Goal: Task Accomplishment & Management: Manage account settings

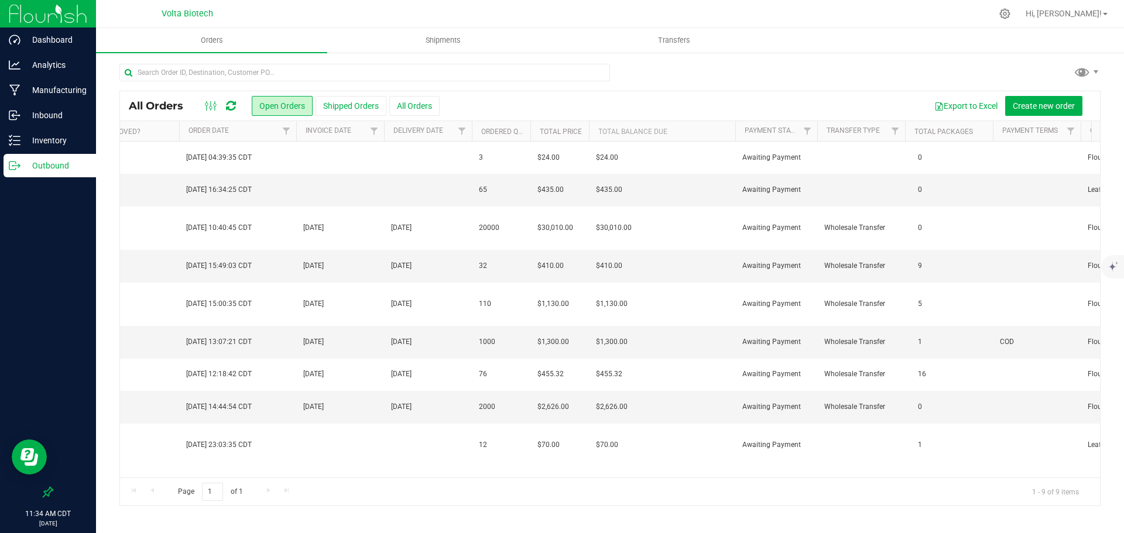
scroll to position [0, 819]
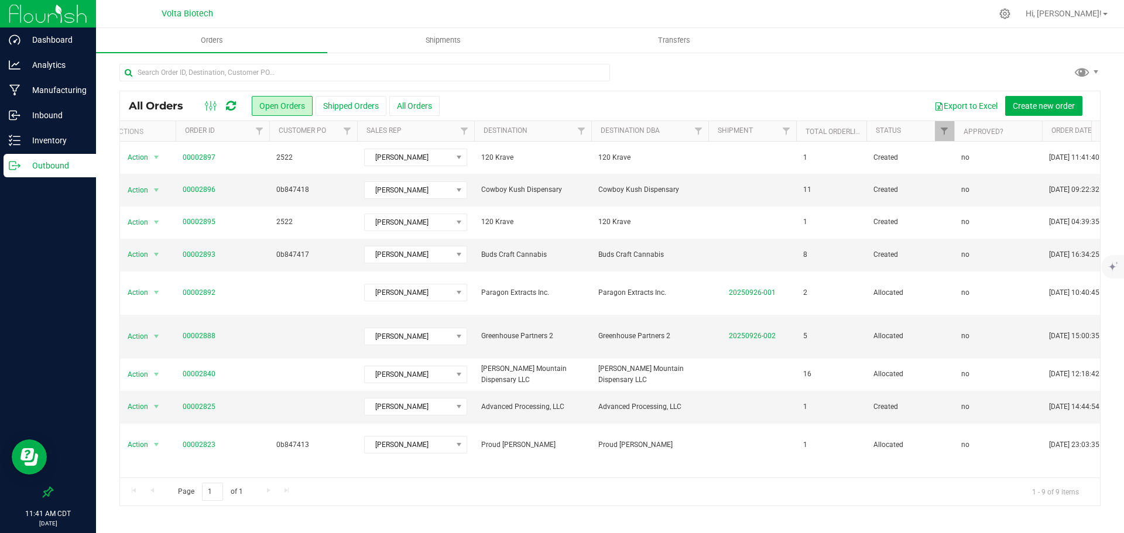
scroll to position [0, 3]
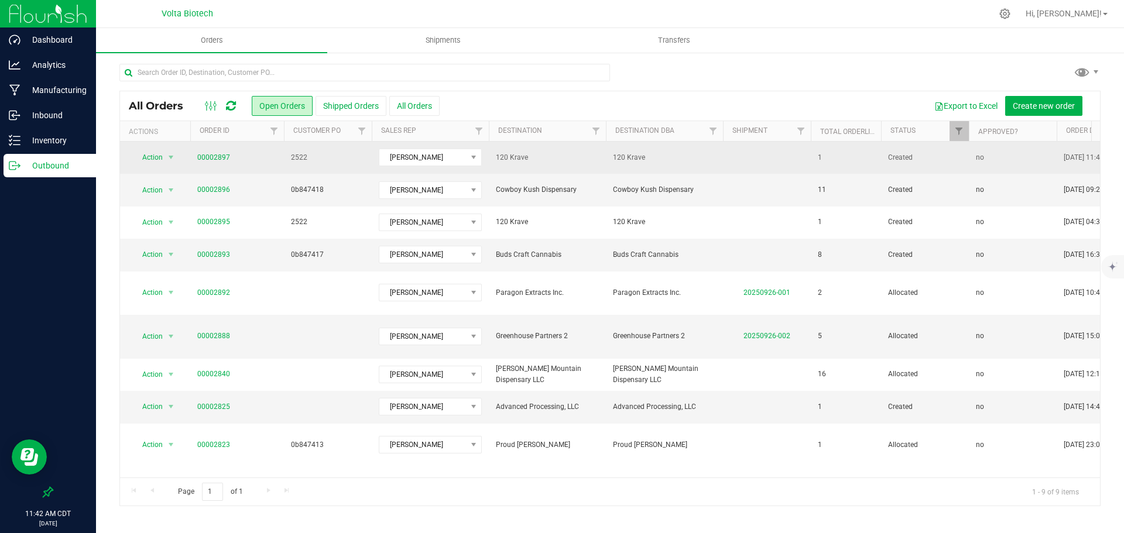
click at [299, 160] on span "2522" at bounding box center [328, 157] width 74 height 11
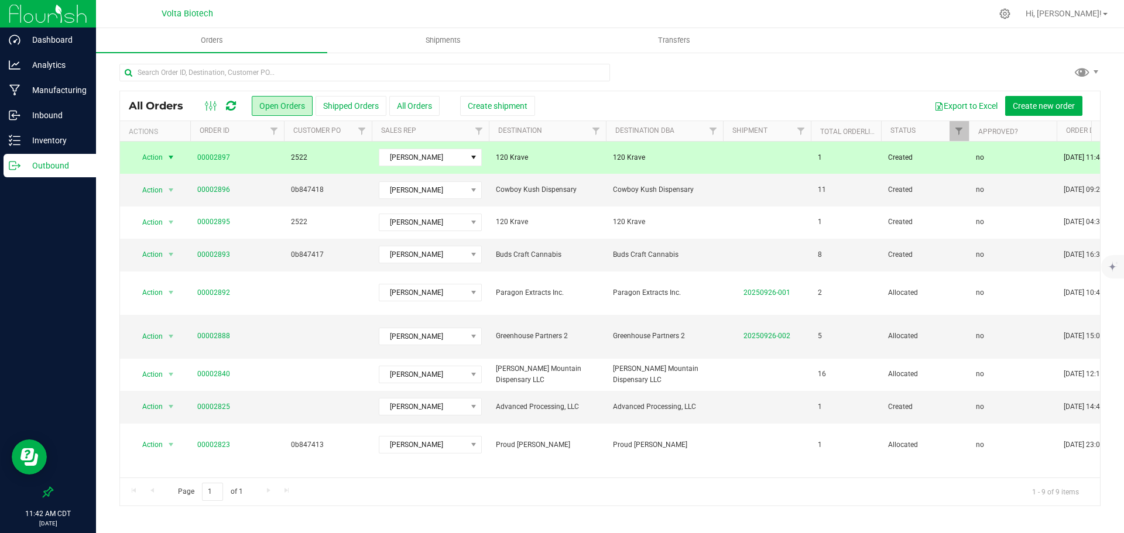
click at [299, 160] on span "2522" at bounding box center [328, 157] width 74 height 11
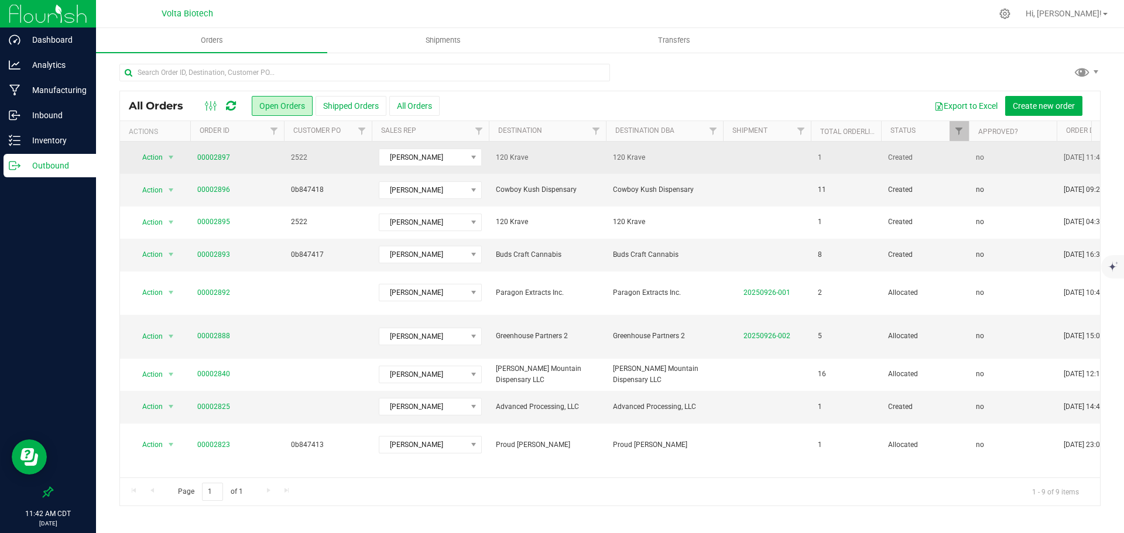
click at [324, 160] on span "2522" at bounding box center [328, 157] width 74 height 11
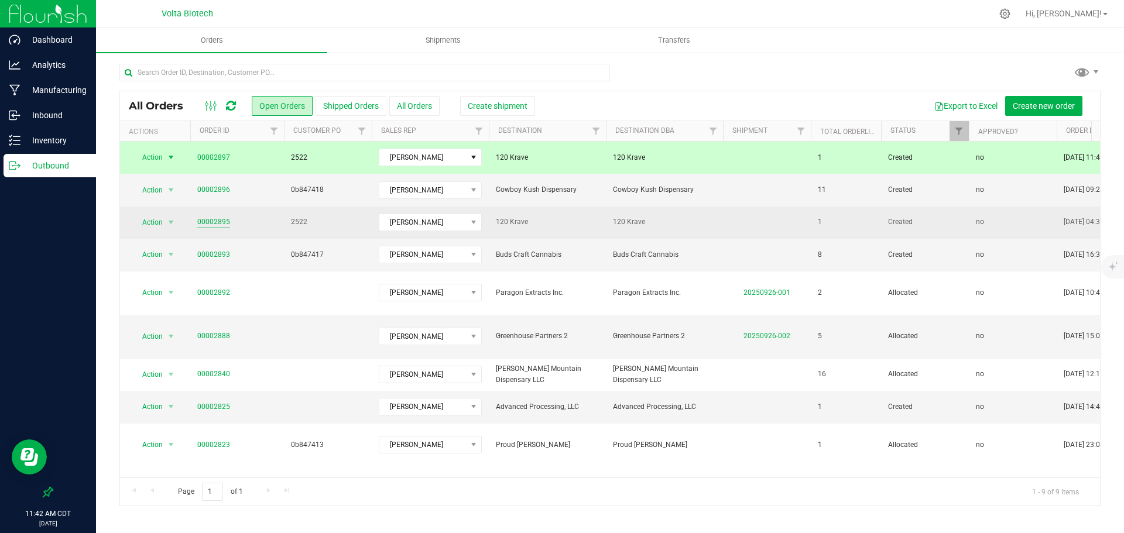
click at [224, 217] on link "00002895" at bounding box center [213, 222] width 33 height 11
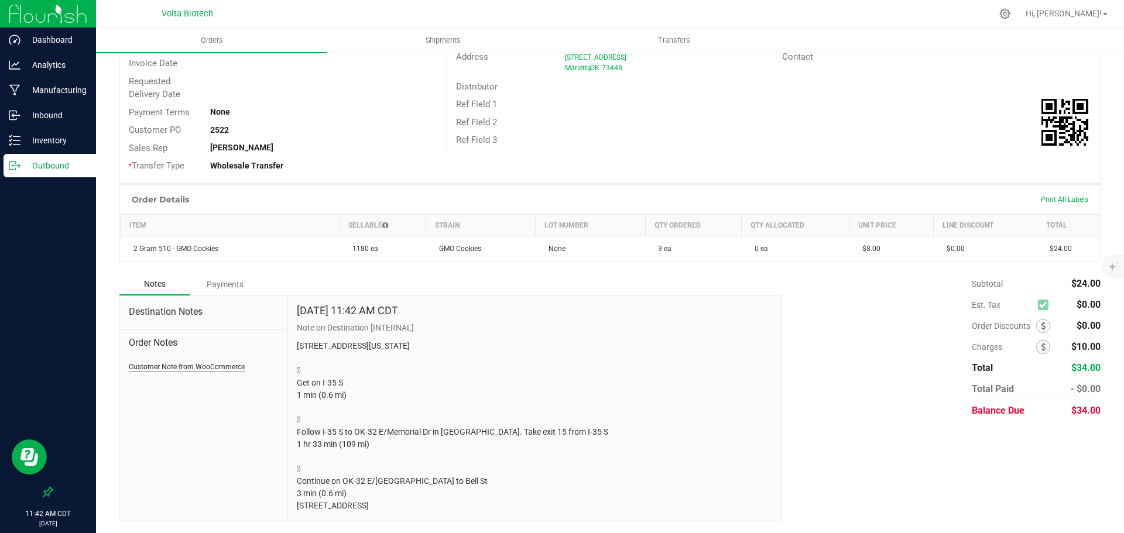
click at [186, 362] on button "Customer Note from WooCommerce" at bounding box center [187, 367] width 116 height 11
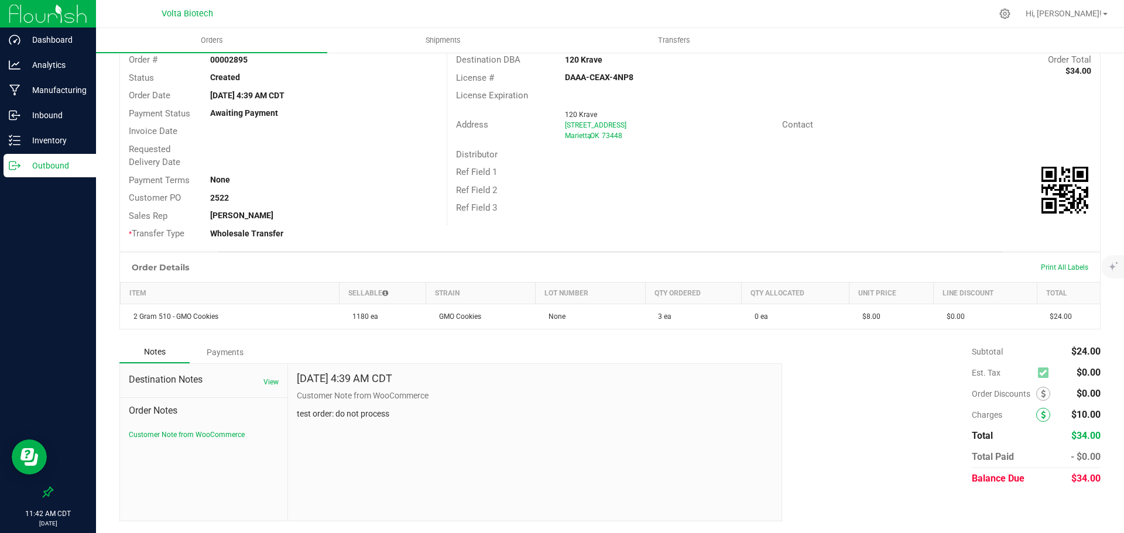
click at [1041, 415] on icon at bounding box center [1043, 415] width 5 height 8
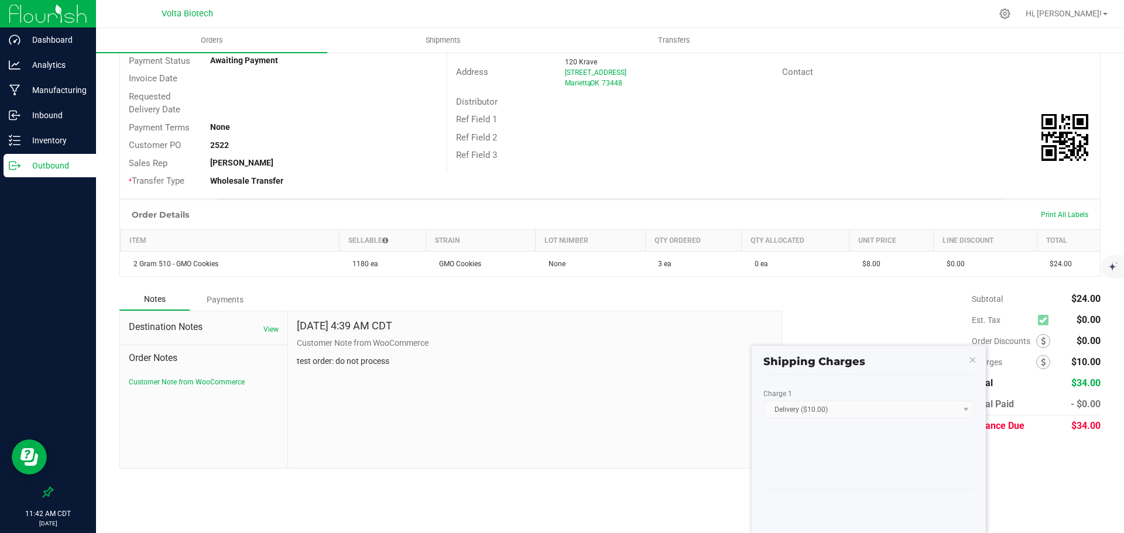
click at [882, 415] on kendo-dropdownlist "Delivery ($10.00)" at bounding box center [868, 410] width 211 height 18
click at [882, 410] on kendo-dropdownlist "Delivery ($10.00)" at bounding box center [868, 410] width 211 height 18
click at [852, 317] on div "Subtotal $24.00 Est. Tax $0.00" at bounding box center [936, 363] width 327 height 148
click at [971, 357] on icon "button" at bounding box center [972, 359] width 8 height 14
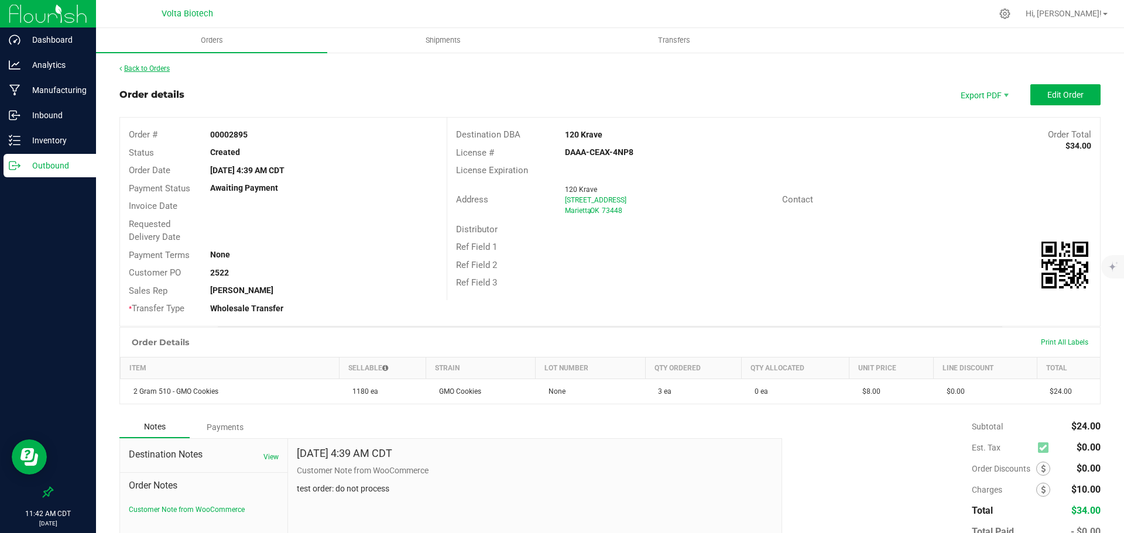
click at [141, 67] on link "Back to Orders" at bounding box center [144, 68] width 50 height 8
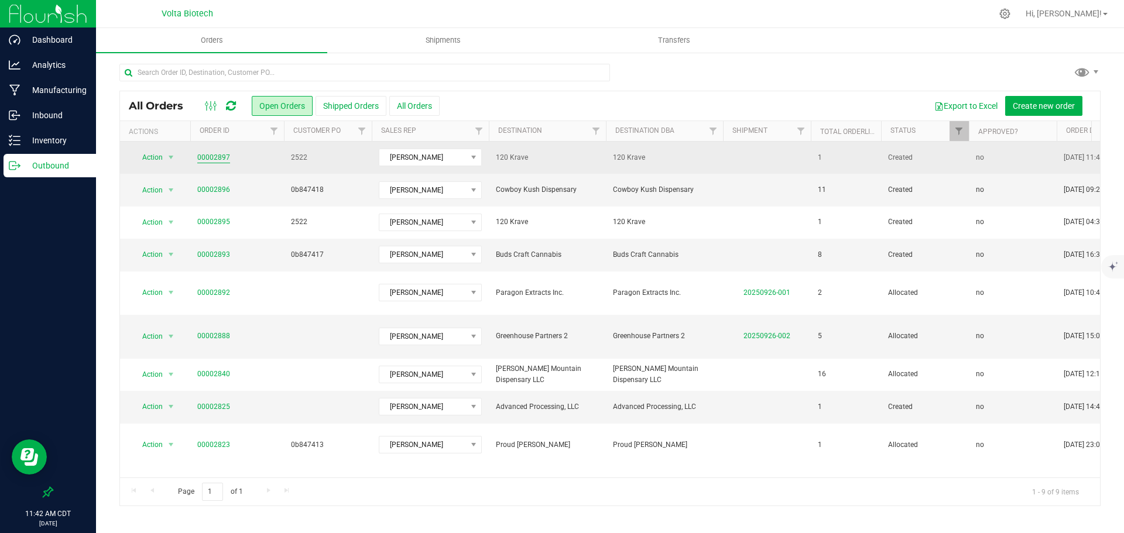
click at [205, 153] on link "00002897" at bounding box center [213, 157] width 33 height 11
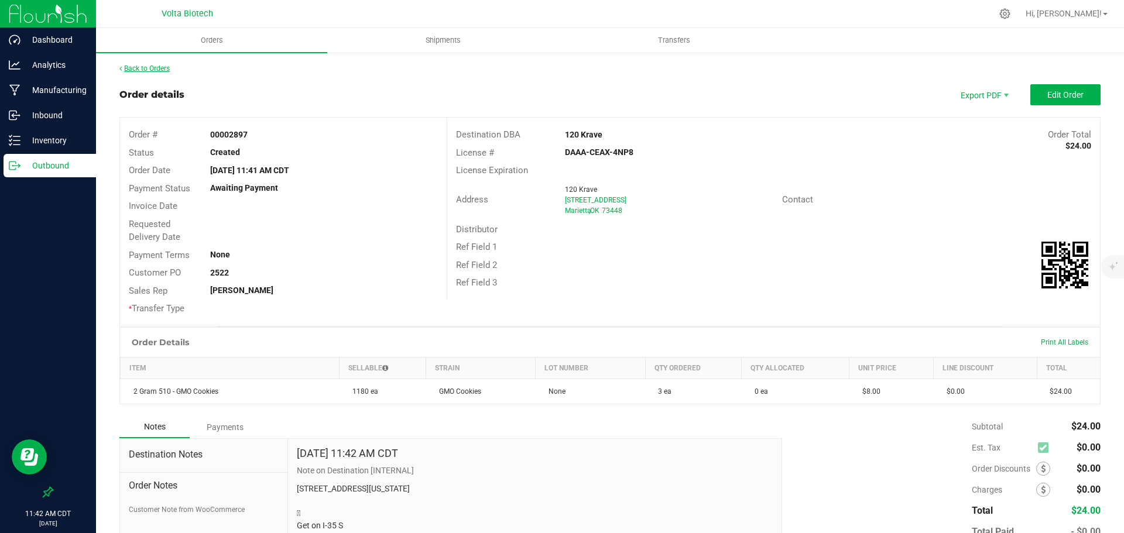
click at [155, 69] on link "Back to Orders" at bounding box center [144, 68] width 50 height 8
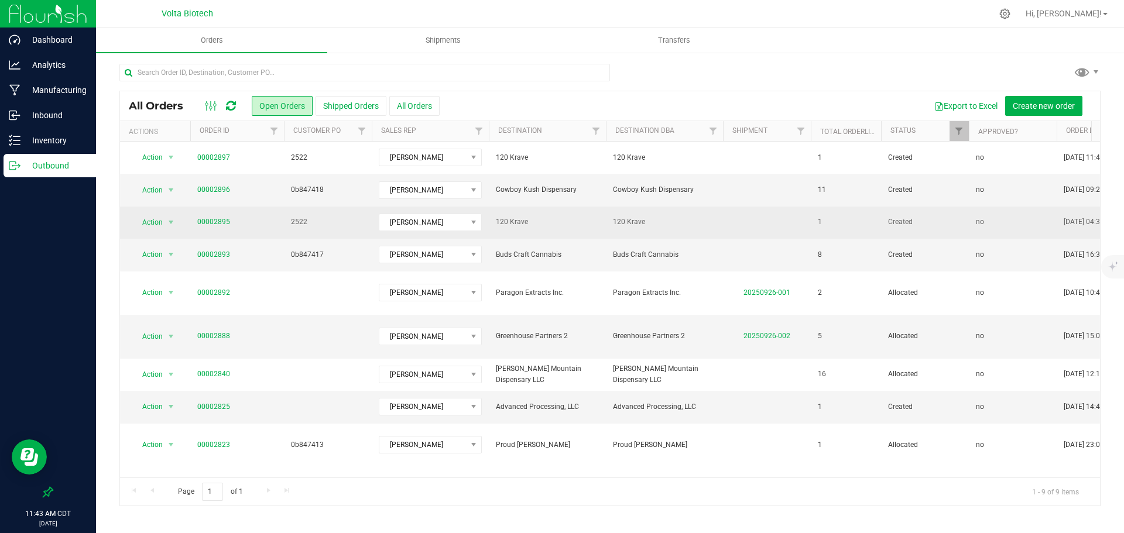
click at [217, 216] on td "00002895" at bounding box center [237, 223] width 94 height 32
click at [217, 219] on link "00002895" at bounding box center [213, 222] width 33 height 11
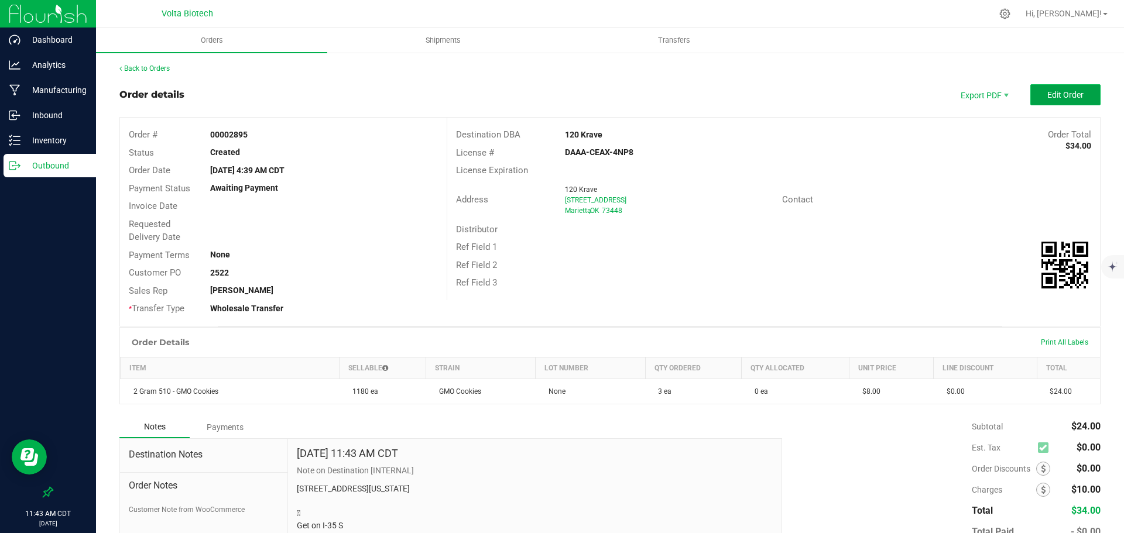
click at [1047, 95] on span "Edit Order" at bounding box center [1065, 94] width 36 height 9
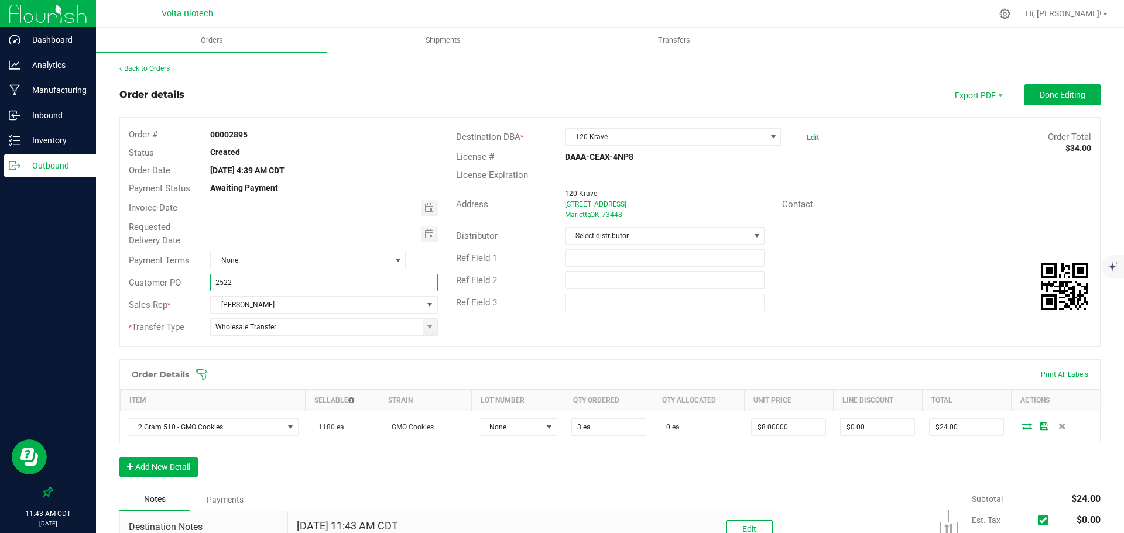
click at [358, 286] on input "2522" at bounding box center [323, 283] width 227 height 18
click at [181, 284] on div "Customer PO" at bounding box center [160, 282] width 81 height 13
click at [165, 66] on link "Back to Orders" at bounding box center [144, 68] width 50 height 8
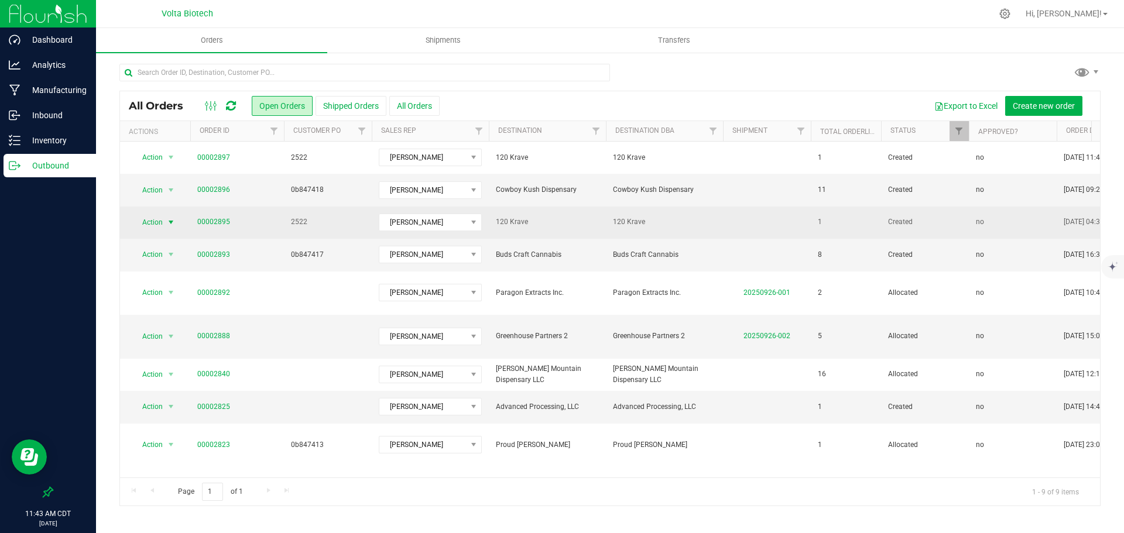
click at [172, 222] on span "select" at bounding box center [170, 222] width 9 height 9
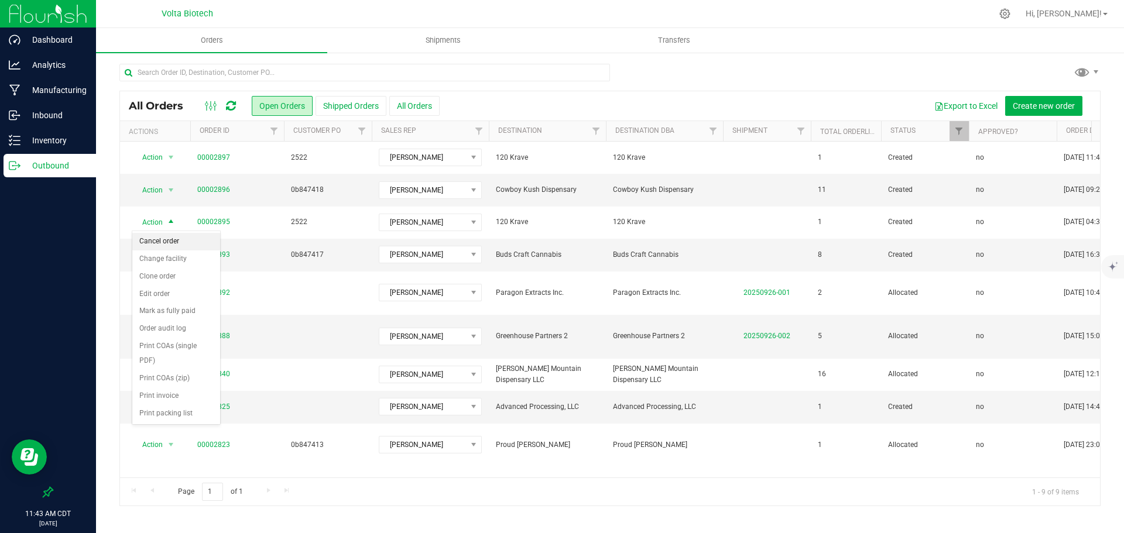
click at [179, 239] on li "Cancel order" at bounding box center [176, 242] width 88 height 18
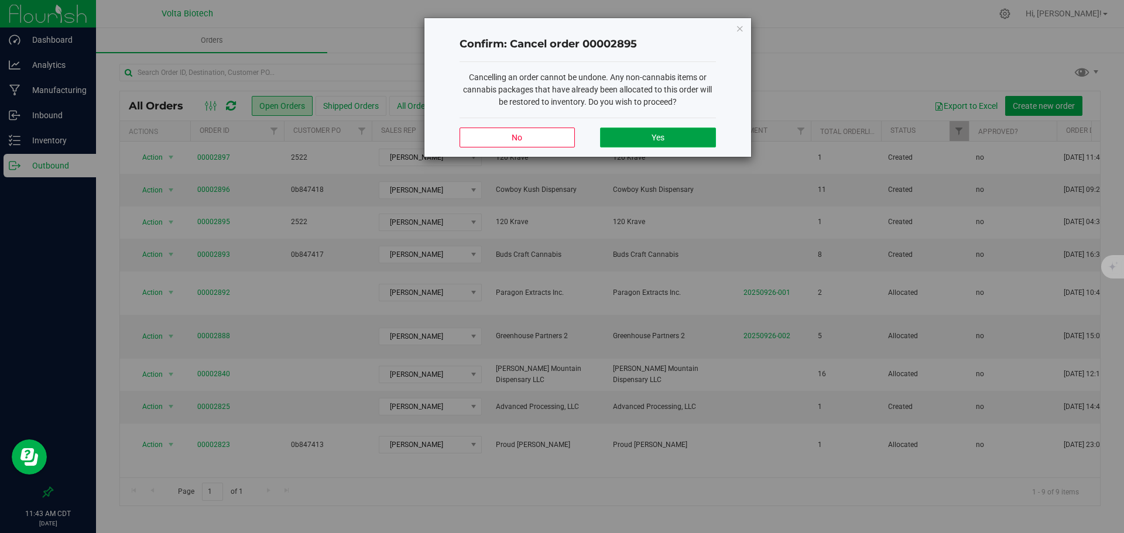
click at [651, 129] on button "Yes" at bounding box center [657, 138] width 115 height 20
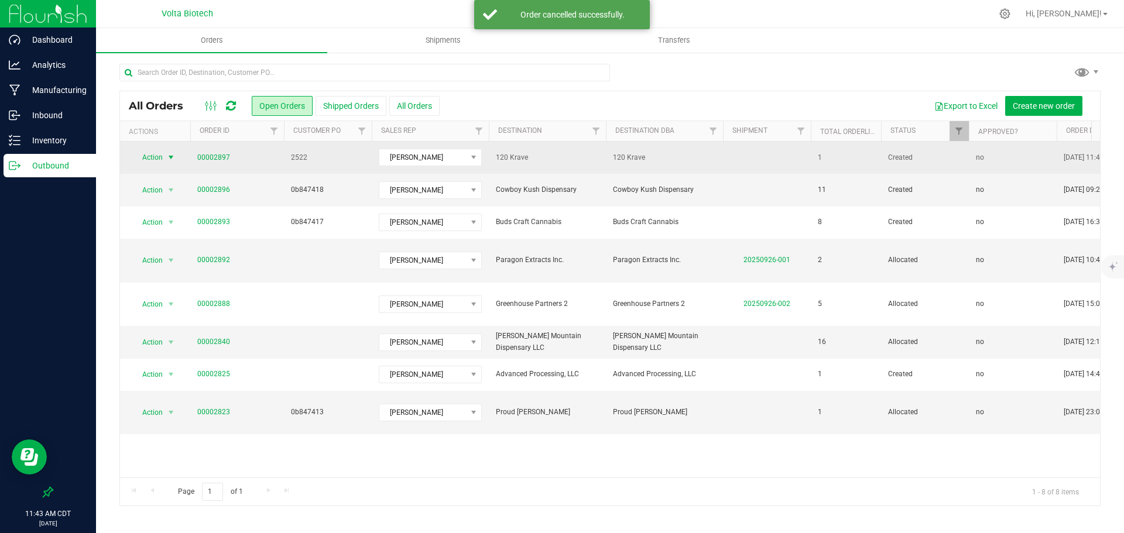
click at [170, 157] on span "select" at bounding box center [170, 157] width 9 height 9
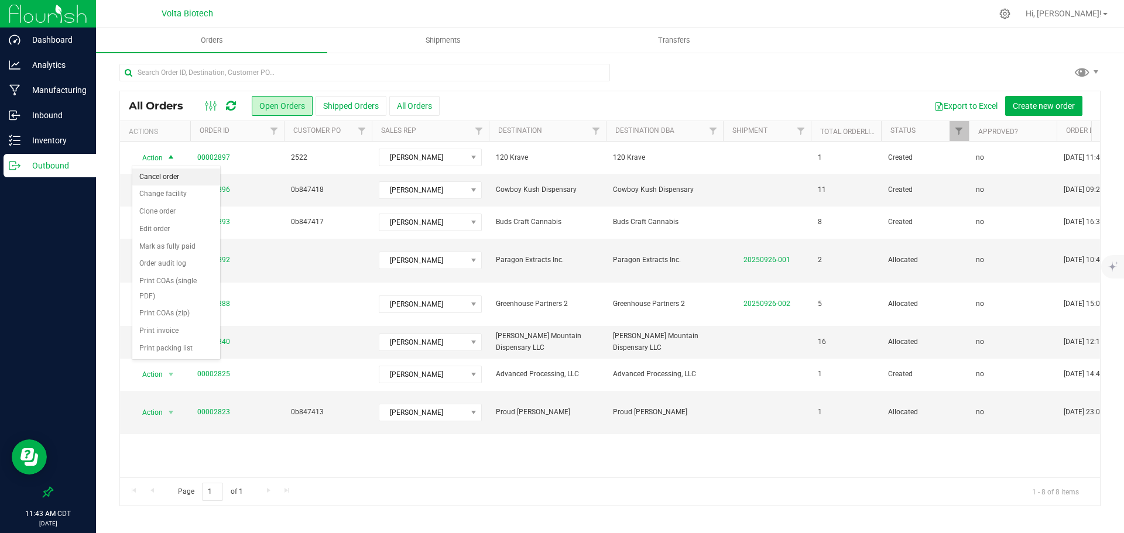
click at [173, 177] on li "Cancel order" at bounding box center [176, 178] width 88 height 18
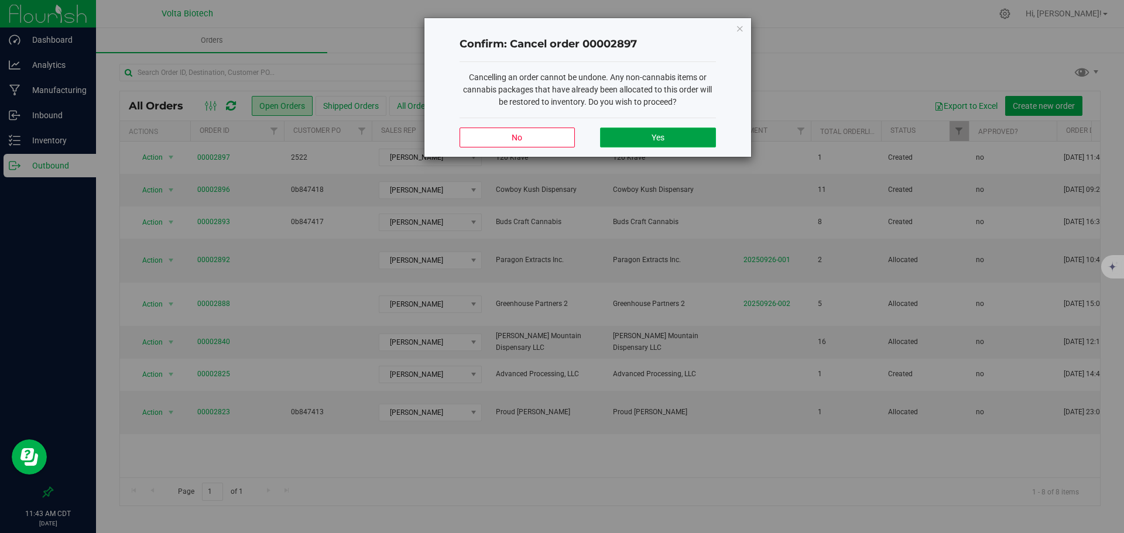
click at [657, 135] on span "Yes" at bounding box center [658, 137] width 13 height 9
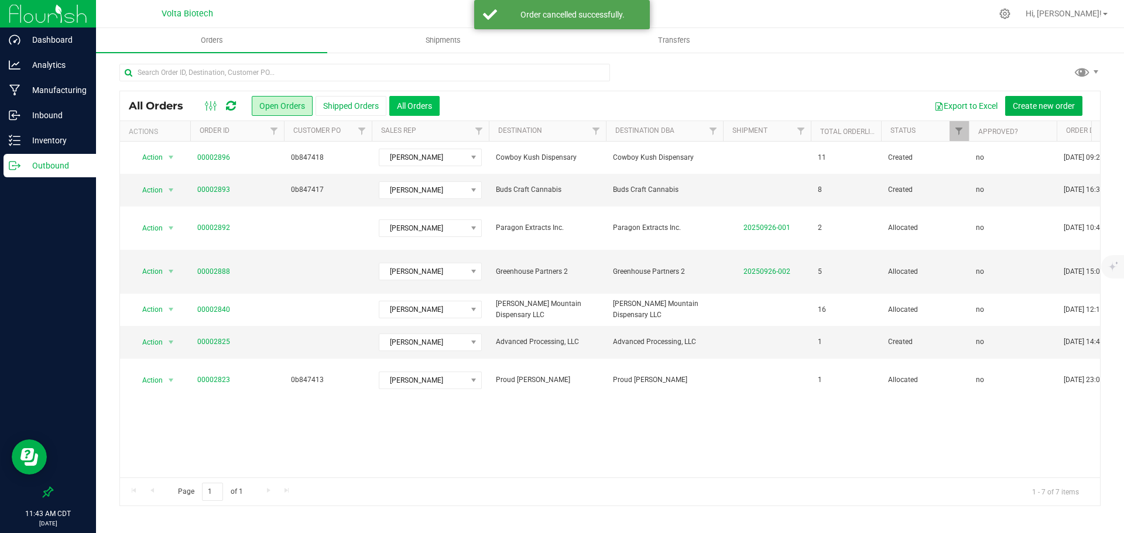
click at [432, 102] on button "All Orders" at bounding box center [414, 106] width 50 height 20
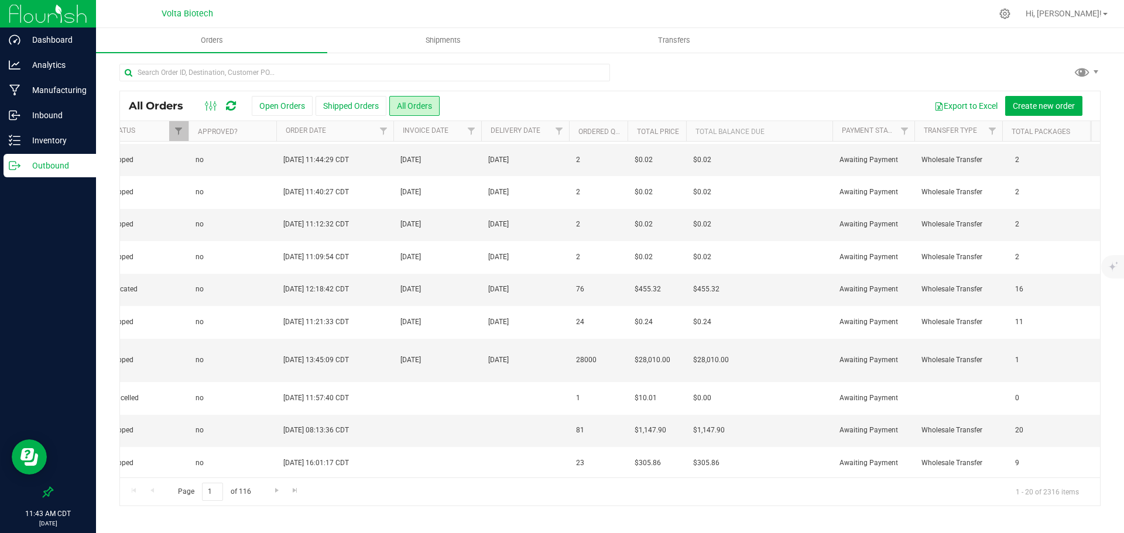
scroll to position [312, 782]
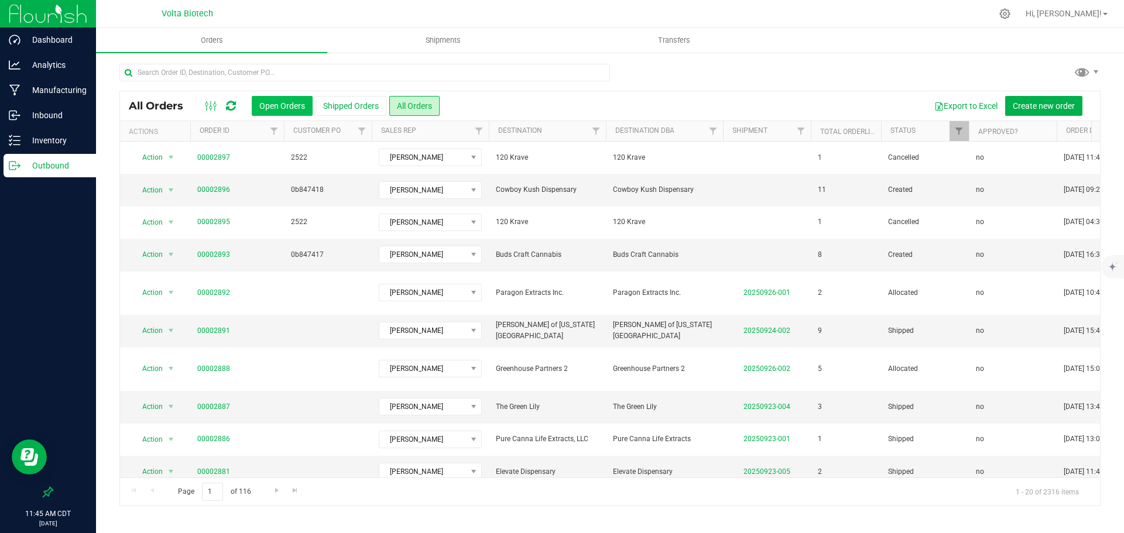
click at [270, 107] on button "Open Orders" at bounding box center [282, 106] width 61 height 20
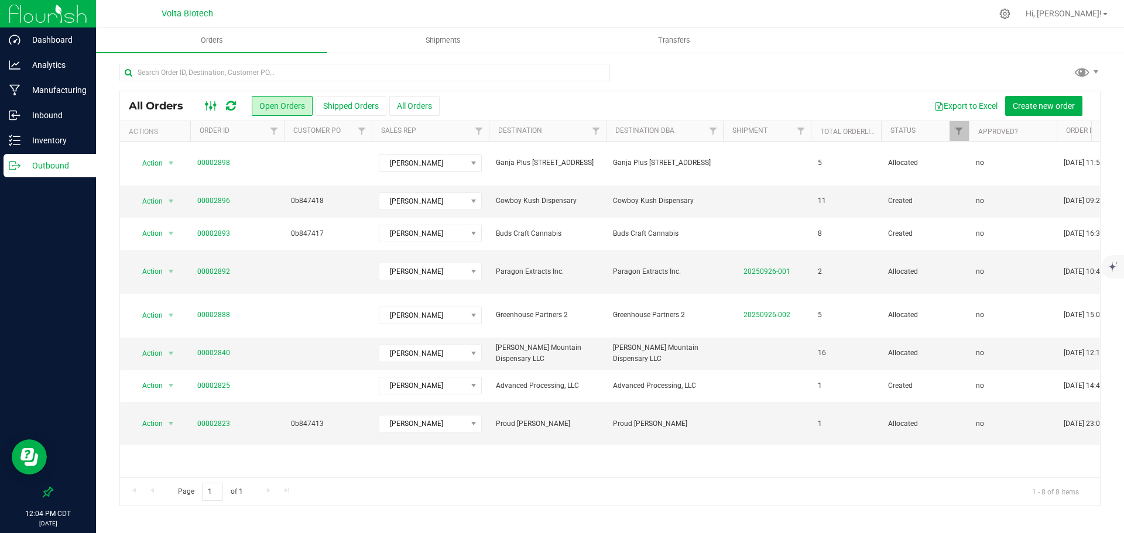
click at [217, 112] on icon at bounding box center [211, 106] width 13 height 14
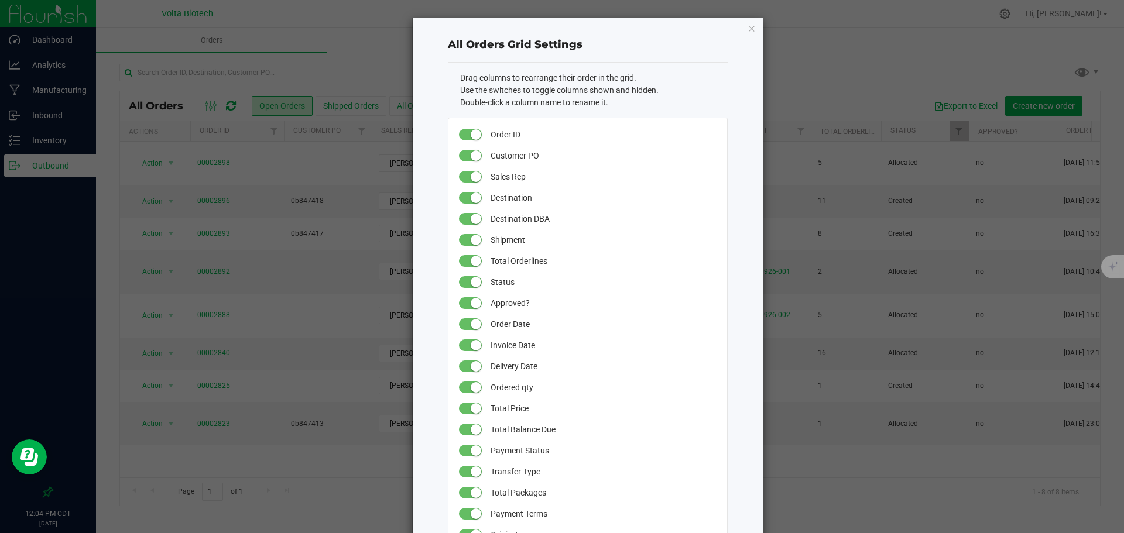
click at [844, 37] on ngb-modal-window "All Orders Grid Settings Drag columns to rearrange their order in the grid. Use…" at bounding box center [566, 266] width 1133 height 533
click at [741, 28] on div "All Orders Grid Settings Drag columns to rearrange their order in the grid. Use…" at bounding box center [588, 373] width 350 height 710
click at [751, 29] on icon "button" at bounding box center [752, 28] width 8 height 14
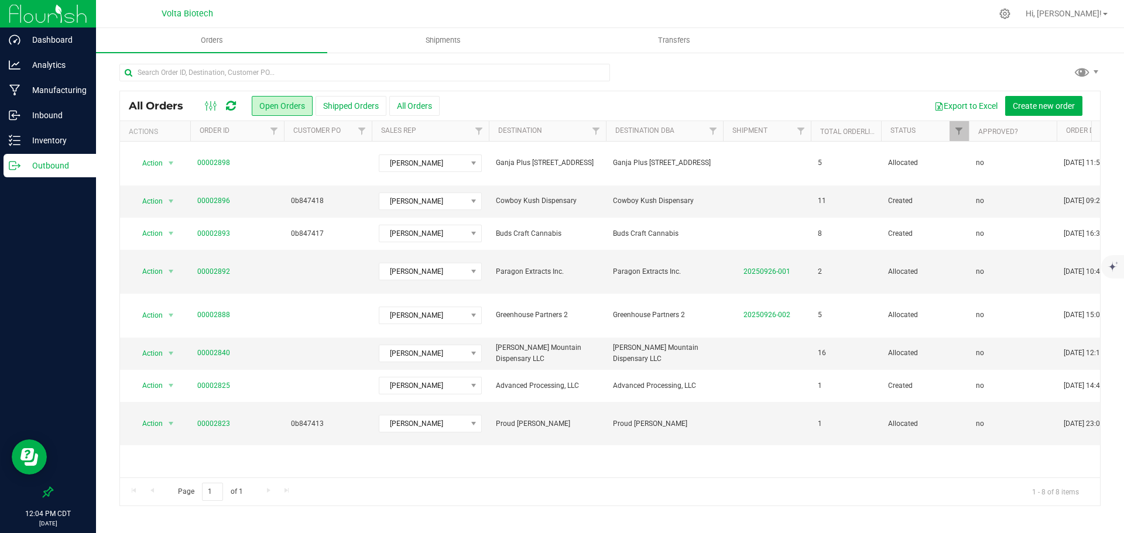
click at [228, 108] on icon at bounding box center [231, 106] width 10 height 12
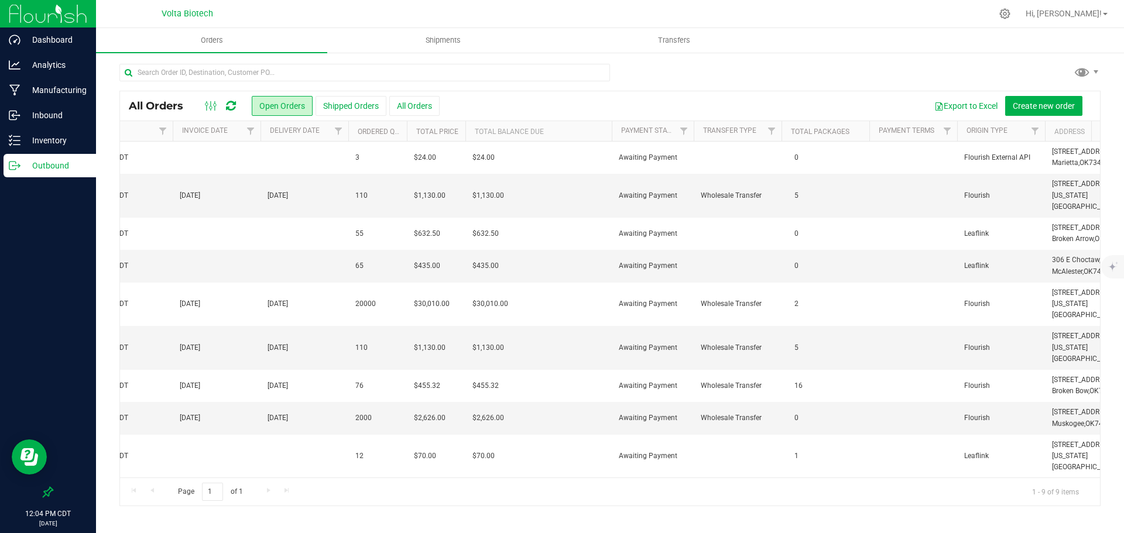
scroll to position [0, 1128]
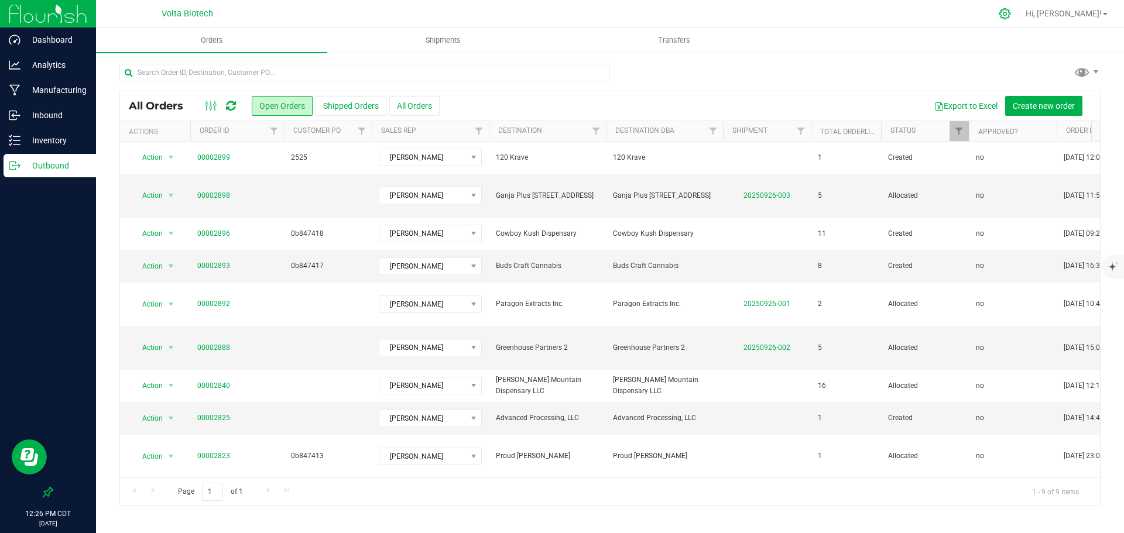
click at [1011, 13] on icon at bounding box center [1004, 13] width 11 height 11
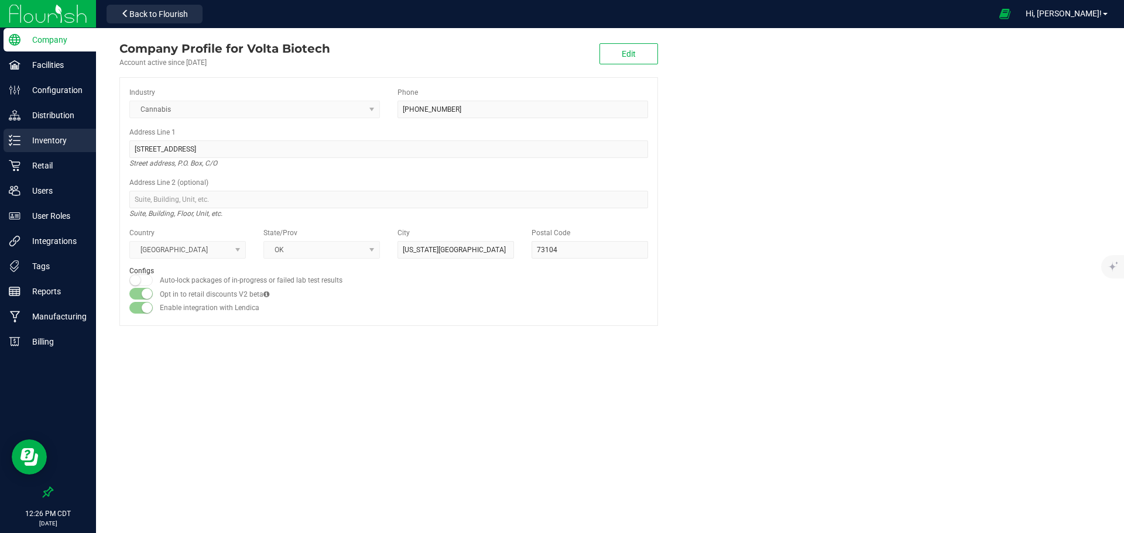
click at [71, 138] on p "Inventory" at bounding box center [55, 140] width 70 height 14
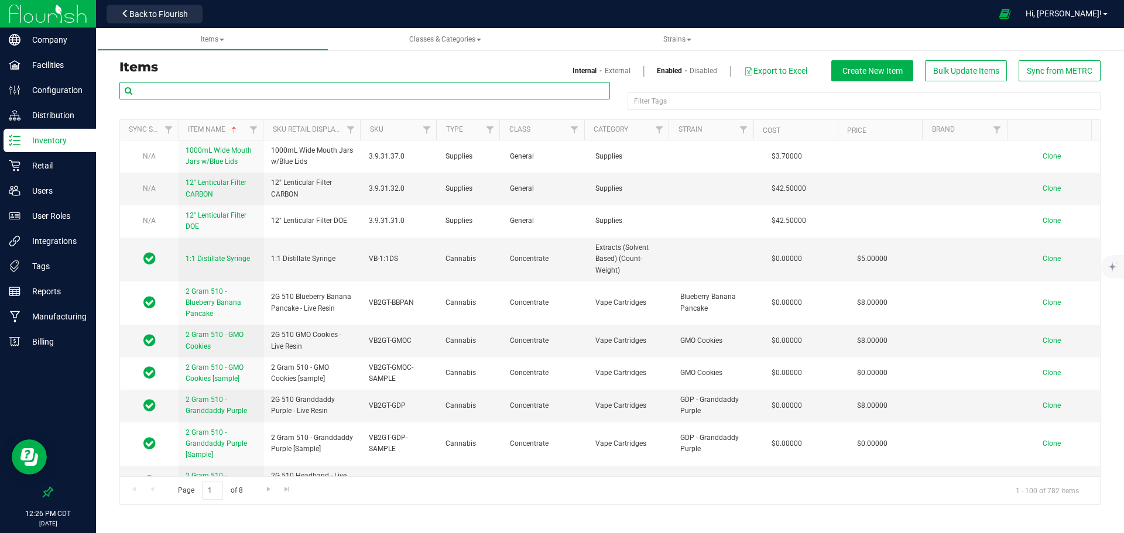
click at [242, 91] on input "text" at bounding box center [364, 91] width 491 height 18
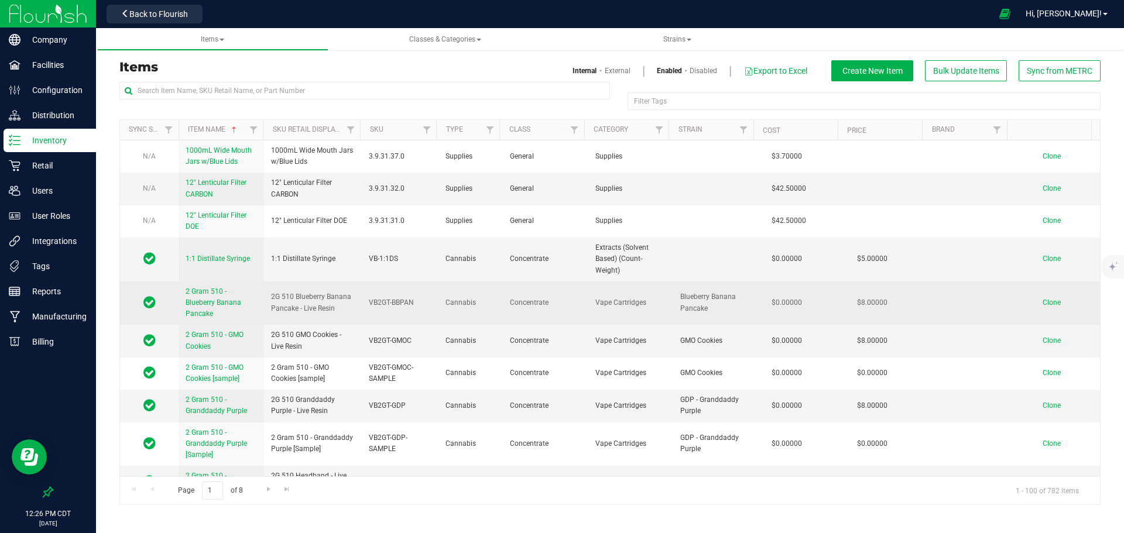
click at [206, 297] on link "2 Gram 510 - Blueberry Banana Pancake" at bounding box center [221, 303] width 71 height 34
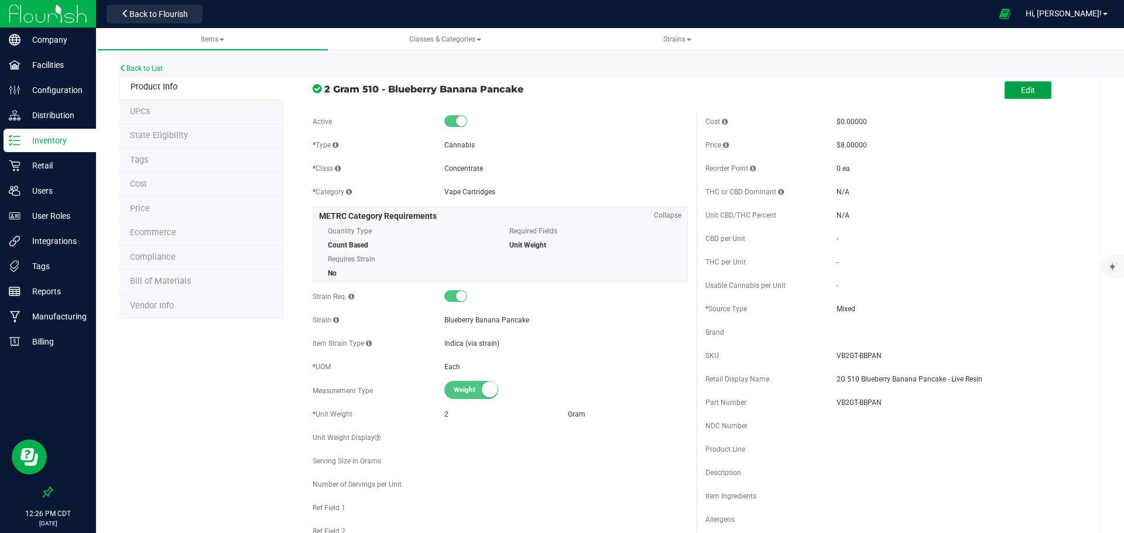
click at [1023, 88] on span "Edit" at bounding box center [1028, 89] width 14 height 9
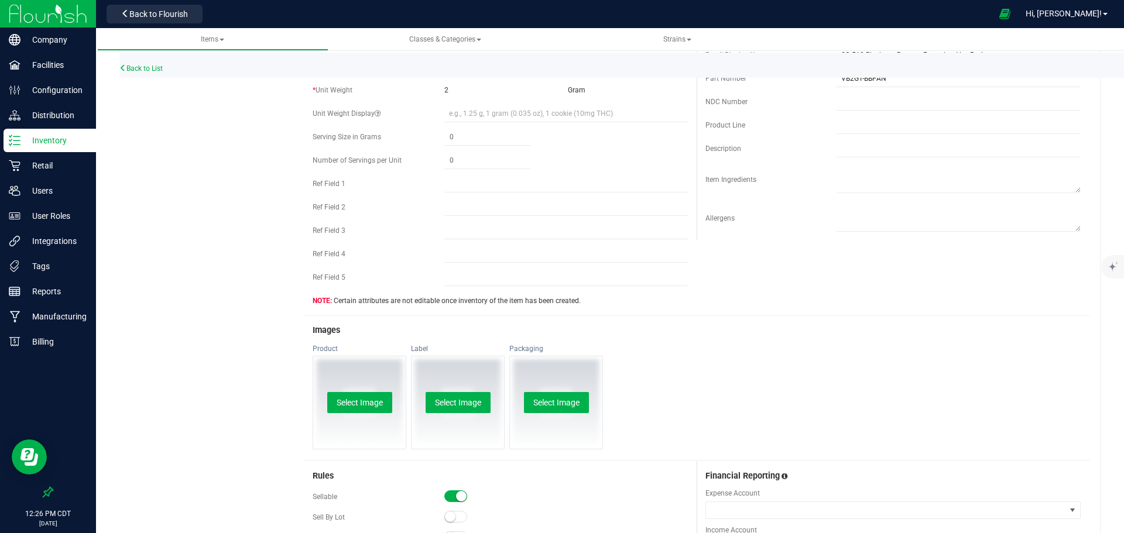
scroll to position [468, 0]
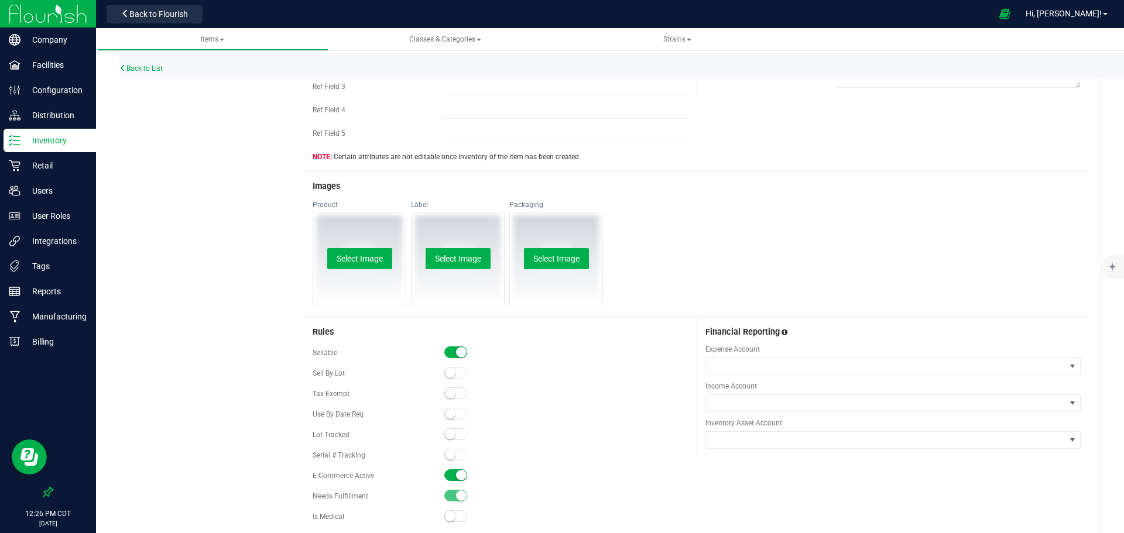
click at [450, 473] on span at bounding box center [455, 476] width 23 height 12
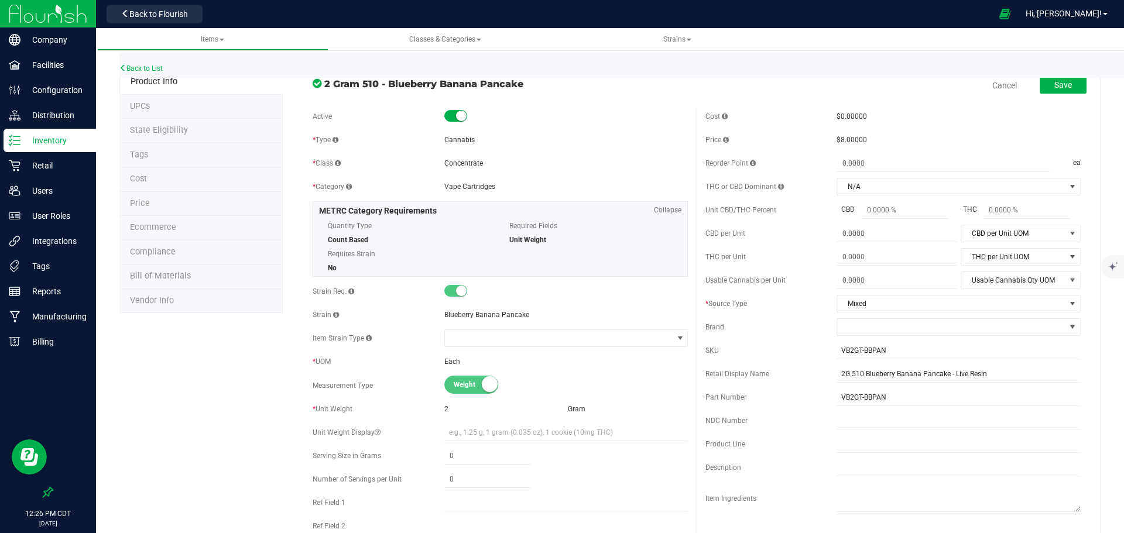
scroll to position [0, 0]
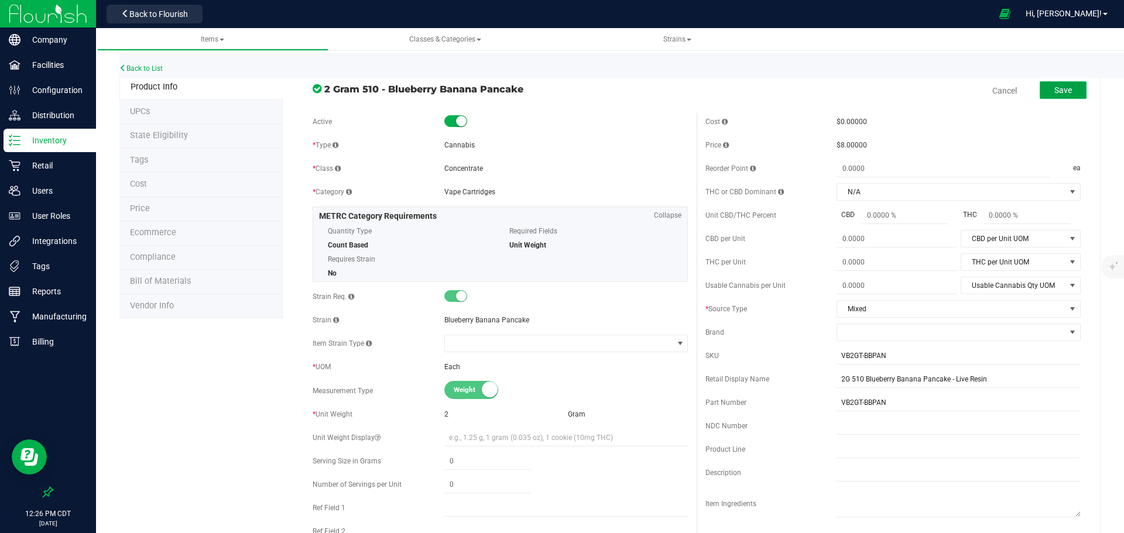
click at [1054, 88] on span "Save" at bounding box center [1063, 89] width 18 height 9
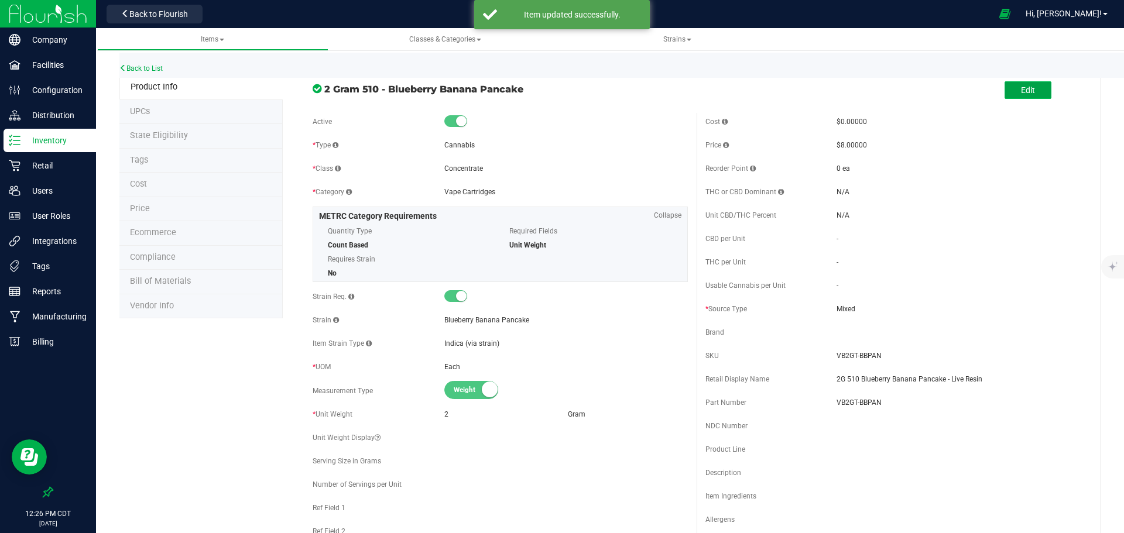
click at [1021, 85] on span "Edit" at bounding box center [1028, 89] width 14 height 9
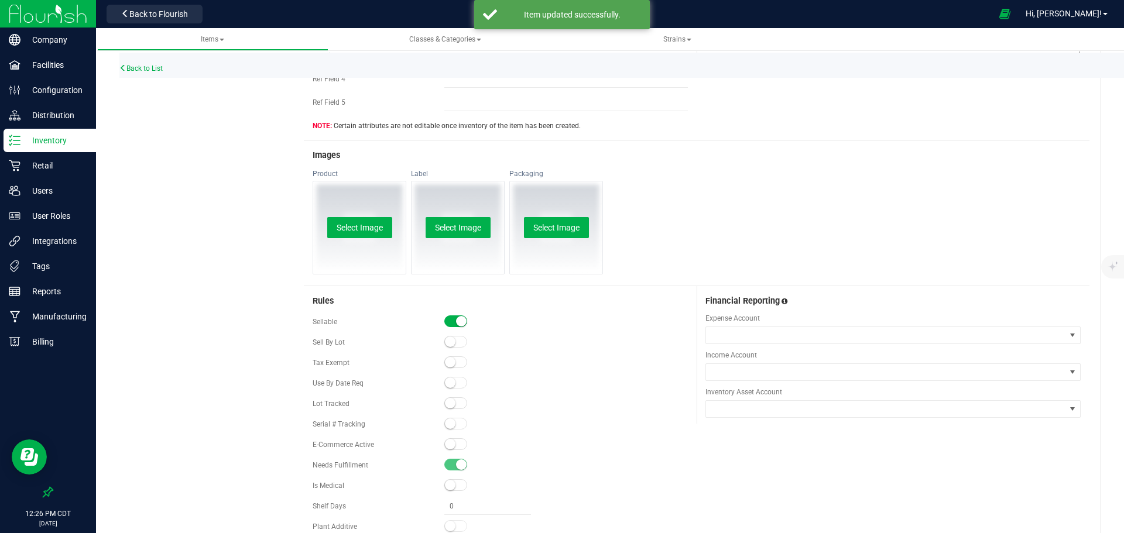
scroll to position [625, 0]
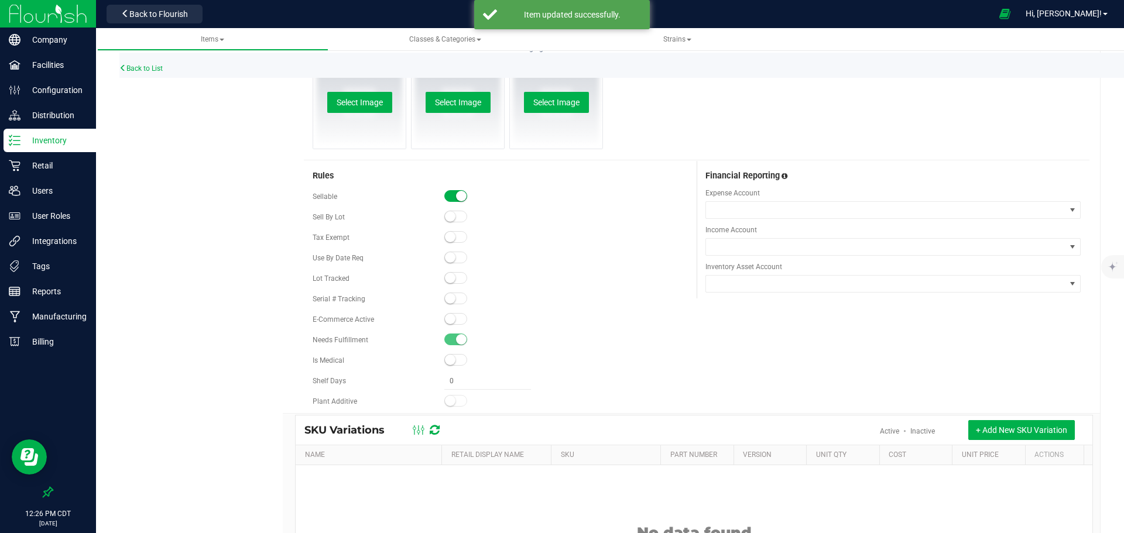
click at [458, 317] on span at bounding box center [455, 319] width 23 height 12
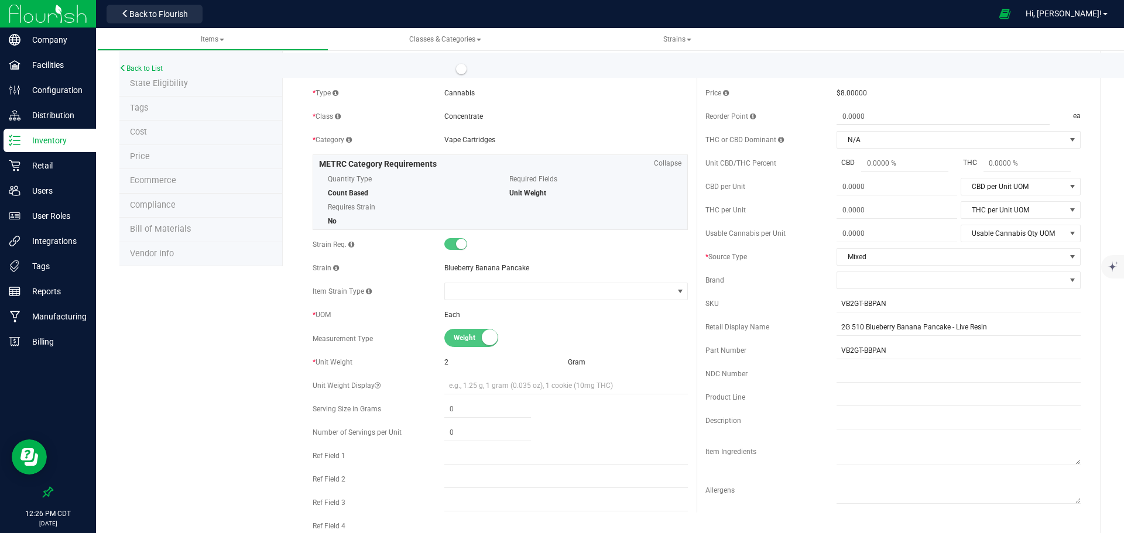
scroll to position [0, 0]
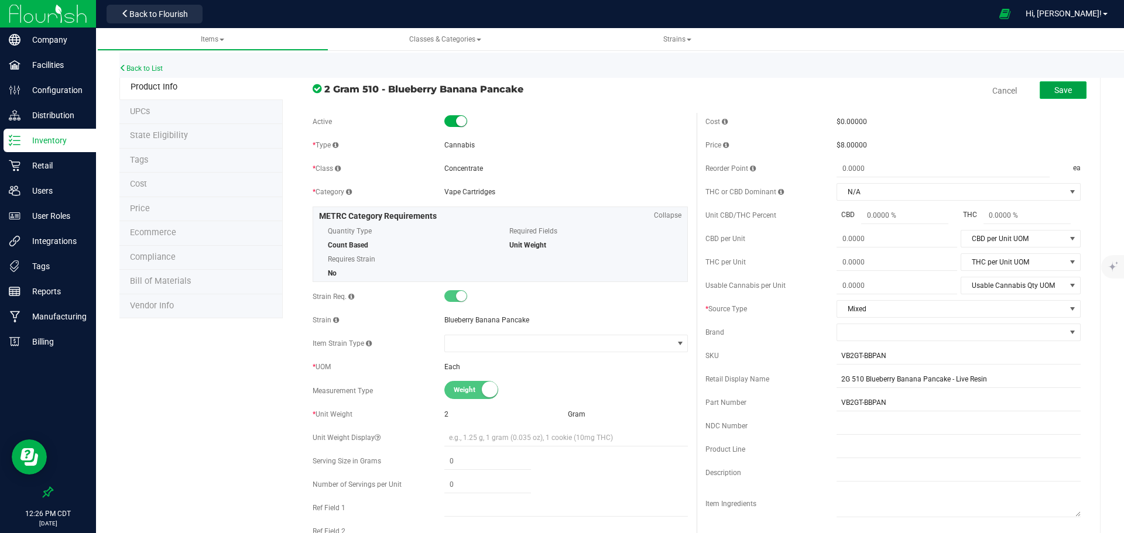
click at [1054, 90] on span "Save" at bounding box center [1063, 89] width 18 height 9
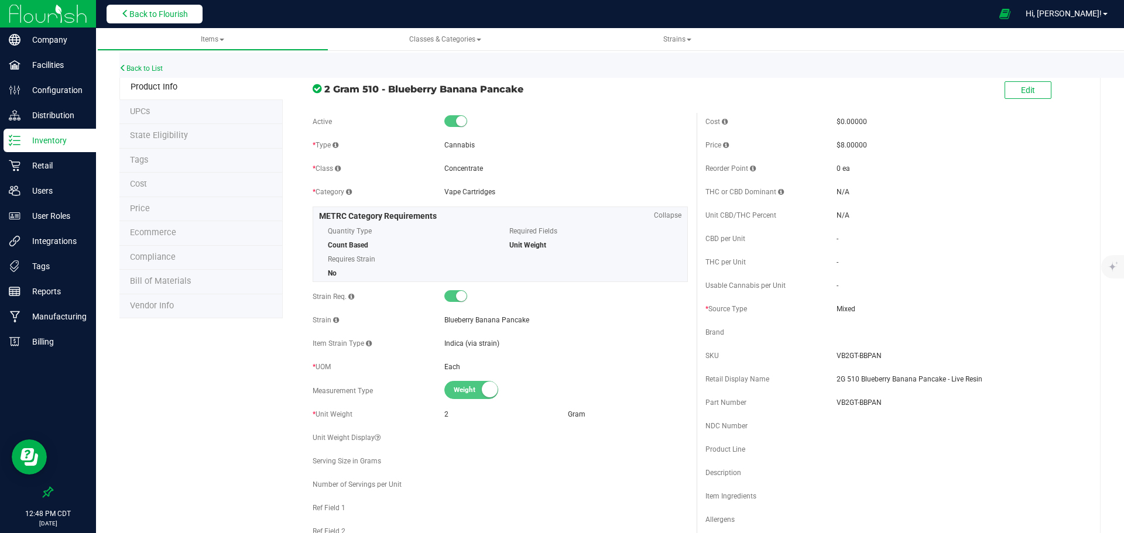
click at [174, 15] on span "Back to Flourish" at bounding box center [158, 13] width 59 height 9
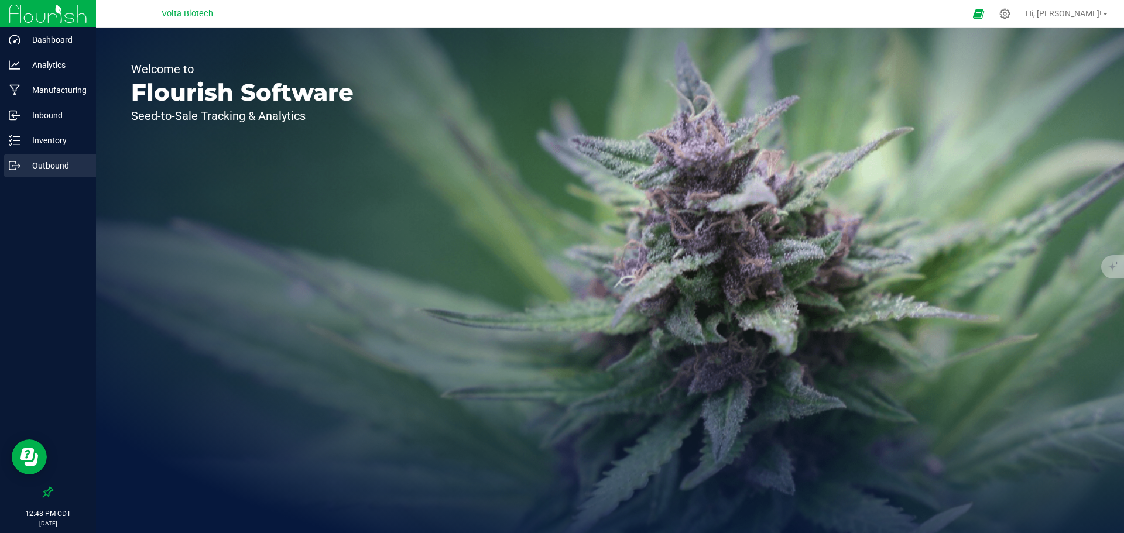
click at [59, 168] on p "Outbound" at bounding box center [55, 166] width 70 height 14
click at [46, 165] on p "Outbound" at bounding box center [55, 166] width 70 height 14
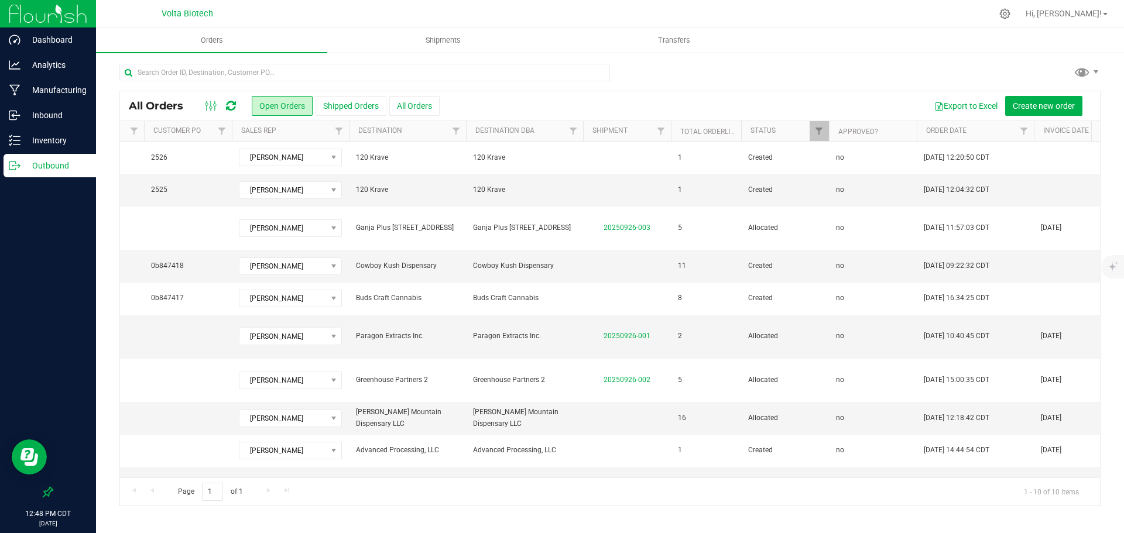
scroll to position [0, 91]
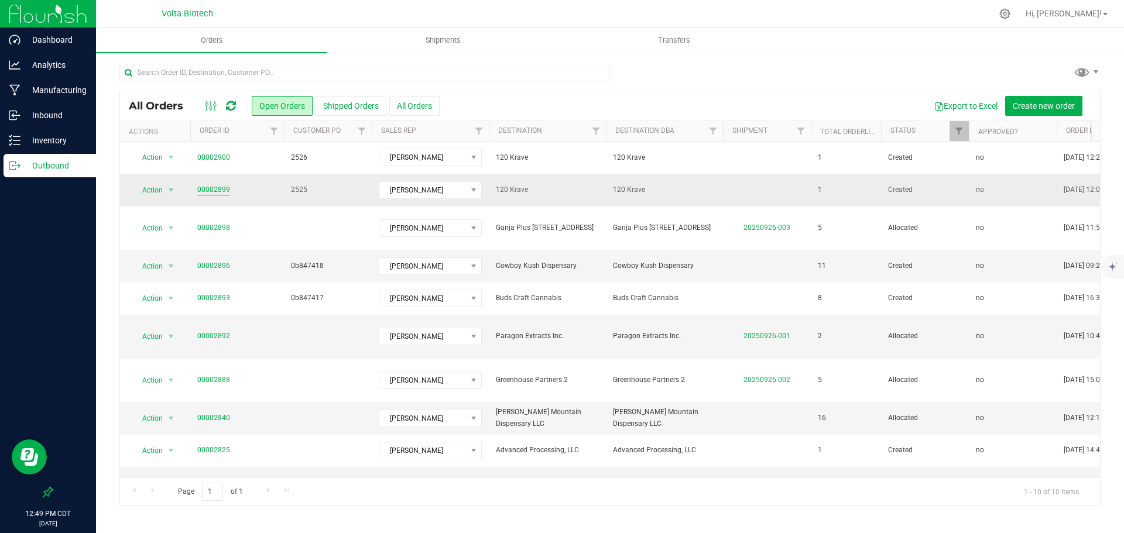
click at [224, 191] on link "00002899" at bounding box center [213, 189] width 33 height 11
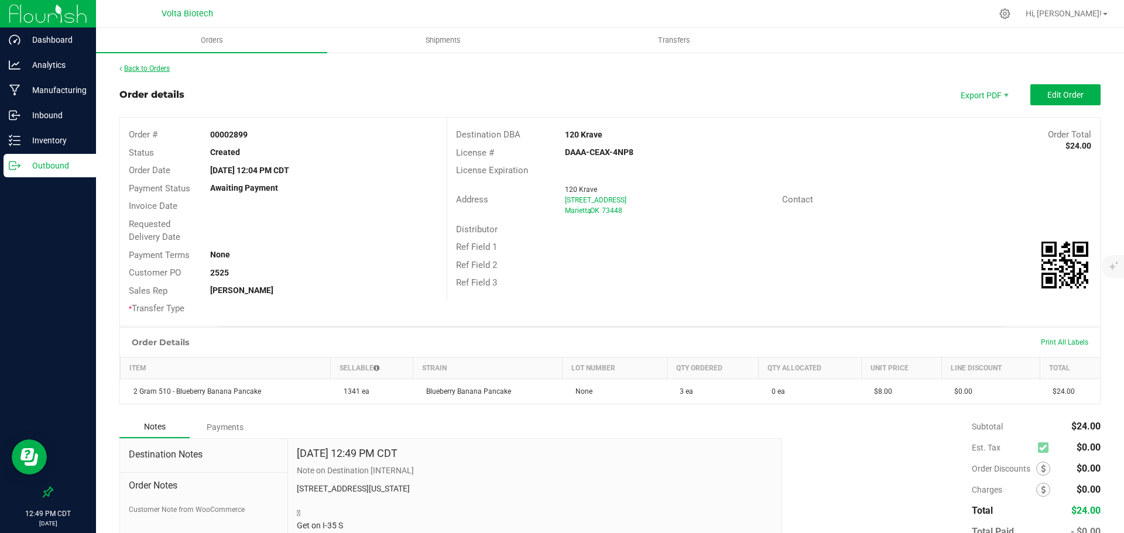
click at [146, 68] on link "Back to Orders" at bounding box center [144, 68] width 50 height 8
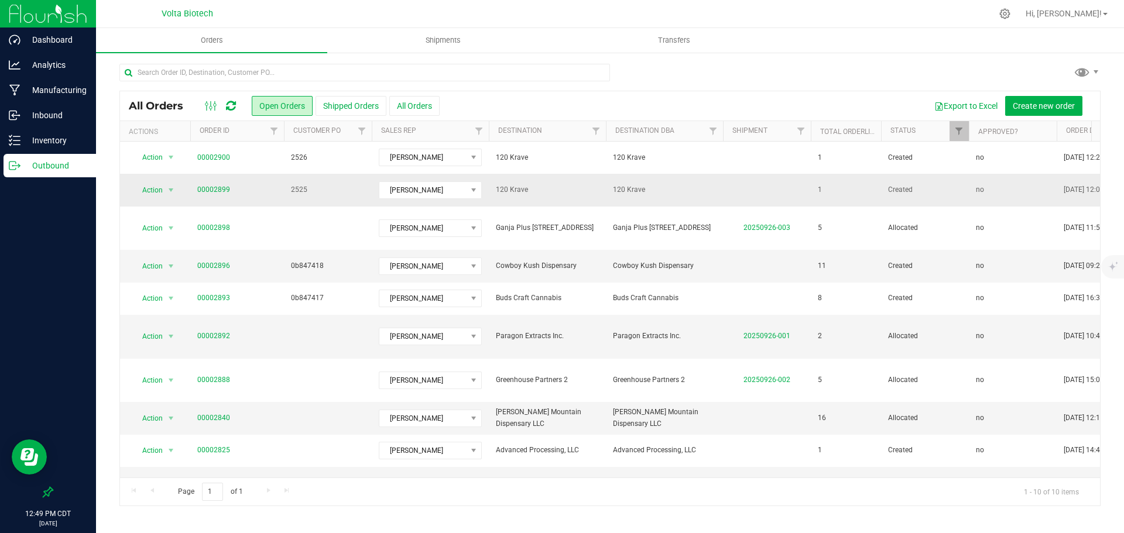
click at [176, 189] on span "select" at bounding box center [171, 190] width 15 height 16
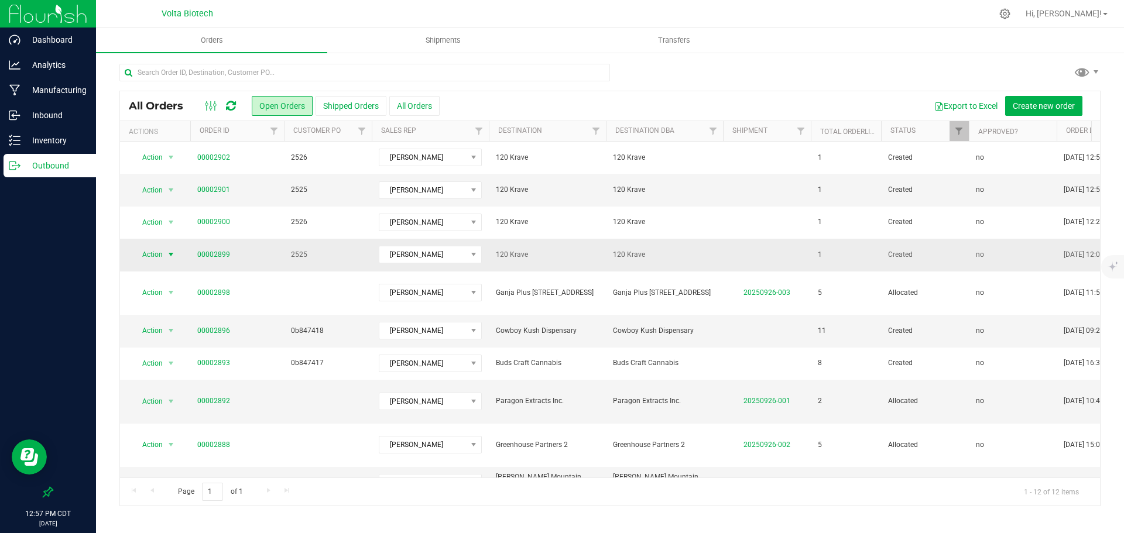
click at [167, 255] on span "select" at bounding box center [170, 254] width 9 height 9
click at [184, 277] on li "Cancel order" at bounding box center [176, 275] width 88 height 18
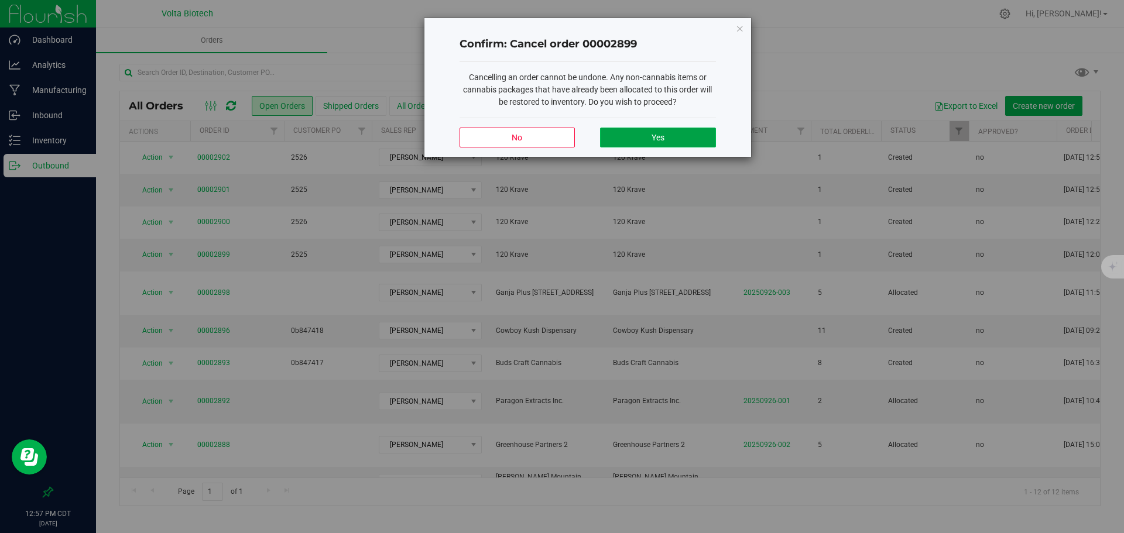
click at [704, 137] on button "Yes" at bounding box center [657, 138] width 115 height 20
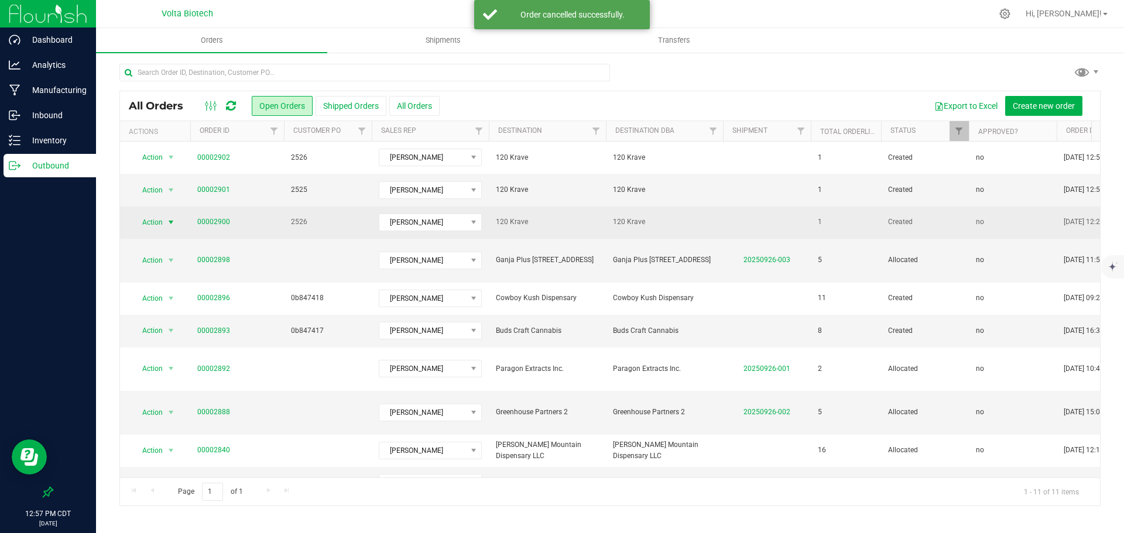
click at [172, 222] on span "select" at bounding box center [170, 222] width 9 height 9
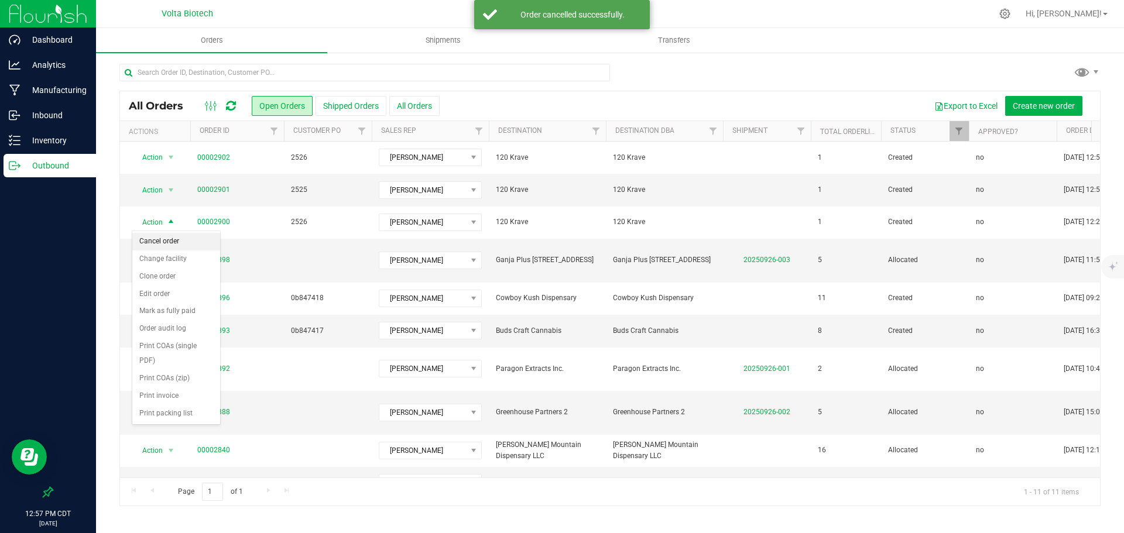
click at [204, 242] on li "Cancel order" at bounding box center [176, 242] width 88 height 18
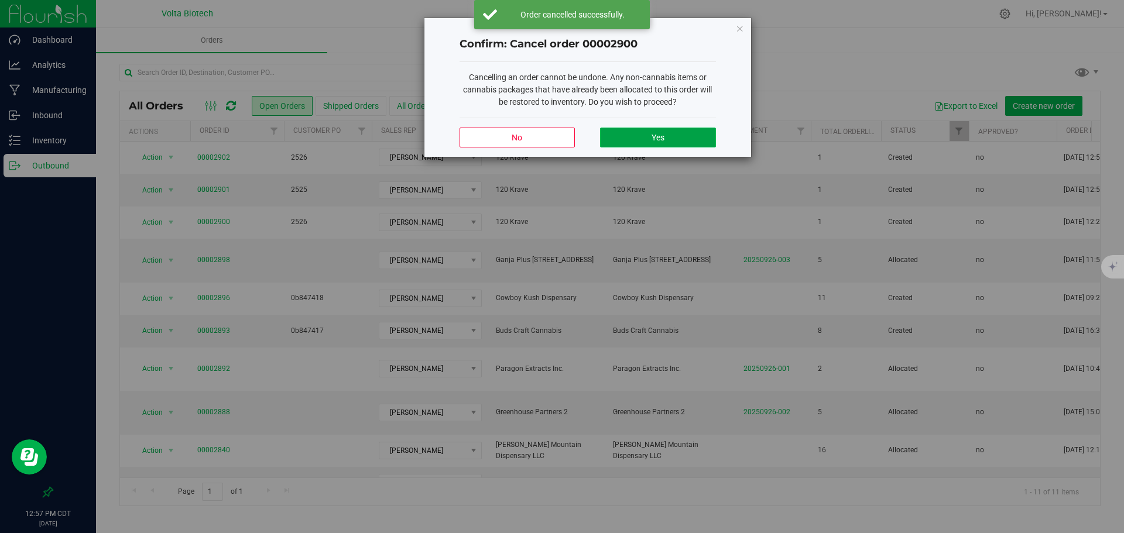
click at [710, 128] on button "Yes" at bounding box center [657, 138] width 115 height 20
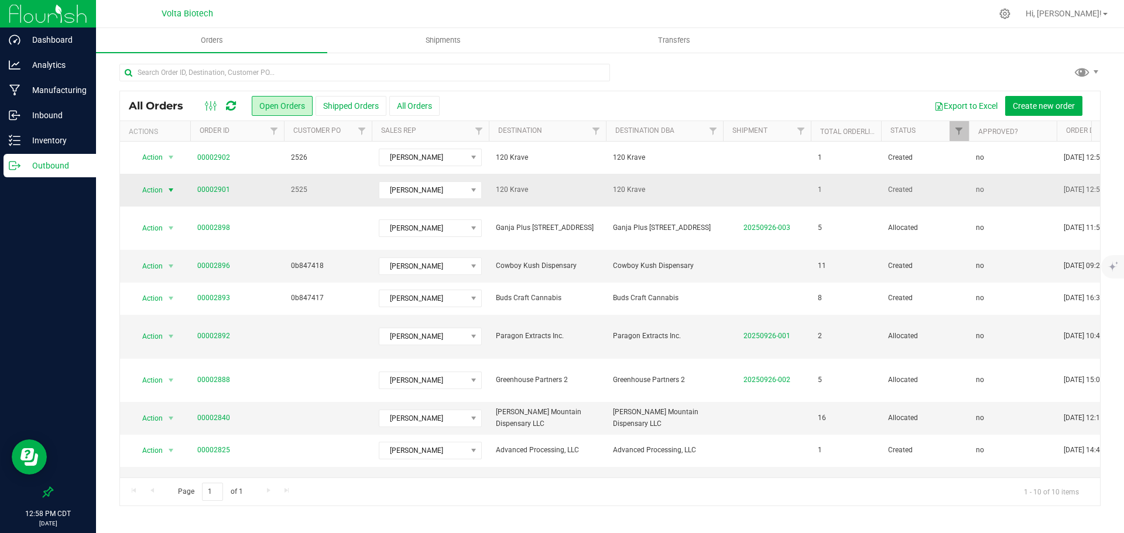
click at [170, 189] on span "select" at bounding box center [170, 190] width 9 height 9
click at [177, 210] on li "Cancel order" at bounding box center [176, 210] width 88 height 18
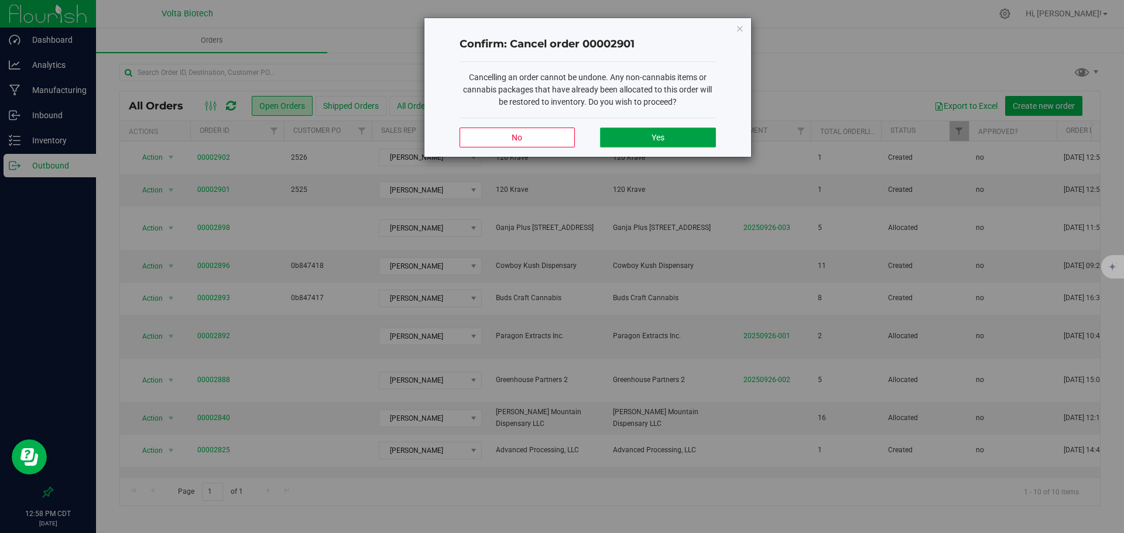
click at [682, 131] on button "Yes" at bounding box center [657, 138] width 115 height 20
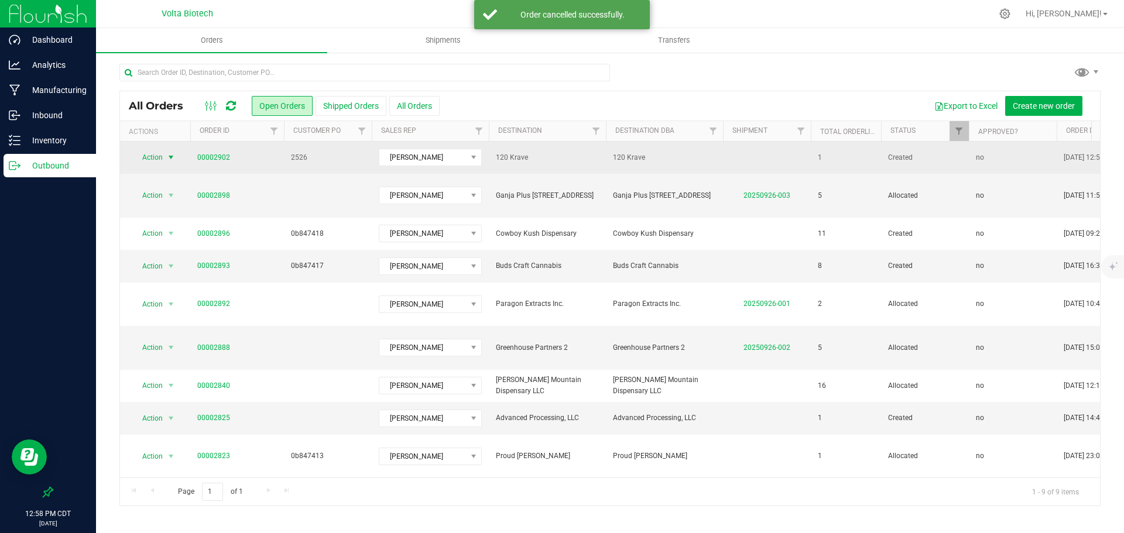
click at [168, 157] on span "select" at bounding box center [170, 157] width 9 height 9
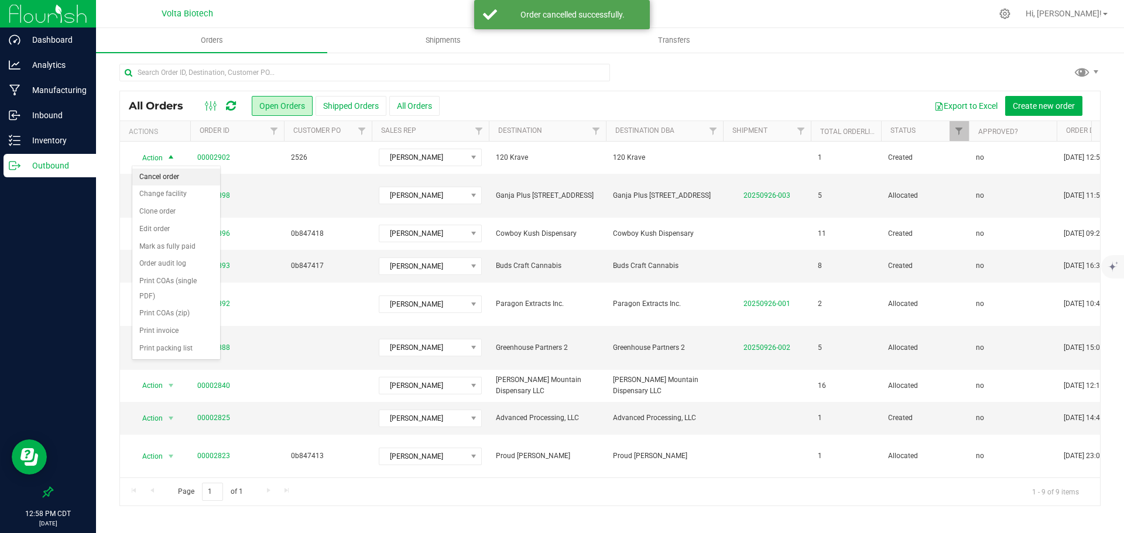
click at [180, 176] on li "Cancel order" at bounding box center [176, 178] width 88 height 18
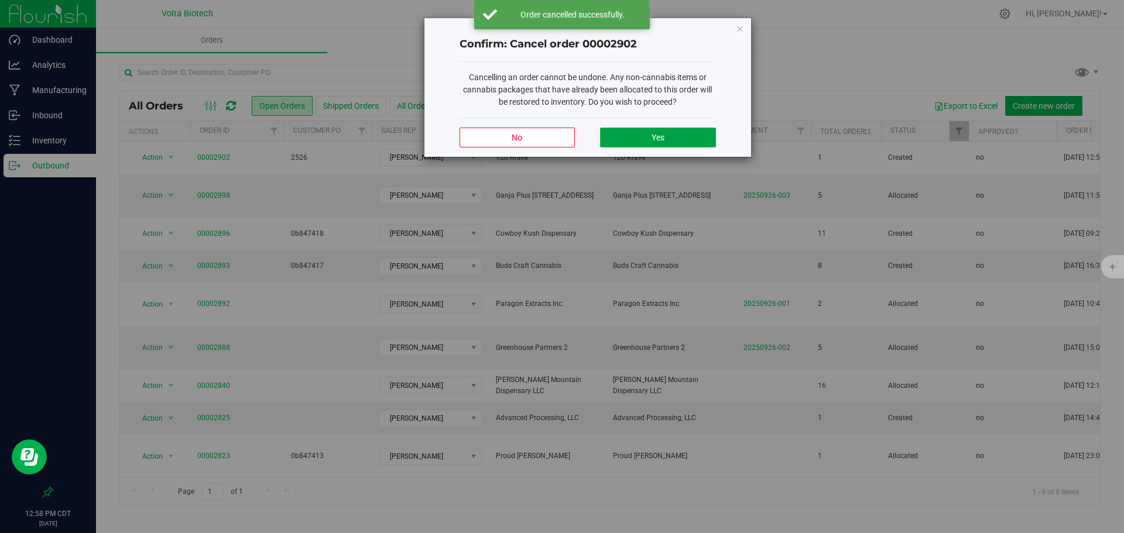
click at [646, 139] on button "Yes" at bounding box center [657, 138] width 115 height 20
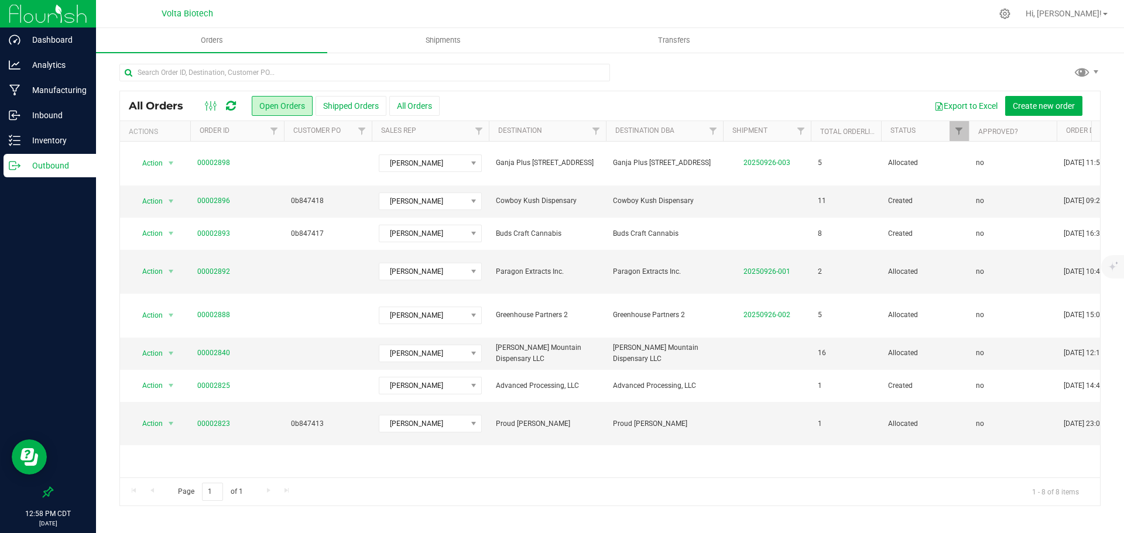
click at [443, 102] on div "Export to Excel Create new order" at bounding box center [766, 106] width 652 height 20
click at [433, 100] on button "All Orders" at bounding box center [414, 106] width 50 height 20
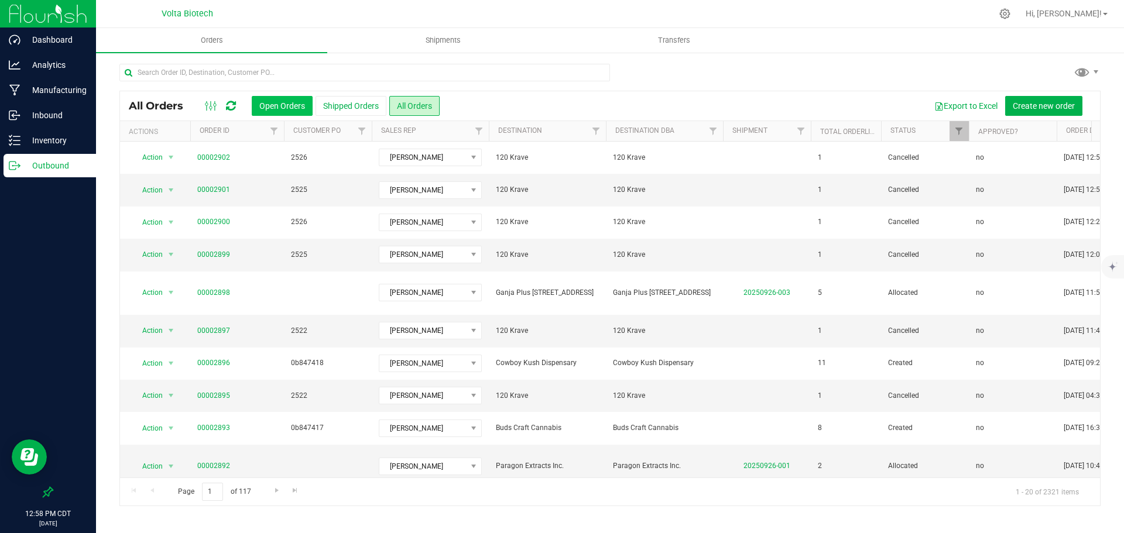
click at [272, 109] on button "Open Orders" at bounding box center [282, 106] width 61 height 20
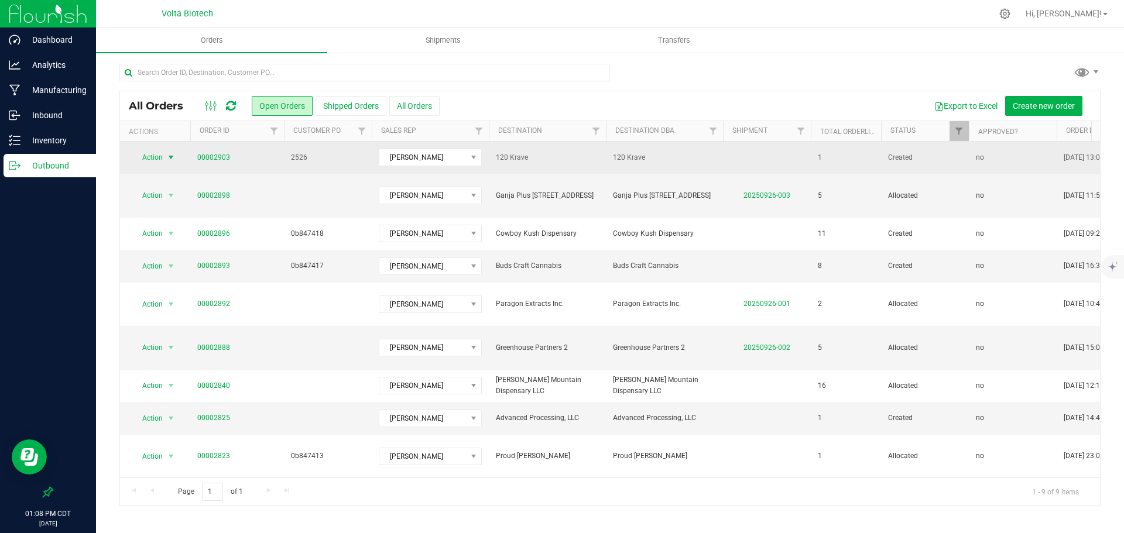
click at [172, 154] on span "select" at bounding box center [170, 157] width 9 height 9
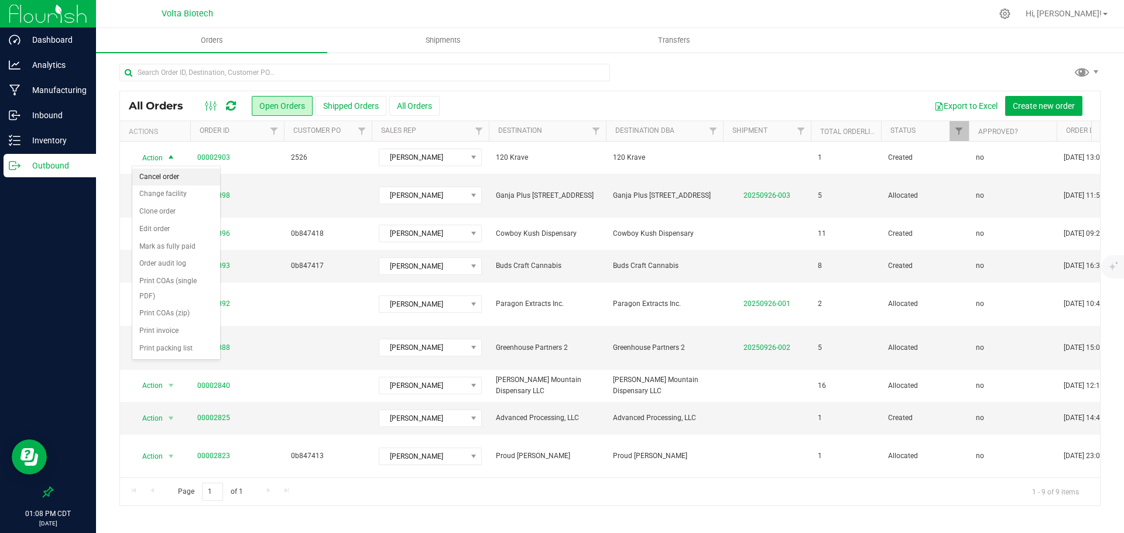
click at [185, 176] on li "Cancel order" at bounding box center [176, 178] width 88 height 18
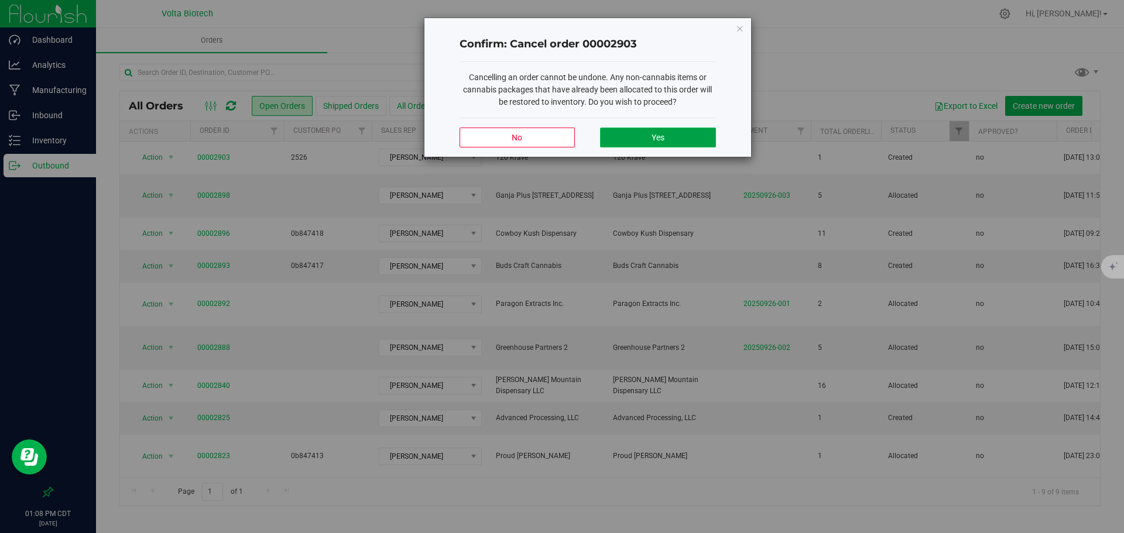
click at [686, 132] on button "Yes" at bounding box center [657, 138] width 115 height 20
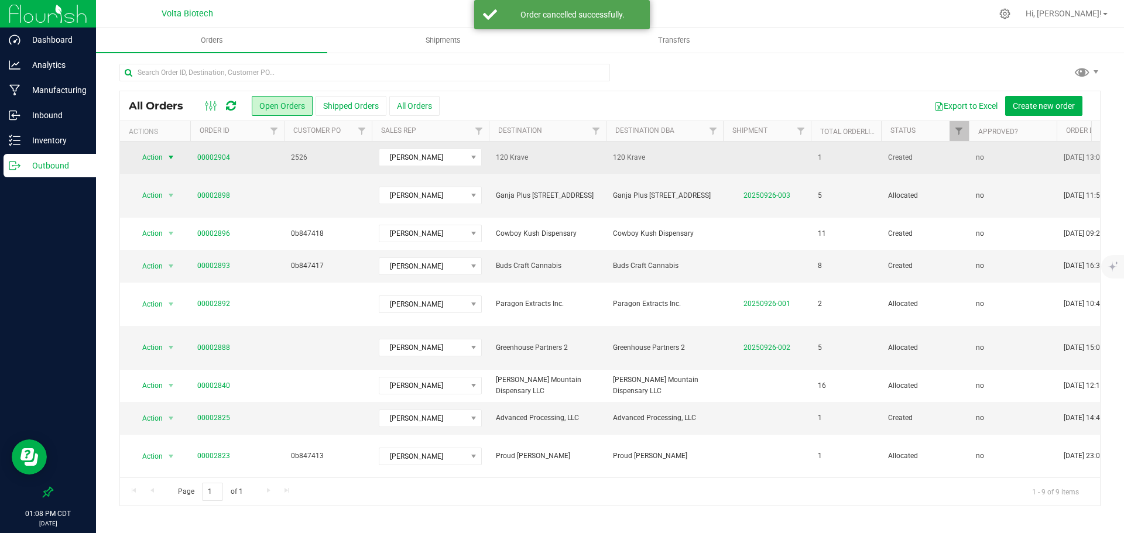
click at [172, 154] on span "select" at bounding box center [170, 157] width 9 height 9
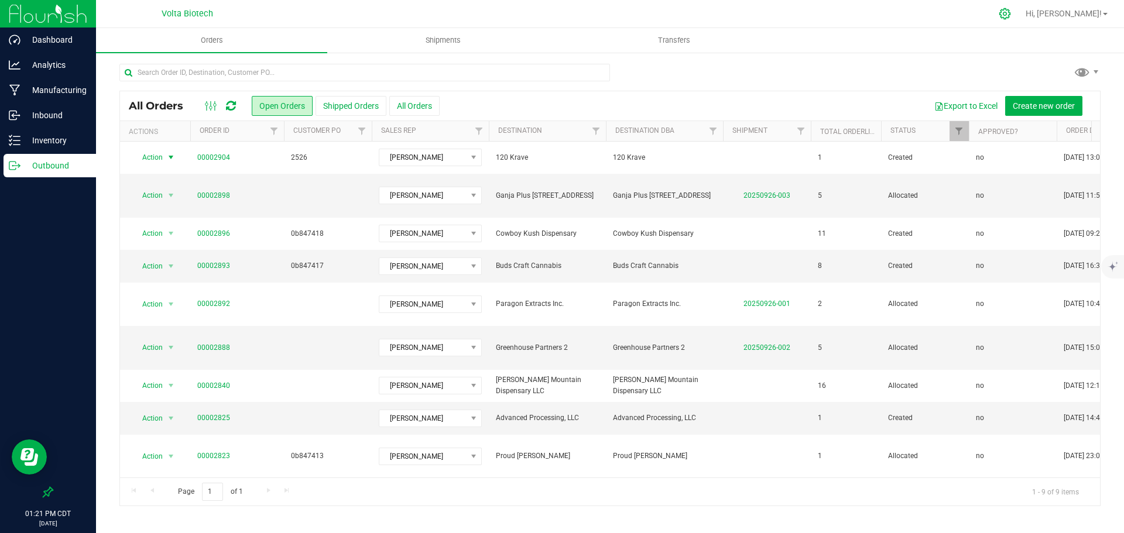
click at [1011, 15] on icon at bounding box center [1005, 14] width 12 height 12
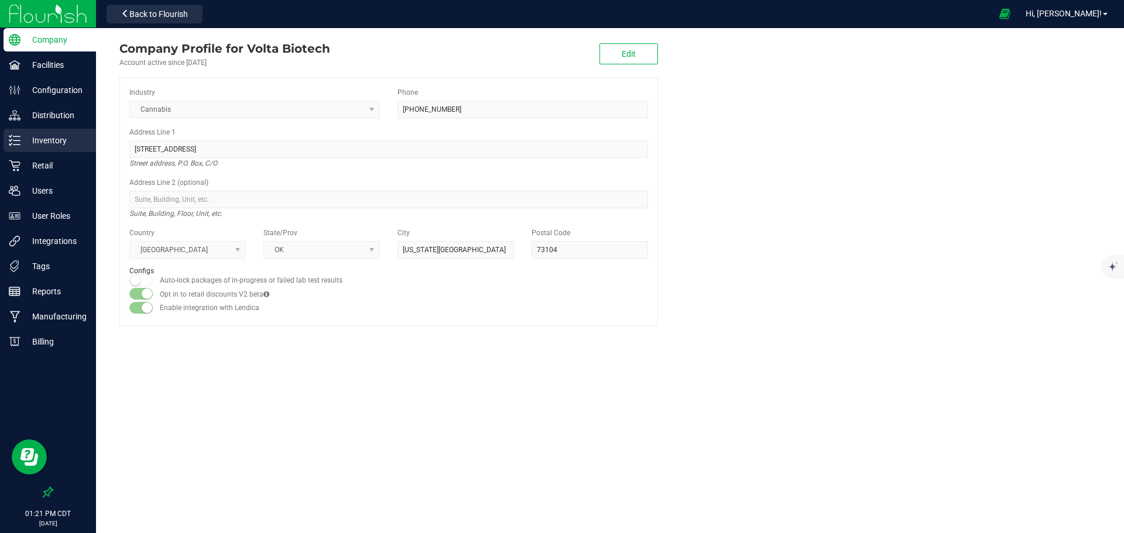
click at [52, 139] on p "Inventory" at bounding box center [55, 140] width 70 height 14
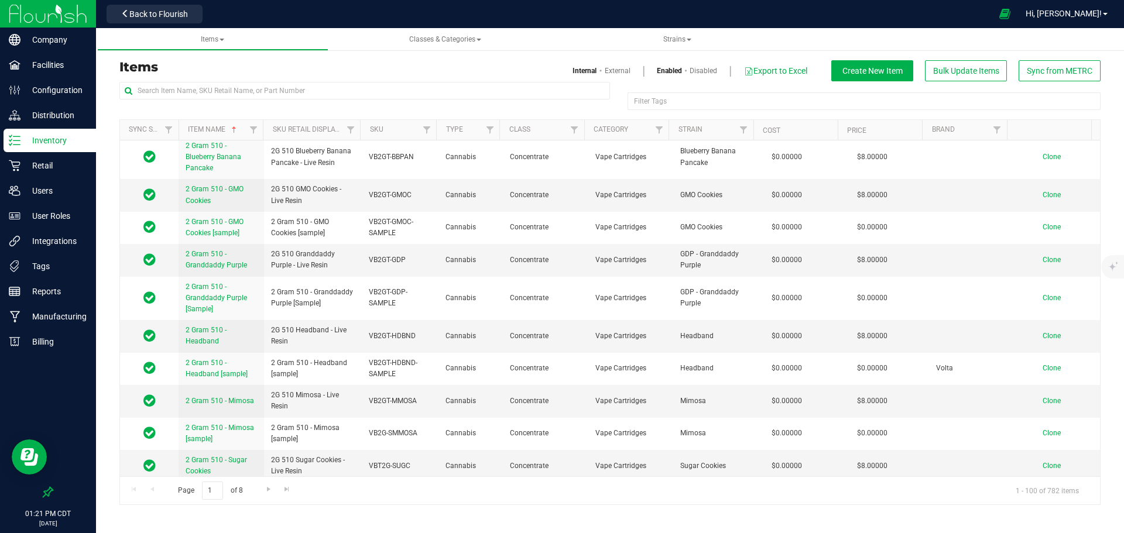
scroll to position [156, 0]
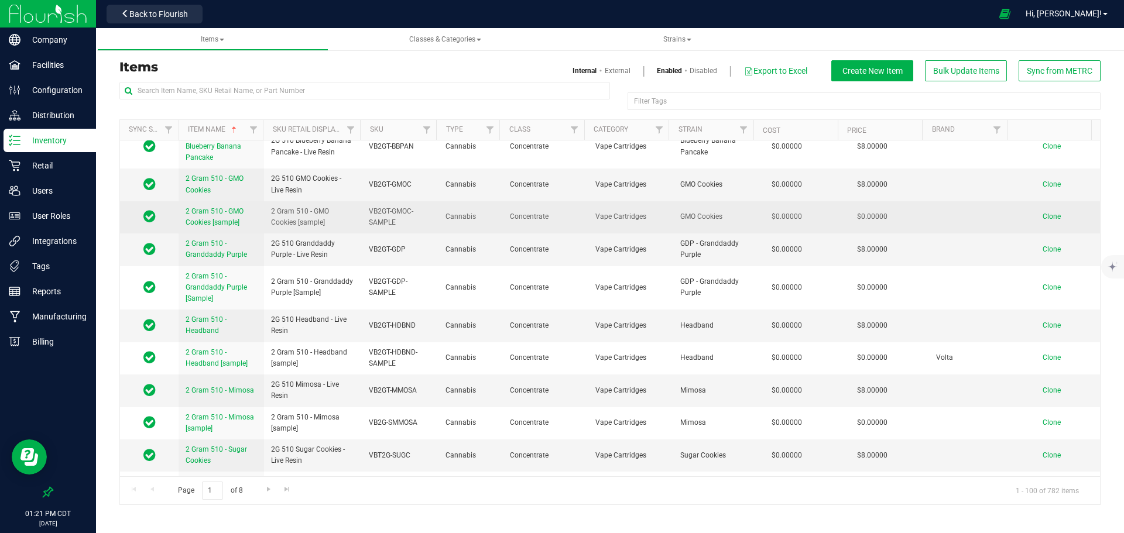
click at [220, 217] on link "2 Gram 510 - GMO Cookies [sample]" at bounding box center [221, 217] width 71 height 22
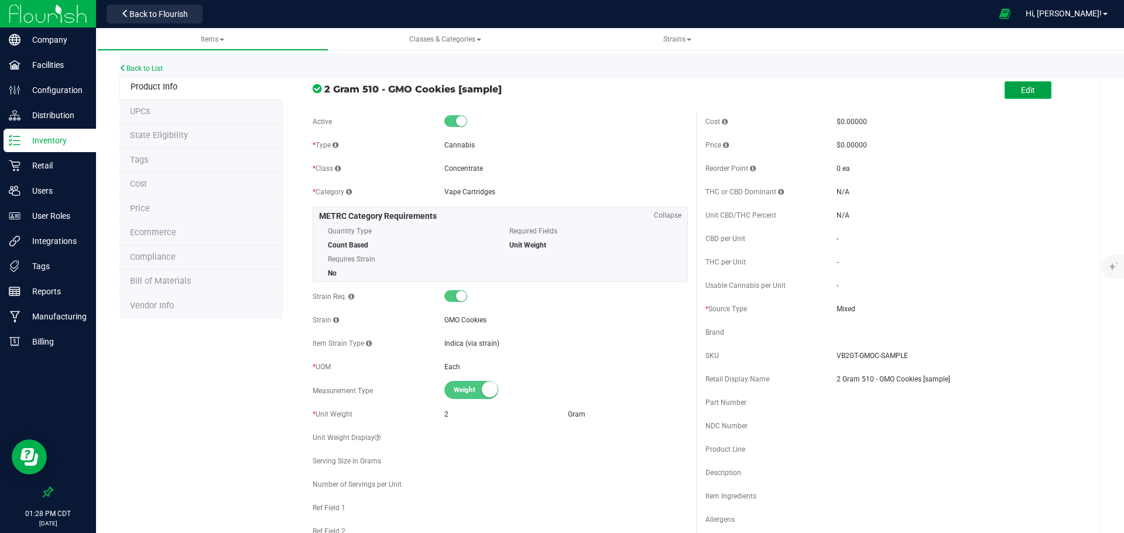
click at [1021, 88] on span "Edit" at bounding box center [1028, 89] width 14 height 9
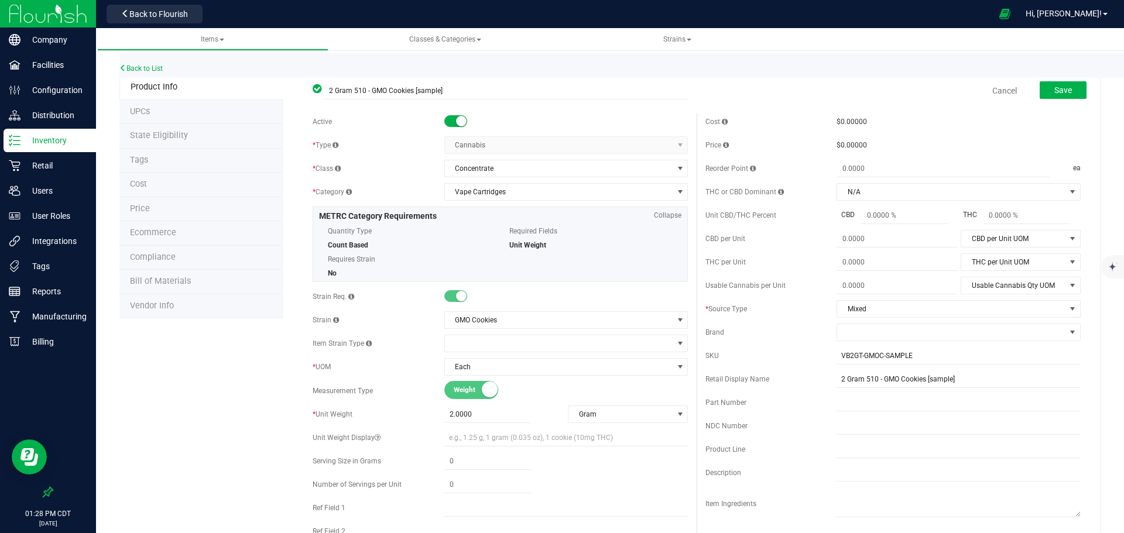
click at [850, 117] on div "$0.00000" at bounding box center [959, 122] width 244 height 11
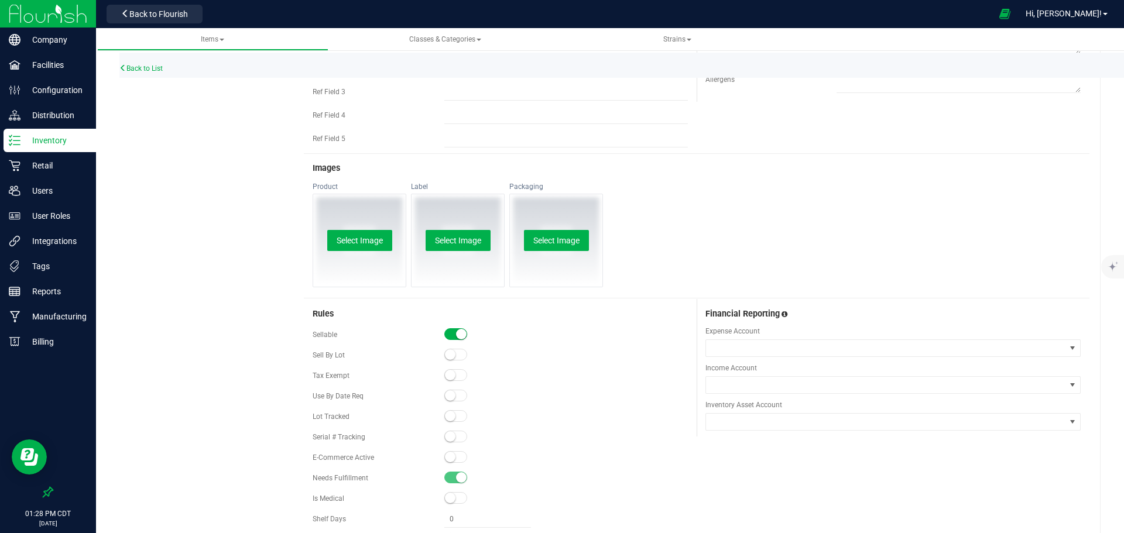
scroll to position [468, 0]
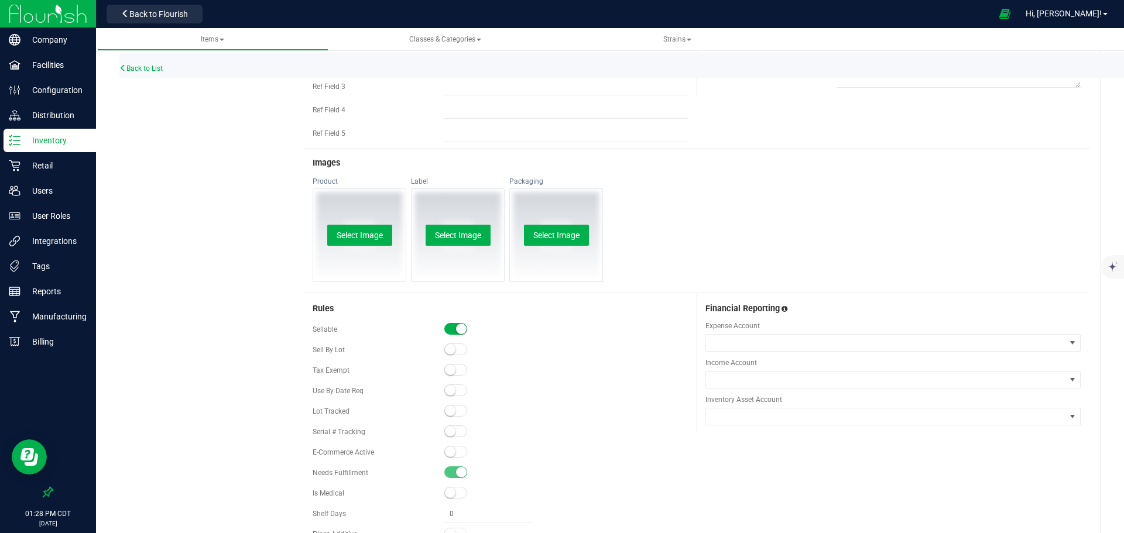
click at [456, 453] on span at bounding box center [455, 452] width 23 height 12
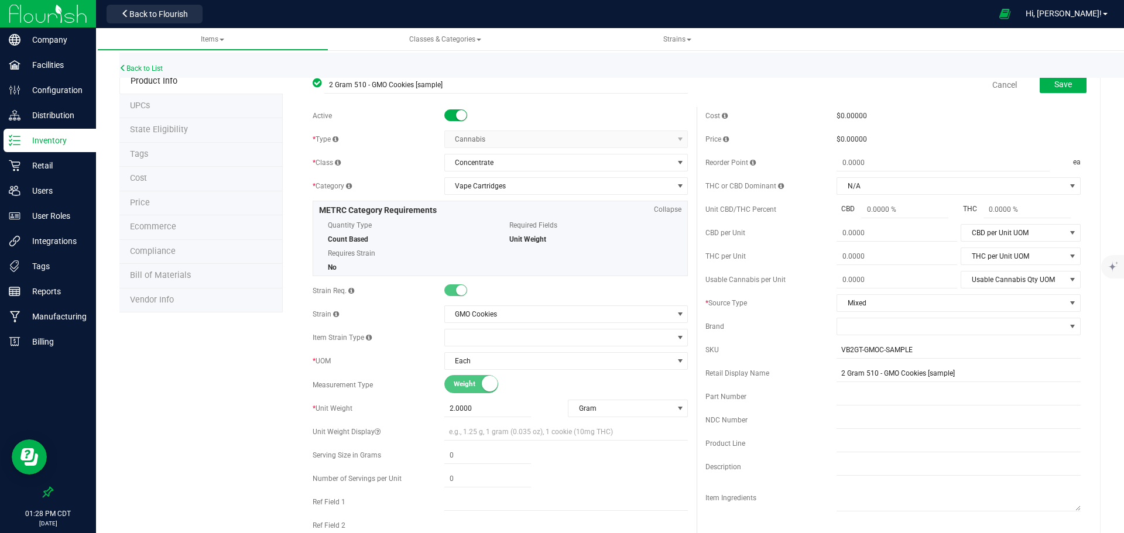
scroll to position [0, 0]
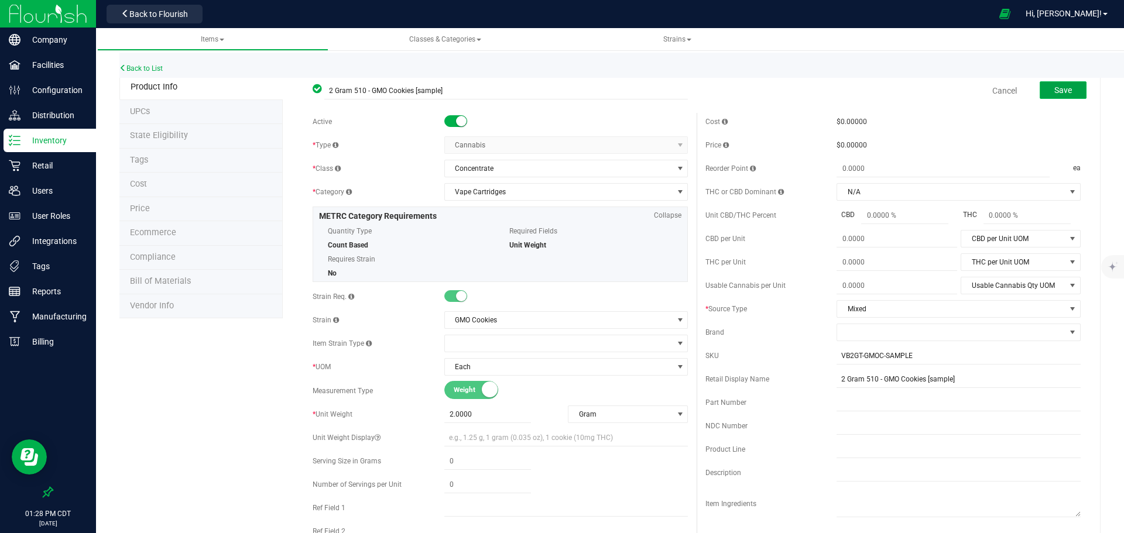
click at [1045, 94] on button "Save" at bounding box center [1063, 90] width 47 height 18
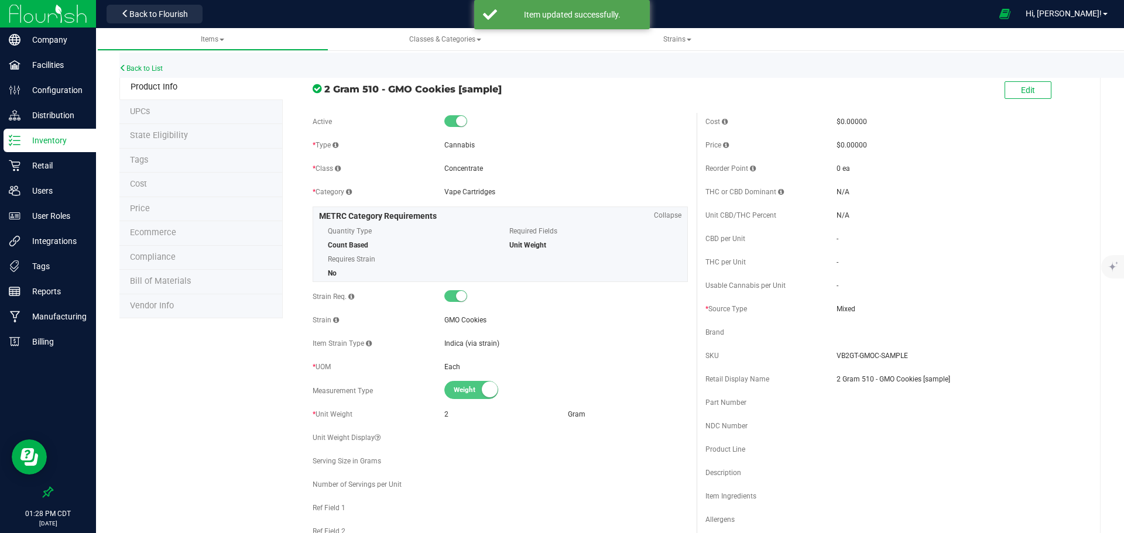
click at [159, 207] on li "Price" at bounding box center [200, 209] width 163 height 25
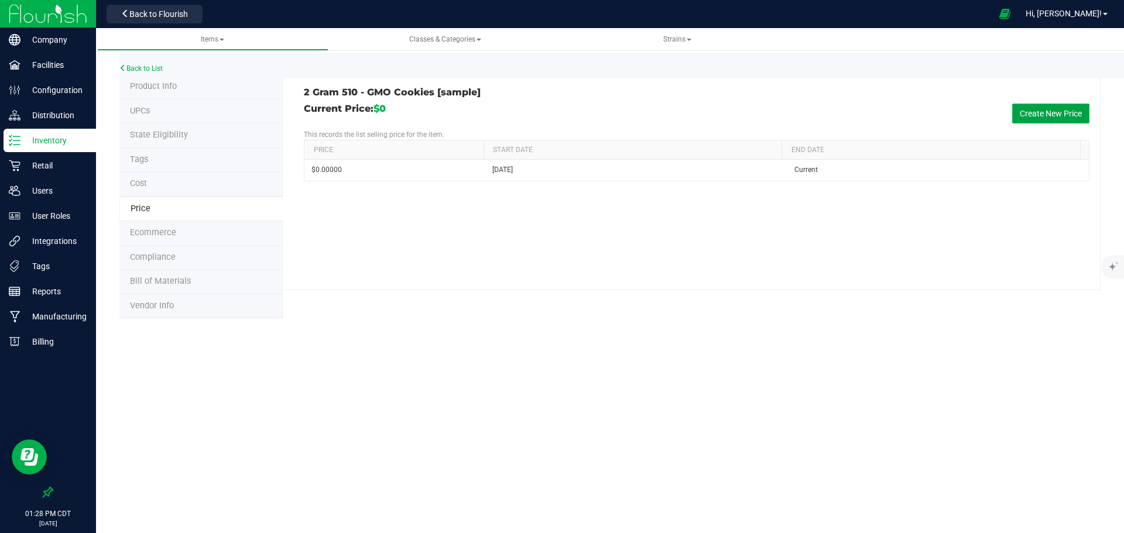
click at [1043, 109] on button "Create New Price" at bounding box center [1050, 114] width 77 height 20
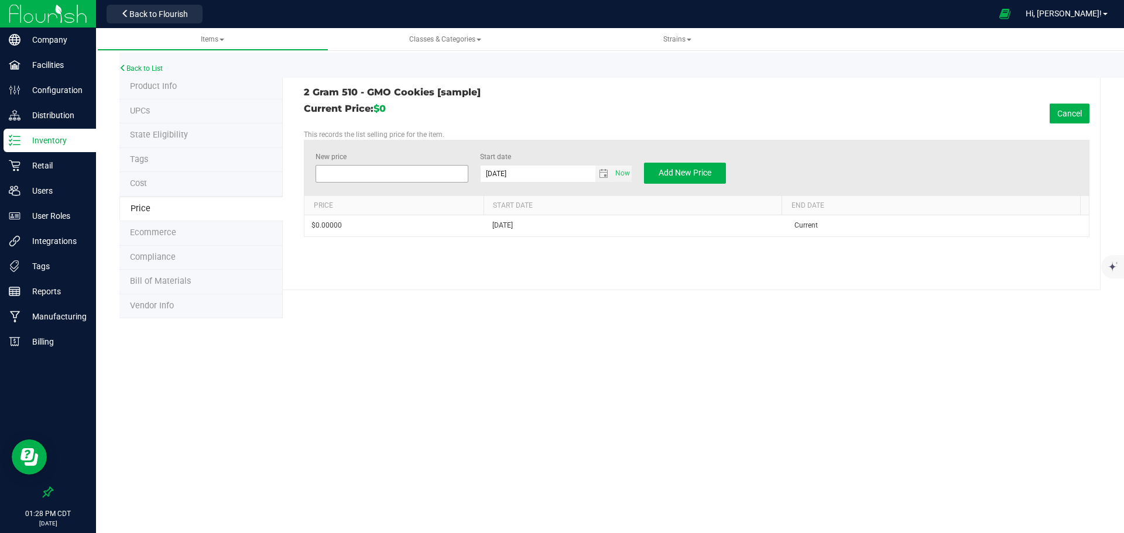
click at [338, 174] on span at bounding box center [392, 174] width 152 height 18
type input "0.1"
click at [667, 172] on span "Add New Price" at bounding box center [685, 172] width 53 height 9
type input "$0.00000"
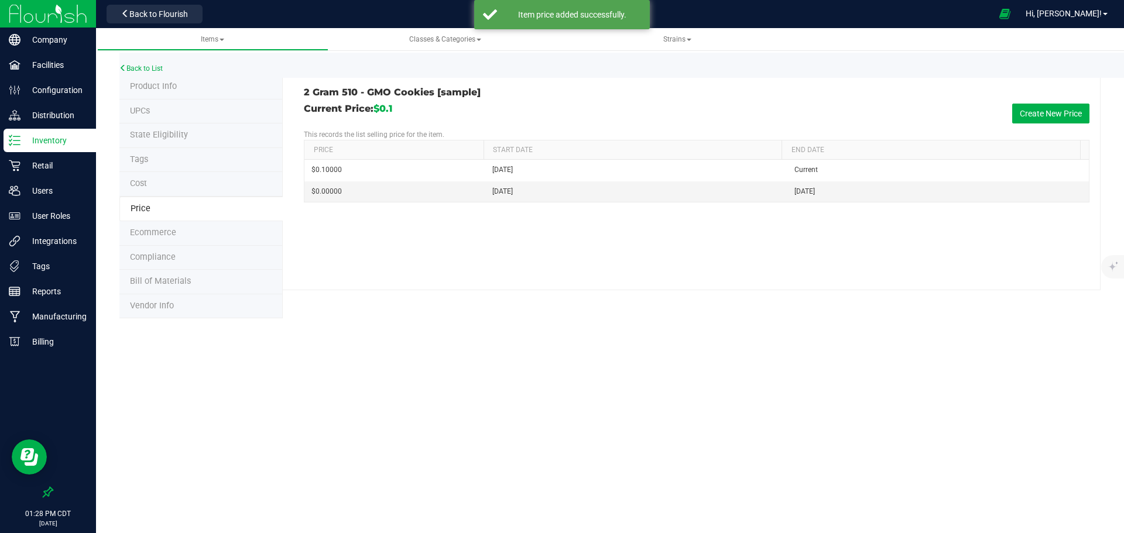
click at [171, 86] on span "Product Info" at bounding box center [153, 86] width 47 height 10
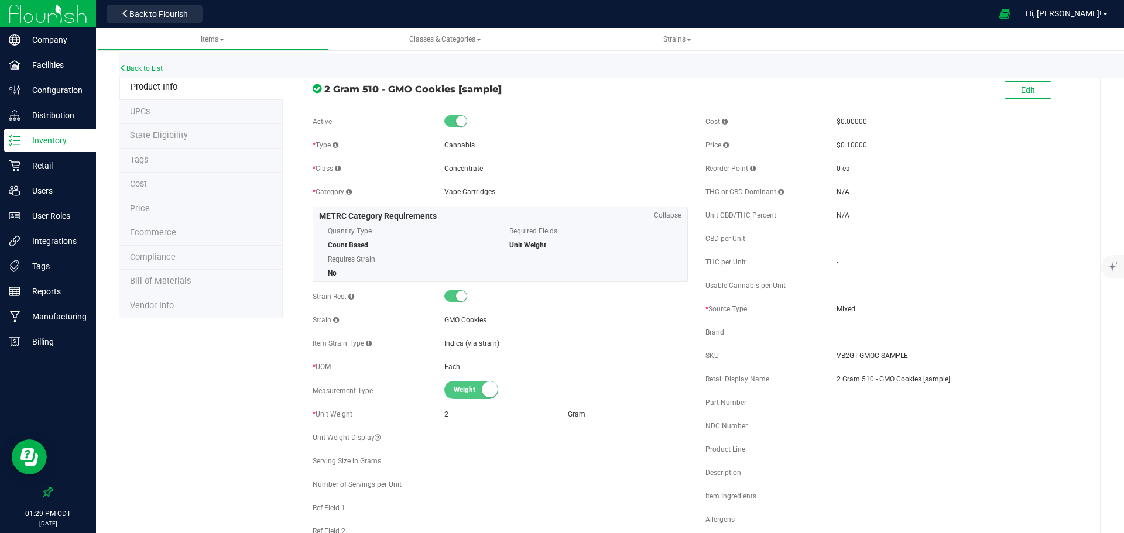
drag, startPoint x: 511, startPoint y: 90, endPoint x: 478, endPoint y: 90, distance: 32.2
click at [478, 90] on span "2 Gram 510 - GMO Cookies [sample]" at bounding box center [506, 89] width 364 height 14
click at [63, 145] on p "Inventory" at bounding box center [55, 140] width 70 height 14
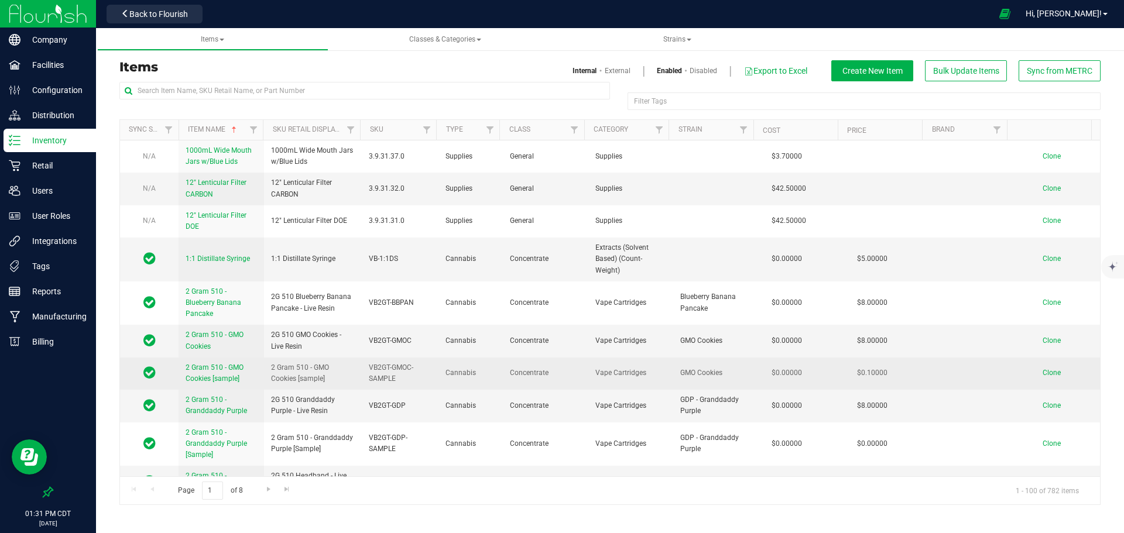
click at [206, 376] on span "2 Gram 510 - GMO Cookies [sample]" at bounding box center [215, 373] width 58 height 19
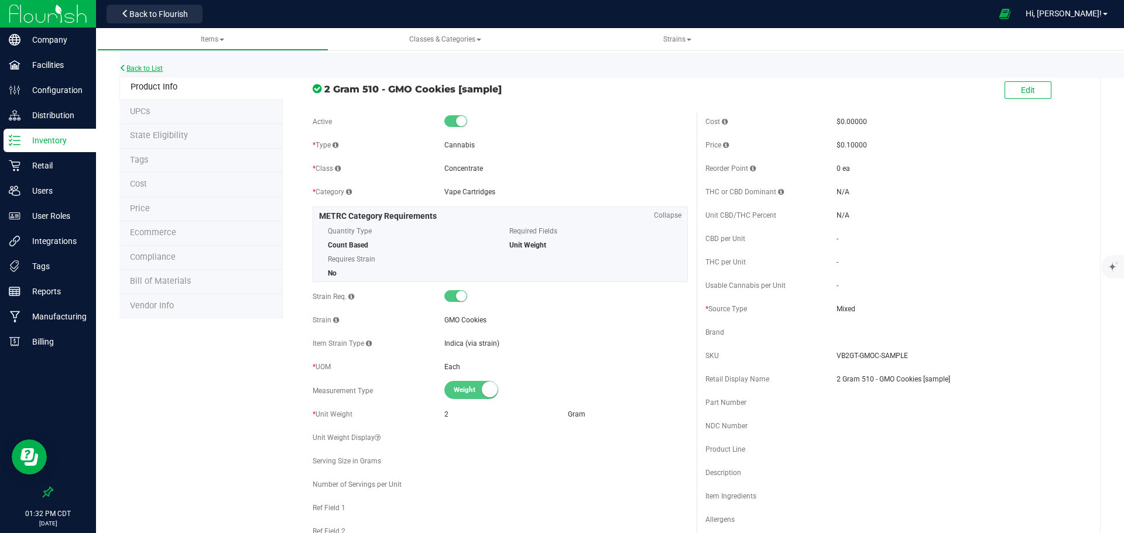
click at [153, 69] on link "Back to List" at bounding box center [140, 68] width 43 height 8
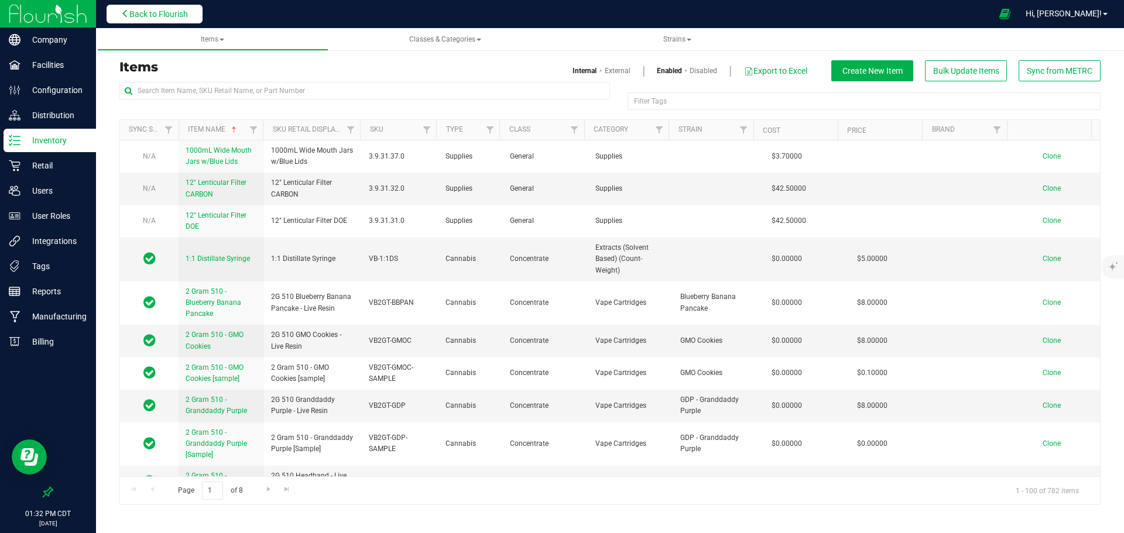
click at [161, 15] on span "Back to Flourish" at bounding box center [158, 13] width 59 height 9
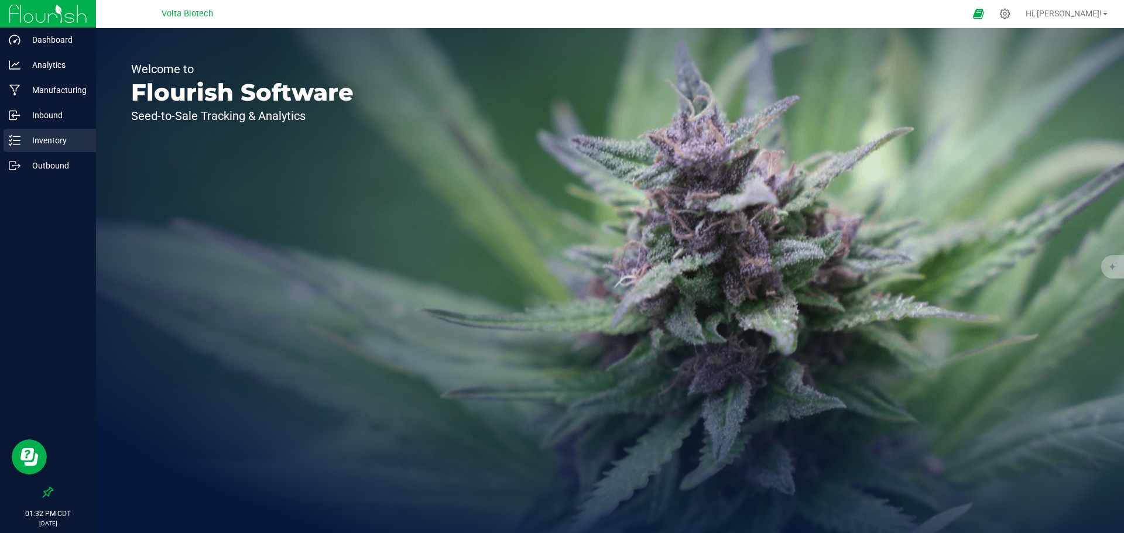
click at [31, 141] on p "Inventory" at bounding box center [55, 140] width 70 height 14
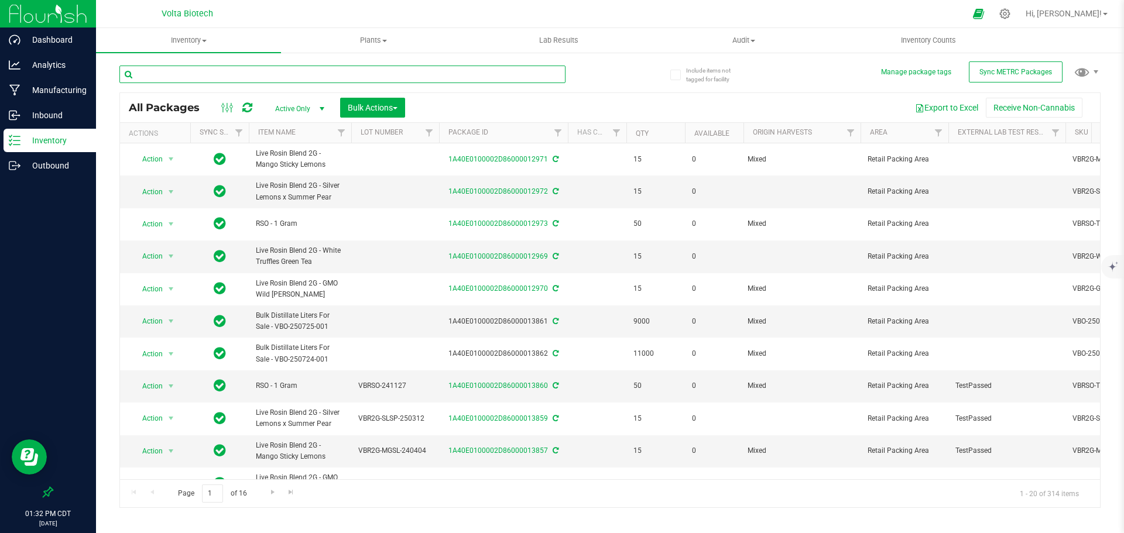
click at [237, 75] on input "text" at bounding box center [342, 75] width 446 height 18
type input "sample"
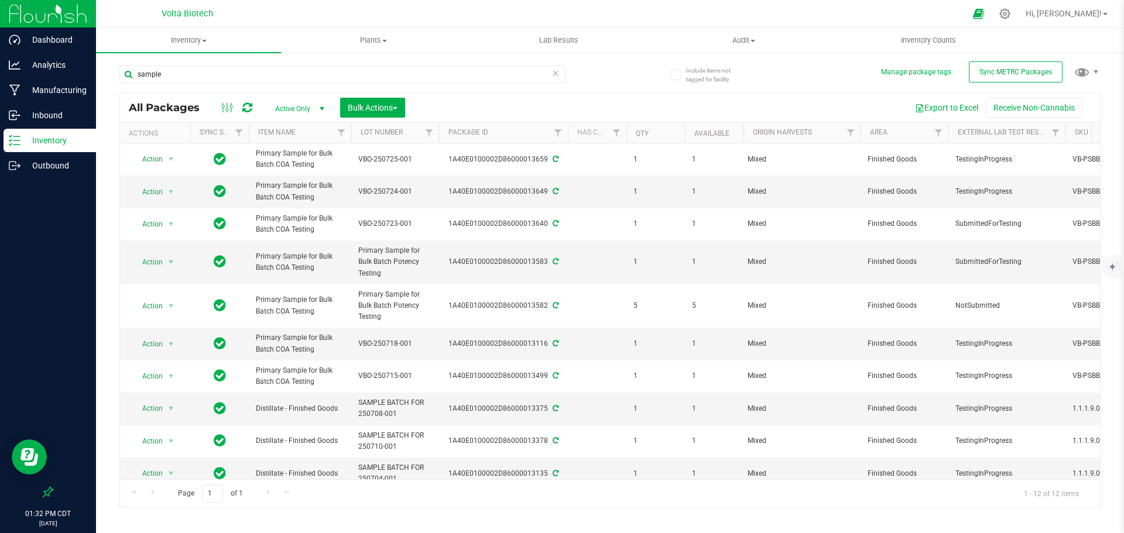
click at [249, 107] on icon at bounding box center [247, 108] width 10 height 12
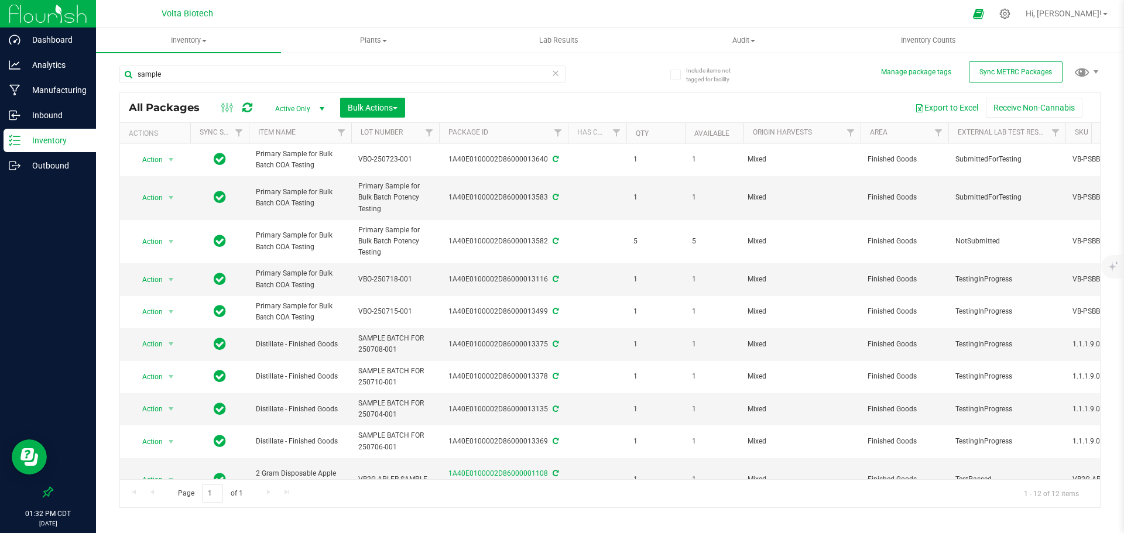
scroll to position [84, 0]
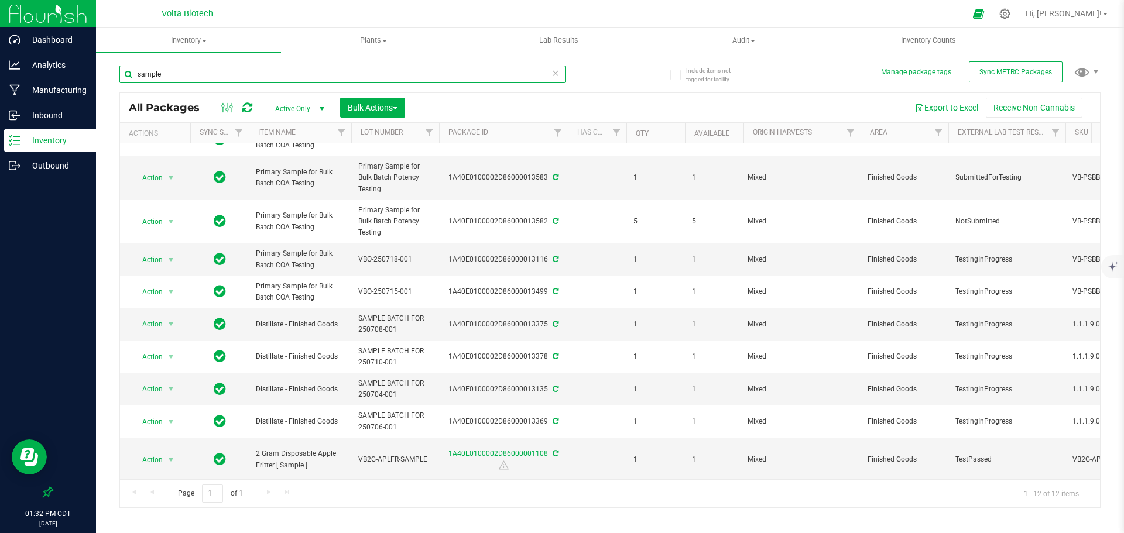
click at [560, 78] on input "sample" at bounding box center [342, 75] width 446 height 18
click at [560, 71] on input "sample" at bounding box center [342, 75] width 446 height 18
click at [554, 73] on icon at bounding box center [556, 73] width 8 height 14
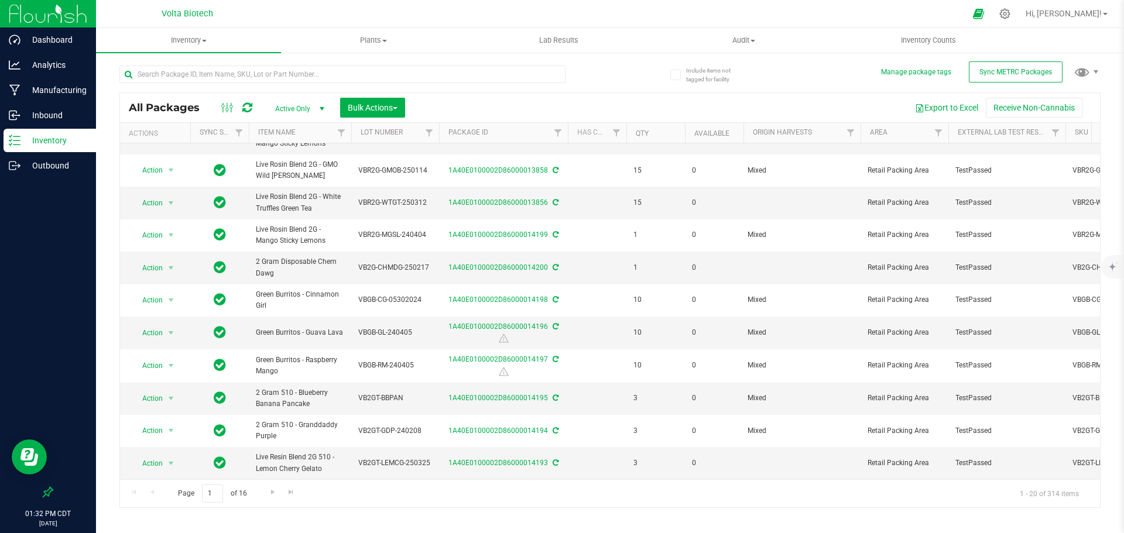
scroll to position [322, 0]
click at [380, 108] on span "Bulk Actions" at bounding box center [373, 107] width 50 height 9
click at [478, 102] on div "Export to Excel Receive Non-Cannabis" at bounding box center [752, 108] width 677 height 20
click at [1011, 16] on icon at bounding box center [1005, 14] width 12 height 12
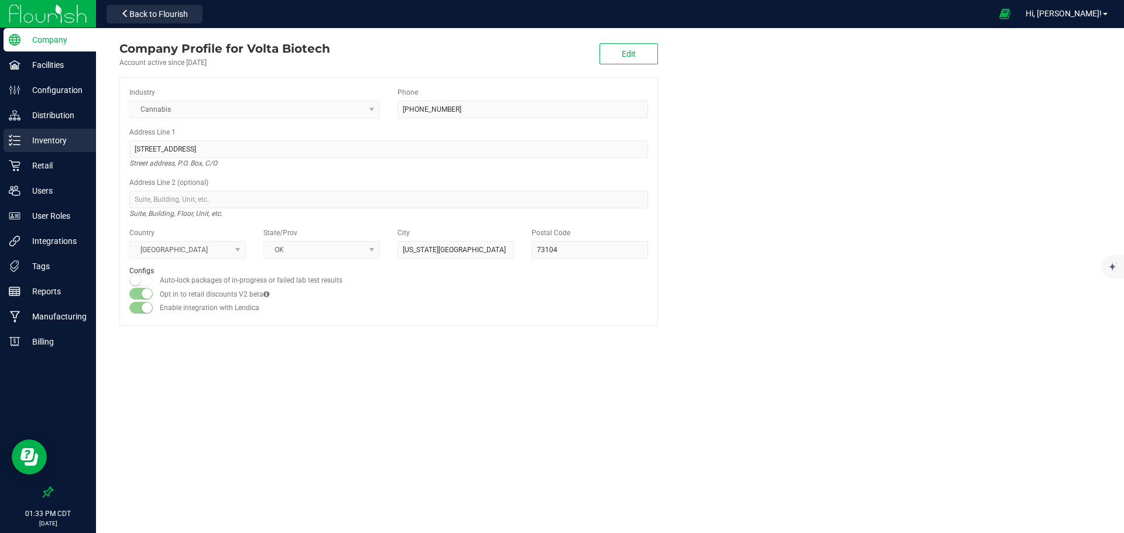
click at [69, 145] on p "Inventory" at bounding box center [55, 140] width 70 height 14
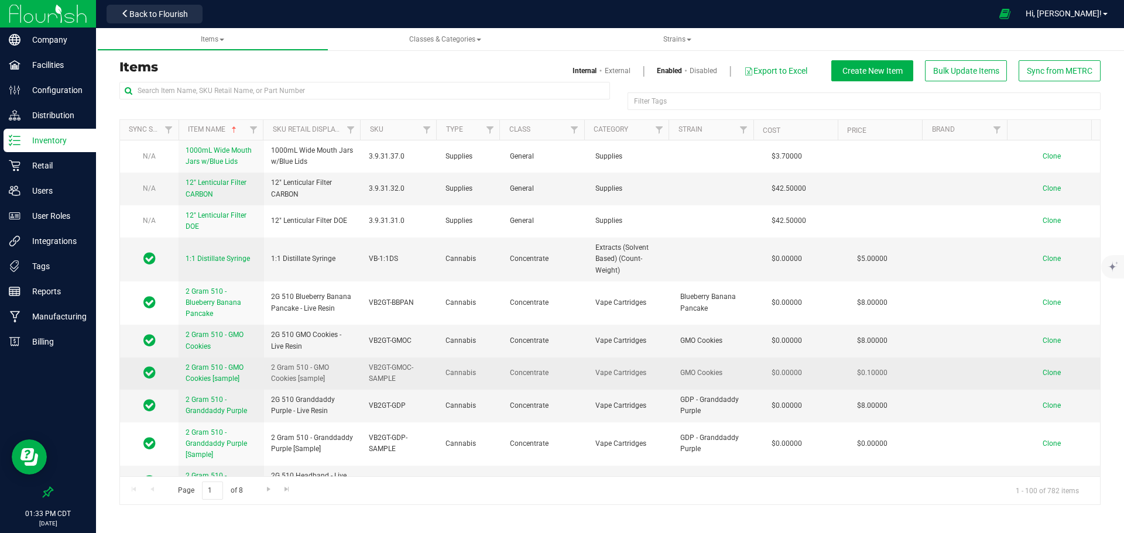
click at [227, 369] on span "2 Gram 510 - GMO Cookies [sample]" at bounding box center [215, 373] width 58 height 19
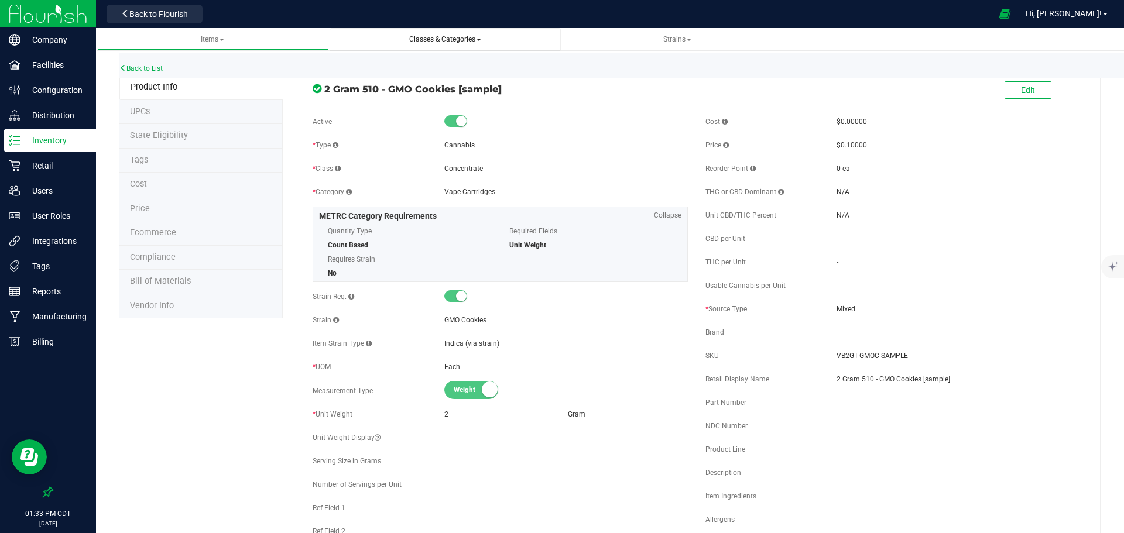
click at [475, 28] on link "Classes & Categories" at bounding box center [445, 39] width 231 height 23
click at [166, 11] on span "Back to Flourish" at bounding box center [158, 13] width 59 height 9
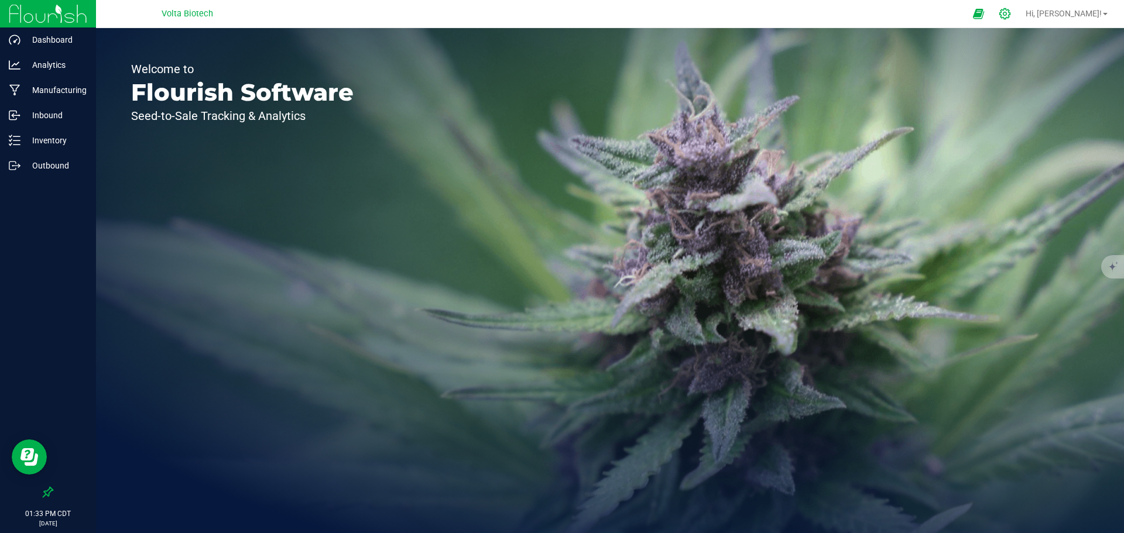
click at [1011, 17] on icon at bounding box center [1004, 13] width 11 height 11
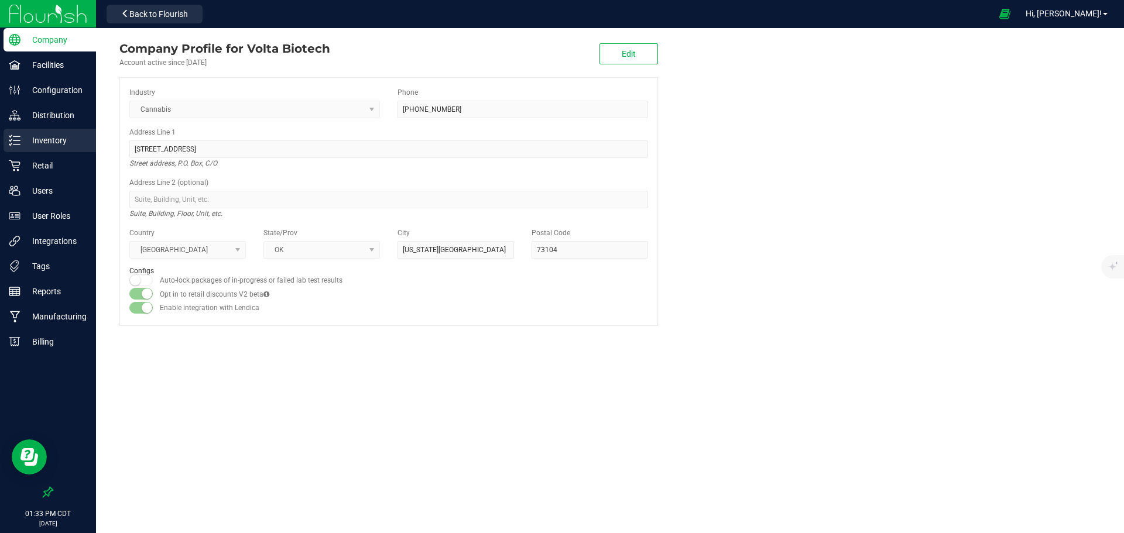
click at [42, 137] on p "Inventory" at bounding box center [55, 140] width 70 height 14
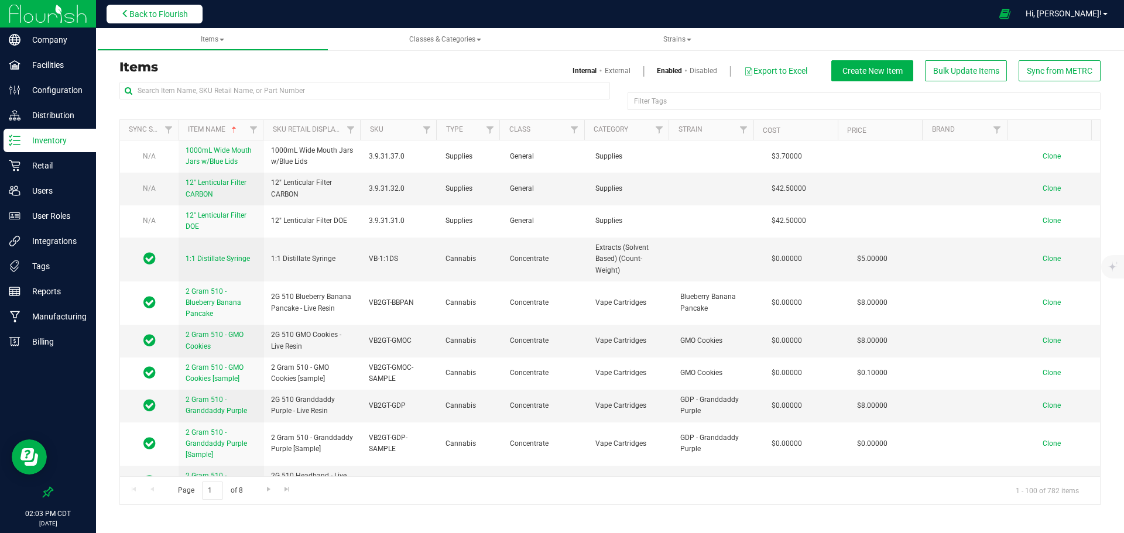
click at [157, 17] on span "Back to Flourish" at bounding box center [158, 13] width 59 height 9
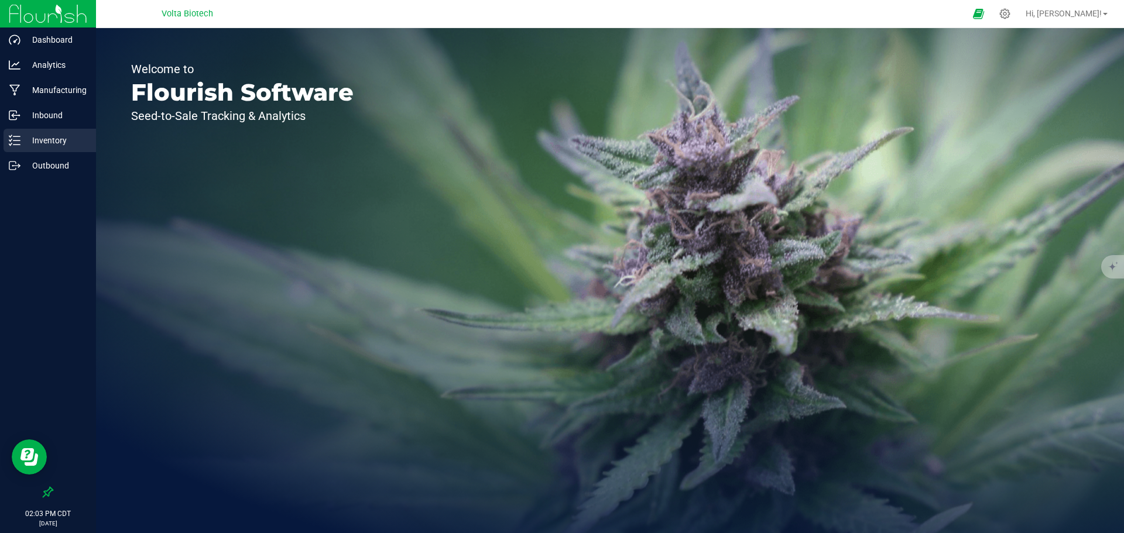
click at [36, 141] on p "Inventory" at bounding box center [55, 140] width 70 height 14
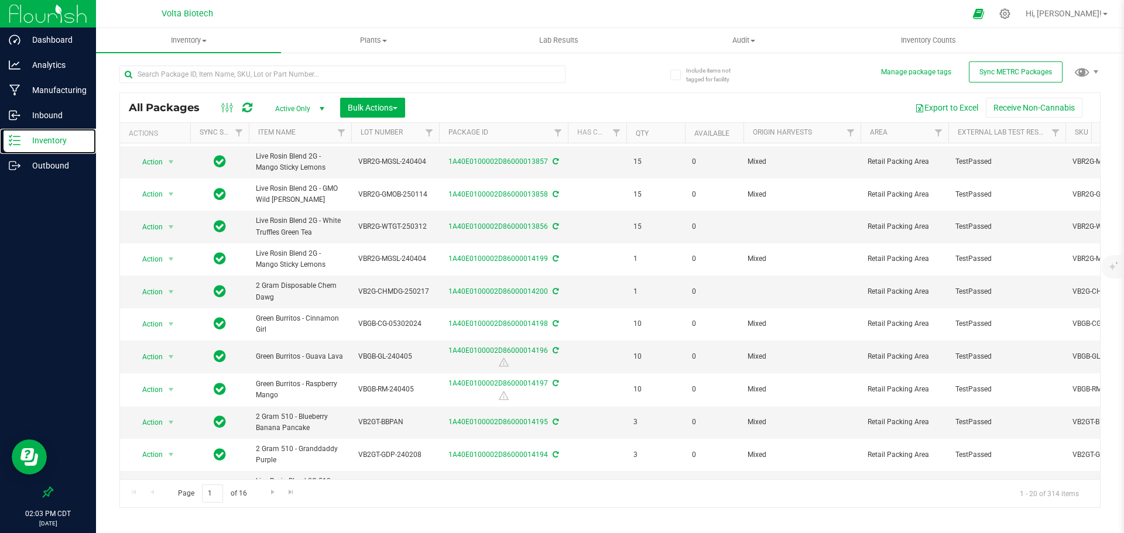
scroll to position [322, 0]
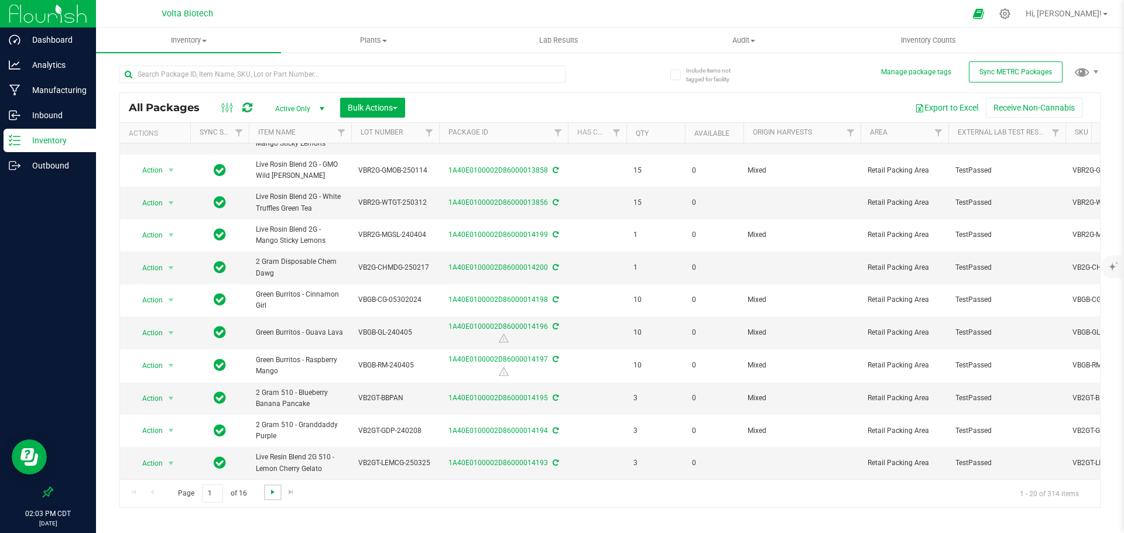
click at [271, 491] on span "Go to the next page" at bounding box center [272, 492] width 9 height 9
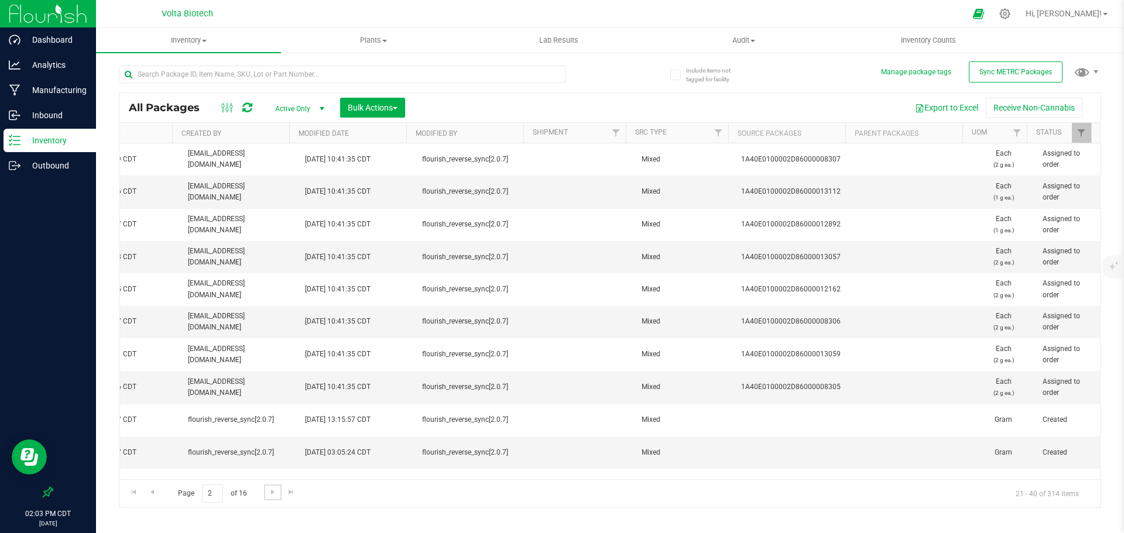
scroll to position [0, 190]
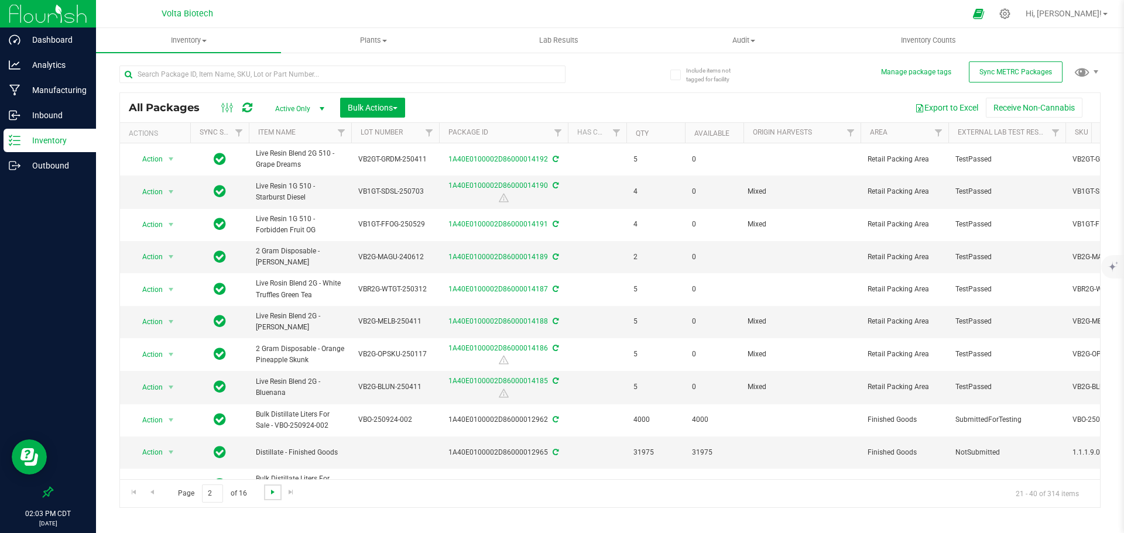
click at [274, 493] on span "Go to the next page" at bounding box center [272, 492] width 9 height 9
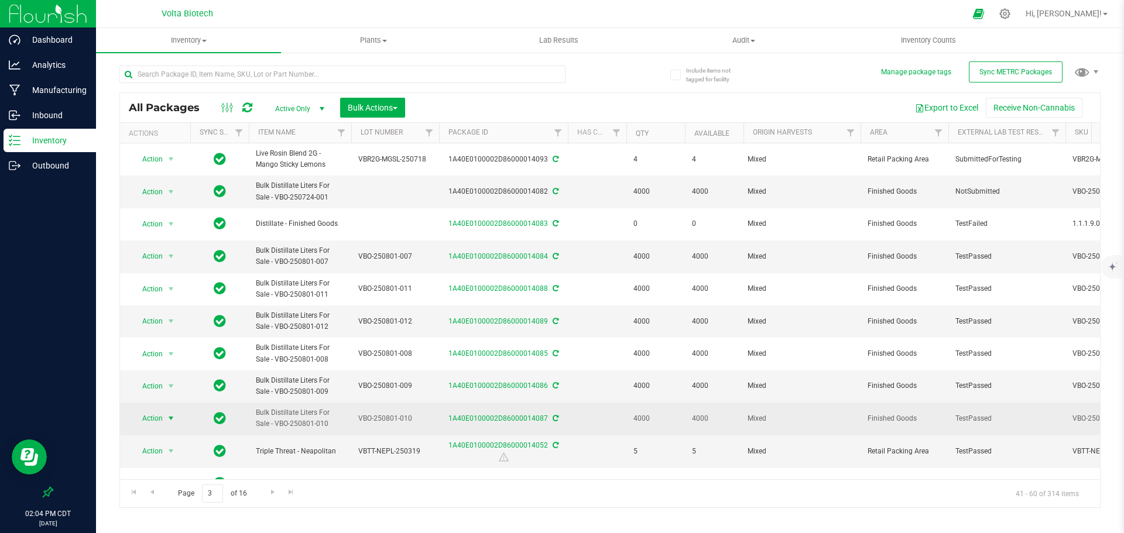
click at [173, 420] on span "select" at bounding box center [170, 418] width 9 height 9
click at [186, 419] on td "Action Action Adjust qty Create package Edit attributes Global inventory Locate…" at bounding box center [155, 419] width 70 height 32
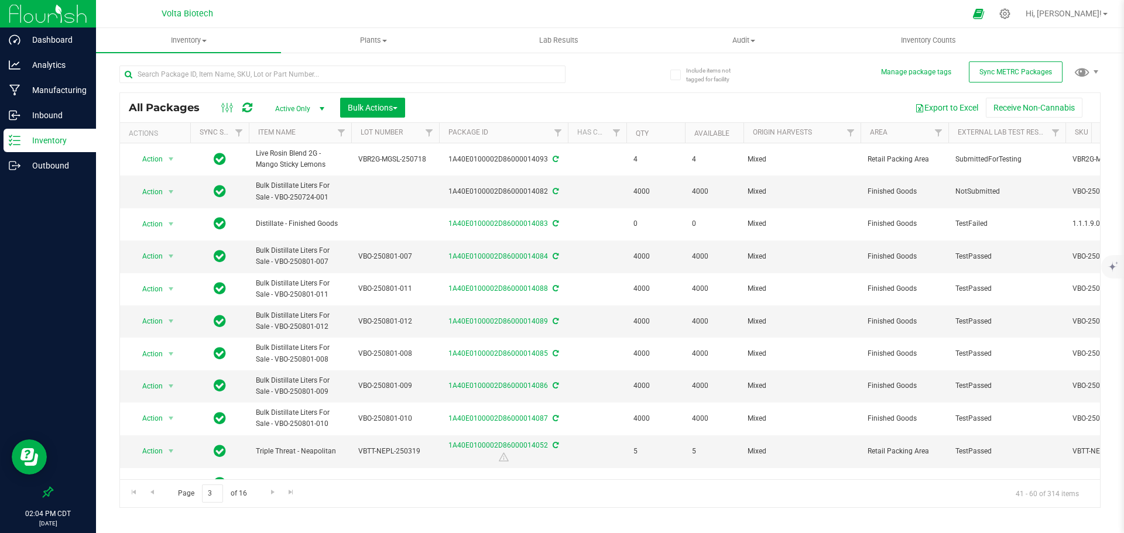
click at [311, 110] on span "Active Only" at bounding box center [297, 109] width 64 height 16
click at [312, 109] on span "Active Only" at bounding box center [297, 109] width 64 height 16
click at [1011, 11] on icon at bounding box center [1004, 13] width 11 height 11
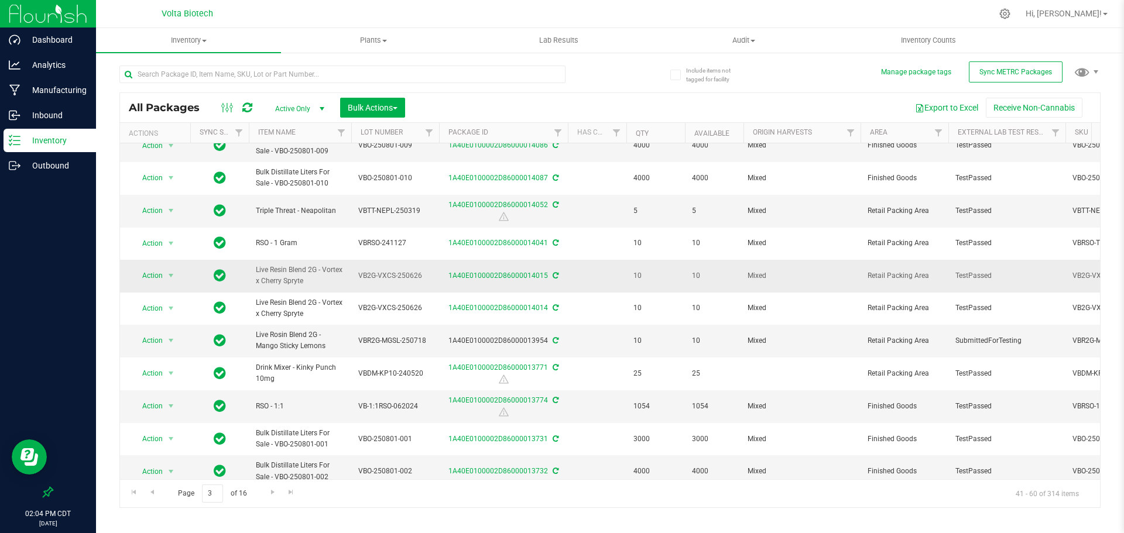
scroll to position [234, 0]
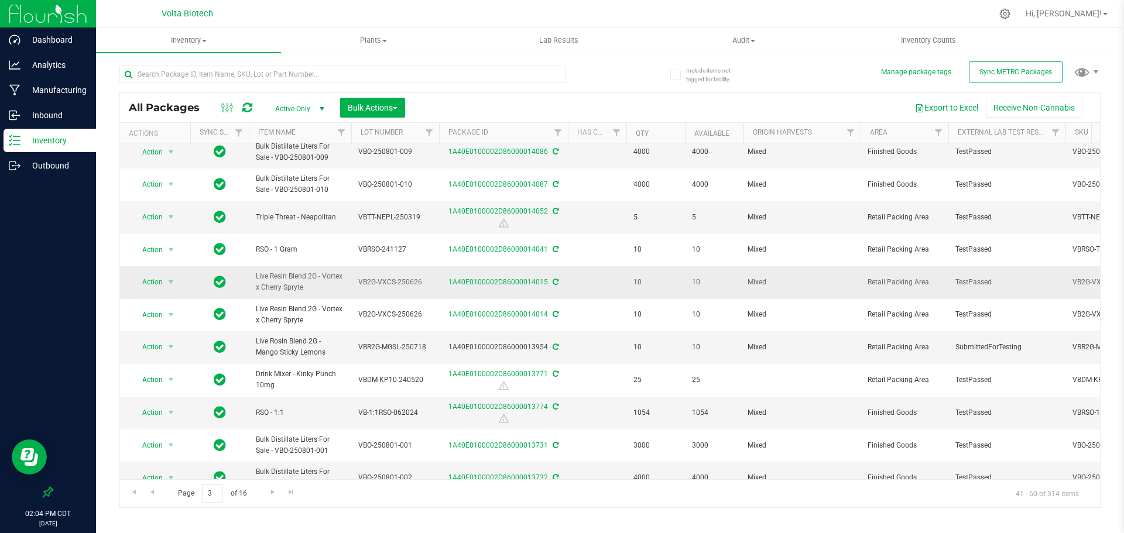
click at [402, 283] on span "VB2G-VXCS-250626" at bounding box center [395, 282] width 74 height 11
click at [402, 283] on input "VB2G-VXCS-250626" at bounding box center [393, 282] width 84 height 18
click at [0, 371] on div at bounding box center [48, 330] width 96 height 302
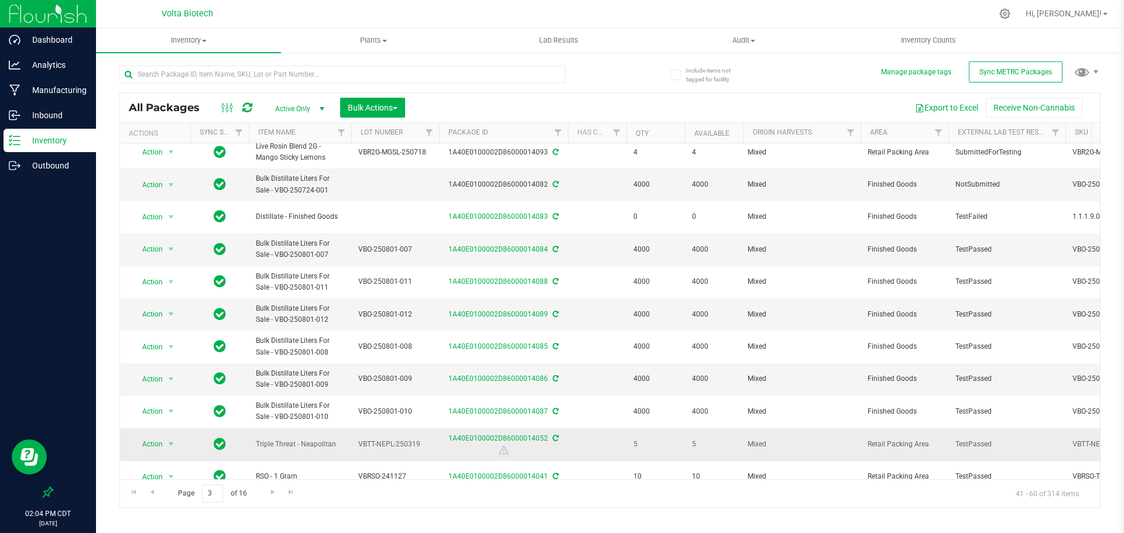
scroll to position [0, 0]
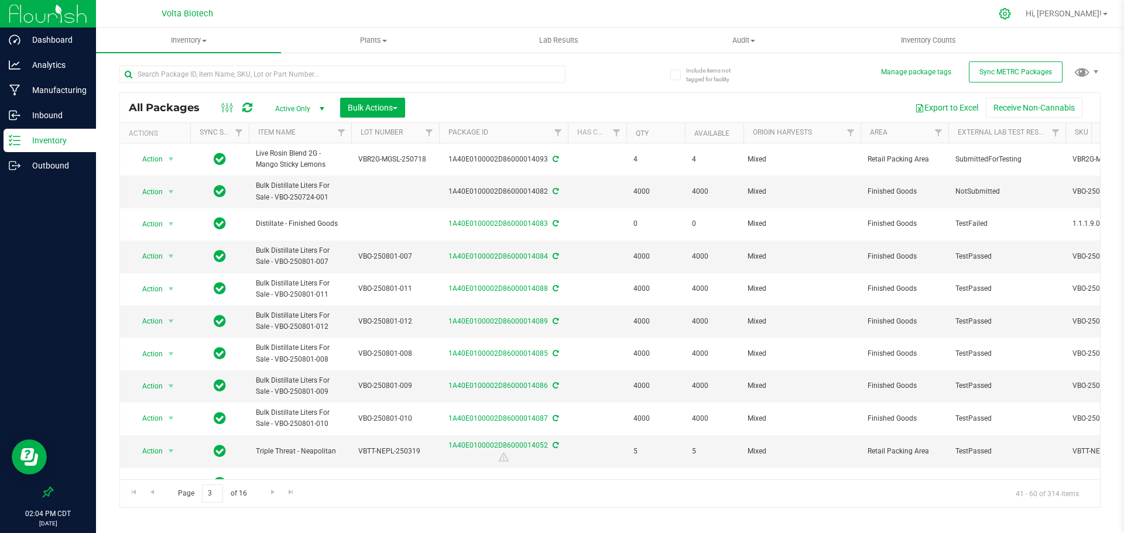
click at [1011, 11] on icon at bounding box center [1005, 14] width 12 height 12
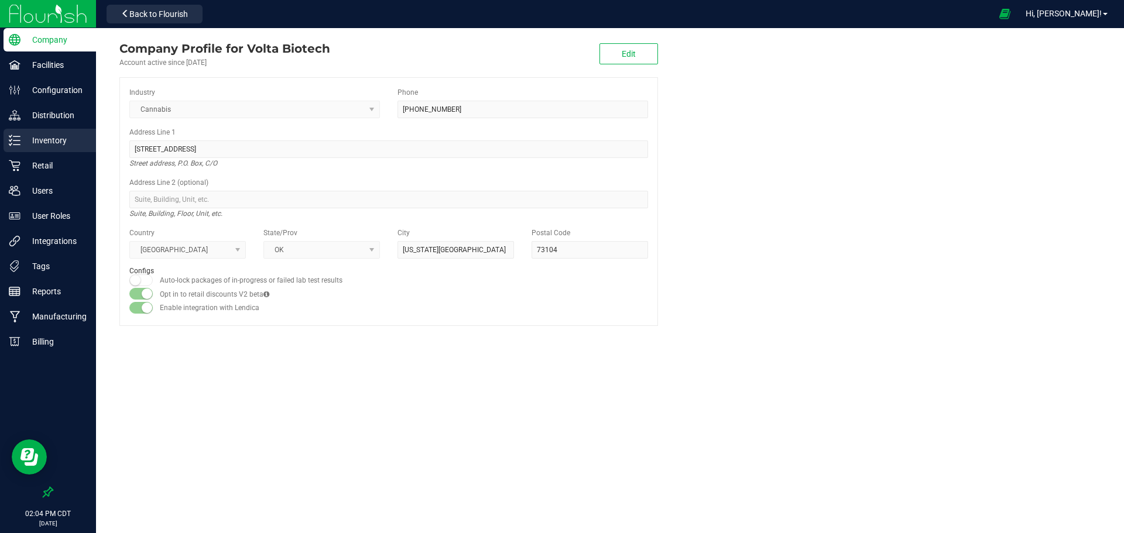
click at [60, 145] on p "Inventory" at bounding box center [55, 140] width 70 height 14
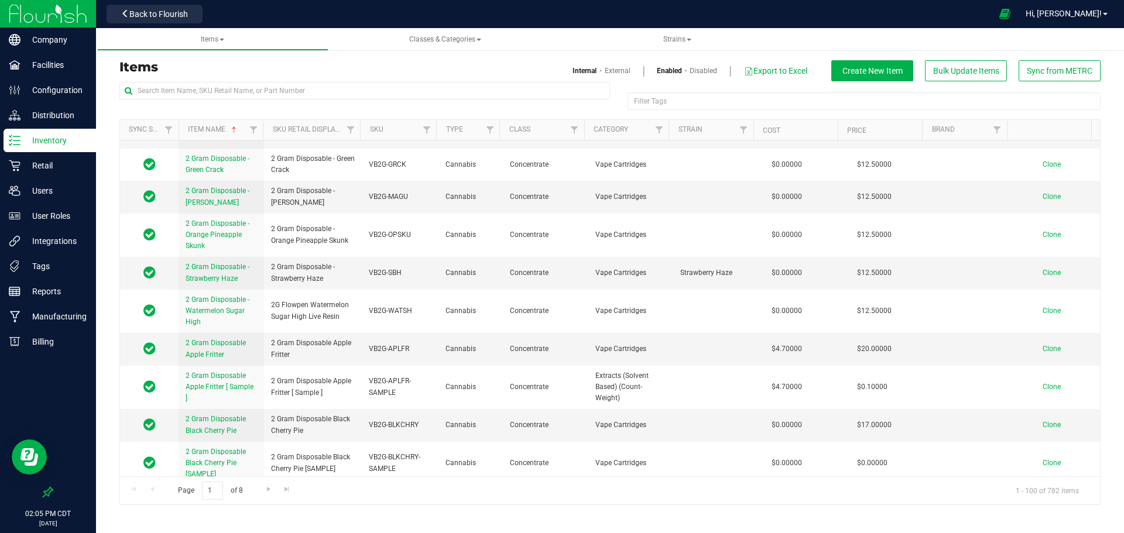
scroll to position [859, 0]
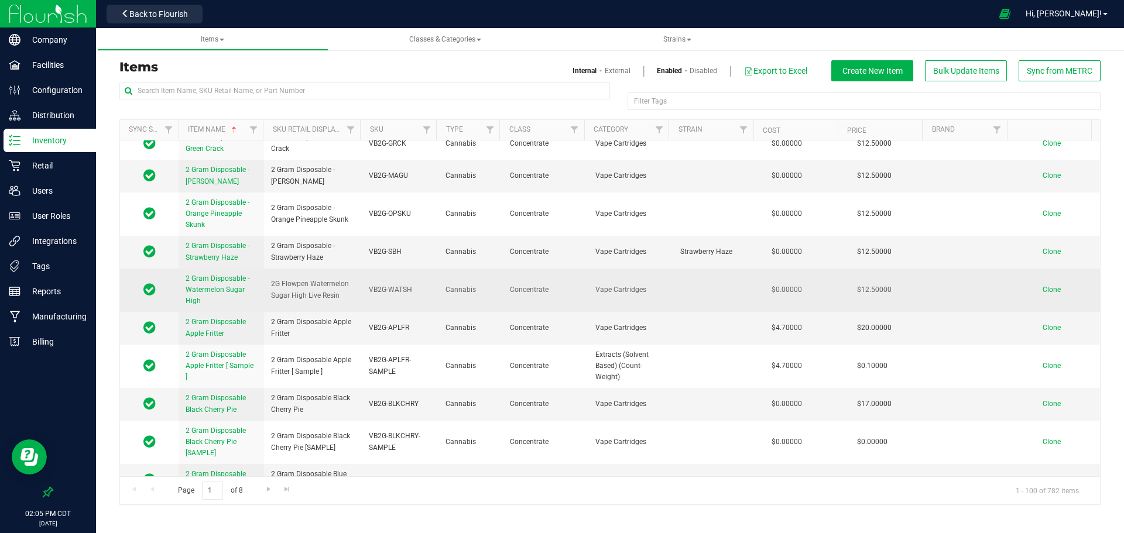
click at [226, 291] on span "2 Gram Disposable - Watermelon Sugar High" at bounding box center [218, 290] width 64 height 30
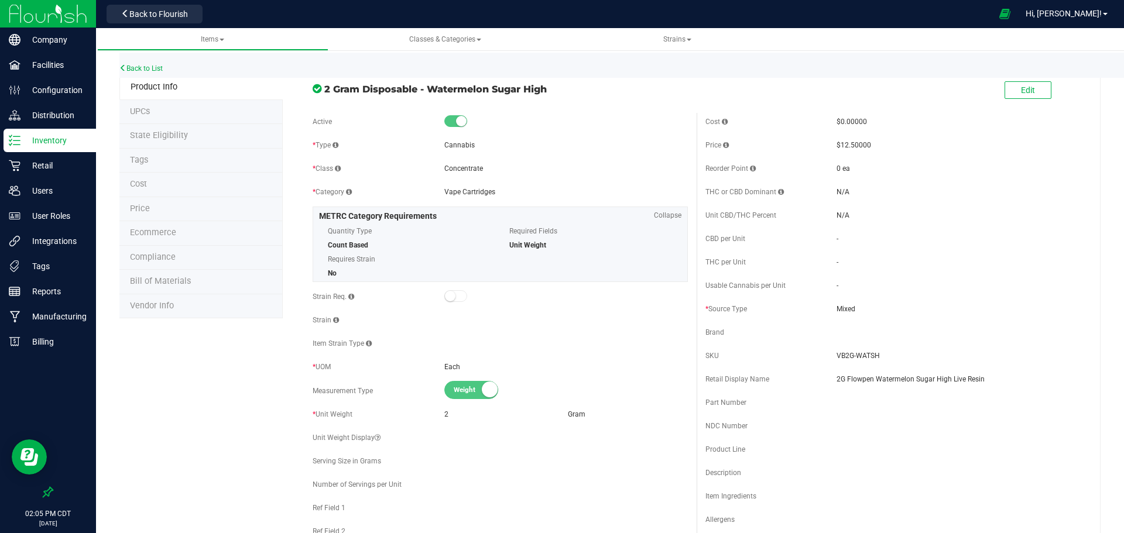
click at [192, 232] on li "Ecommerce" at bounding box center [200, 233] width 163 height 25
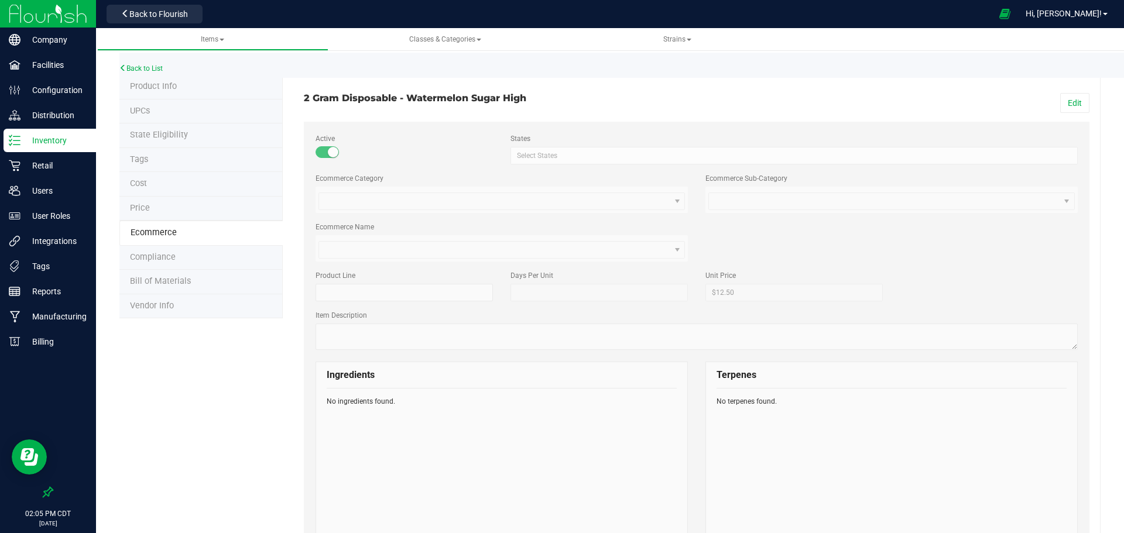
click at [166, 85] on span "Product Info" at bounding box center [153, 86] width 47 height 10
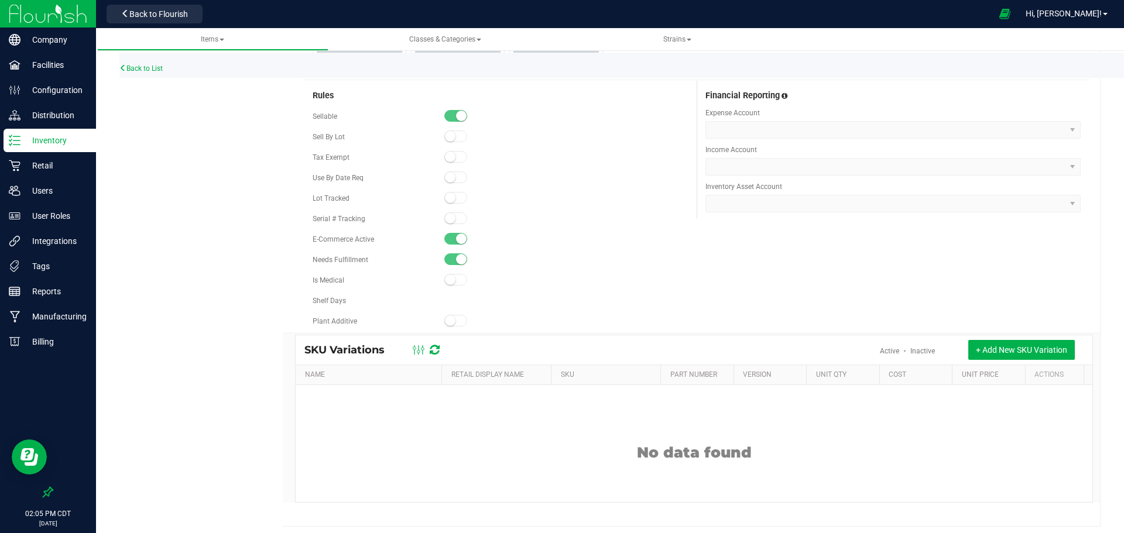
scroll to position [687, 0]
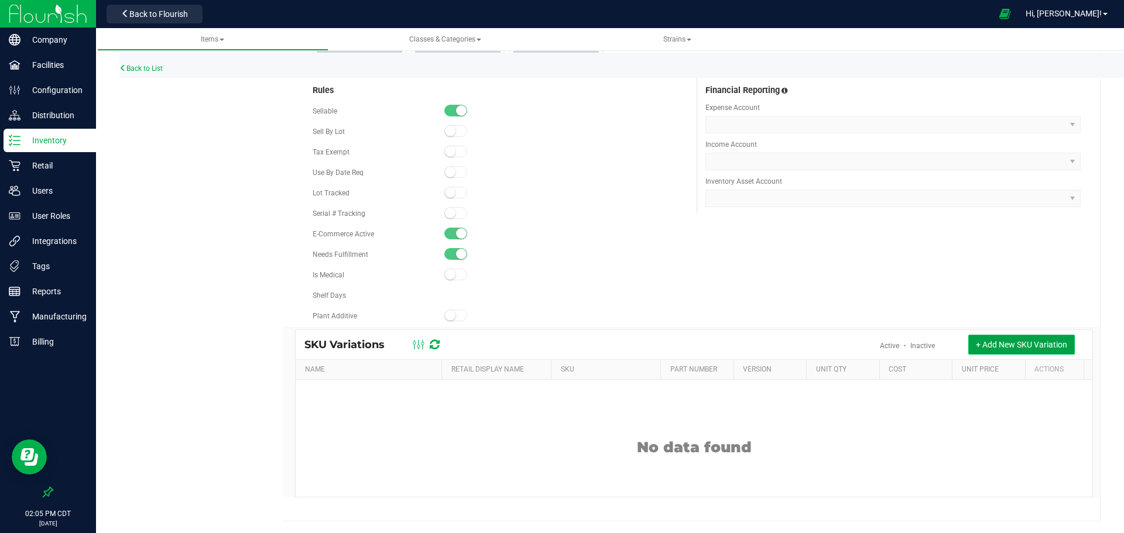
click at [988, 346] on span "+ Add New SKU Variation" at bounding box center [1021, 344] width 91 height 9
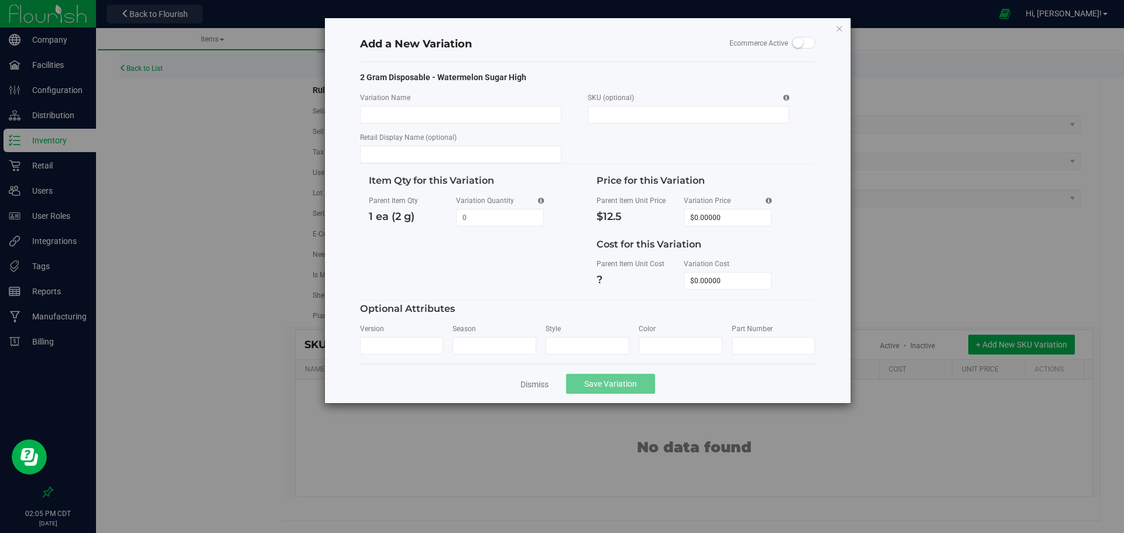
click at [960, 182] on div "Add a New Variation Ecommerce Active 2 Gram Disposable - Watermelon Sugar High …" at bounding box center [566, 266] width 1133 height 533
click at [841, 31] on icon "button" at bounding box center [839, 28] width 8 height 14
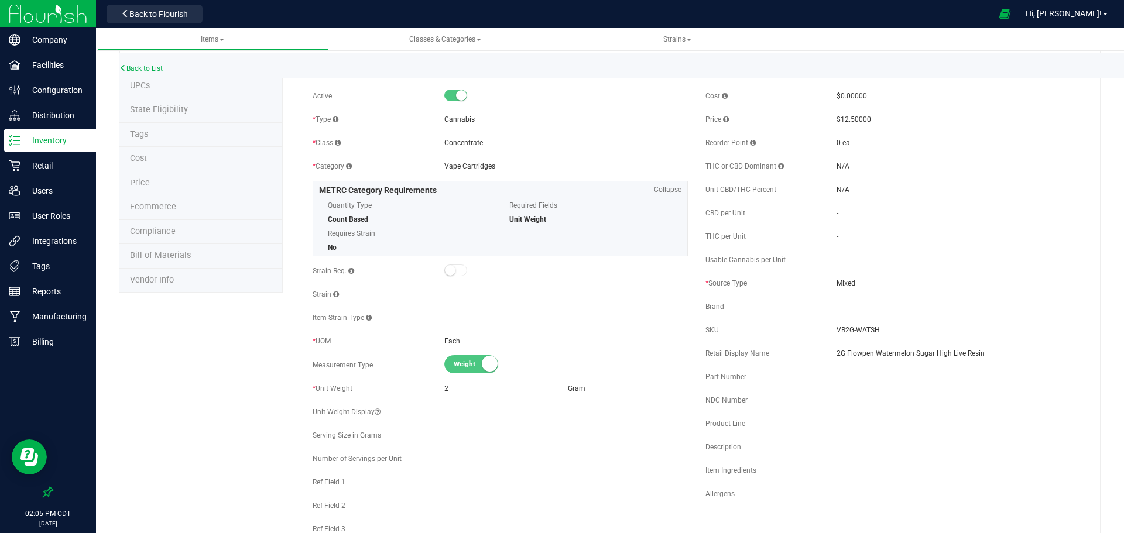
scroll to position [0, 0]
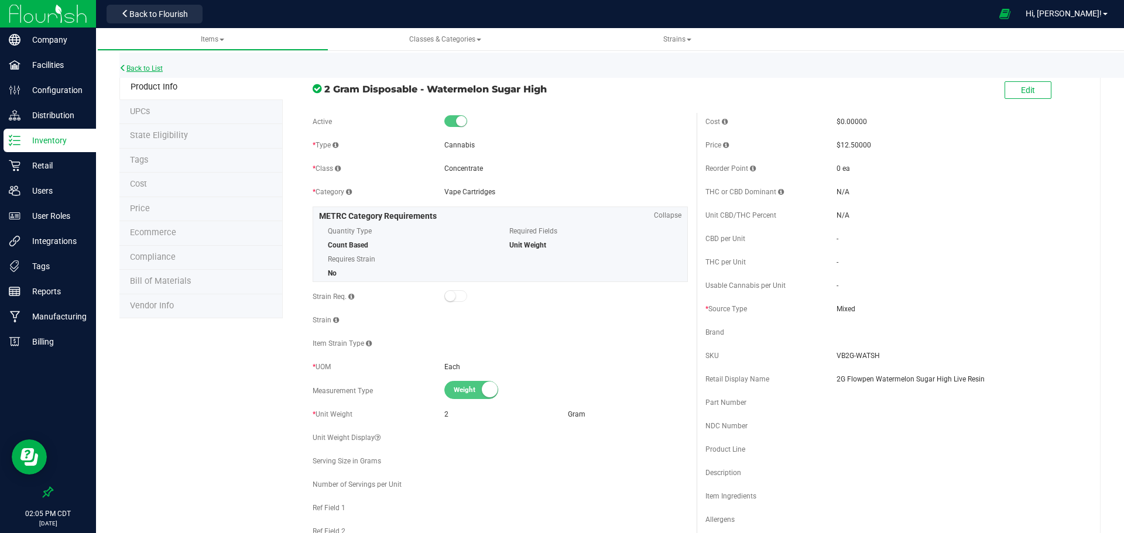
click at [150, 67] on link "Back to List" at bounding box center [140, 68] width 43 height 8
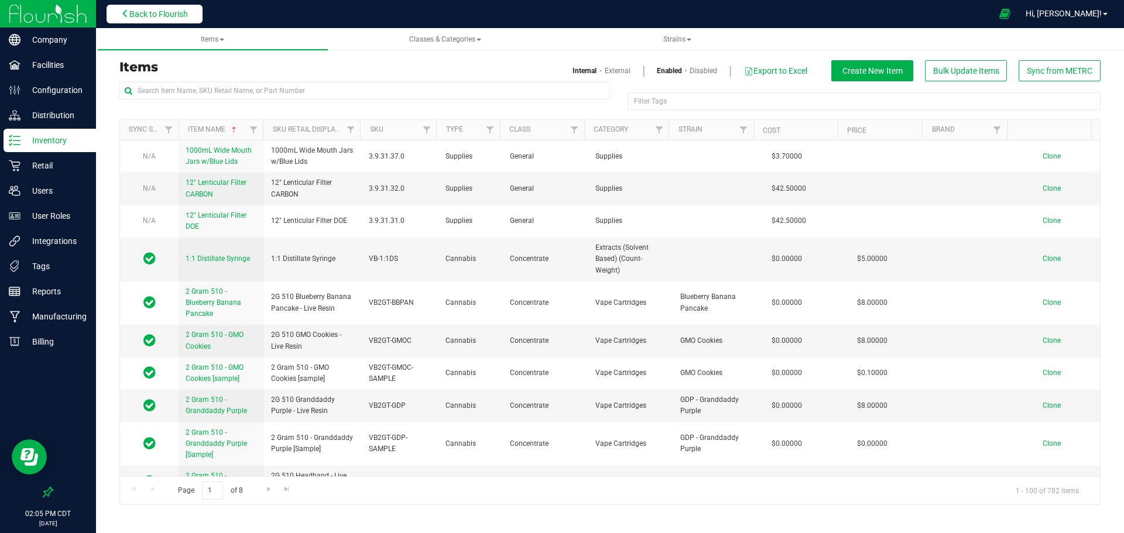
click at [164, 18] on span "Back to Flourish" at bounding box center [158, 13] width 59 height 9
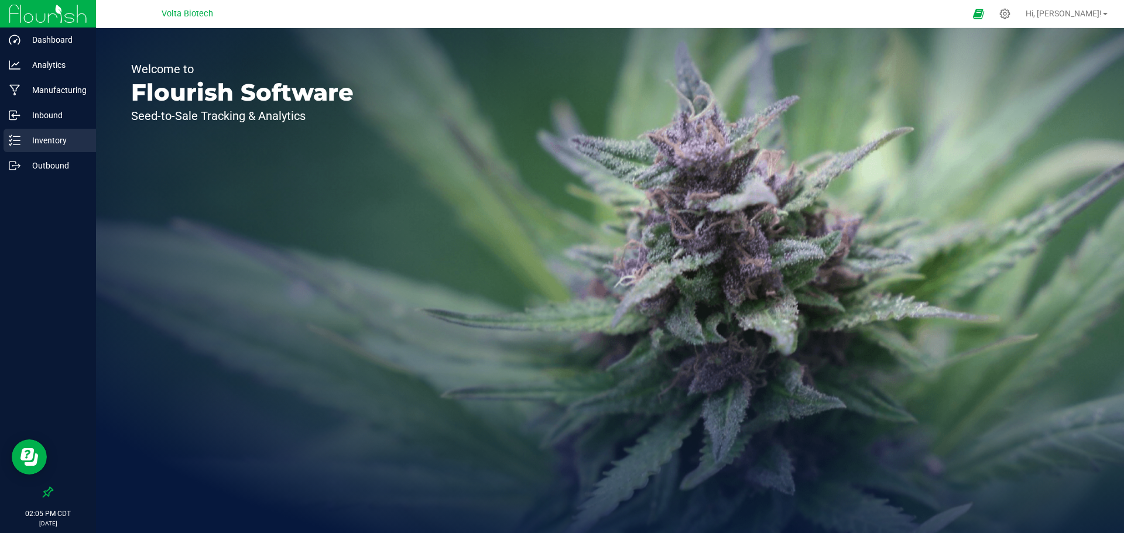
click at [51, 136] on p "Inventory" at bounding box center [55, 140] width 70 height 14
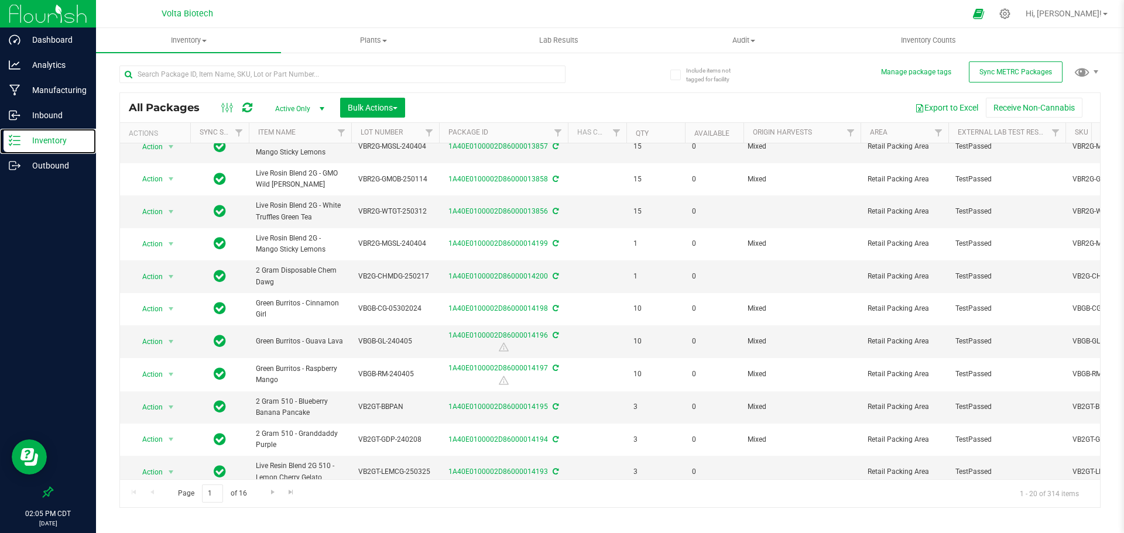
scroll to position [322, 0]
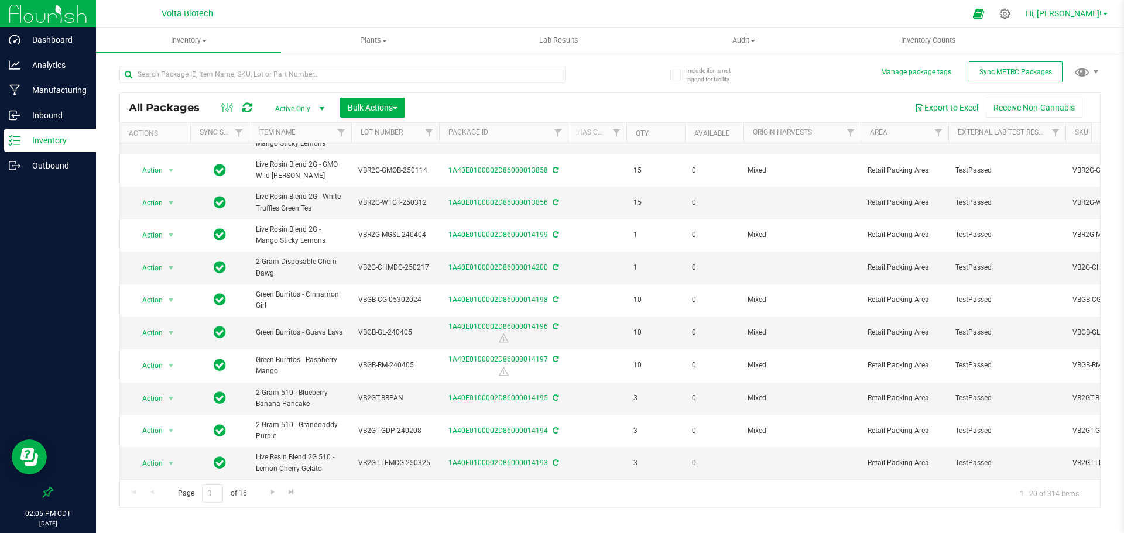
click at [1090, 13] on span "Hi, Crosby!" at bounding box center [1064, 13] width 76 height 9
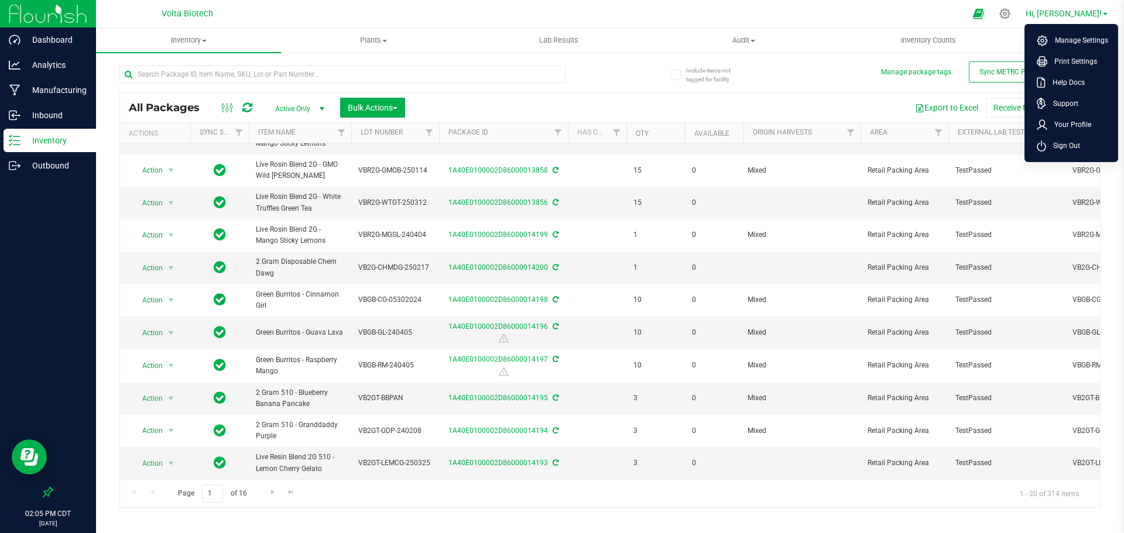
click at [1090, 13] on span "Hi, Crosby!" at bounding box center [1064, 13] width 76 height 9
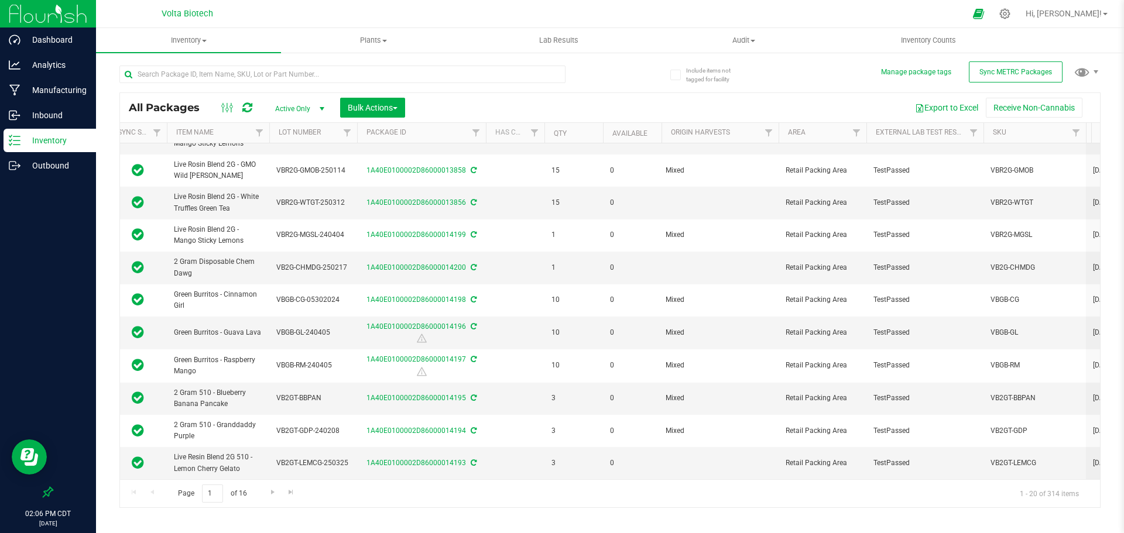
scroll to position [0, 0]
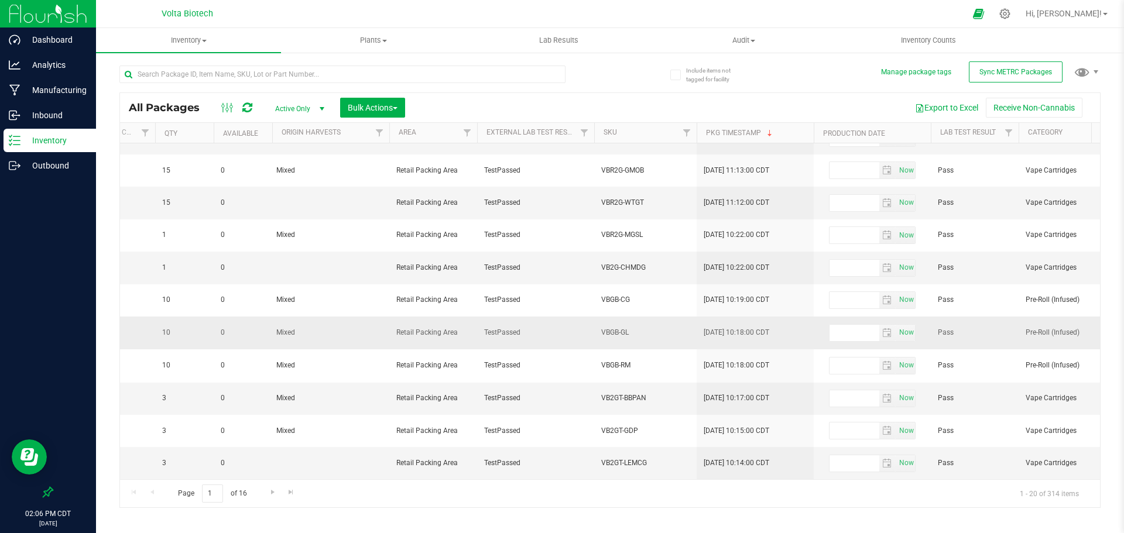
click at [624, 327] on span "VBGB-GL" at bounding box center [645, 332] width 88 height 11
copy td "VBGB-GL"
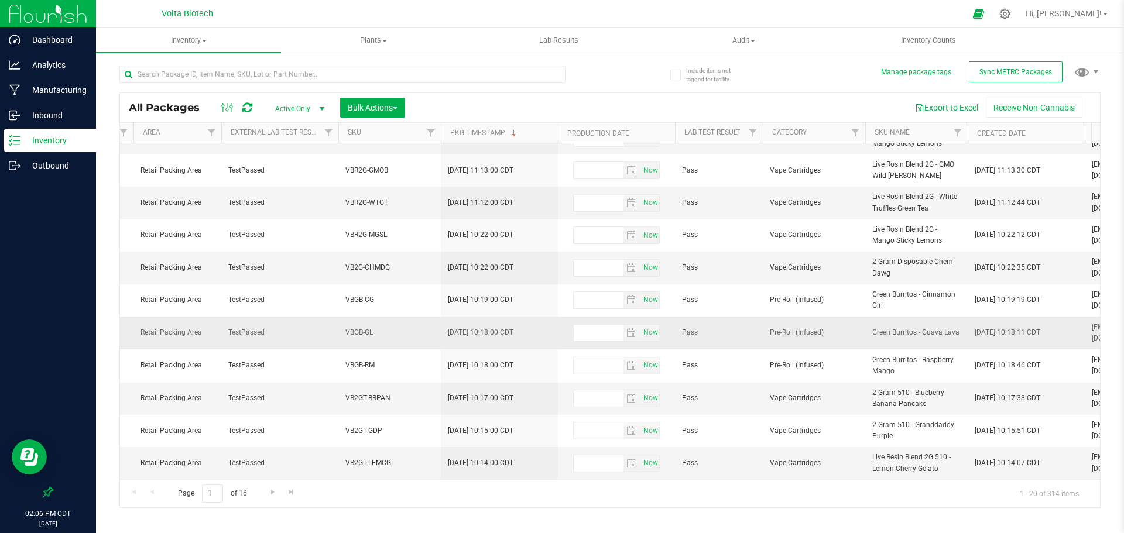
click at [376, 327] on span "VBGB-GL" at bounding box center [389, 332] width 88 height 11
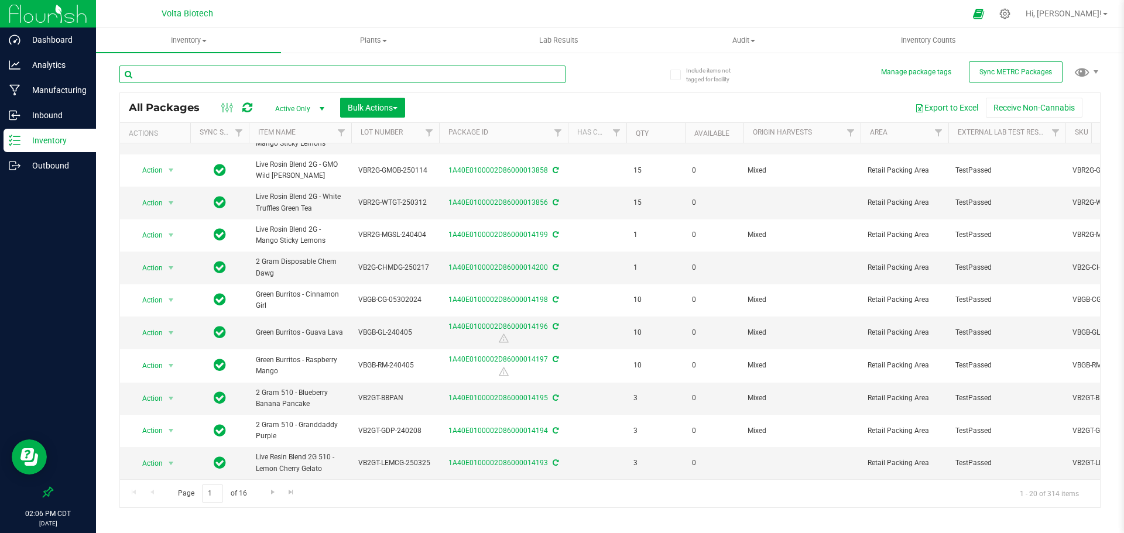
click at [337, 80] on input "text" at bounding box center [342, 75] width 446 height 18
paste input "VB2GT-BBPAN"
type input "VB2GT-BBPAN"
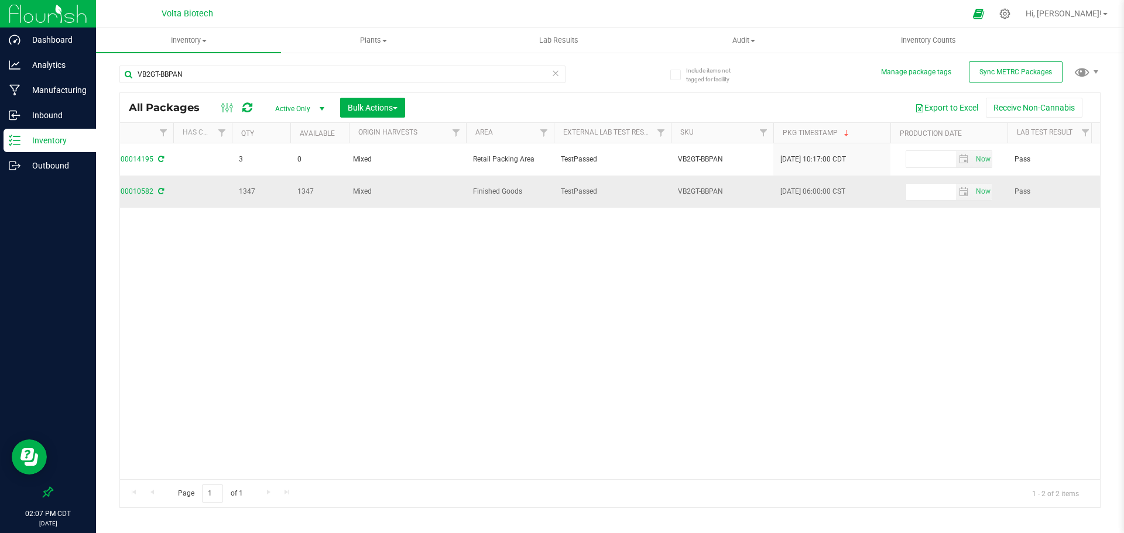
click at [703, 184] on td "VB2GT-BBPAN" at bounding box center [722, 192] width 102 height 32
click at [712, 187] on span "VB2GT-BBPAN" at bounding box center [722, 191] width 88 height 11
click at [714, 190] on span "VB2GT-BBPAN" at bounding box center [722, 191] width 88 height 11
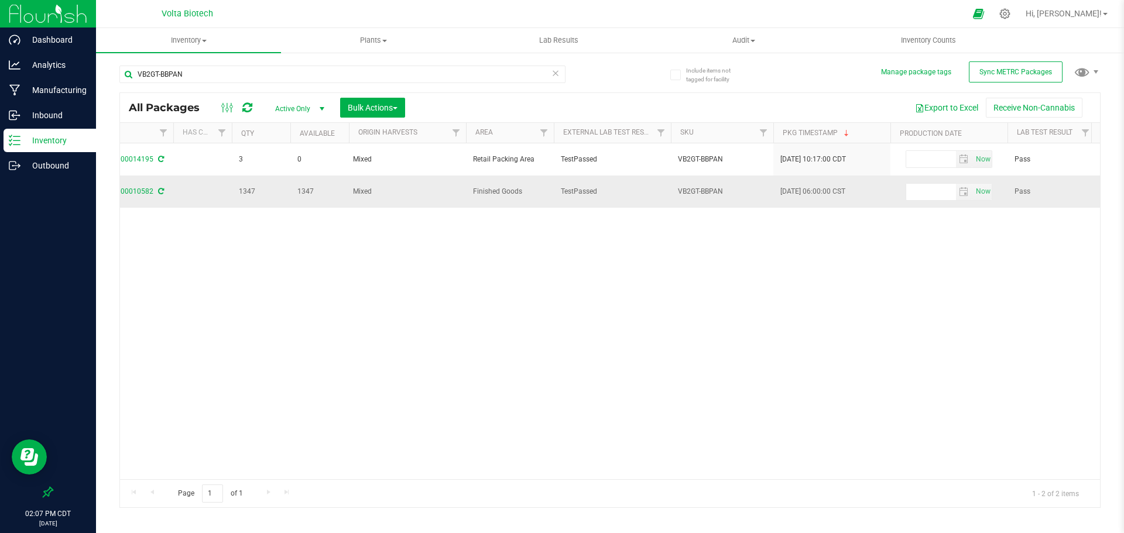
click at [714, 190] on span "VB2GT-BBPAN" at bounding box center [722, 191] width 88 height 11
click at [709, 273] on div "Action Action Edit attributes Global inventory Locate package Print package lab…" at bounding box center [610, 311] width 980 height 336
click at [1020, 19] on div at bounding box center [1005, 13] width 29 height 25
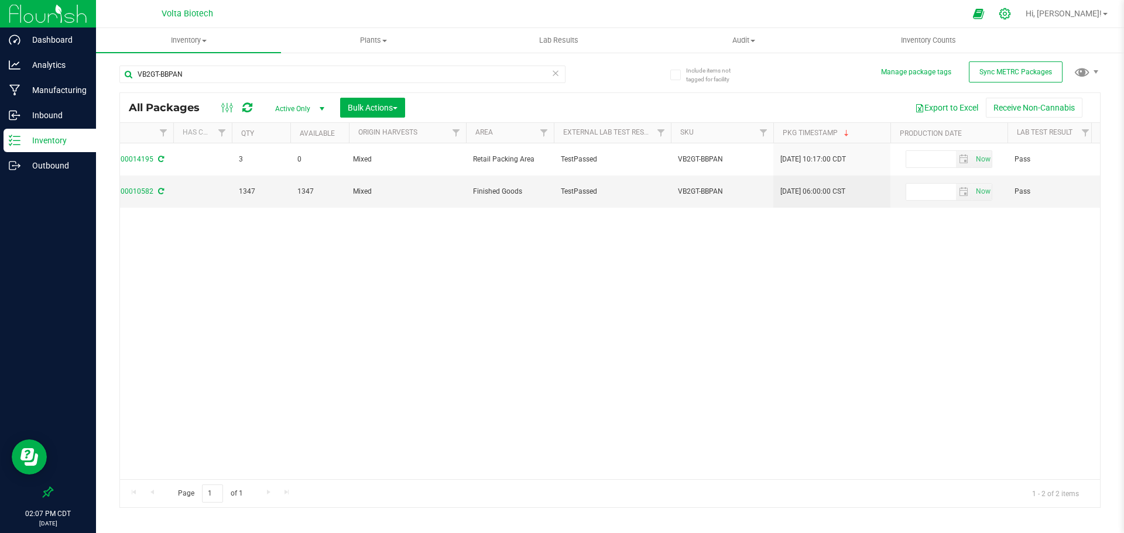
click at [1011, 16] on icon at bounding box center [1005, 14] width 12 height 12
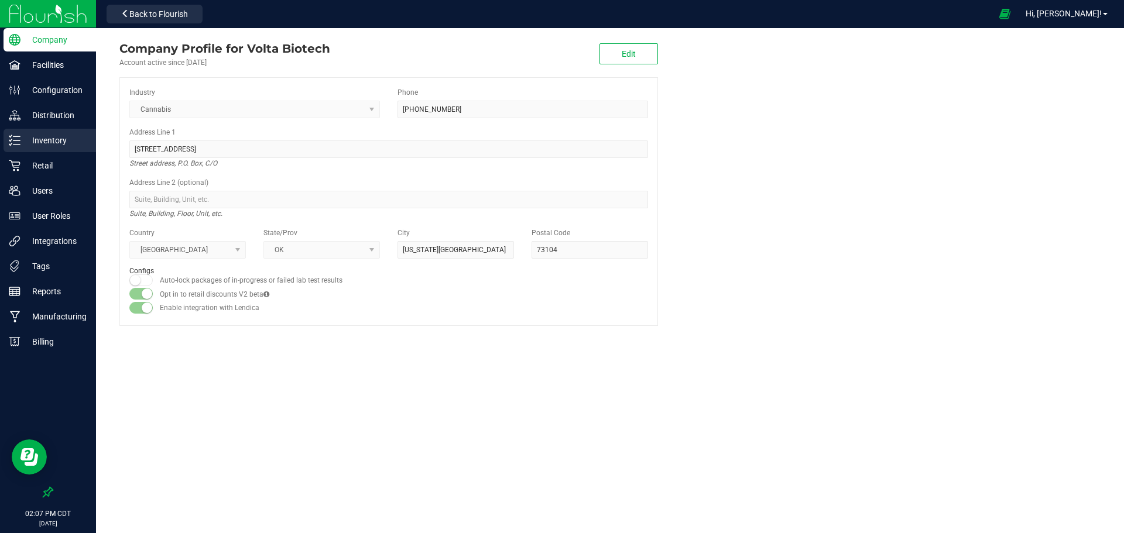
click at [68, 144] on p "Inventory" at bounding box center [55, 140] width 70 height 14
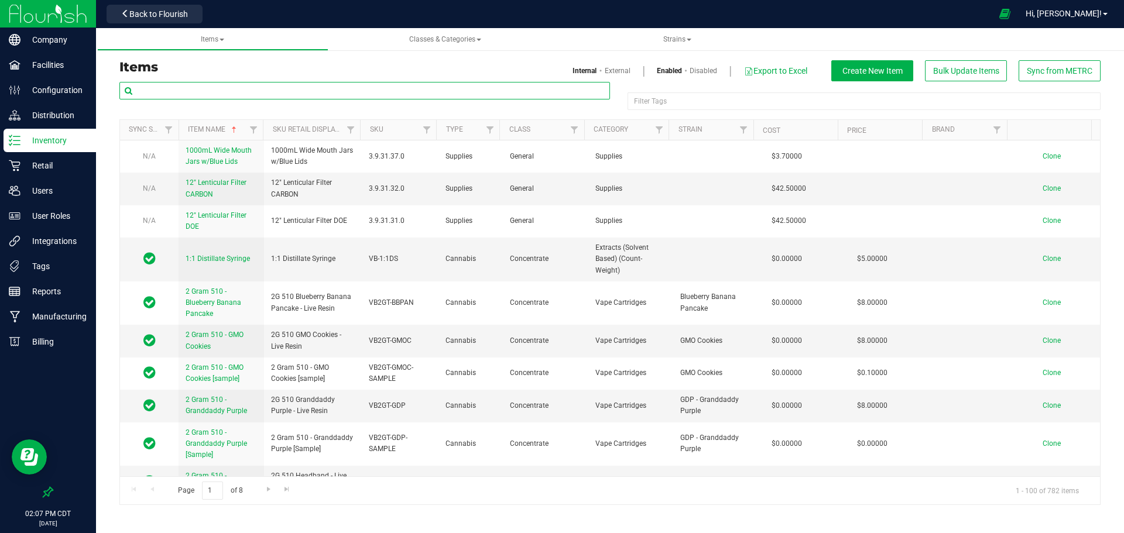
click at [396, 98] on input "text" at bounding box center [364, 91] width 491 height 18
paste input "VB2GT-BBPAN"
type input "VB2GT-BBPAN"
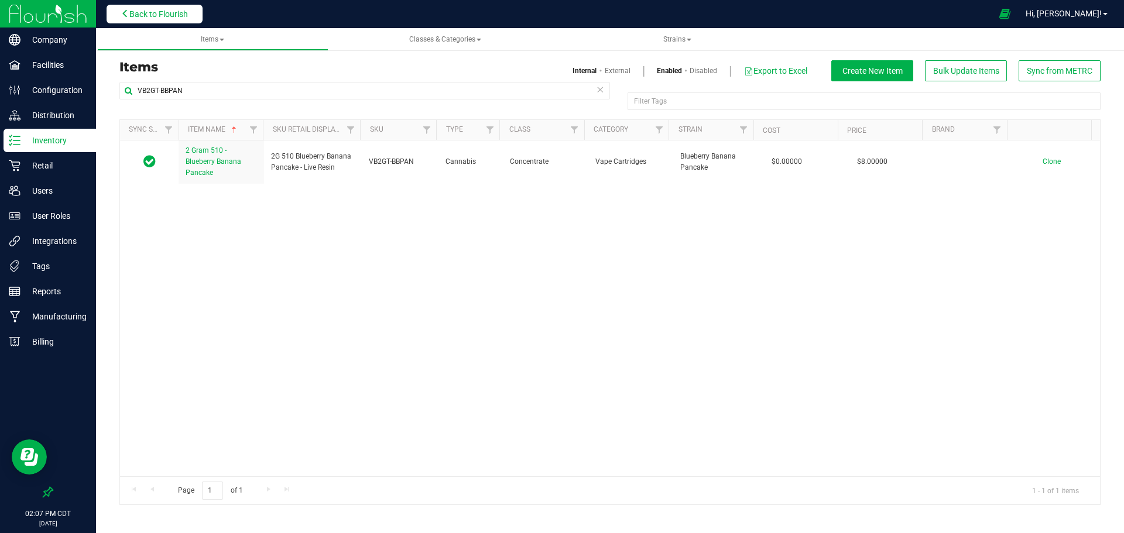
click at [143, 15] on span "Back to Flourish" at bounding box center [158, 13] width 59 height 9
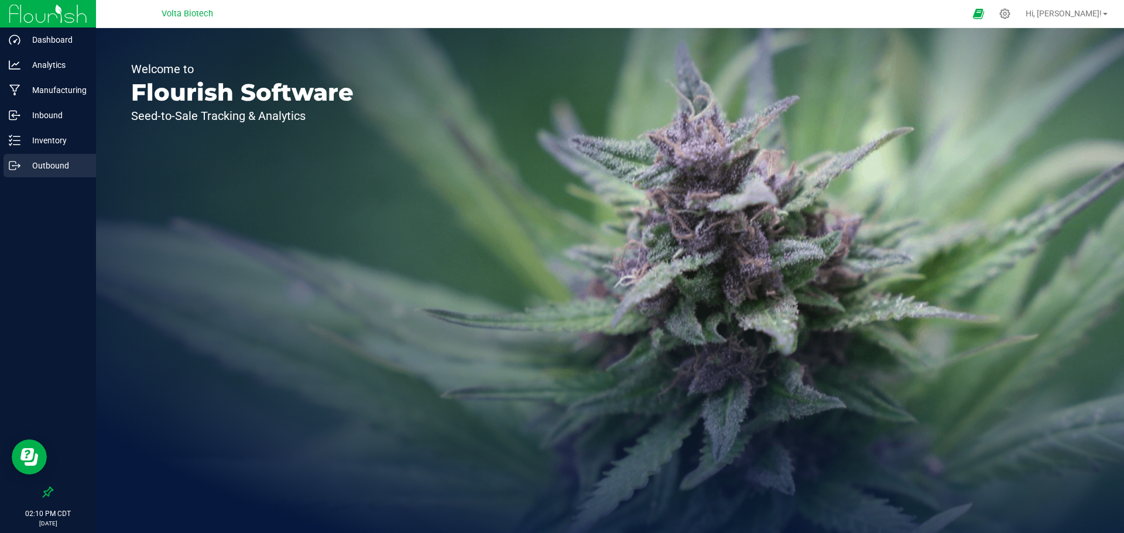
click at [53, 173] on div "Outbound" at bounding box center [50, 165] width 93 height 23
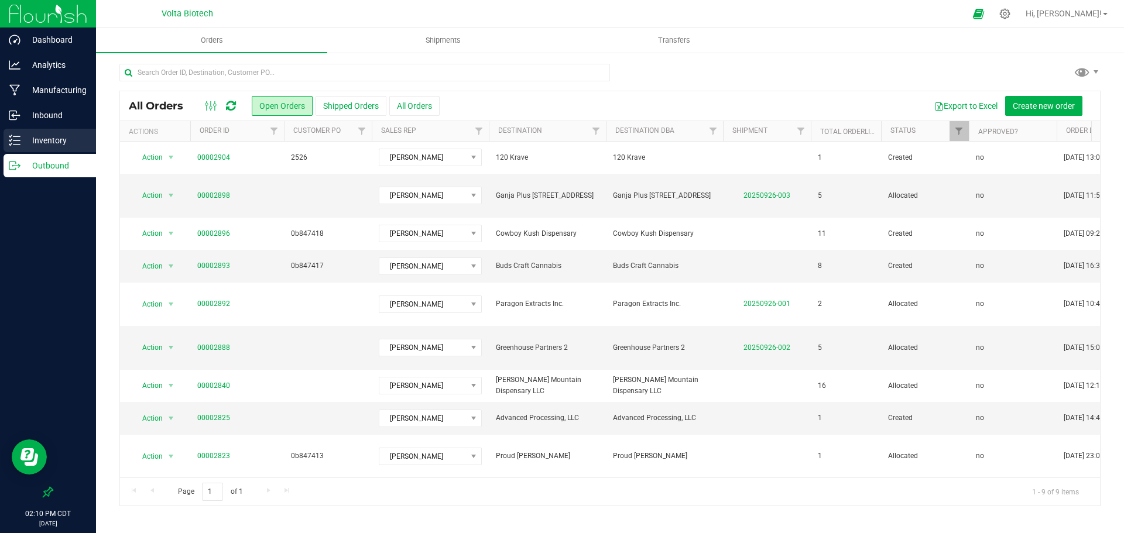
click at [46, 142] on p "Inventory" at bounding box center [55, 140] width 70 height 14
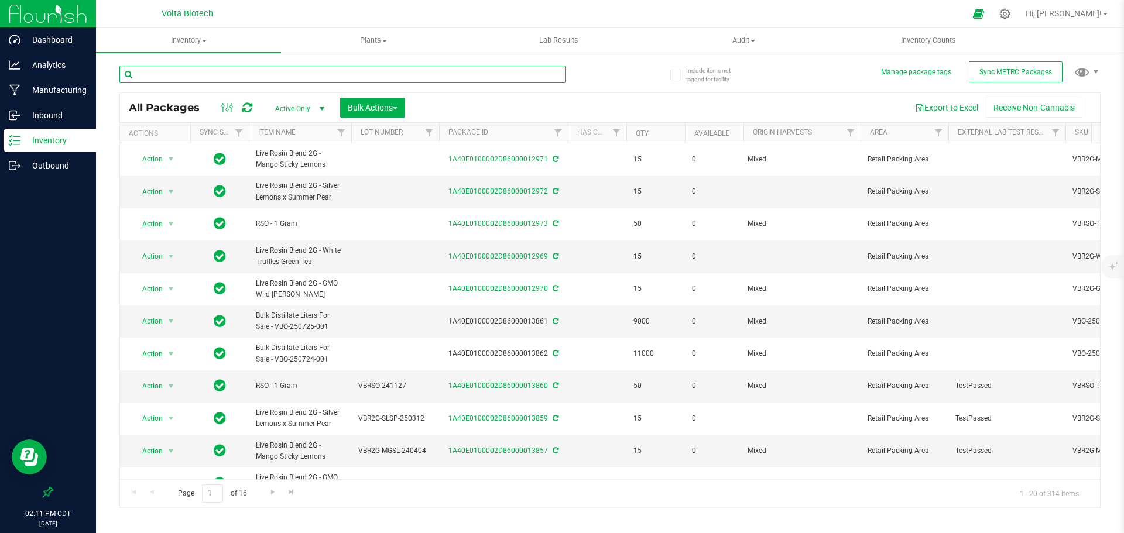
click at [327, 76] on input "text" at bounding box center [342, 75] width 446 height 18
paste input "VB2G-VXRR"
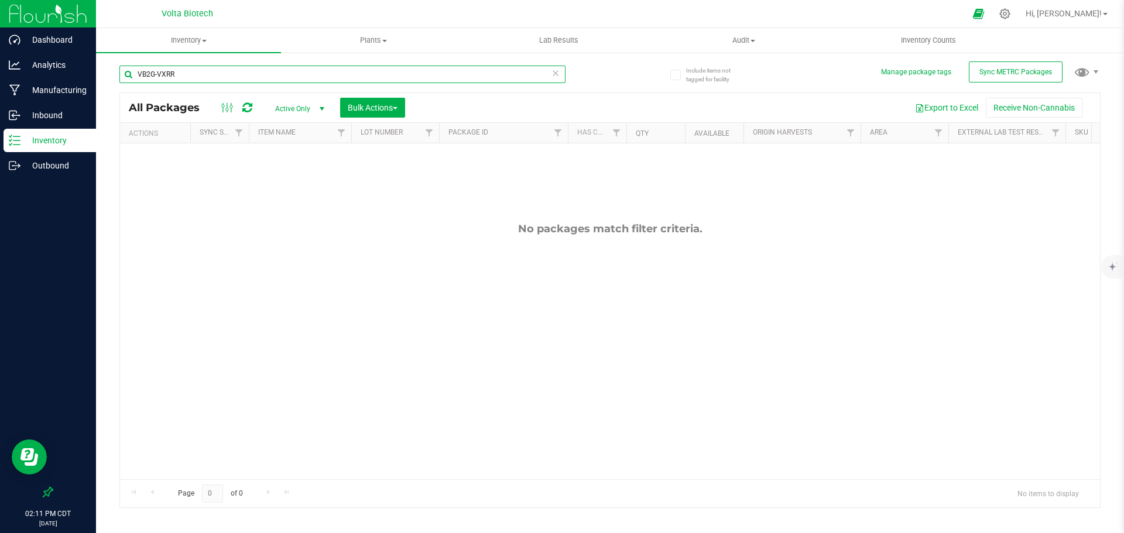
type input "VB2G-VXRR"
click at [298, 77] on input "VB2G-VXRR" at bounding box center [342, 75] width 446 height 18
click at [1011, 16] on icon at bounding box center [1005, 14] width 12 height 12
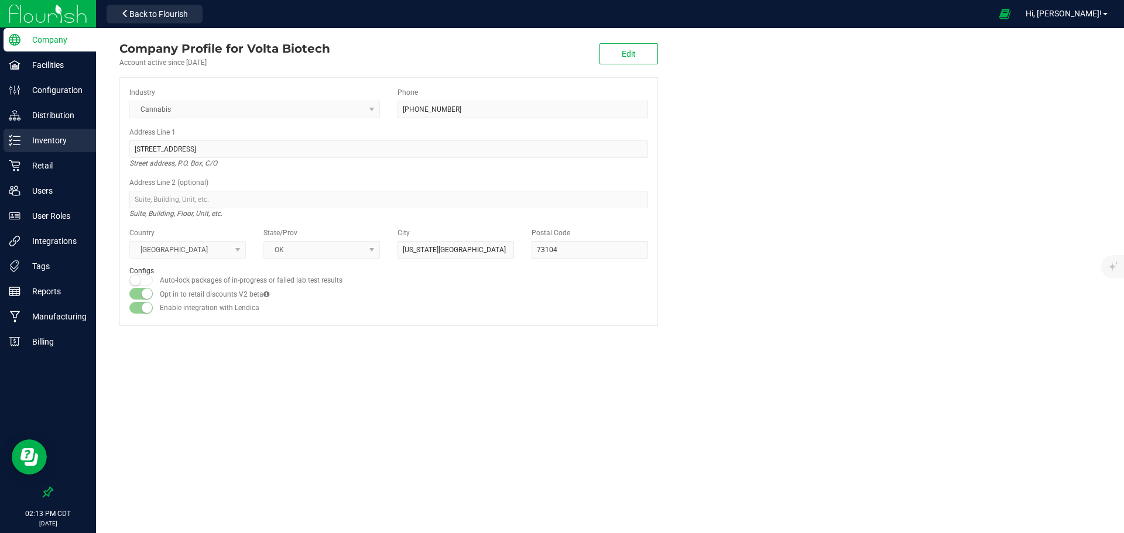
click at [61, 146] on p "Inventory" at bounding box center [55, 140] width 70 height 14
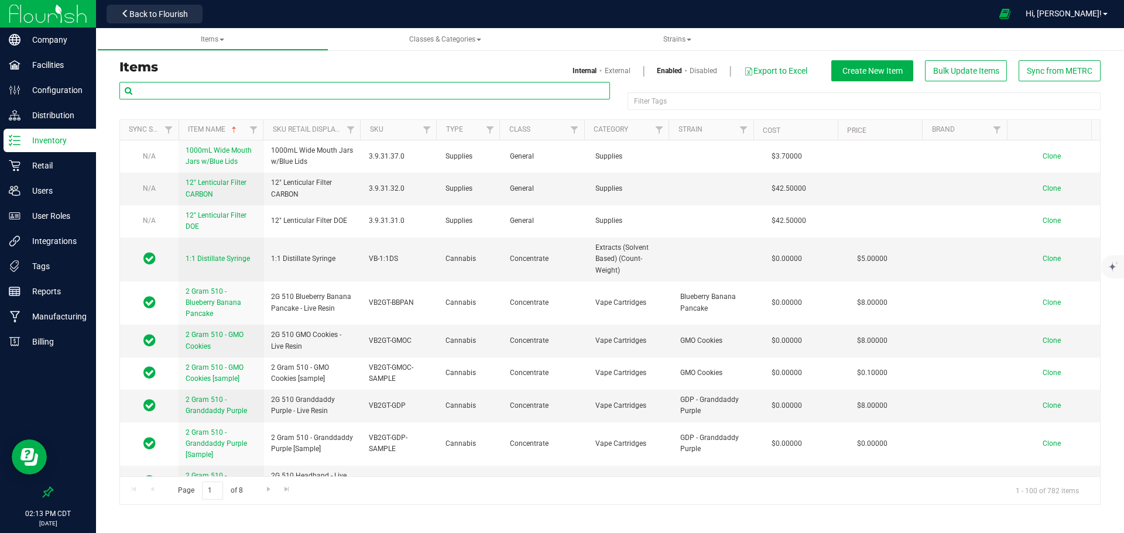
click at [296, 90] on input "text" at bounding box center [364, 91] width 491 height 18
type input "a"
type input "sample"
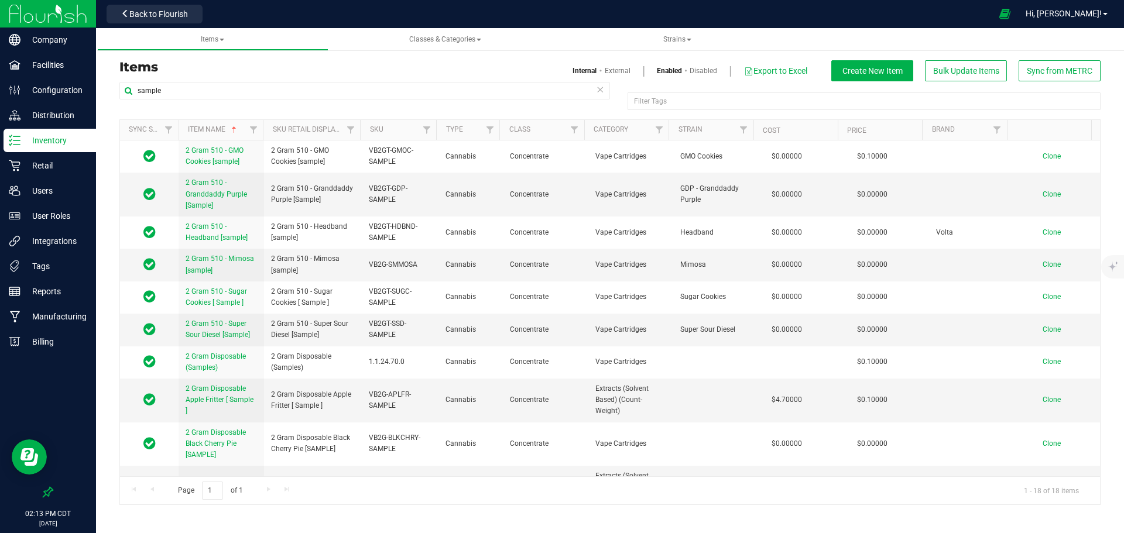
click at [247, 515] on div "Items Internal External Enabled Disabled Export to Excel Create New Item Bulk U…" at bounding box center [610, 275] width 1028 height 483
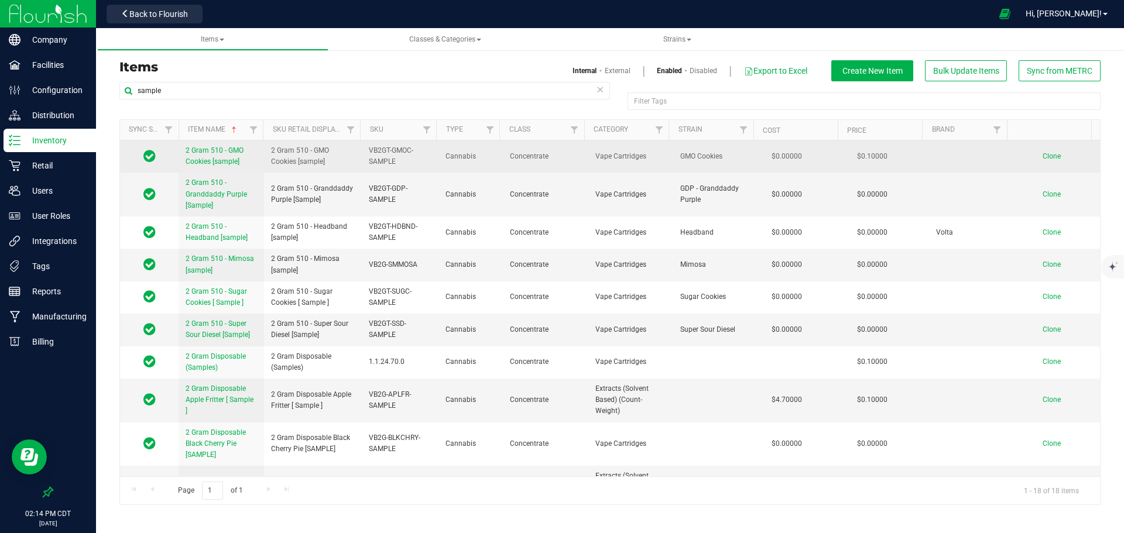
click at [210, 162] on span "2 Gram 510 - GMO Cookies [sample]" at bounding box center [215, 155] width 58 height 19
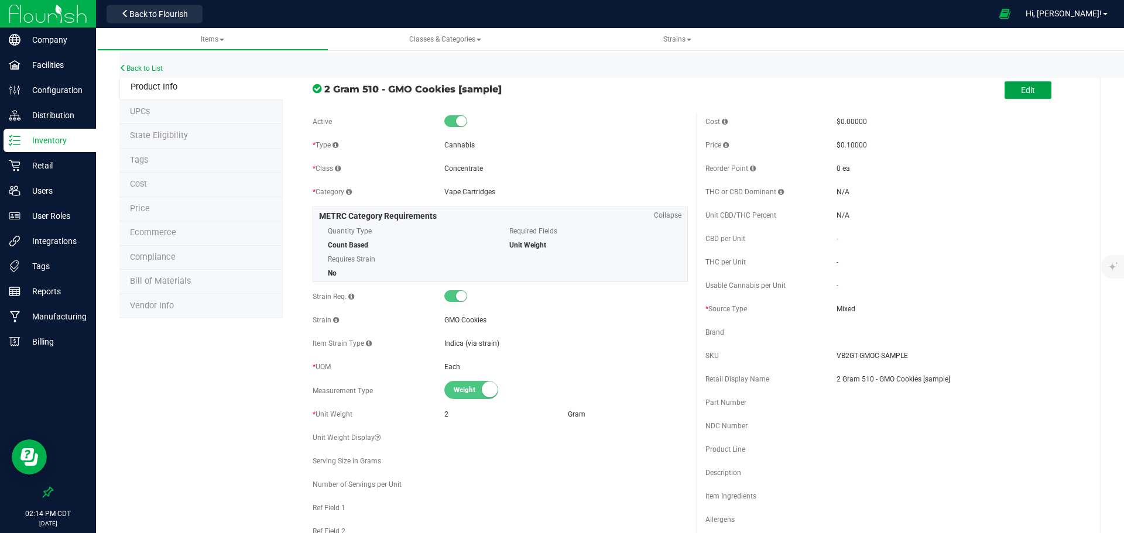
click at [1023, 93] on span "Edit" at bounding box center [1028, 89] width 14 height 9
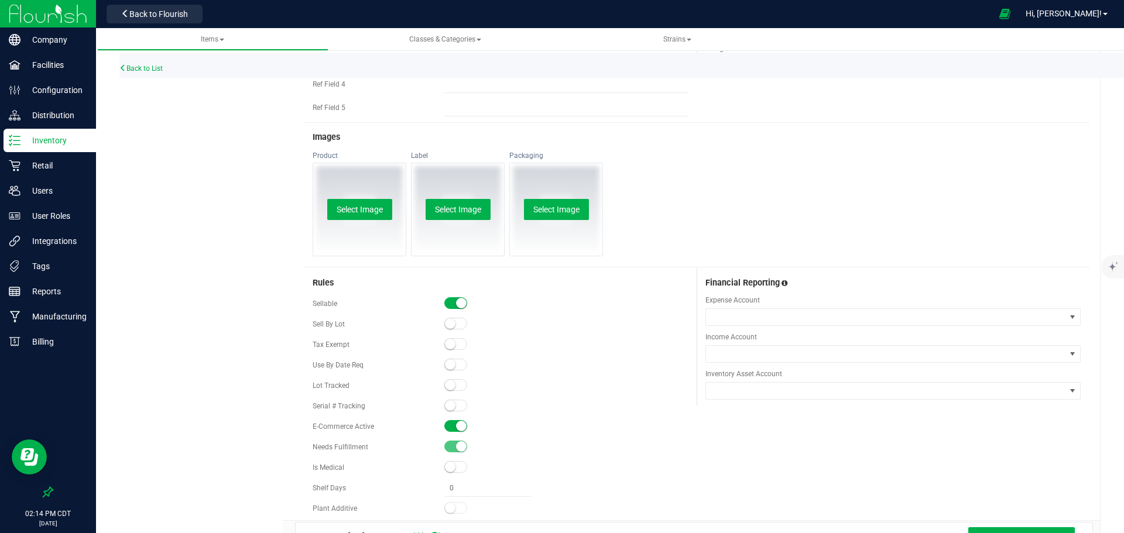
scroll to position [546, 0]
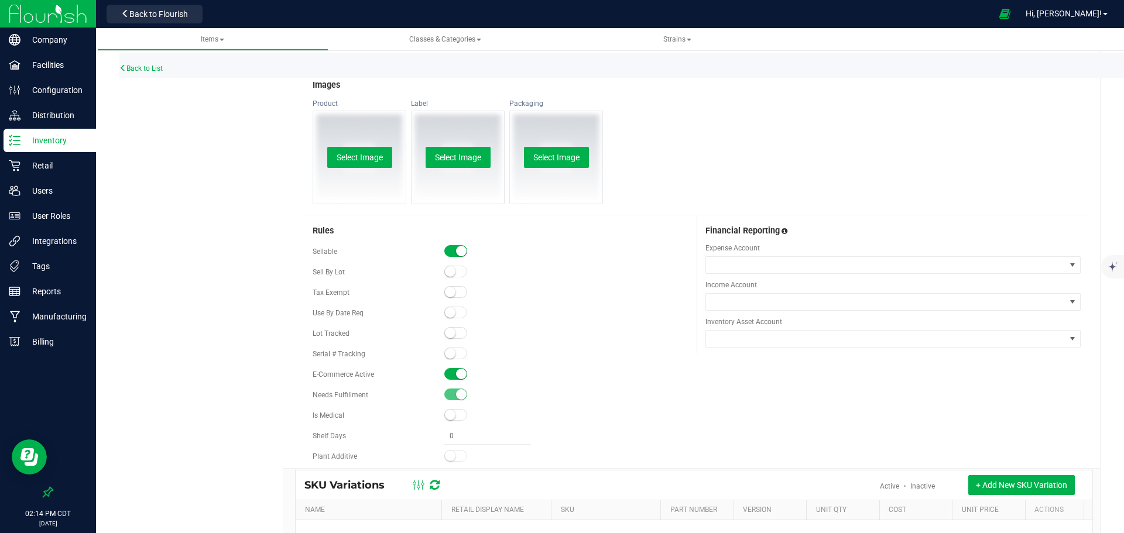
click at [456, 376] on small at bounding box center [461, 374] width 11 height 11
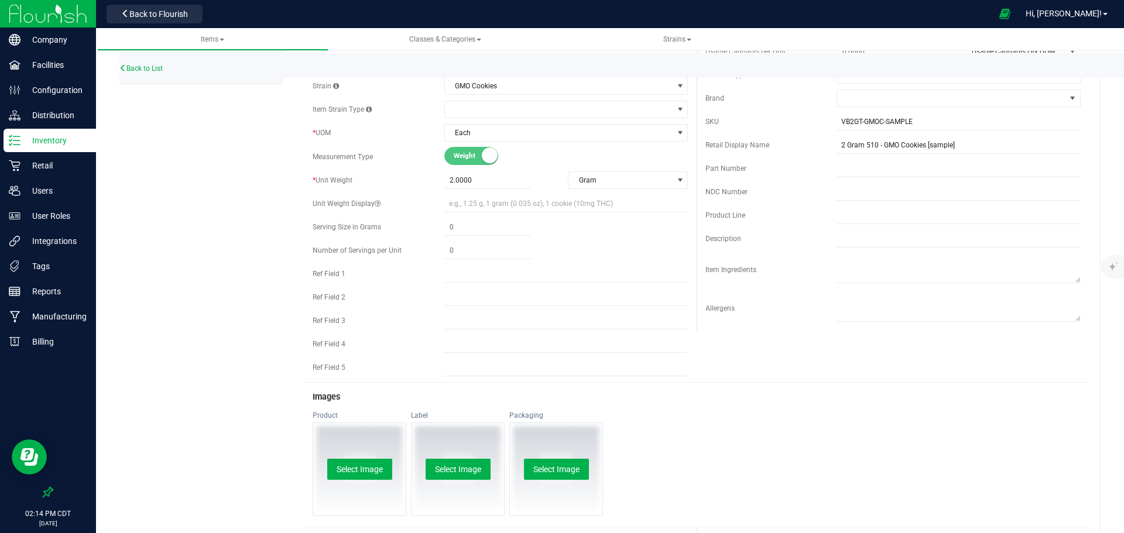
scroll to position [0, 0]
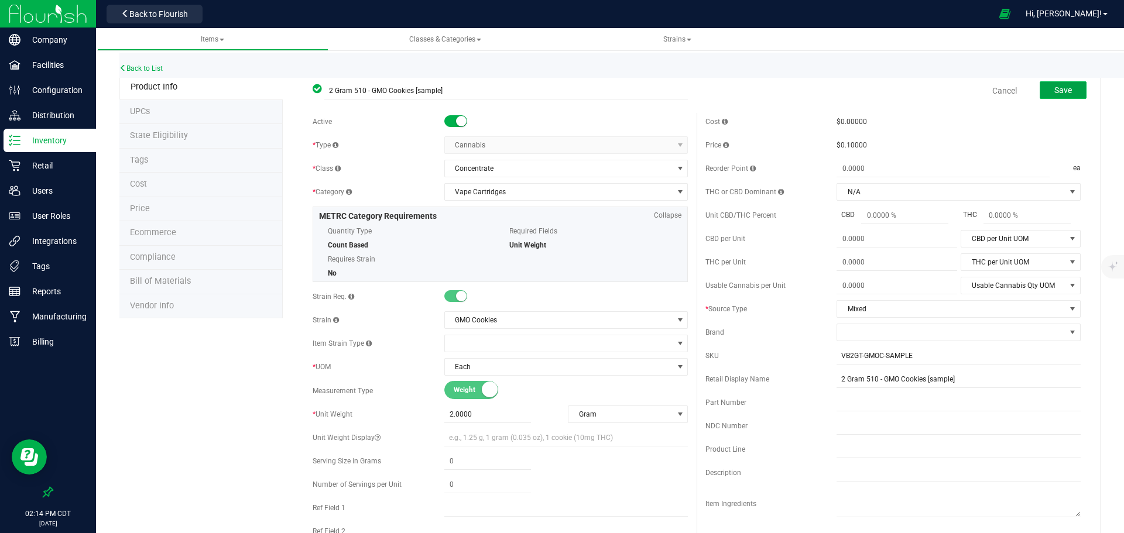
click at [1071, 92] on button "Save" at bounding box center [1063, 90] width 47 height 18
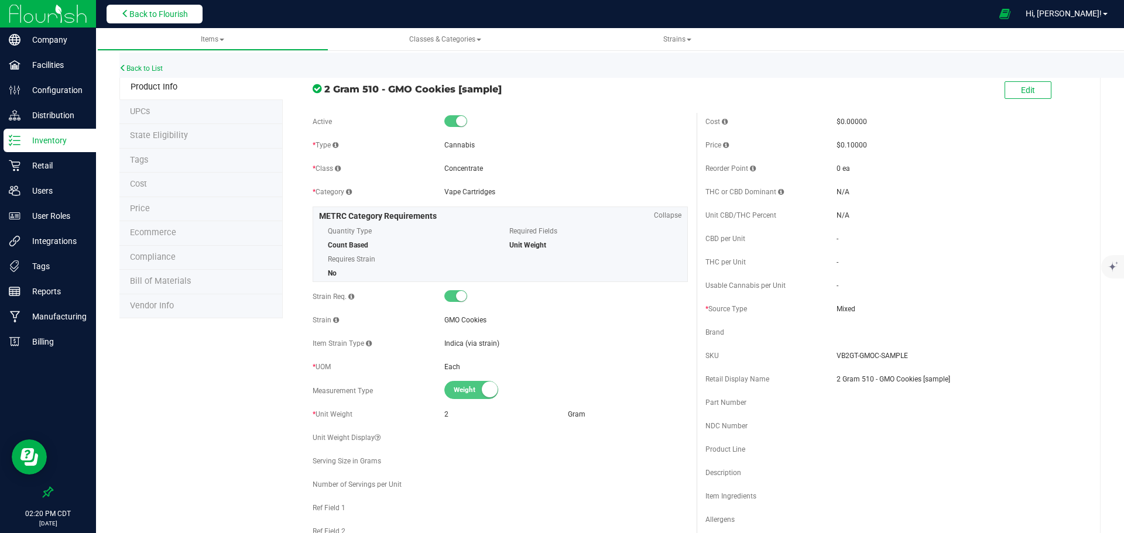
click at [169, 18] on span "Back to Flourish" at bounding box center [158, 13] width 59 height 9
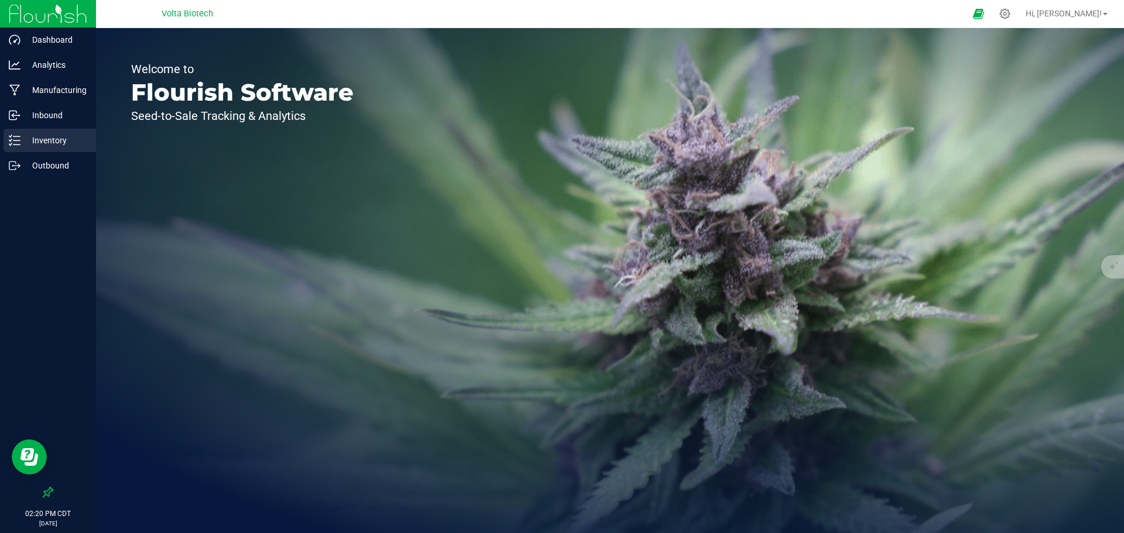
click at [49, 132] on div "Inventory" at bounding box center [50, 140] width 93 height 23
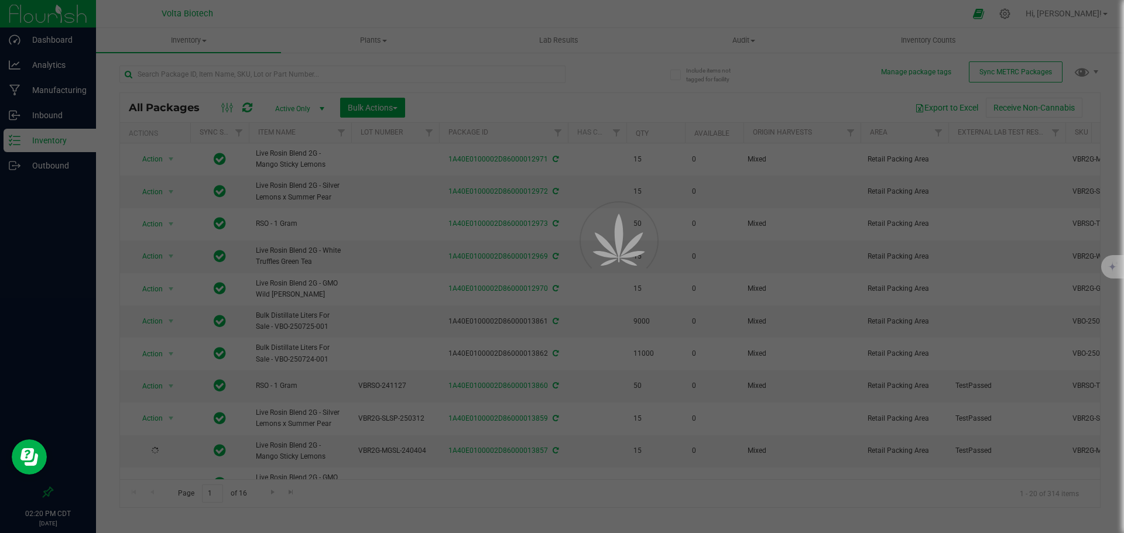
click at [282, 68] on div at bounding box center [562, 266] width 1124 height 533
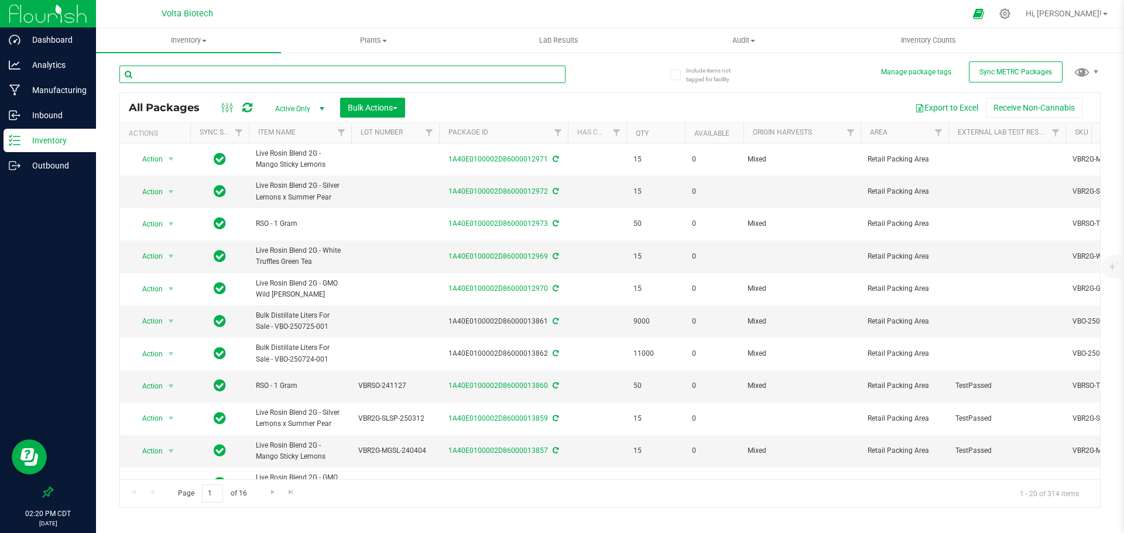
click at [292, 76] on input "text" at bounding box center [342, 75] width 446 height 18
paste input "VB2G-VXRR"
type input "VB2G-VXRR"
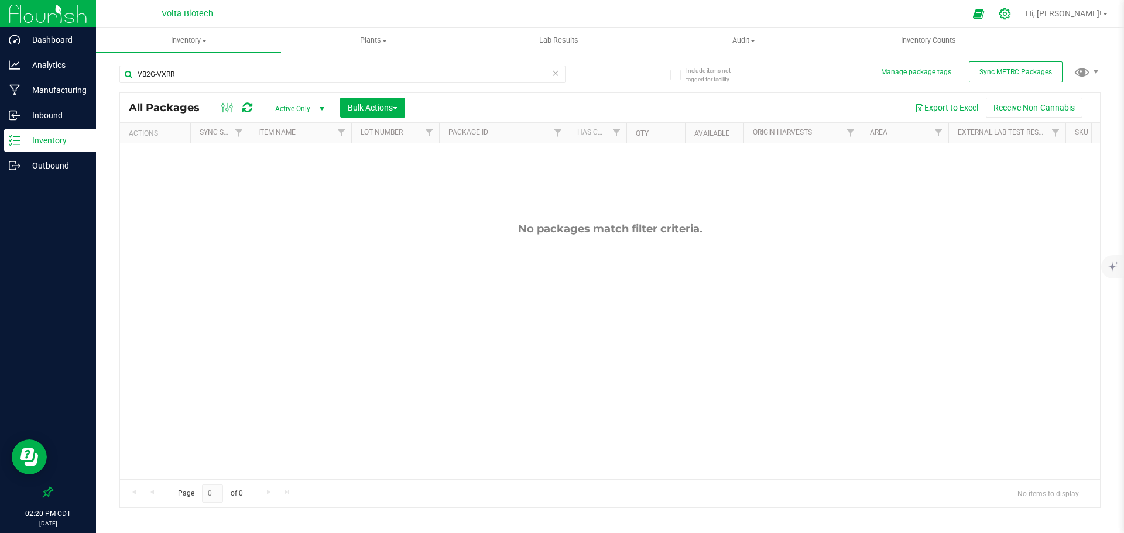
click at [1011, 16] on icon at bounding box center [1005, 14] width 12 height 12
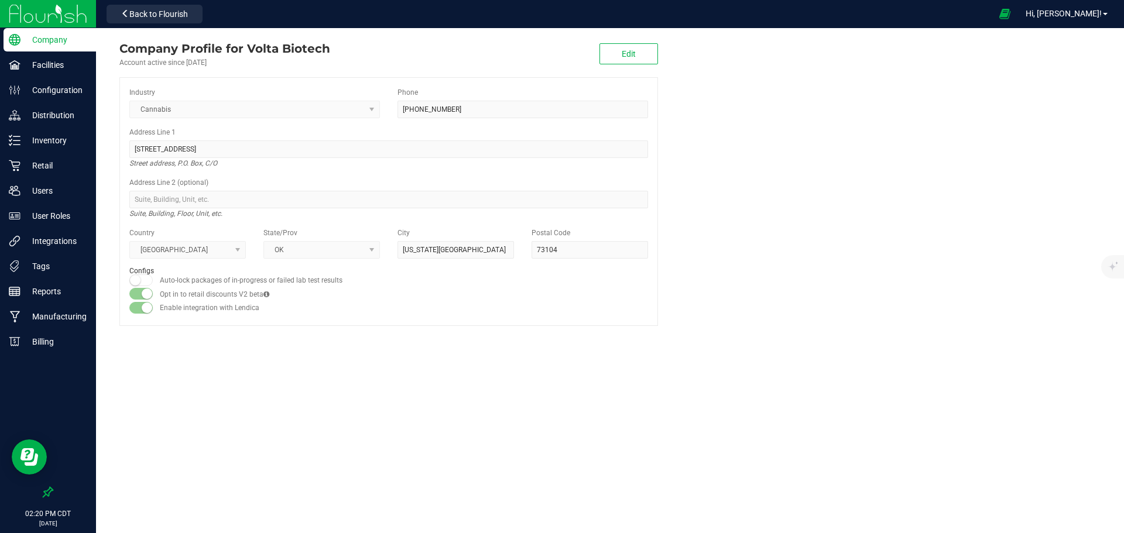
drag, startPoint x: 150, startPoint y: 13, endPoint x: 422, endPoint y: 391, distance: 465.2
click at [427, 394] on div "Company Profile for Volta Biotech Account active since Jan 5, 2023 Edit Industr…" at bounding box center [610, 280] width 1028 height 505
click at [430, 504] on div "Company Profile for Volta Biotech Account active since Jan 5, 2023 Edit Industr…" at bounding box center [610, 280] width 1028 height 505
click at [59, 141] on p "Inventory" at bounding box center [55, 140] width 70 height 14
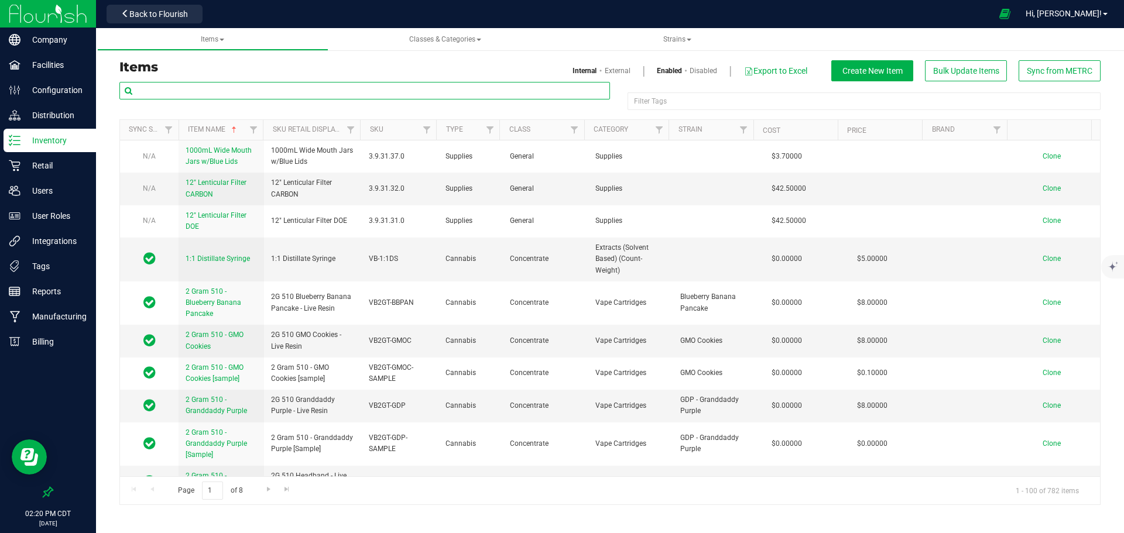
click at [290, 91] on input "text" at bounding box center [364, 91] width 491 height 18
paste input "VB2G-VXRR"
type input "VB2G-VXRR"
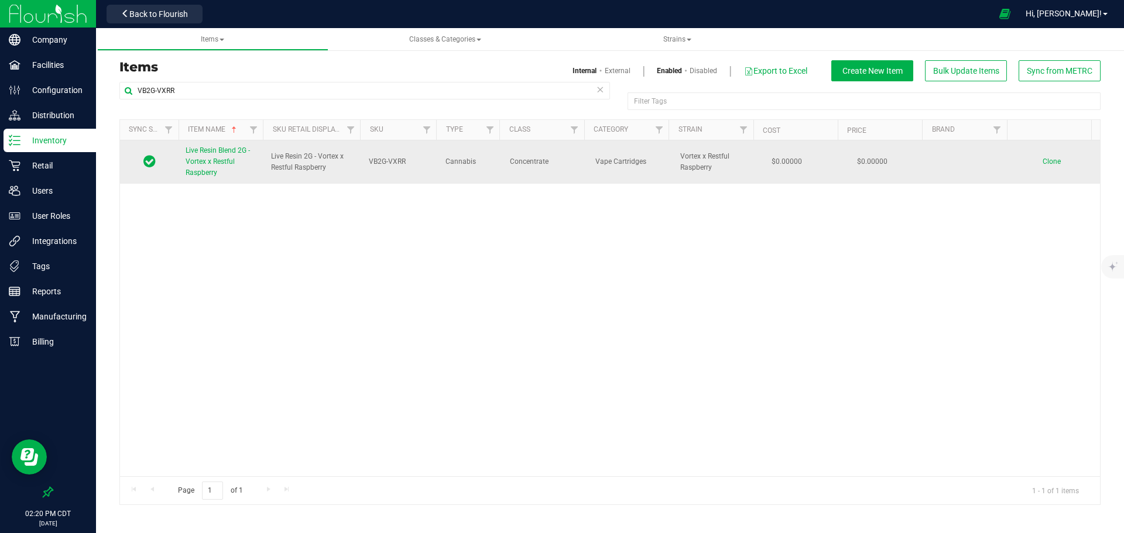
click at [220, 160] on span "Live Resin Blend 2G - Vortex x Restful Raspberry" at bounding box center [218, 161] width 64 height 30
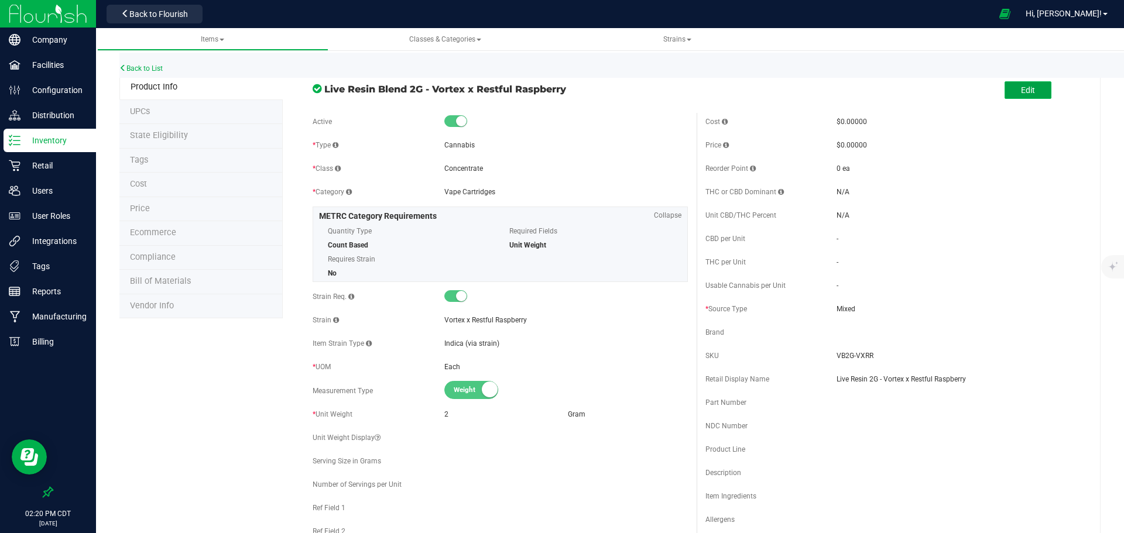
click at [1035, 91] on button "Edit" at bounding box center [1028, 90] width 47 height 18
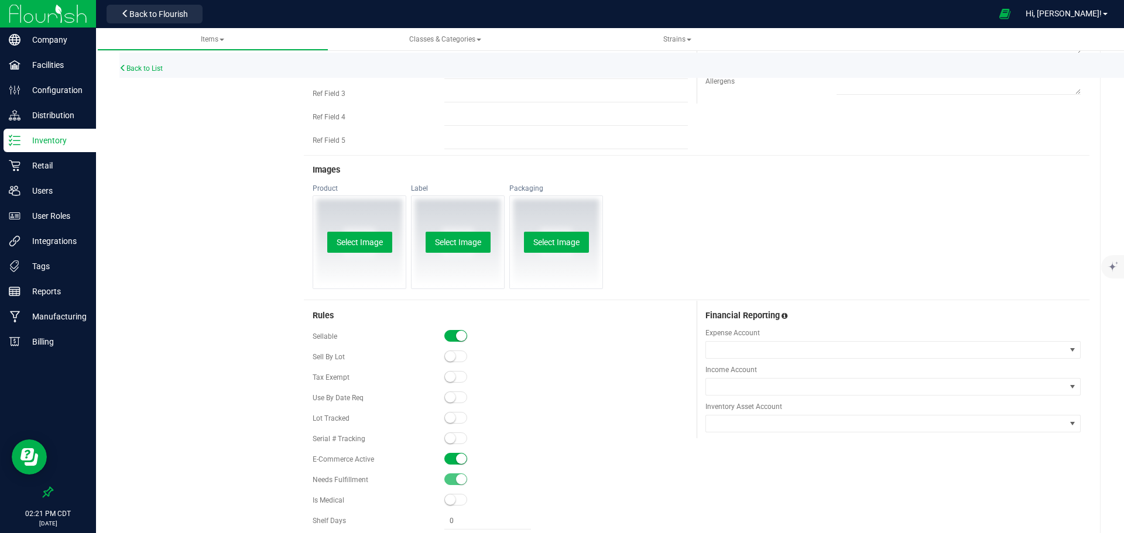
scroll to position [468, 0]
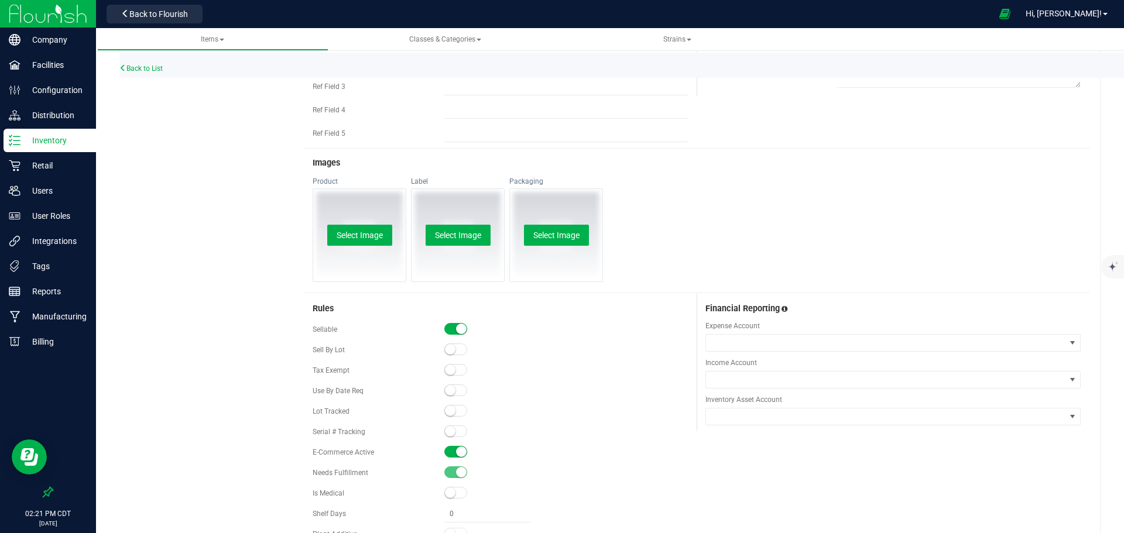
click at [452, 453] on span at bounding box center [455, 452] width 23 height 12
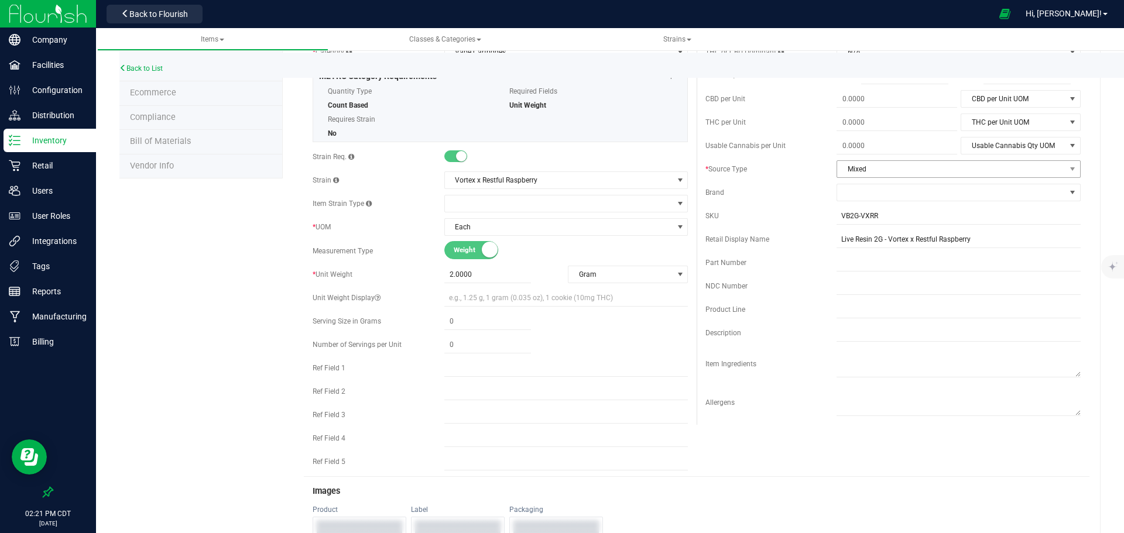
scroll to position [0, 0]
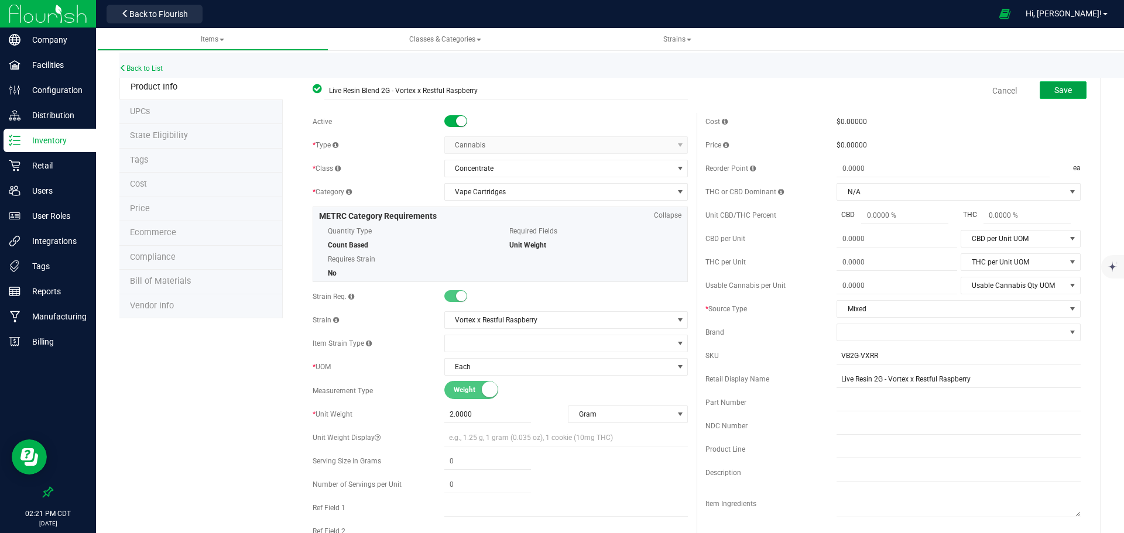
click at [1054, 95] on span "Save" at bounding box center [1063, 89] width 18 height 9
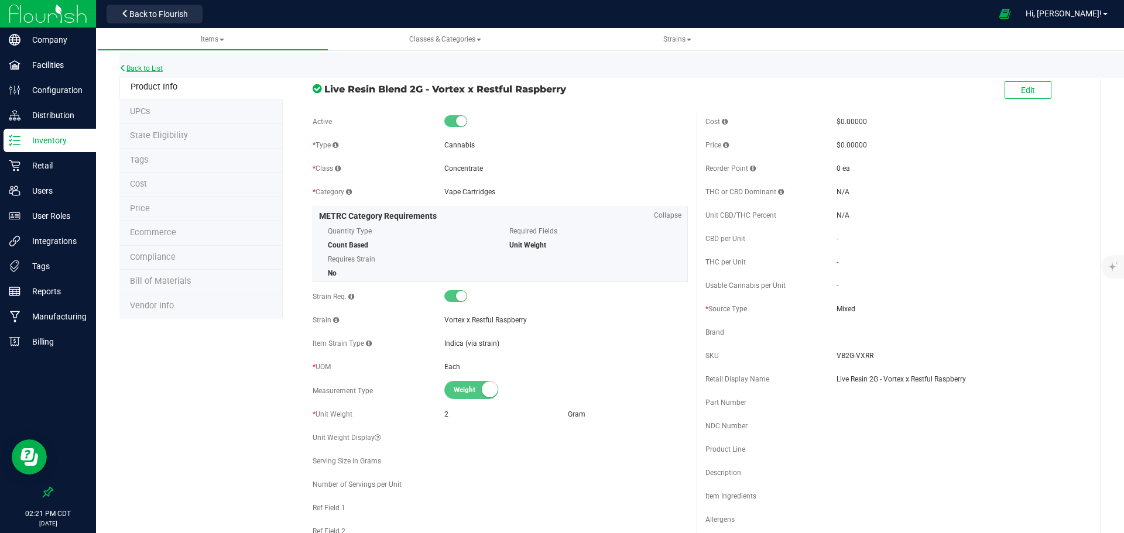
click at [145, 68] on link "Back to List" at bounding box center [140, 68] width 43 height 8
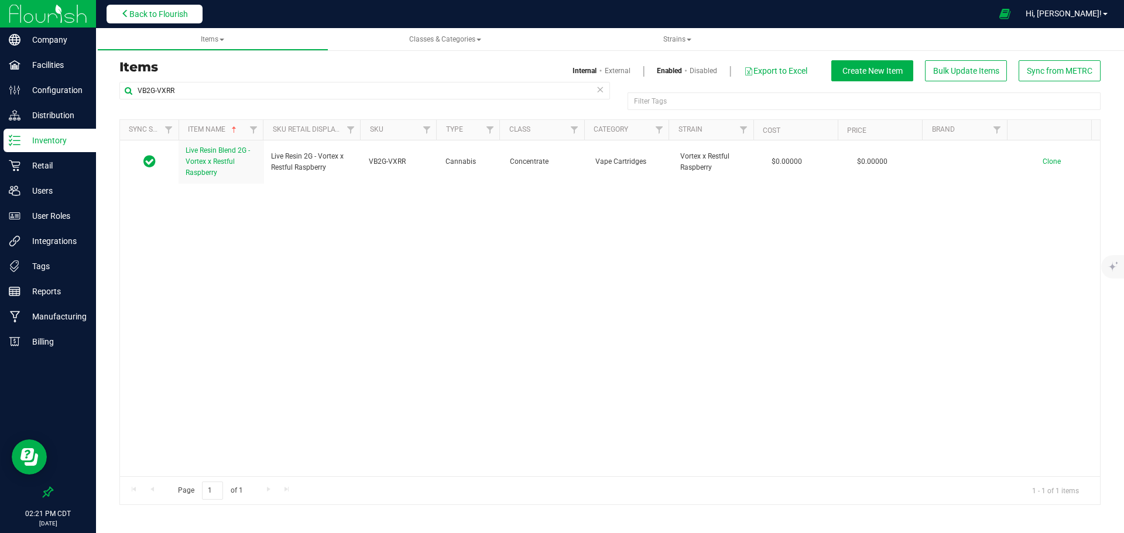
click at [185, 19] on button "Back to Flourish" at bounding box center [155, 14] width 96 height 19
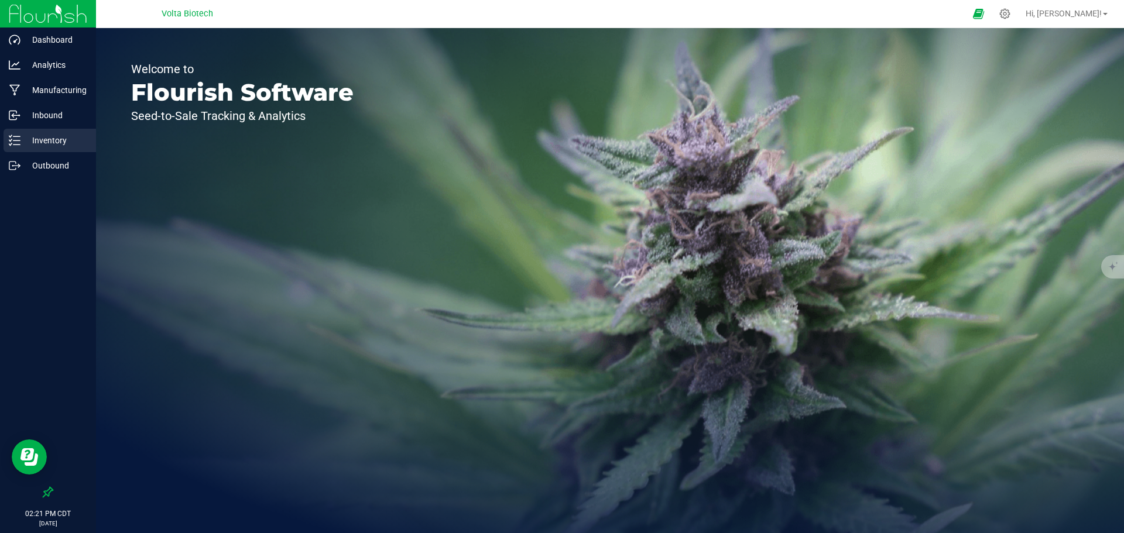
click at [53, 137] on p "Inventory" at bounding box center [55, 140] width 70 height 14
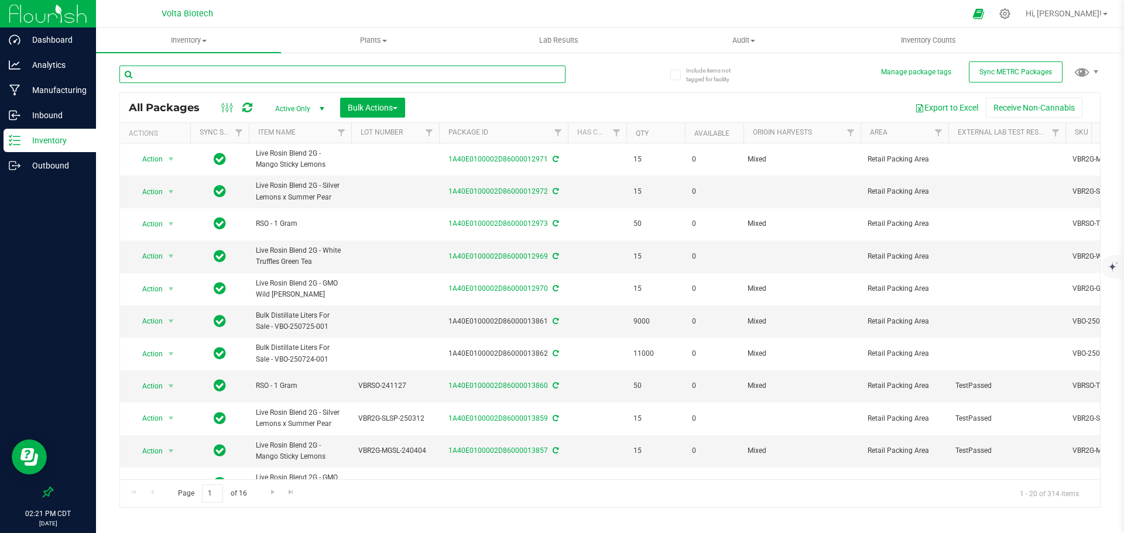
click at [270, 75] on input "text" at bounding box center [342, 75] width 446 height 18
paste input "VB2GT-VXLS"
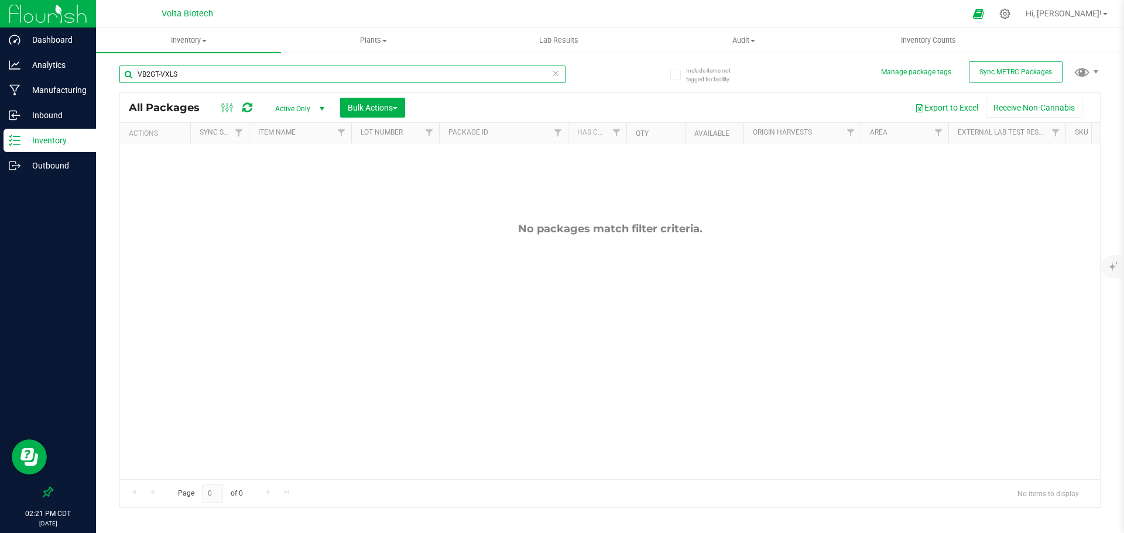
click at [220, 77] on input "VB2GT-VXLS" at bounding box center [342, 75] width 446 height 18
drag, startPoint x: 198, startPoint y: 74, endPoint x: 116, endPoint y: 76, distance: 82.0
click at [116, 76] on div "Include items not tagged for facility Manage package tags Sync METRC Packages V…" at bounding box center [610, 230] width 1028 height 357
click at [143, 74] on input "VB2GT-VXLS" at bounding box center [342, 75] width 446 height 18
click at [227, 74] on input "VB2GT-VXLS" at bounding box center [342, 75] width 446 height 18
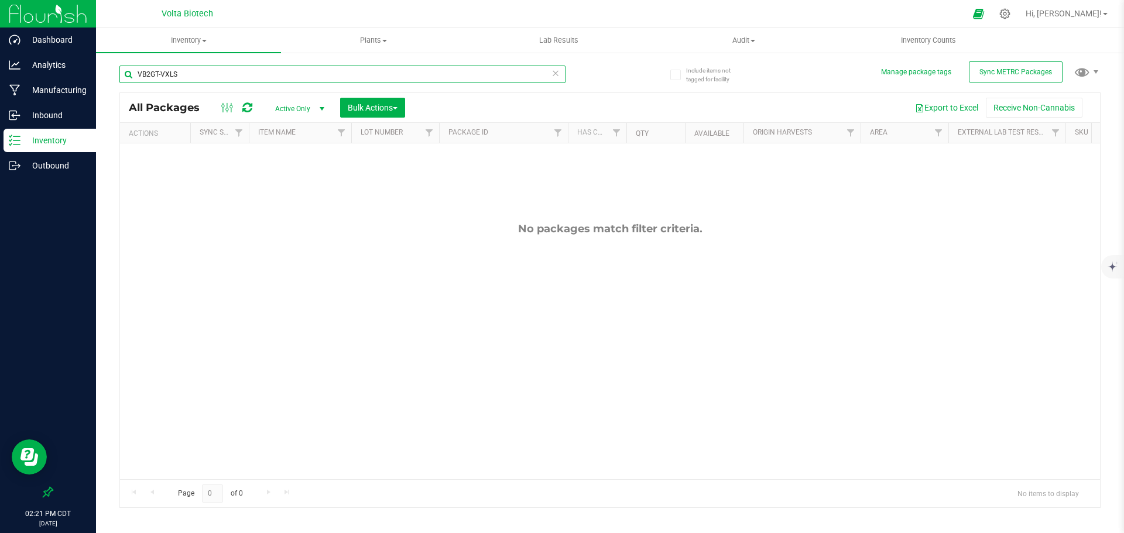
click at [338, 73] on input "VB2GT-VXLS" at bounding box center [342, 75] width 446 height 18
paste input "DFAI"
type input "VB2GT-DFAI"
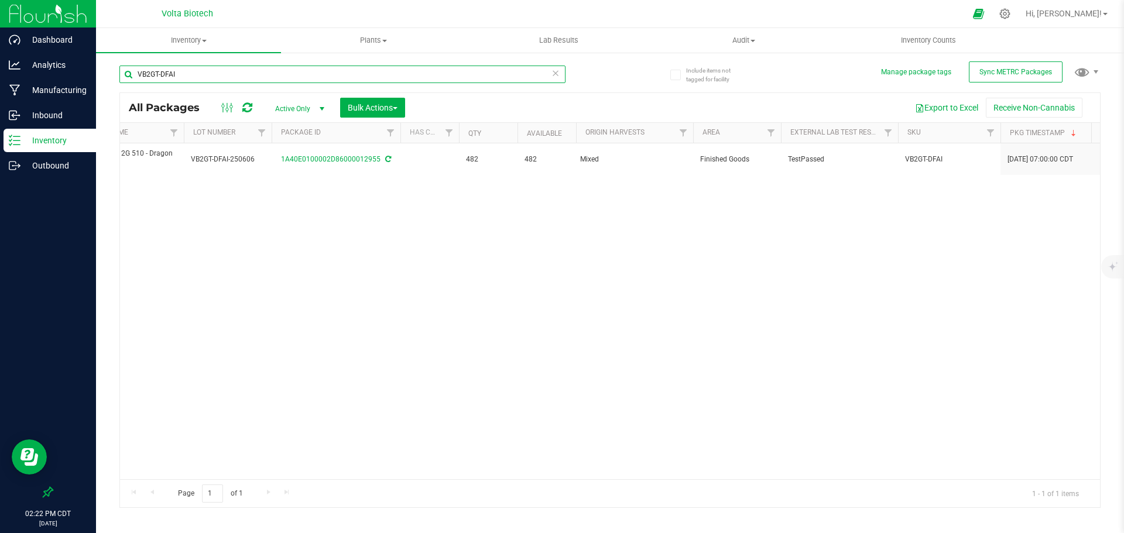
scroll to position [0, 169]
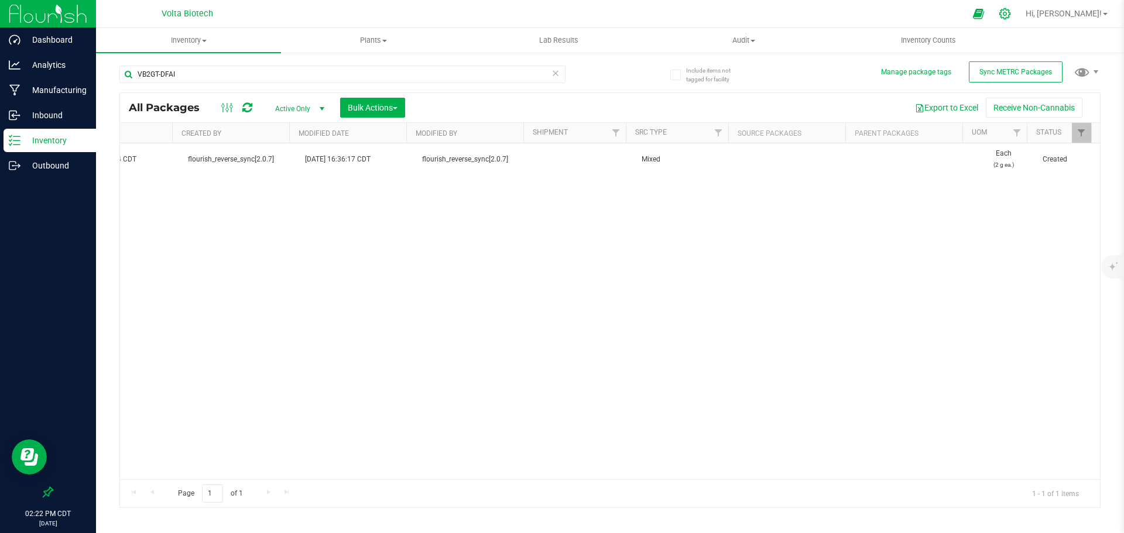
click at [1011, 13] on icon at bounding box center [1005, 14] width 12 height 12
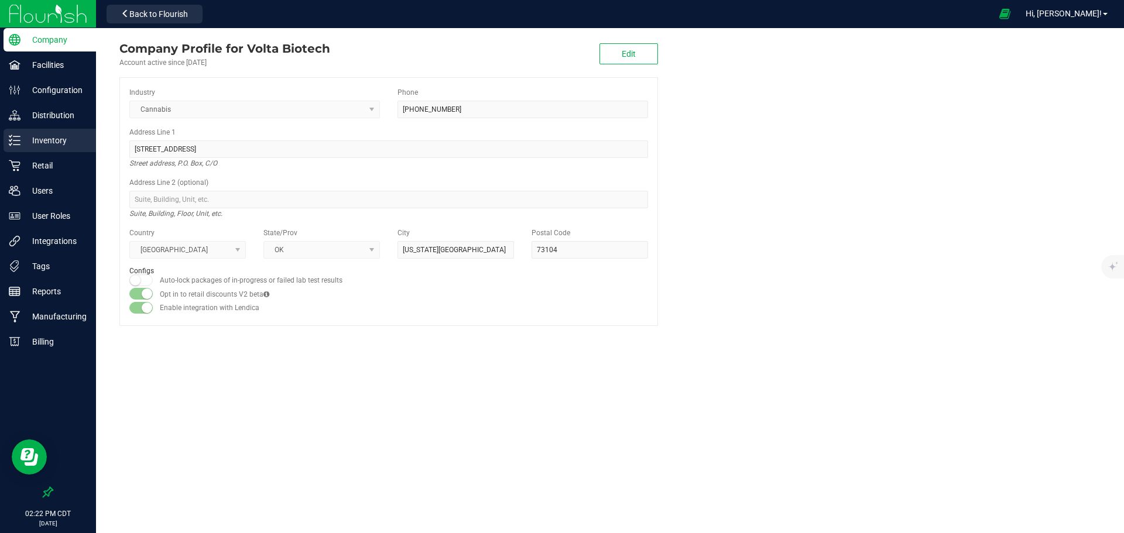
click at [66, 141] on p "Inventory" at bounding box center [55, 140] width 70 height 14
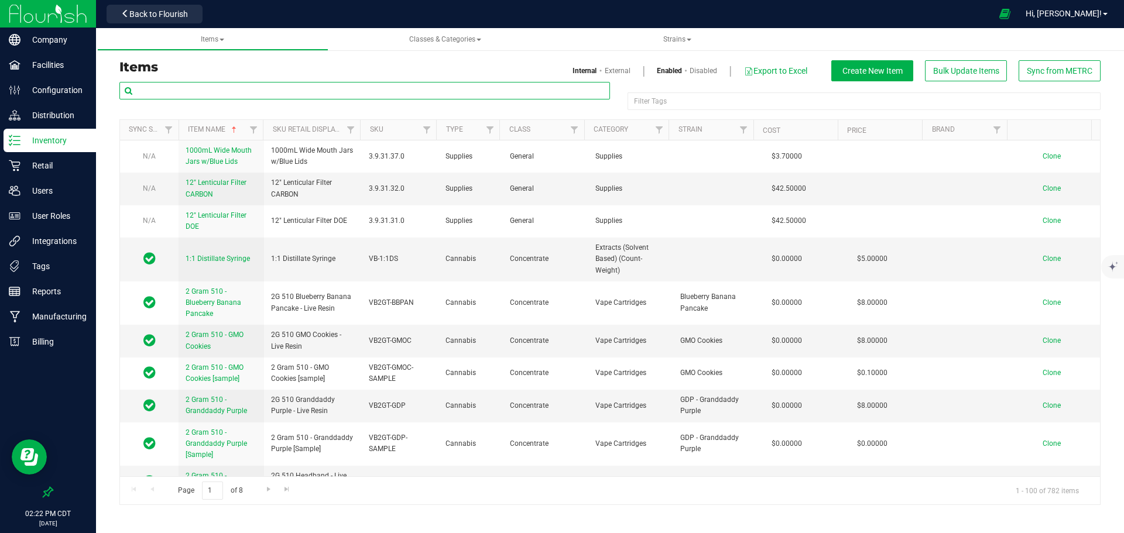
click at [345, 87] on input "text" at bounding box center [364, 91] width 491 height 18
paste input "VB2GT-VXLS"
type input "VB2GT-VXLS"
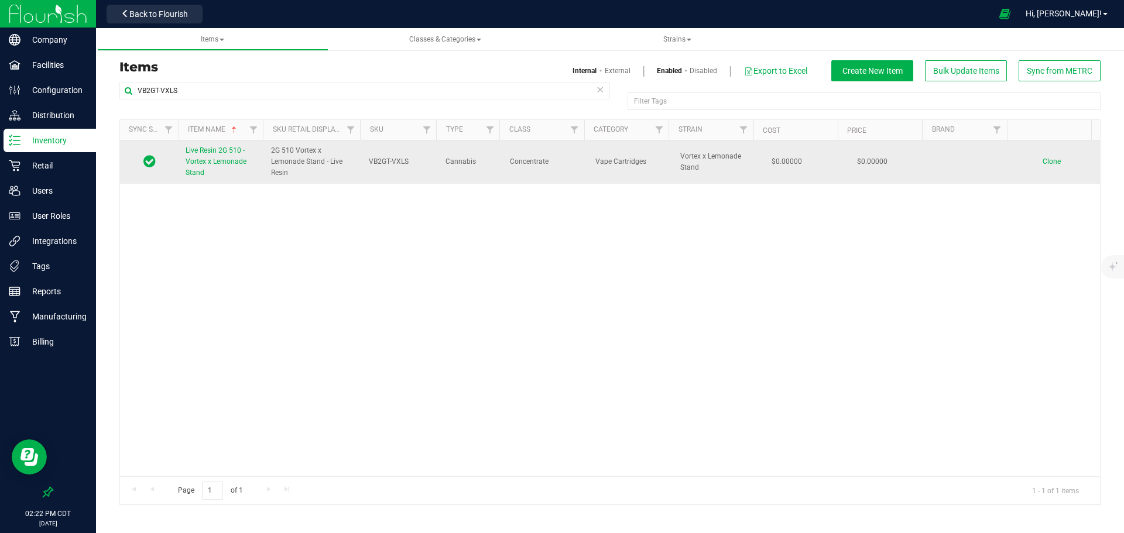
click at [205, 161] on span "Live Resin 2G 510 - Vortex x Lemonade Stand" at bounding box center [216, 161] width 61 height 30
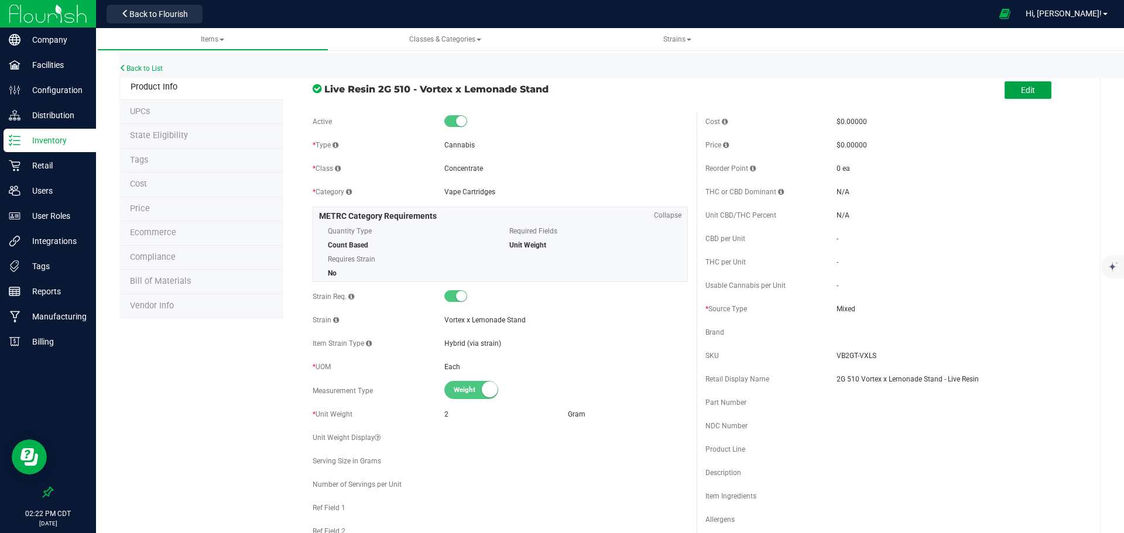
click at [1021, 93] on span "Edit" at bounding box center [1028, 89] width 14 height 9
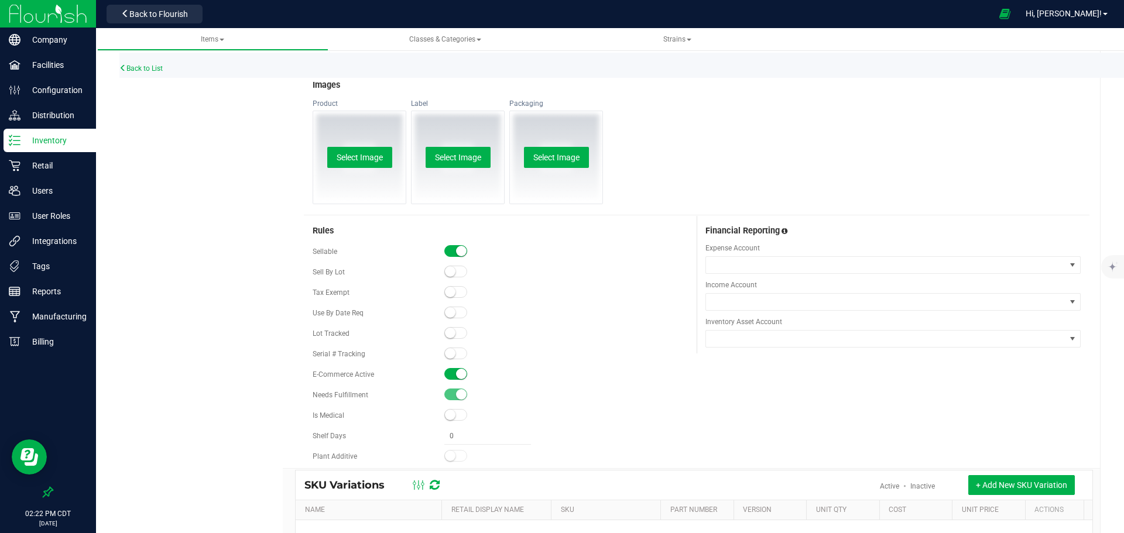
click at [453, 375] on span at bounding box center [455, 374] width 23 height 12
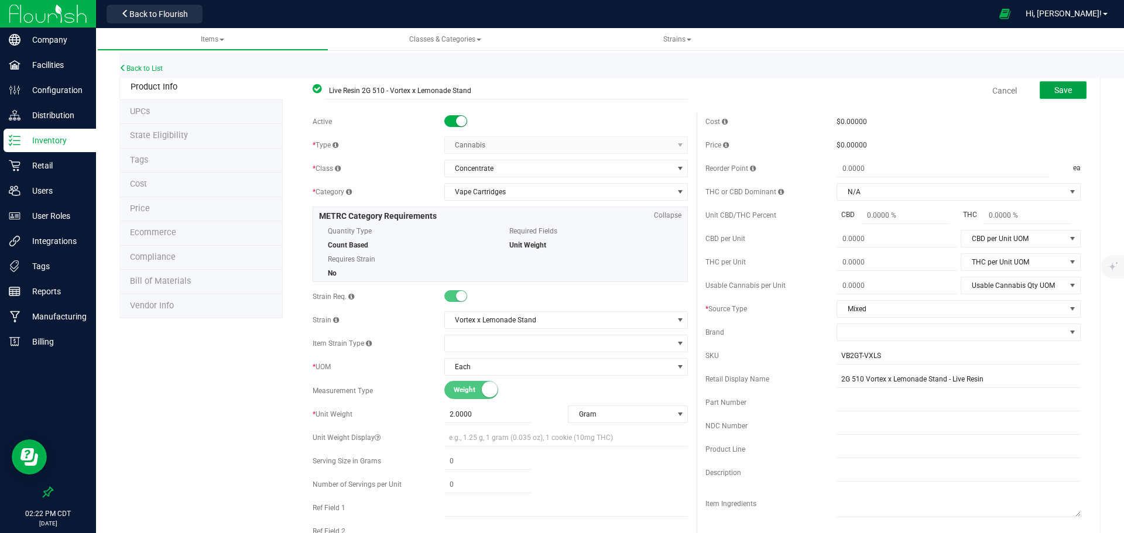
click at [1060, 95] on span "Save" at bounding box center [1063, 89] width 18 height 9
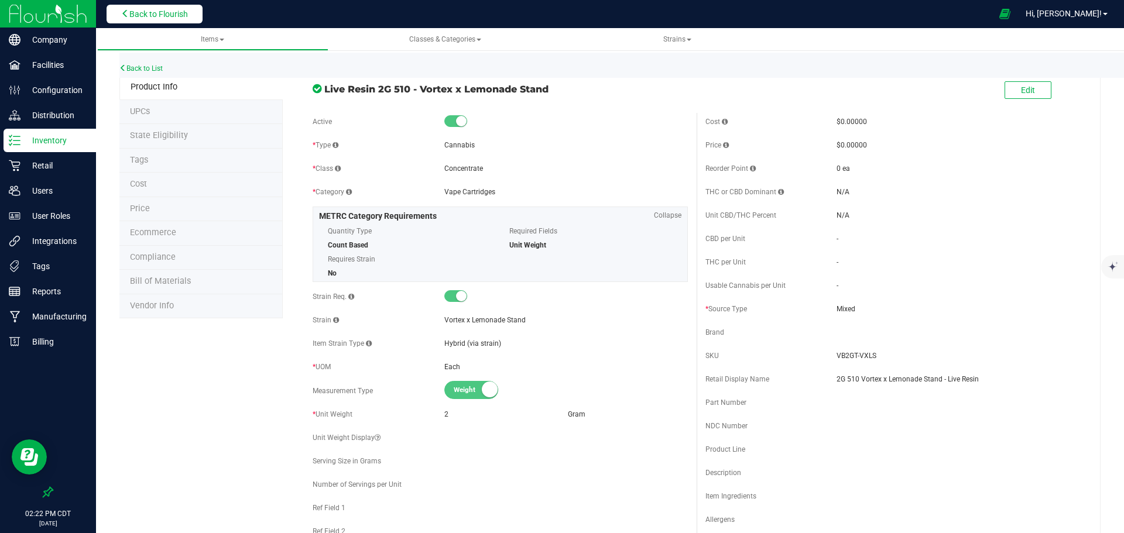
click at [163, 22] on button "Back to Flourish" at bounding box center [155, 14] width 96 height 19
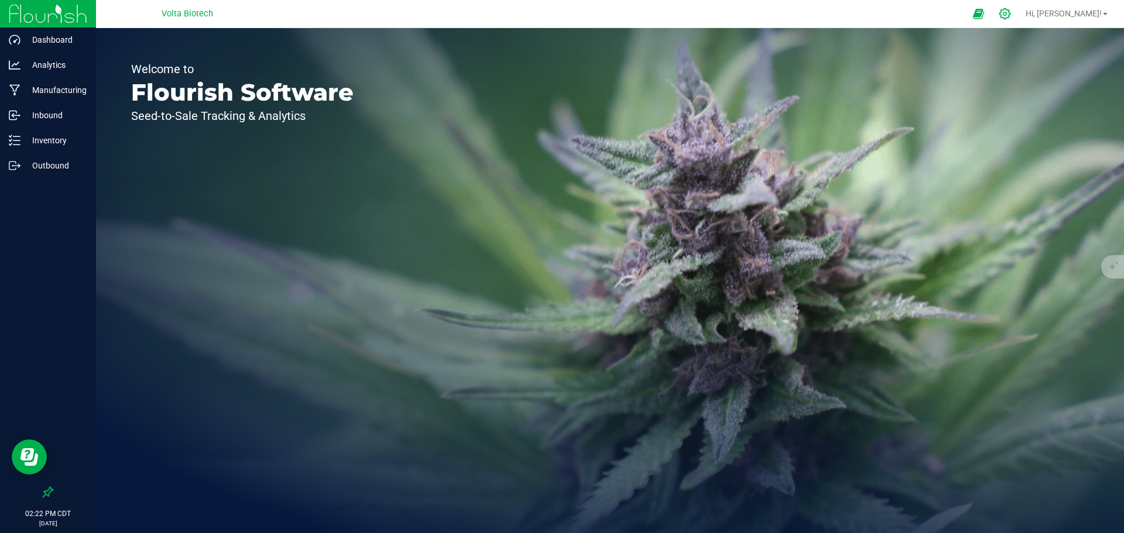
click at [1011, 15] on icon at bounding box center [1004, 13] width 11 height 11
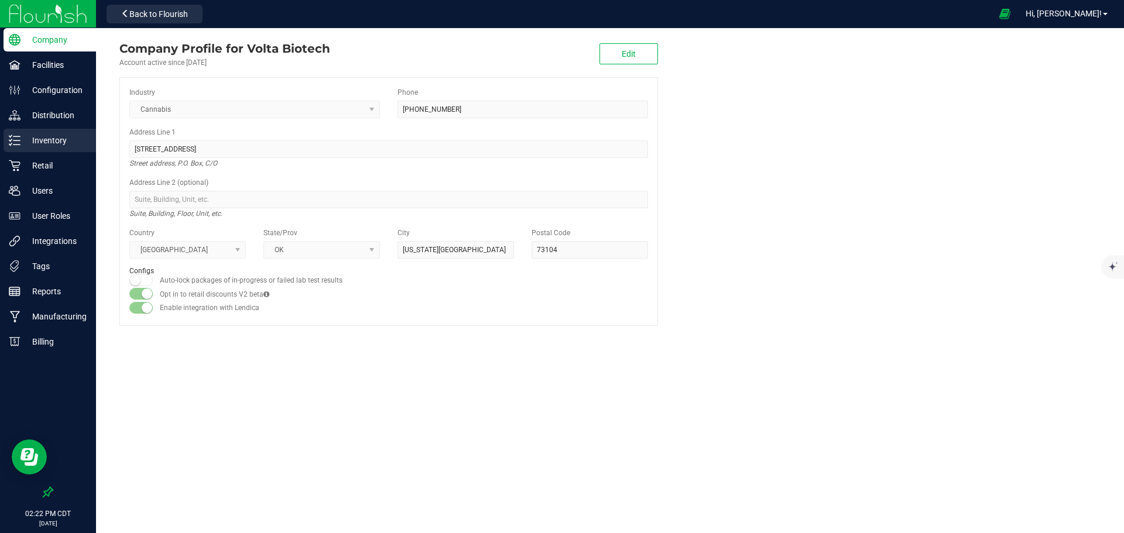
click at [56, 145] on p "Inventory" at bounding box center [55, 140] width 70 height 14
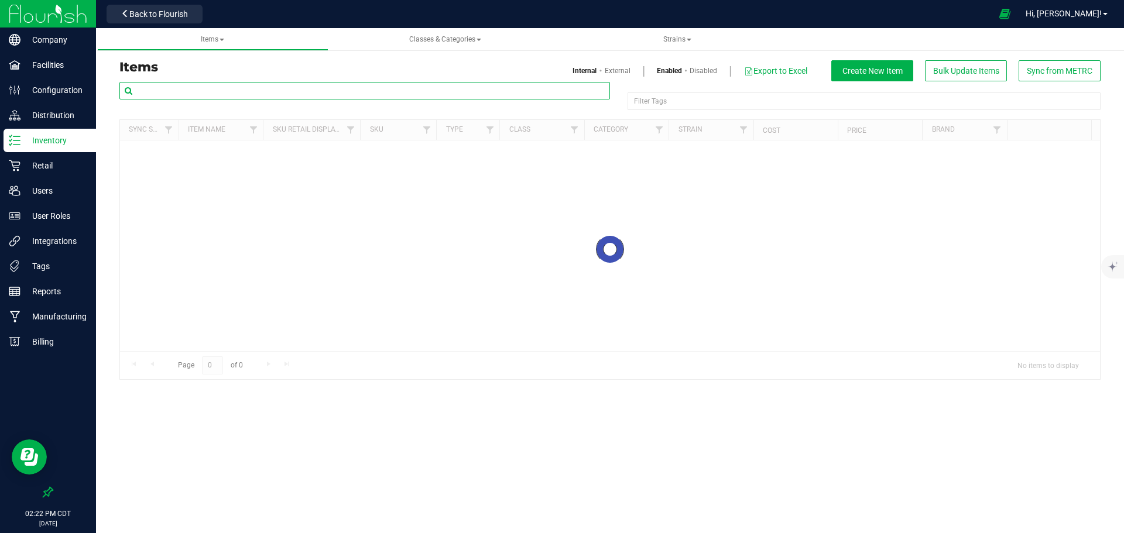
click at [245, 85] on input "text" at bounding box center [364, 91] width 491 height 18
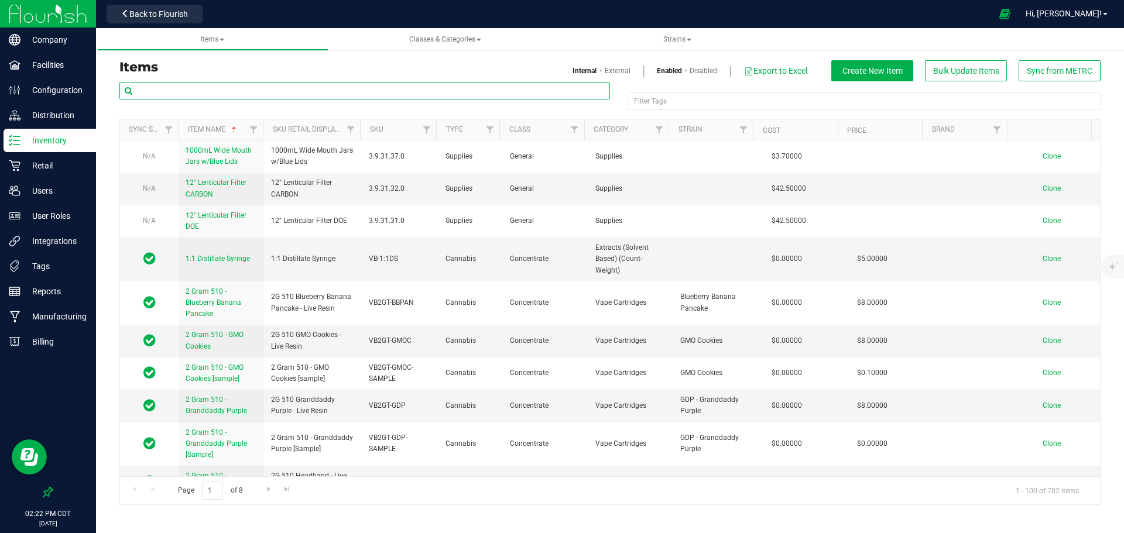
click at [252, 90] on input "text" at bounding box center [364, 91] width 491 height 18
paste input "VB2GT-VXMG"
type input "VB2GT-VXMG"
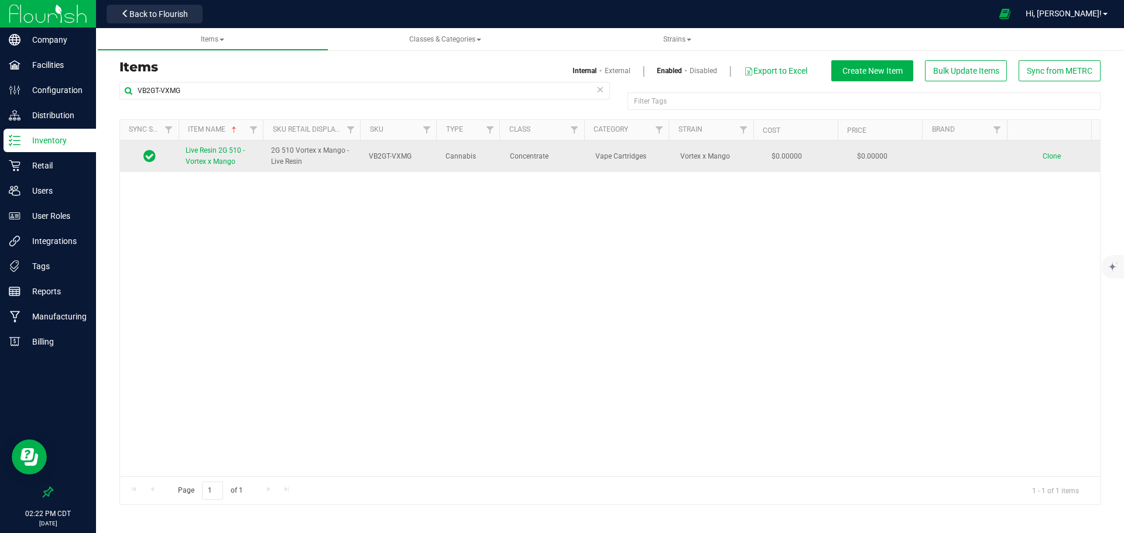
click at [217, 158] on span "Live Resin 2G 510 - Vortex x Mango" at bounding box center [215, 155] width 59 height 19
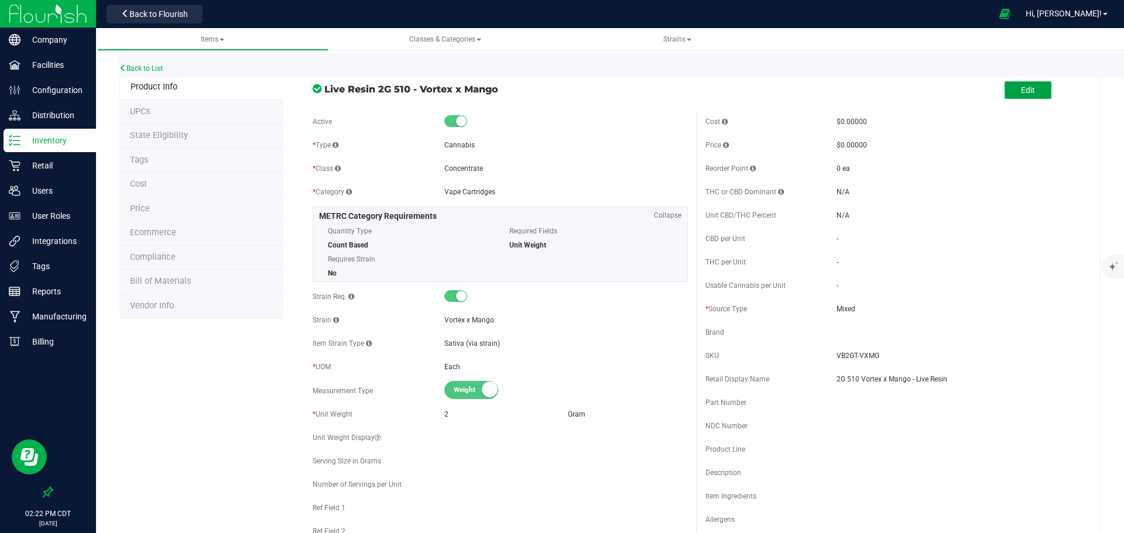
click at [1021, 93] on span "Edit" at bounding box center [1028, 89] width 14 height 9
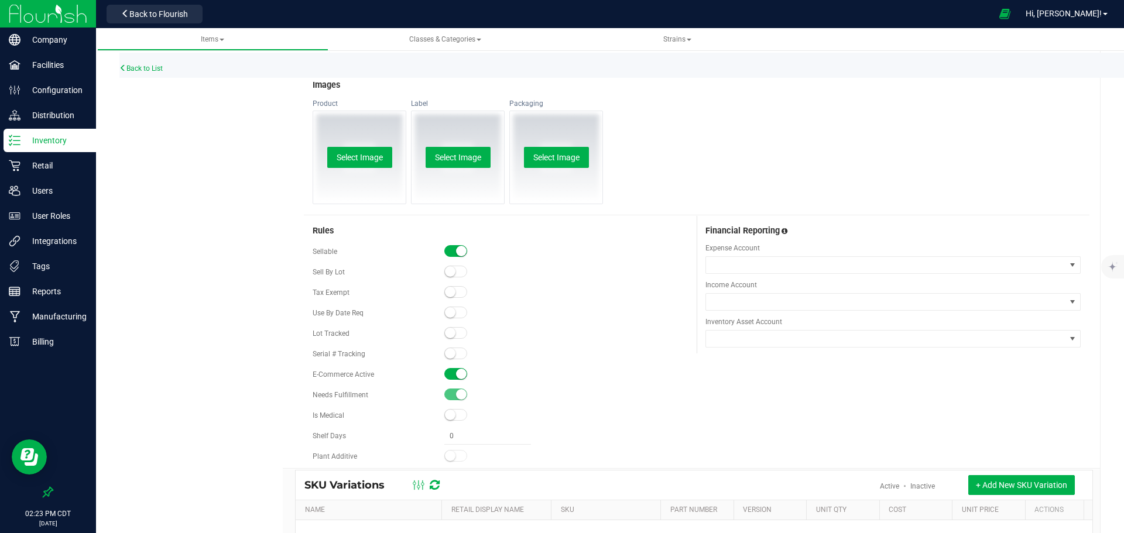
click at [459, 377] on small at bounding box center [461, 374] width 11 height 11
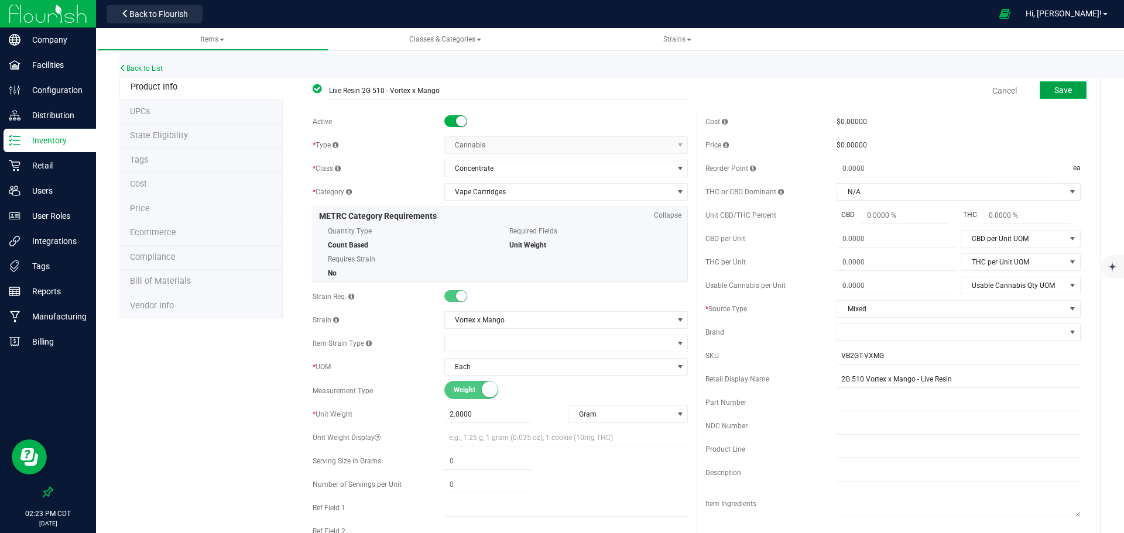
click at [1071, 88] on button "Save" at bounding box center [1063, 90] width 47 height 18
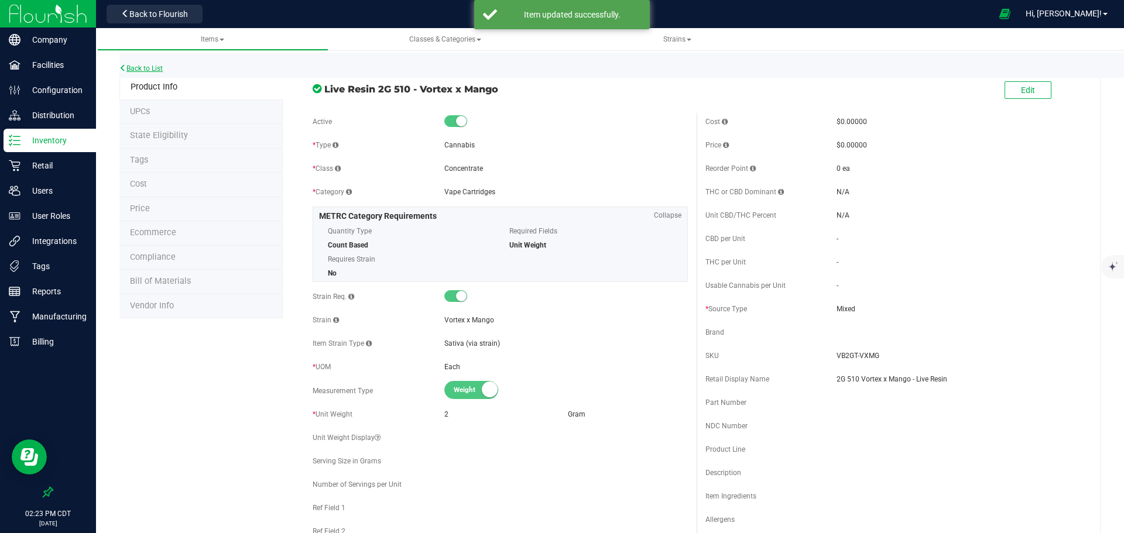
click at [140, 69] on link "Back to List" at bounding box center [140, 68] width 43 height 8
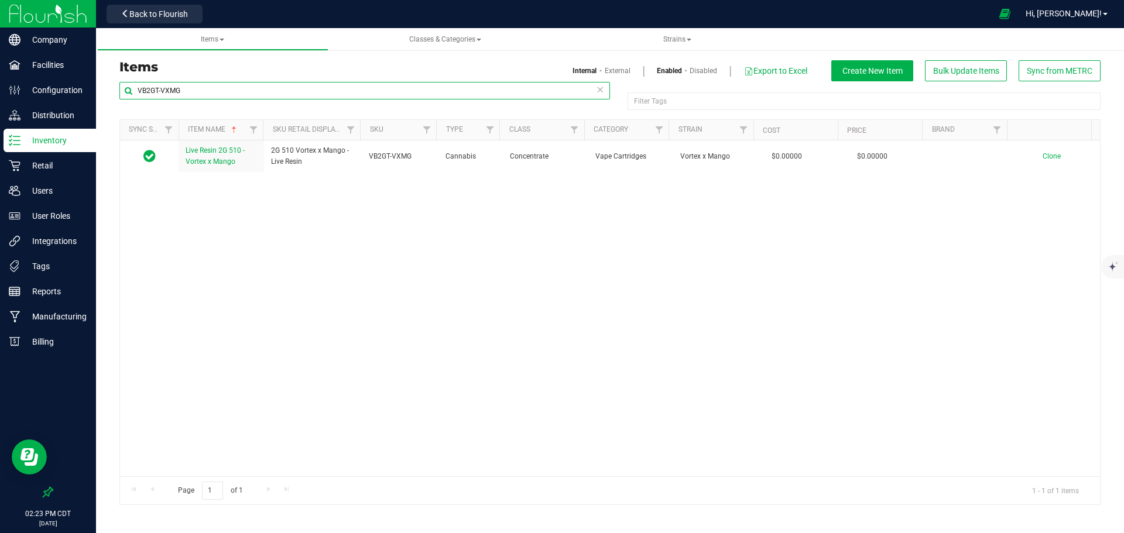
drag, startPoint x: 235, startPoint y: 88, endPoint x: 129, endPoint y: 85, distance: 105.4
click at [129, 85] on input "VB2GT-VXMG" at bounding box center [364, 91] width 491 height 18
paste input "M"
type input "VB2GT-VXMM"
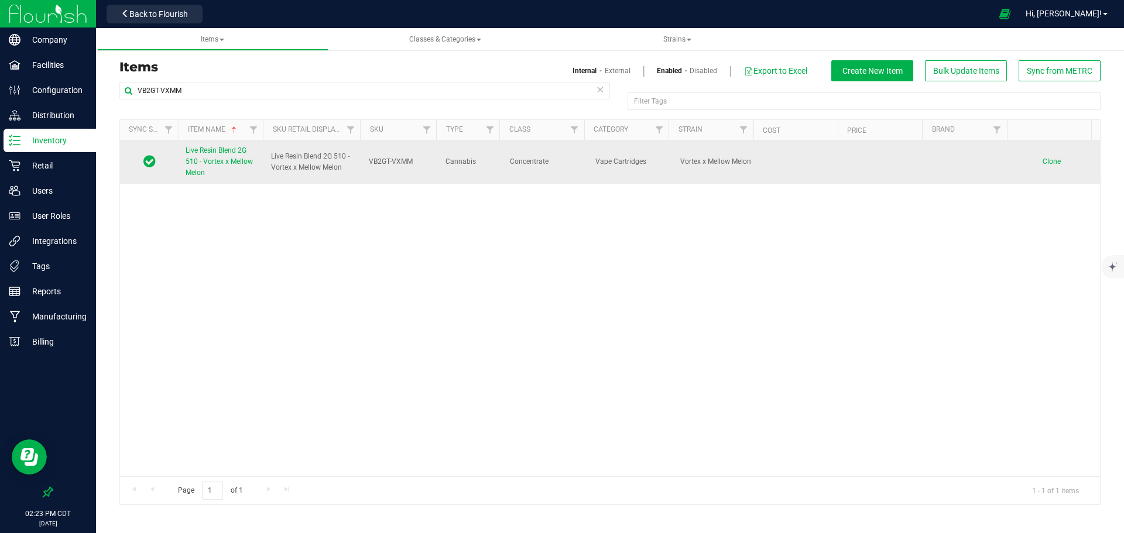
click at [216, 162] on span "Live Resin Blend 2G 510 - Vortex x Mellow Melon" at bounding box center [219, 161] width 67 height 30
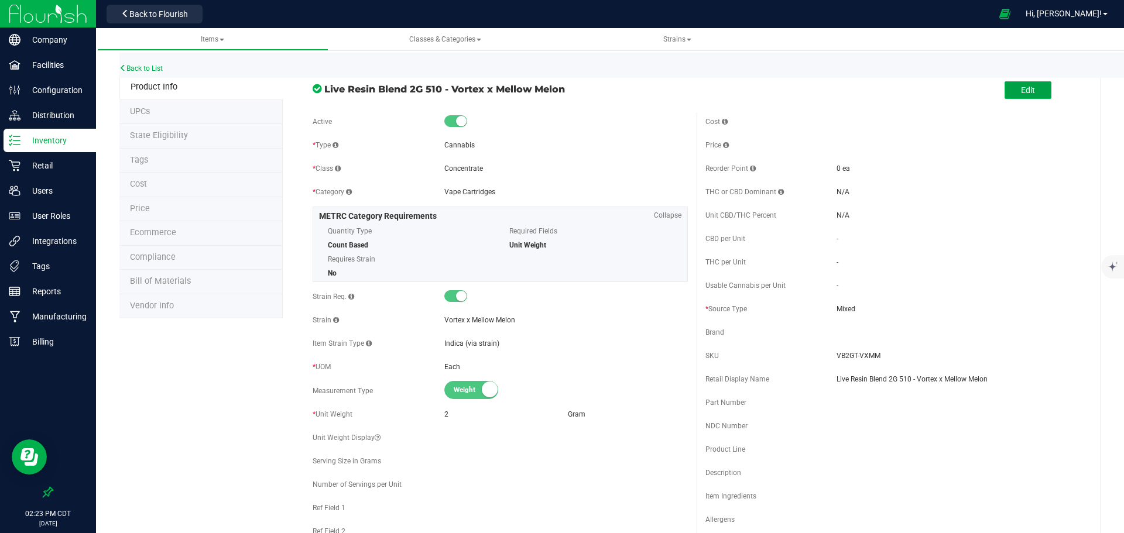
click at [1023, 93] on span "Edit" at bounding box center [1028, 89] width 14 height 9
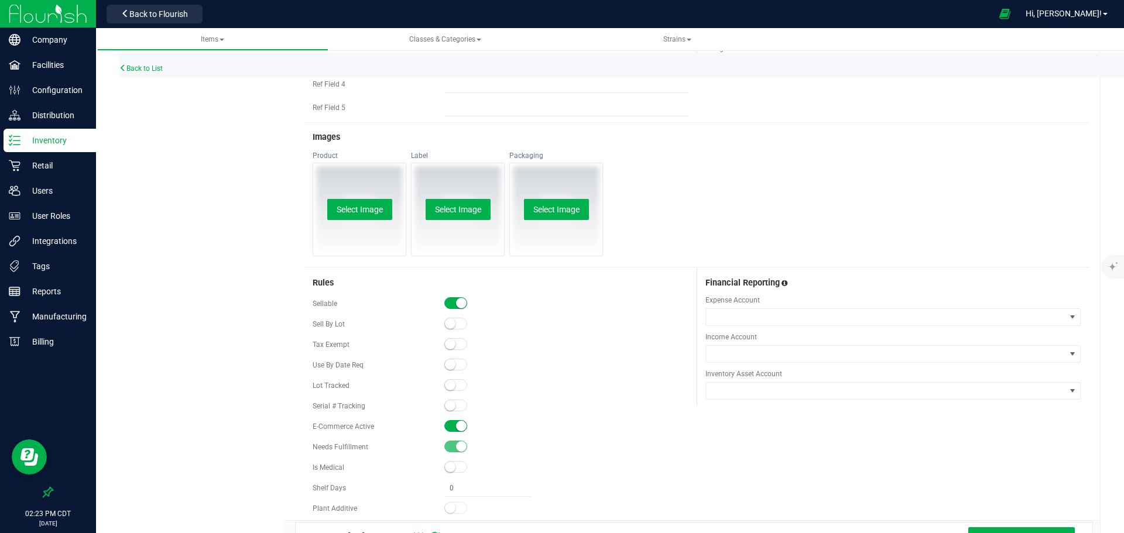
scroll to position [546, 0]
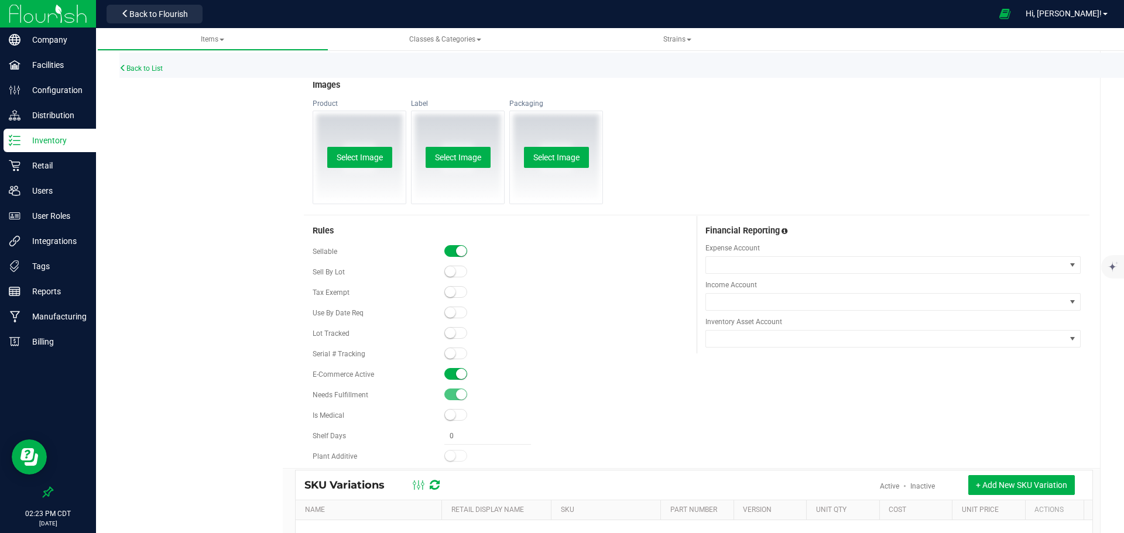
click at [456, 371] on small at bounding box center [461, 374] width 11 height 11
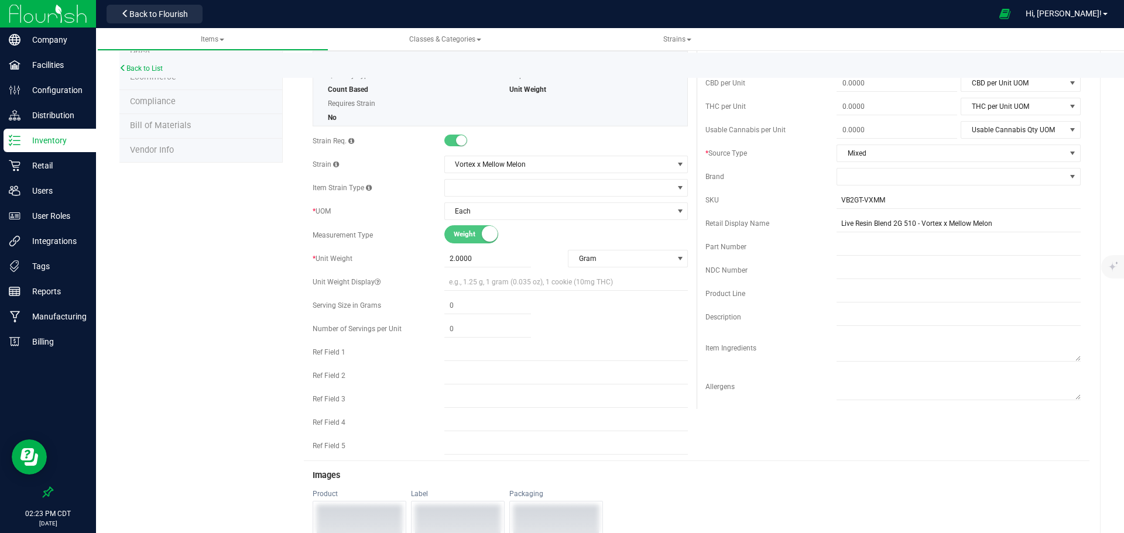
scroll to position [0, 0]
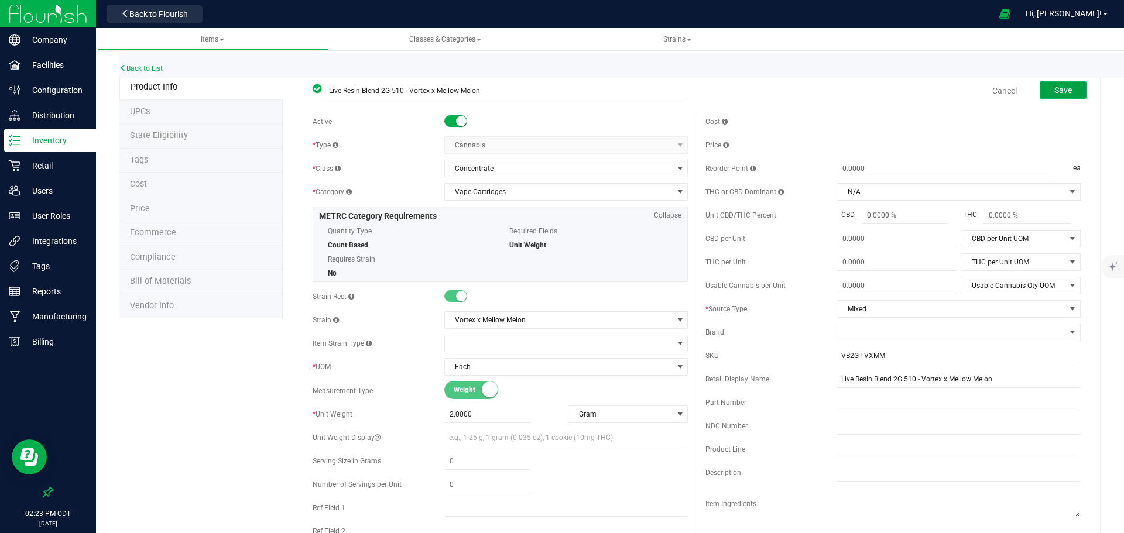
click at [1074, 85] on button "Save" at bounding box center [1063, 90] width 47 height 18
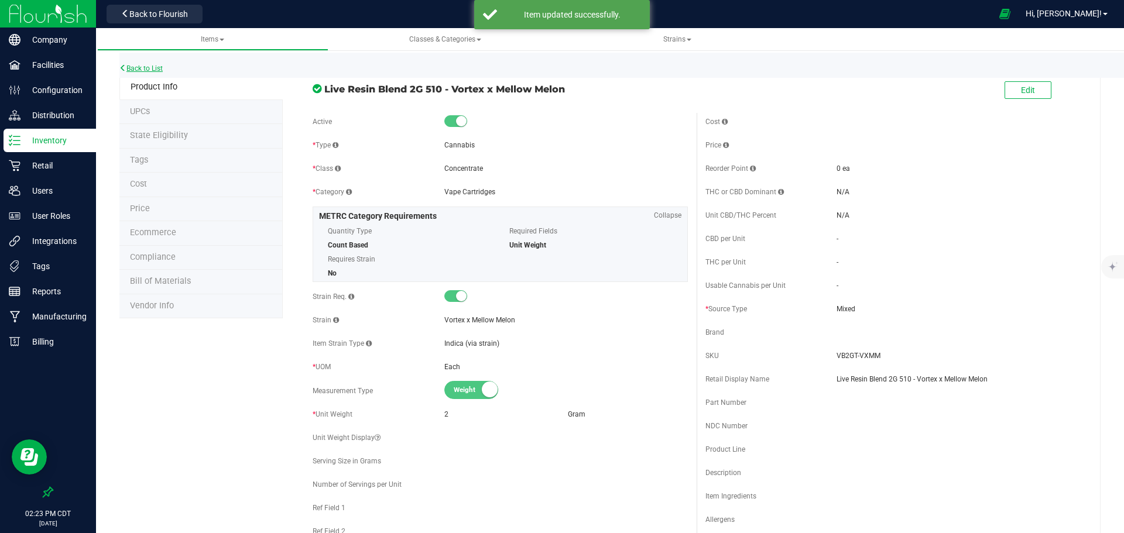
click at [137, 68] on link "Back to List" at bounding box center [140, 68] width 43 height 8
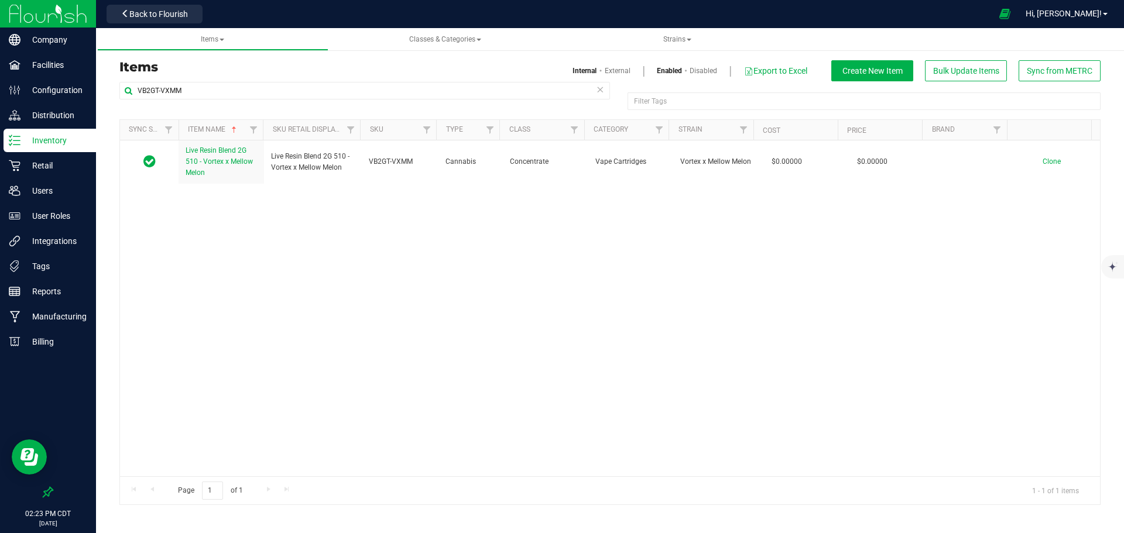
click at [293, 80] on div "Items Internal External Enabled Disabled Export to Excel Create New Item Bulk U…" at bounding box center [610, 70] width 999 height 21
click at [295, 91] on input "VB2GT-VXMM" at bounding box center [364, 91] width 491 height 18
paste input "SBAS"
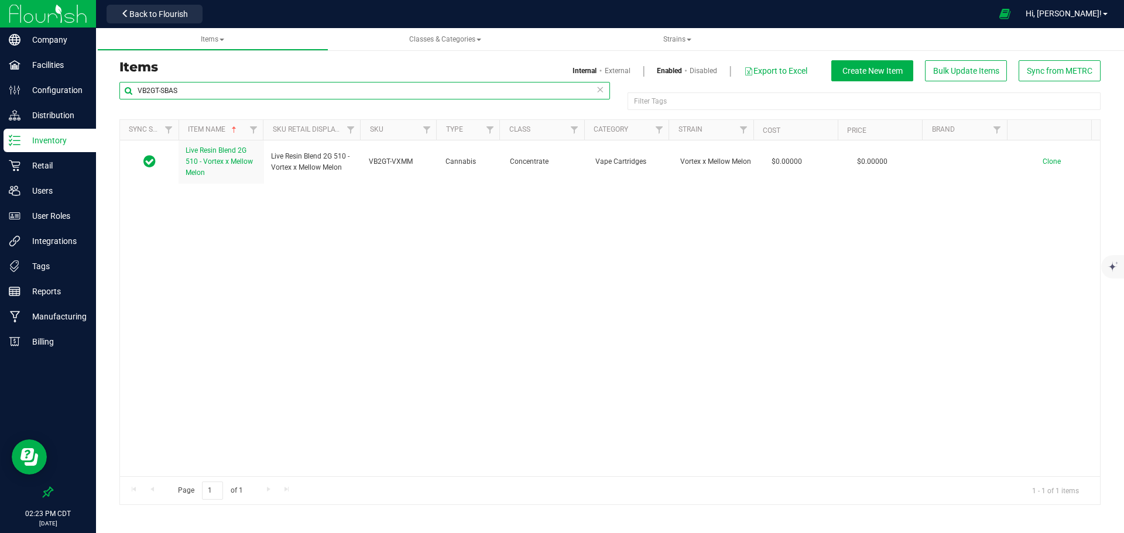
type input "VB2GT-SBAS"
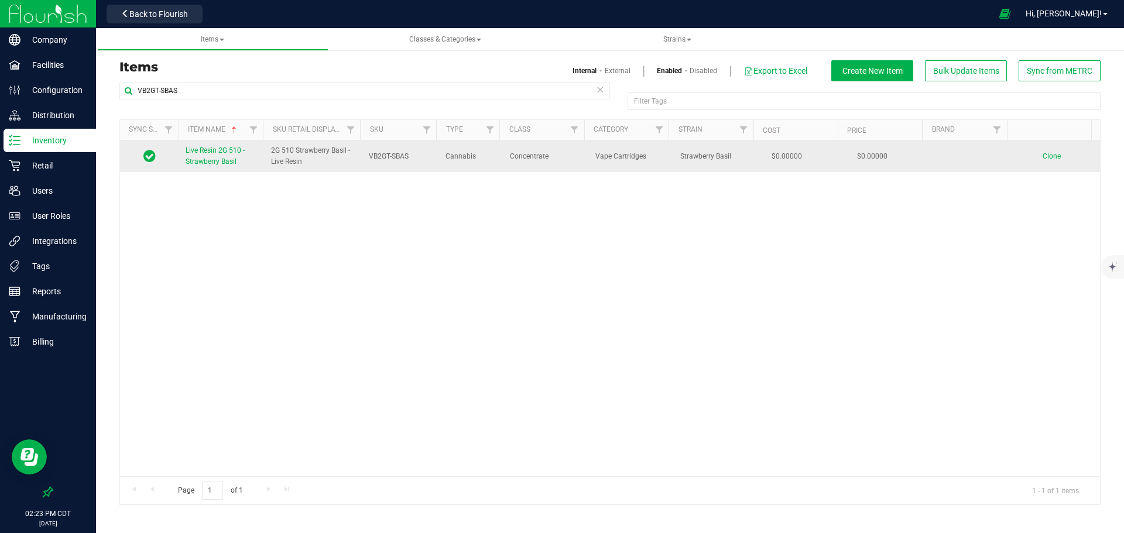
click at [215, 159] on span "Live Resin 2G 510 - Strawberry Basil" at bounding box center [215, 155] width 59 height 19
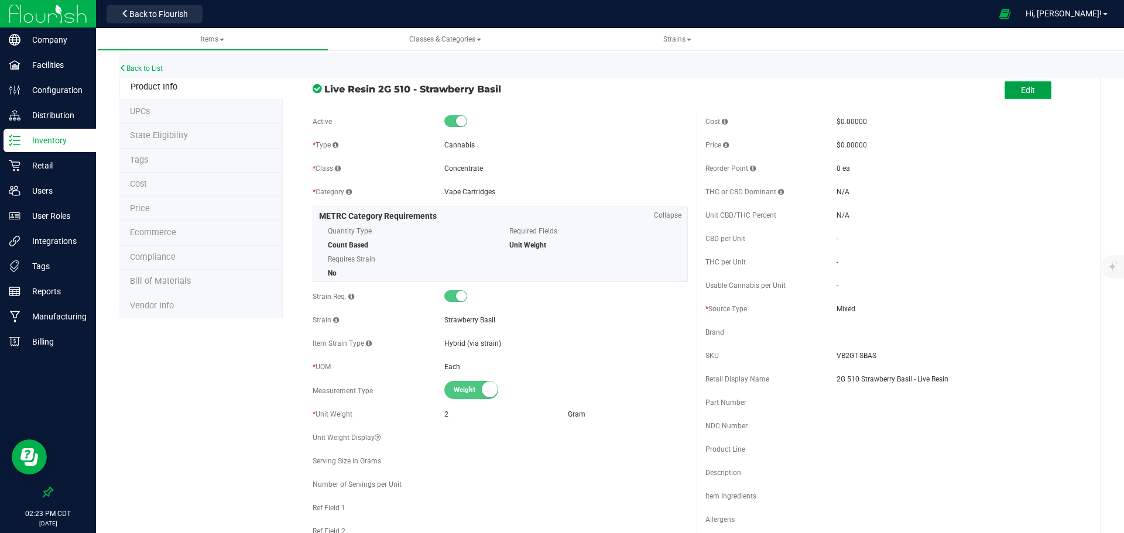
click at [1019, 96] on button "Edit" at bounding box center [1028, 90] width 47 height 18
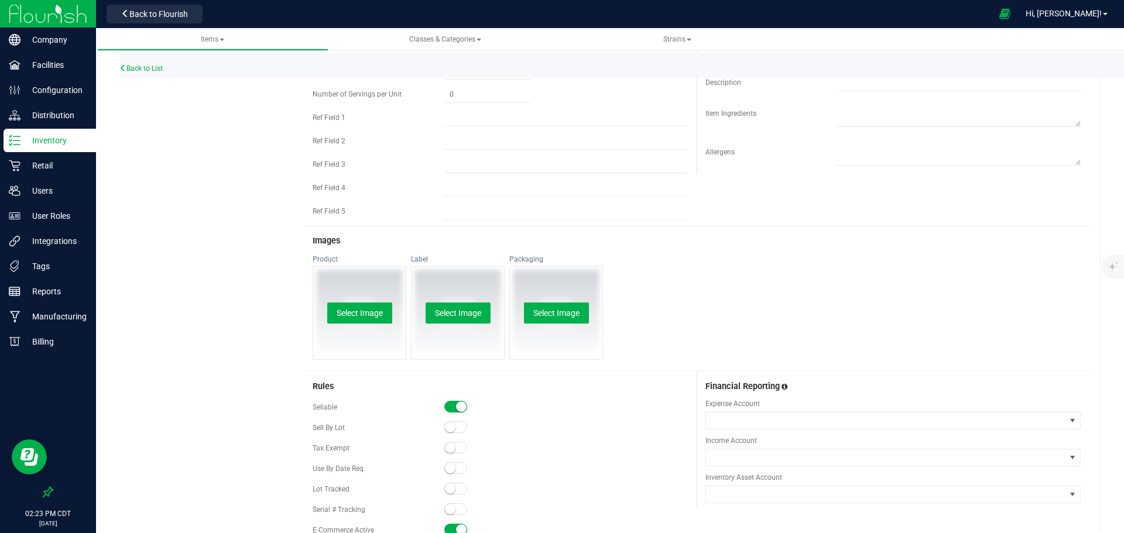
scroll to position [546, 0]
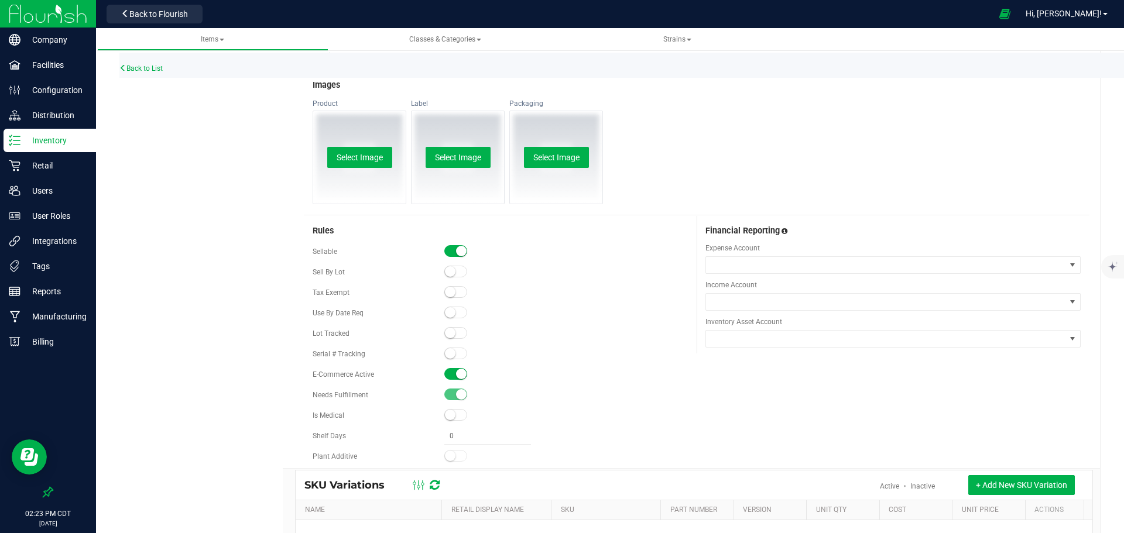
click at [456, 373] on small at bounding box center [461, 374] width 11 height 11
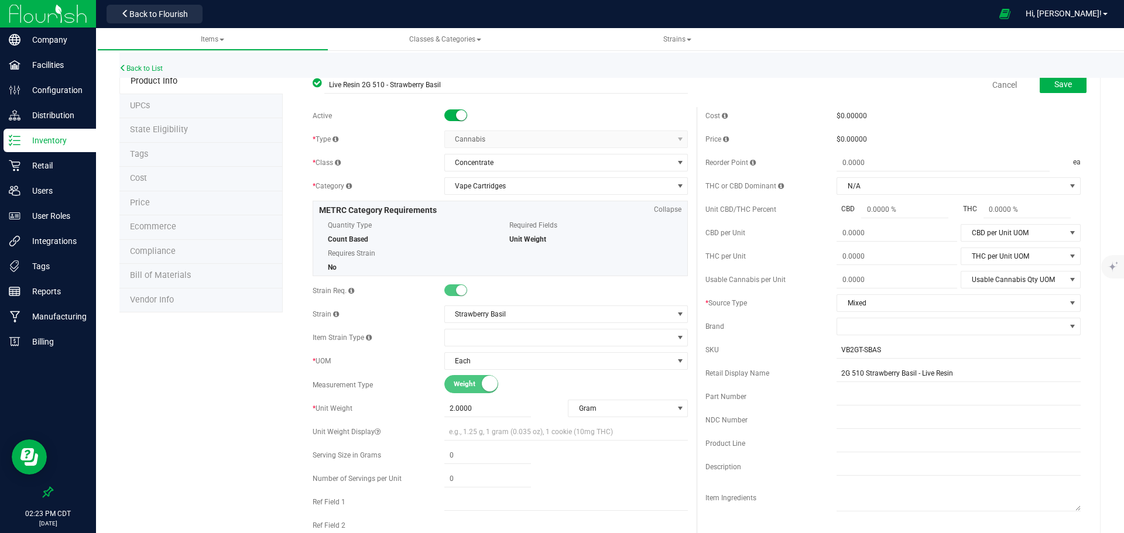
scroll to position [0, 0]
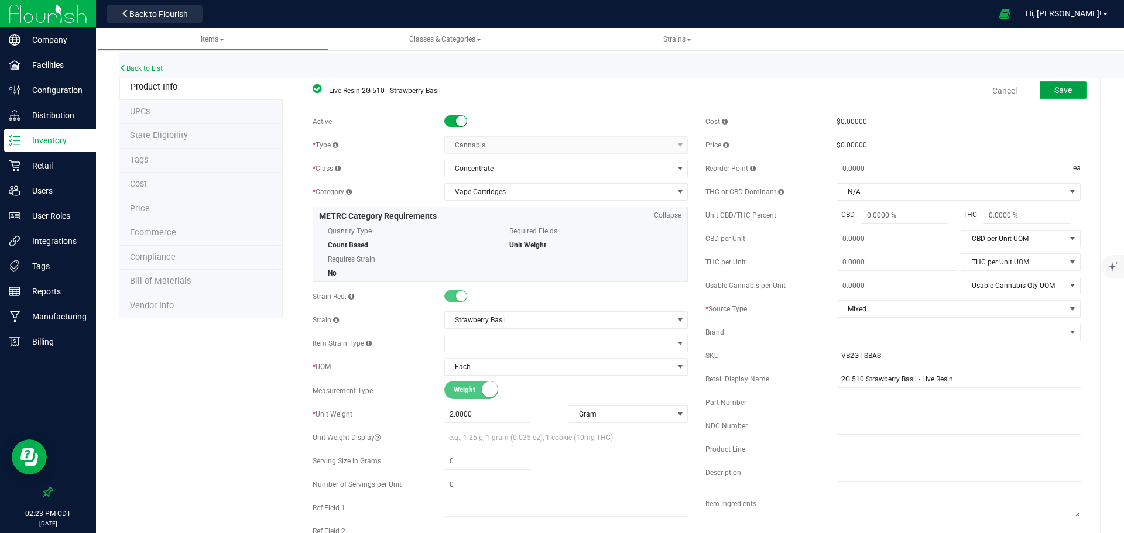
click at [1069, 95] on button "Save" at bounding box center [1063, 90] width 47 height 18
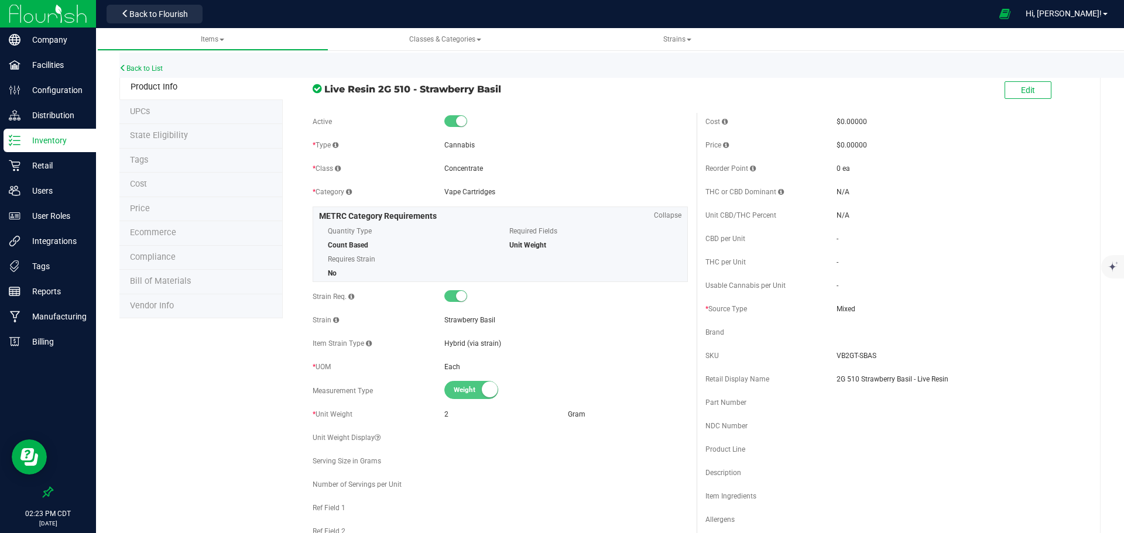
click at [160, 64] on div "Back to List" at bounding box center [681, 65] width 1124 height 25
click at [162, 65] on link "Back to List" at bounding box center [140, 68] width 43 height 8
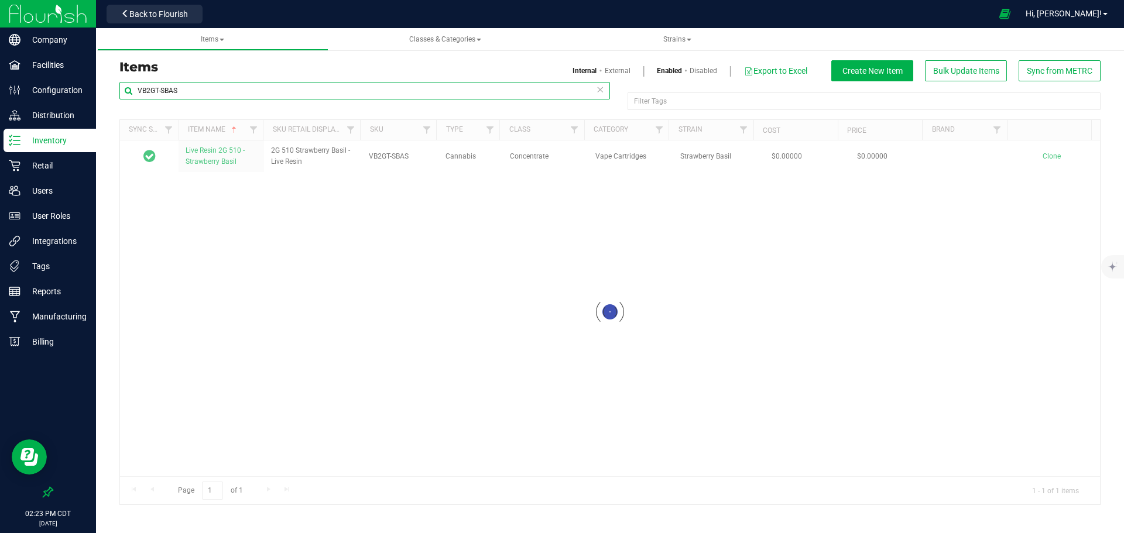
click at [399, 94] on input "VB2GT-SBAS" at bounding box center [364, 91] width 491 height 18
paste input "VANLL"
type input "VB2GT-VANLL"
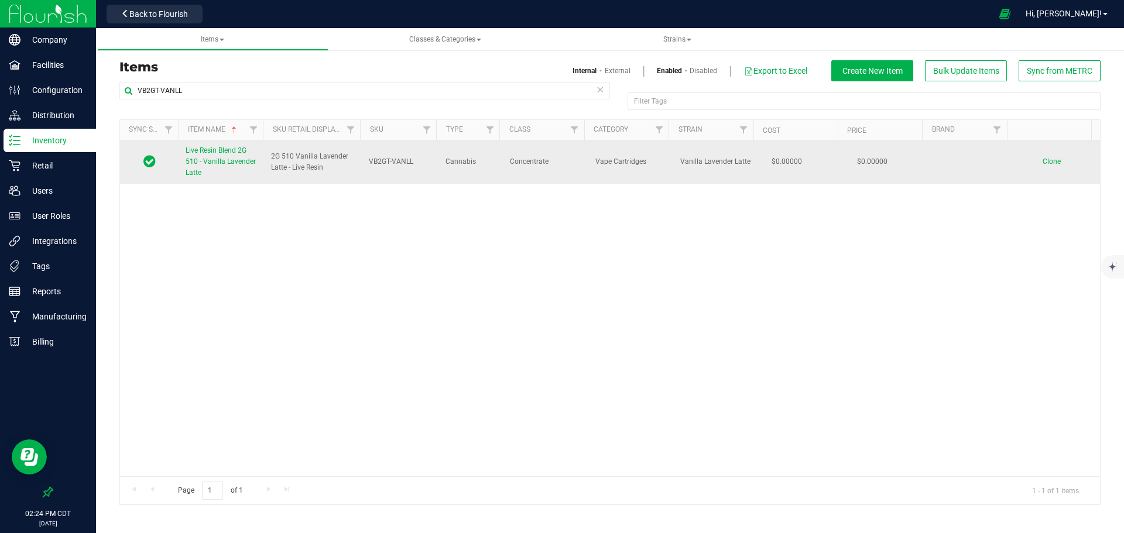
click at [226, 160] on span "Live Resin Blend 2G 510 - Vanilla Lavender Latte" at bounding box center [221, 161] width 70 height 30
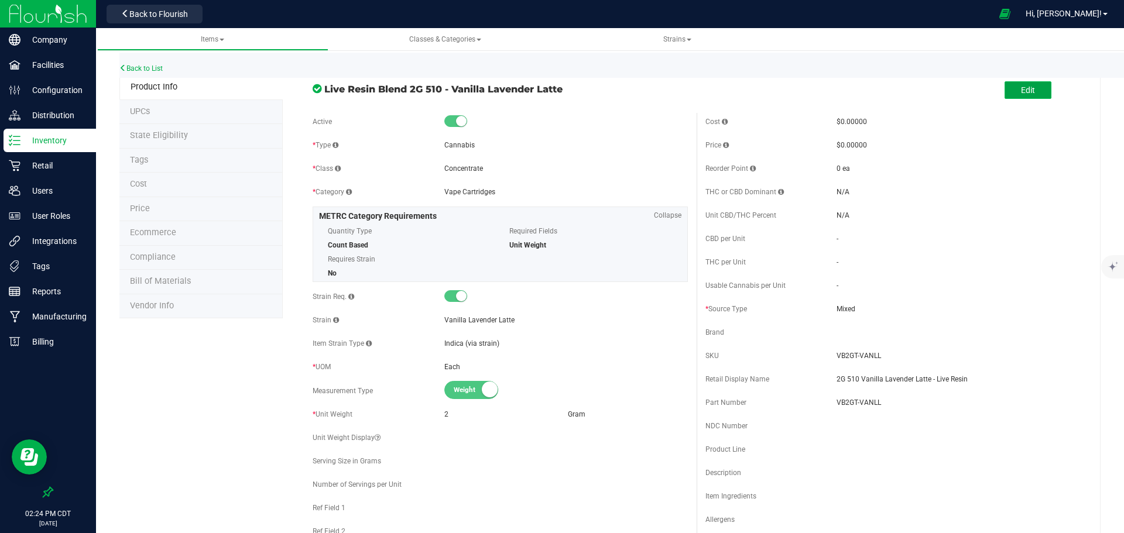
click at [1024, 88] on span "Edit" at bounding box center [1028, 89] width 14 height 9
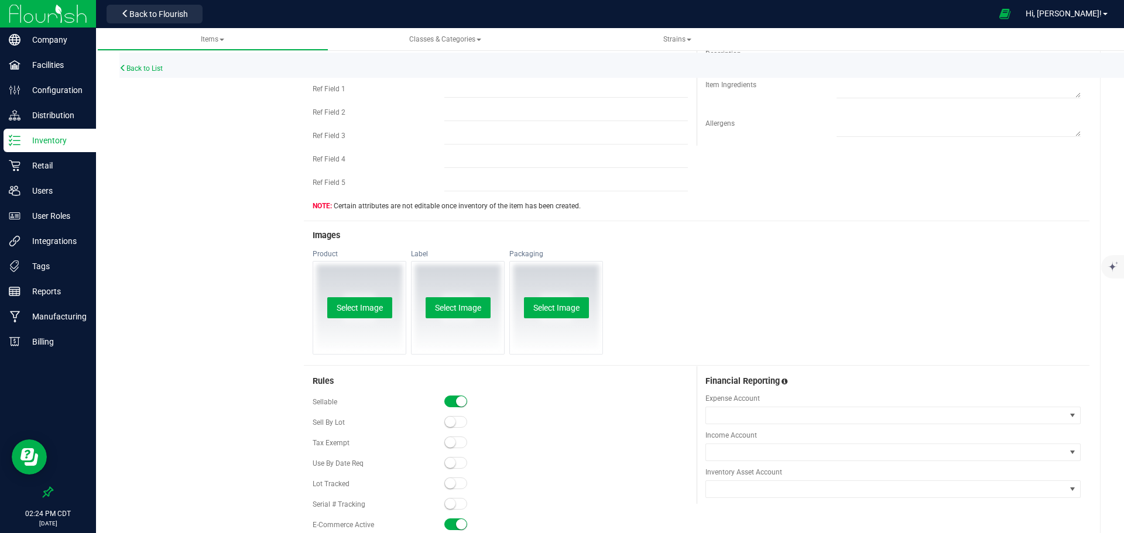
scroll to position [468, 0]
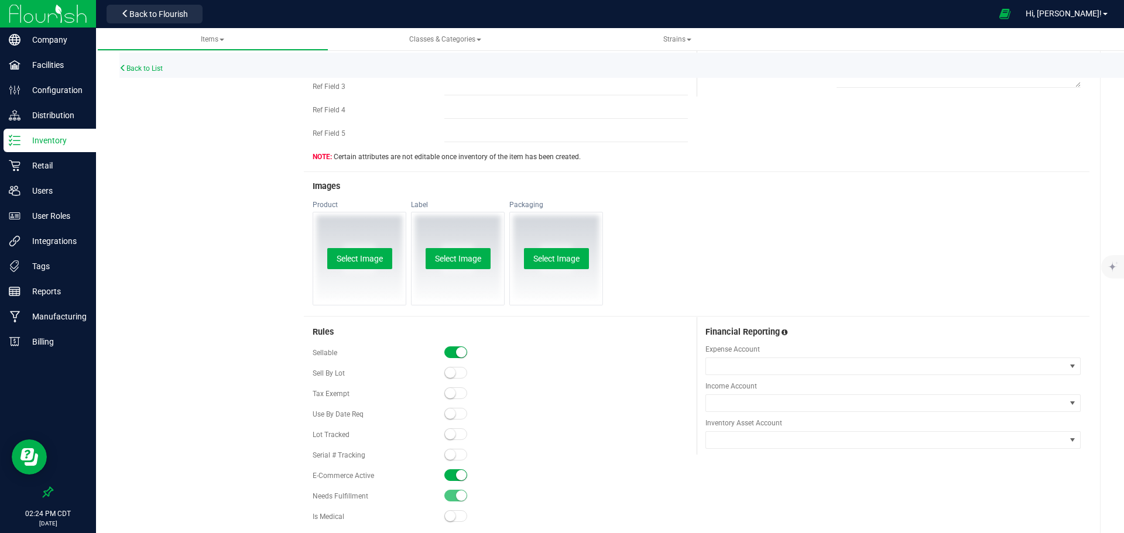
click at [452, 476] on span at bounding box center [455, 476] width 23 height 12
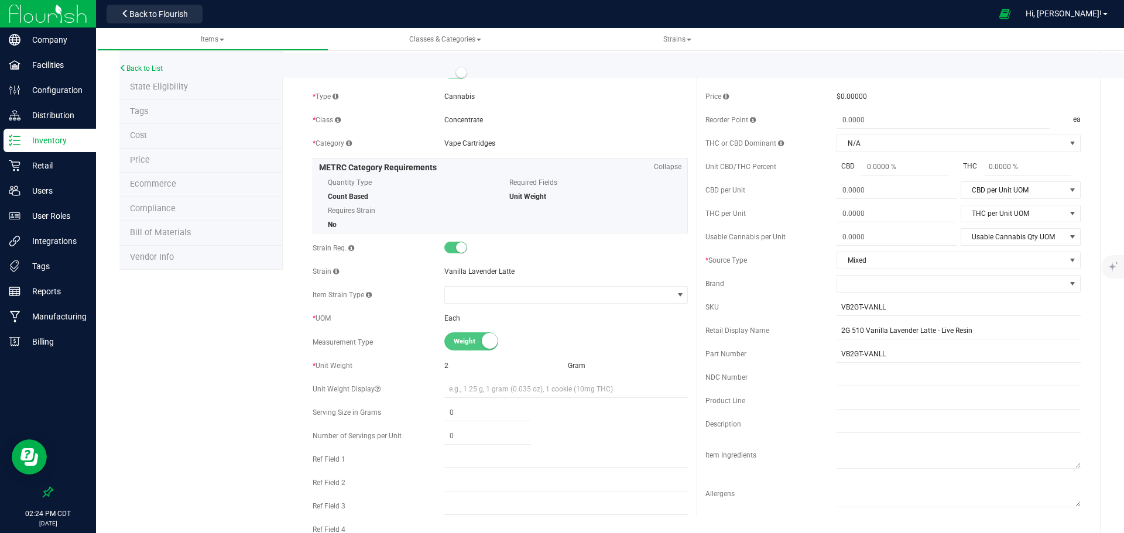
scroll to position [0, 0]
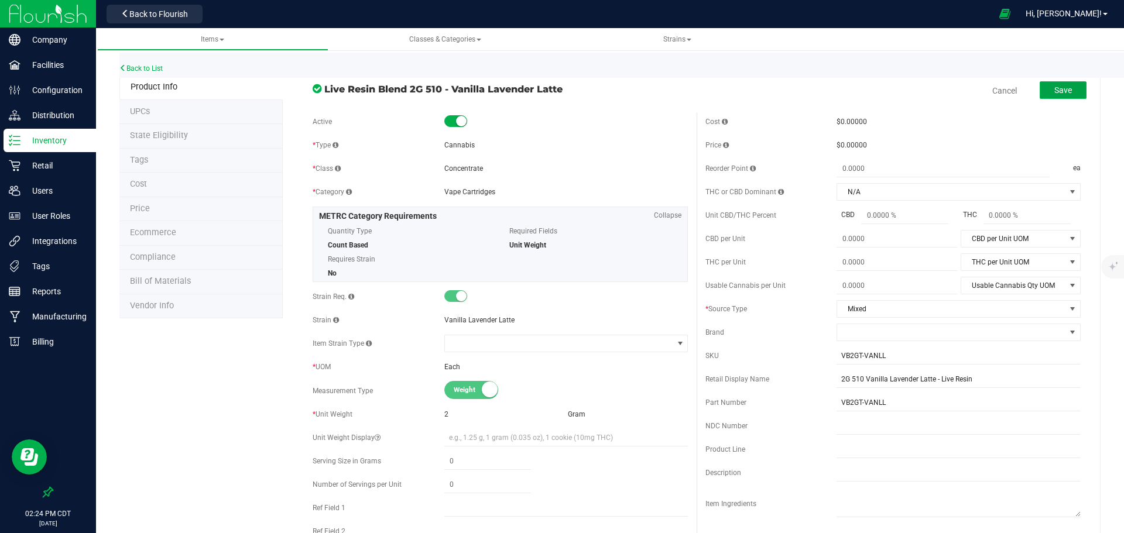
click at [1054, 89] on span "Save" at bounding box center [1063, 89] width 18 height 9
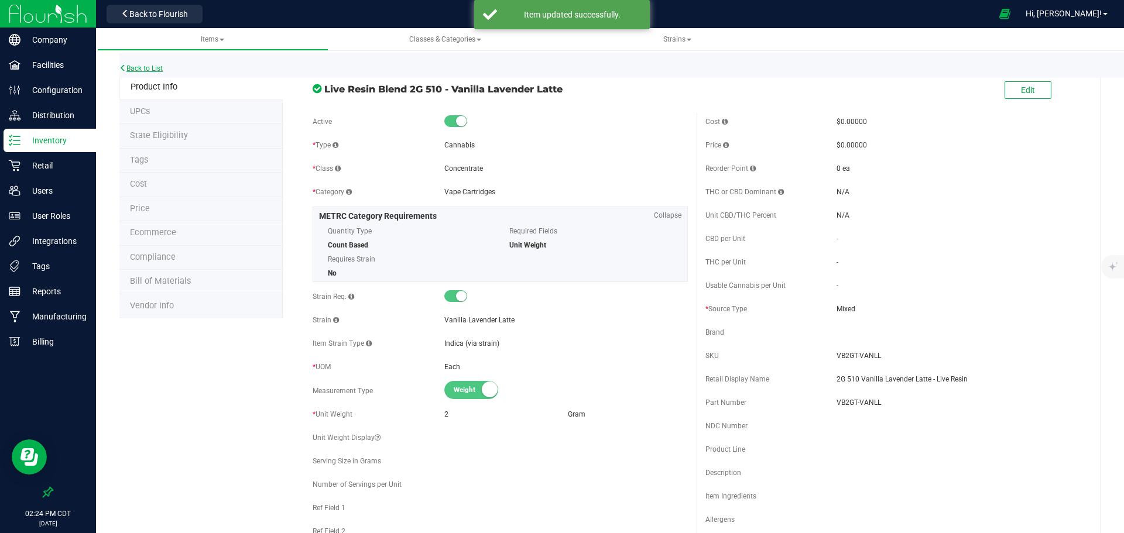
click at [149, 71] on link "Back to List" at bounding box center [140, 68] width 43 height 8
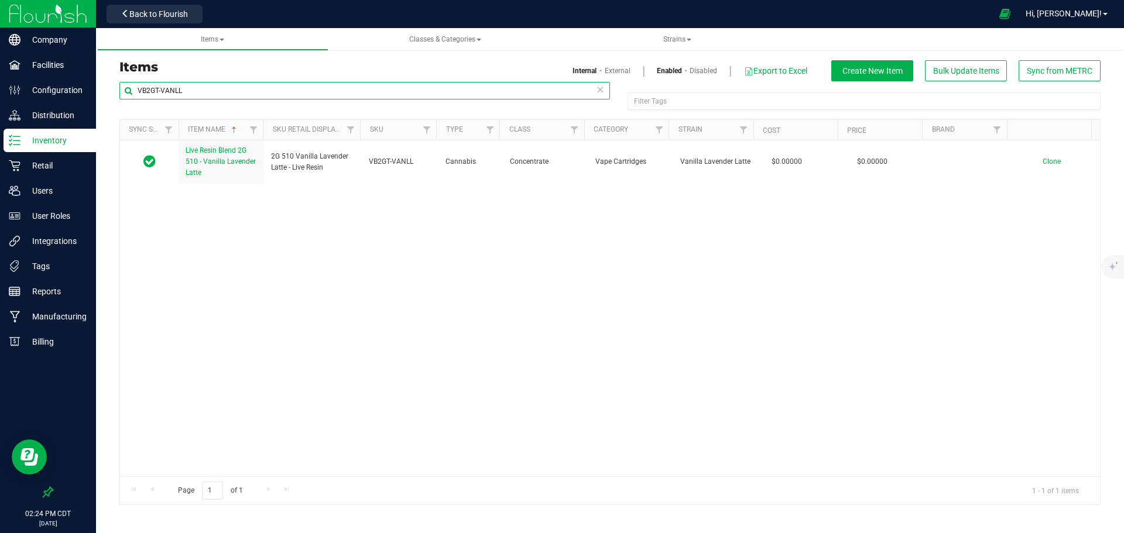
drag, startPoint x: 237, startPoint y: 90, endPoint x: 117, endPoint y: 95, distance: 120.8
click at [117, 95] on div "VB2GT-VANLL Filter Tags Filter Tags Sync Status Item Name Sku Retail Display Na…" at bounding box center [610, 293] width 999 height 424
paste input "-PBB"
type input "VB2G-PBB"
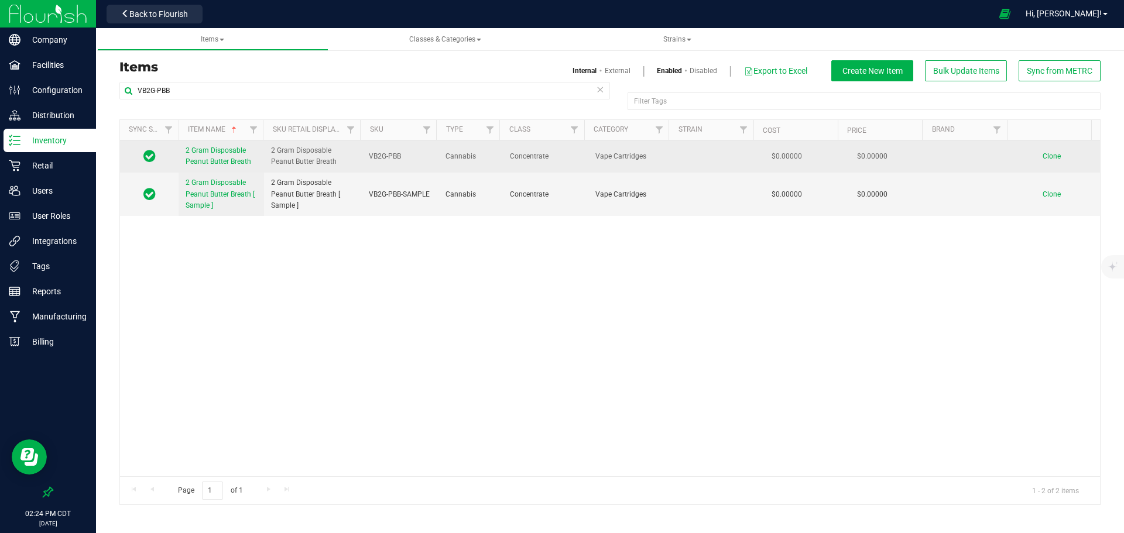
click at [202, 158] on span "2 Gram Disposable Peanut Butter Breath" at bounding box center [219, 155] width 66 height 19
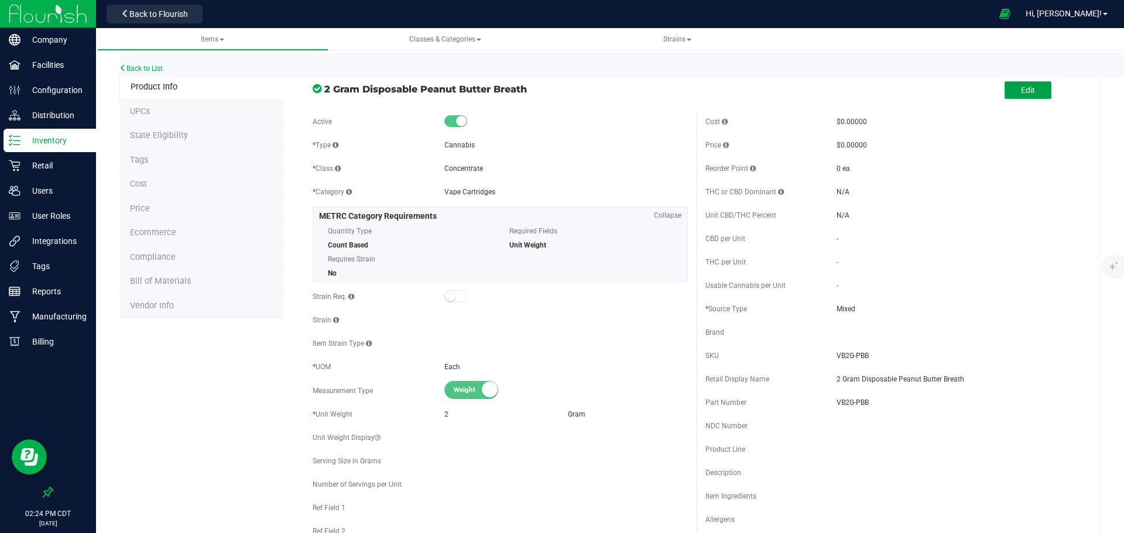
click at [1021, 93] on span "Edit" at bounding box center [1028, 89] width 14 height 9
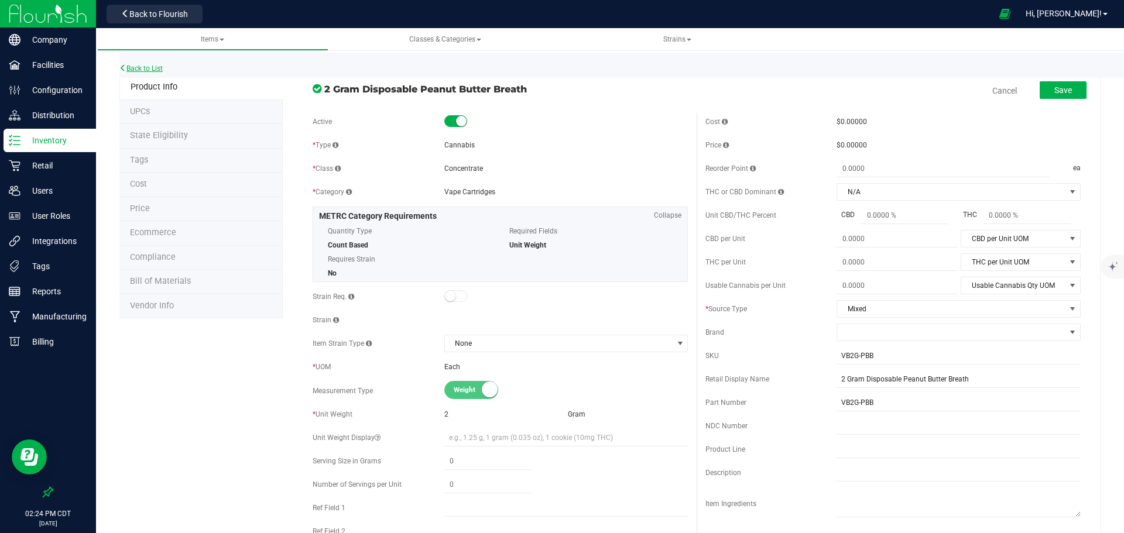
click at [155, 65] on link "Back to List" at bounding box center [140, 68] width 43 height 8
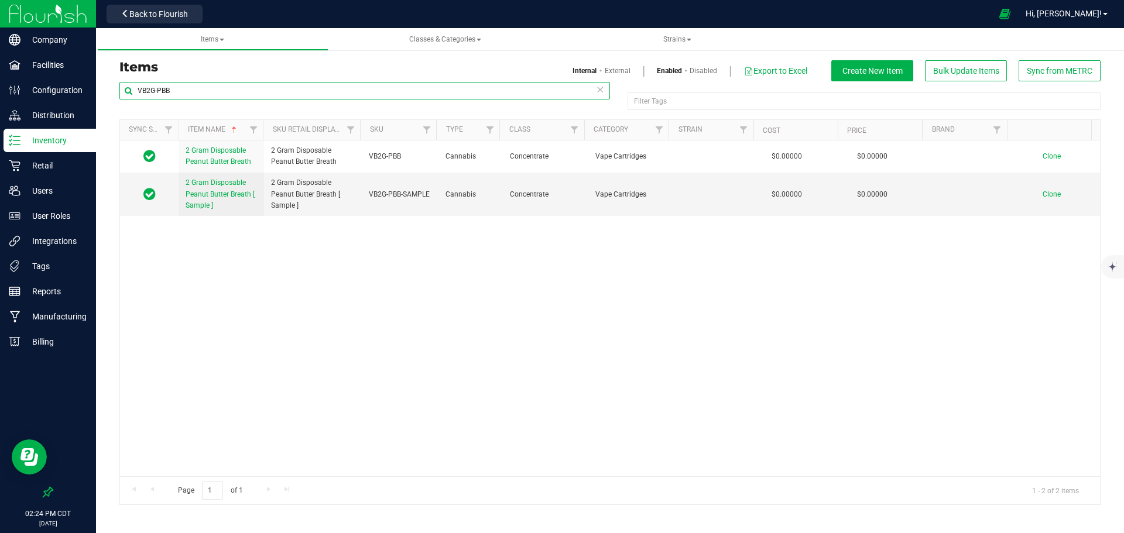
click at [215, 90] on input "VB2G-PBB" at bounding box center [364, 91] width 491 height 18
paste input "RUSCRM"
type input "VB2G-RUSCRM"
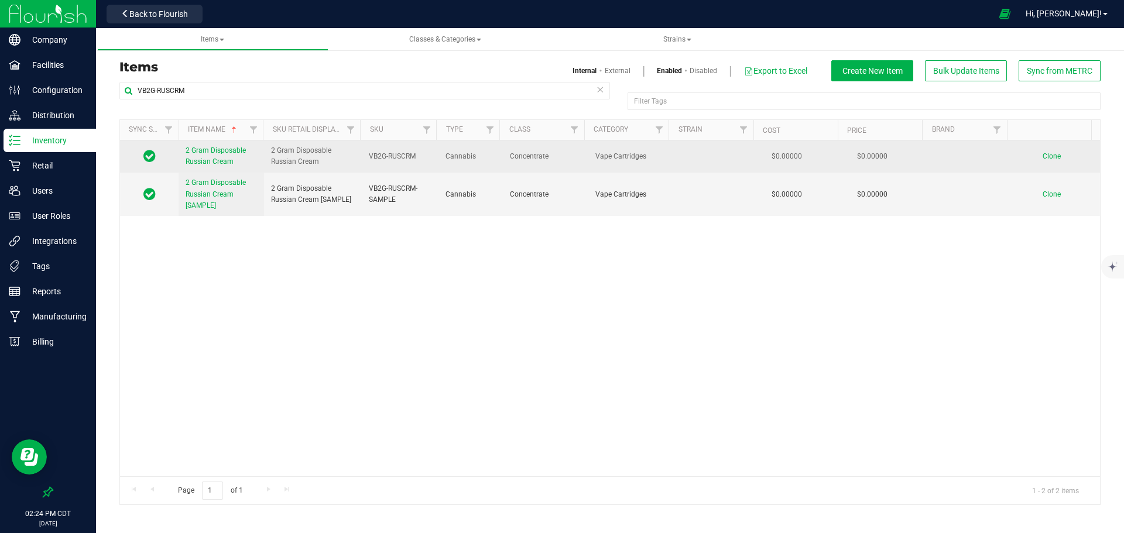
click at [196, 157] on link "2 Gram Disposable Russian Cream" at bounding box center [221, 156] width 71 height 22
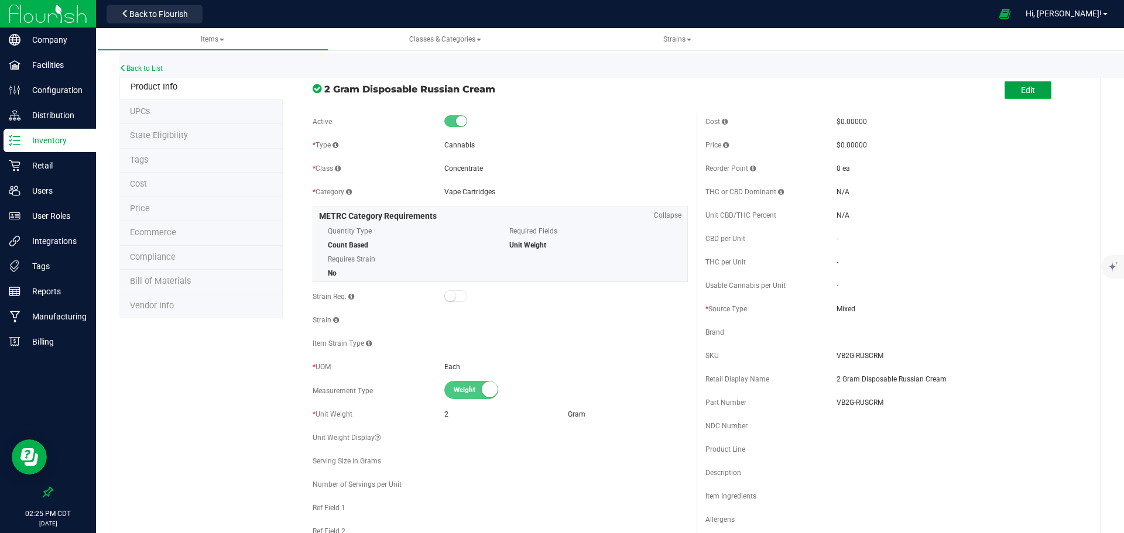
click at [1022, 93] on span "Edit" at bounding box center [1028, 89] width 14 height 9
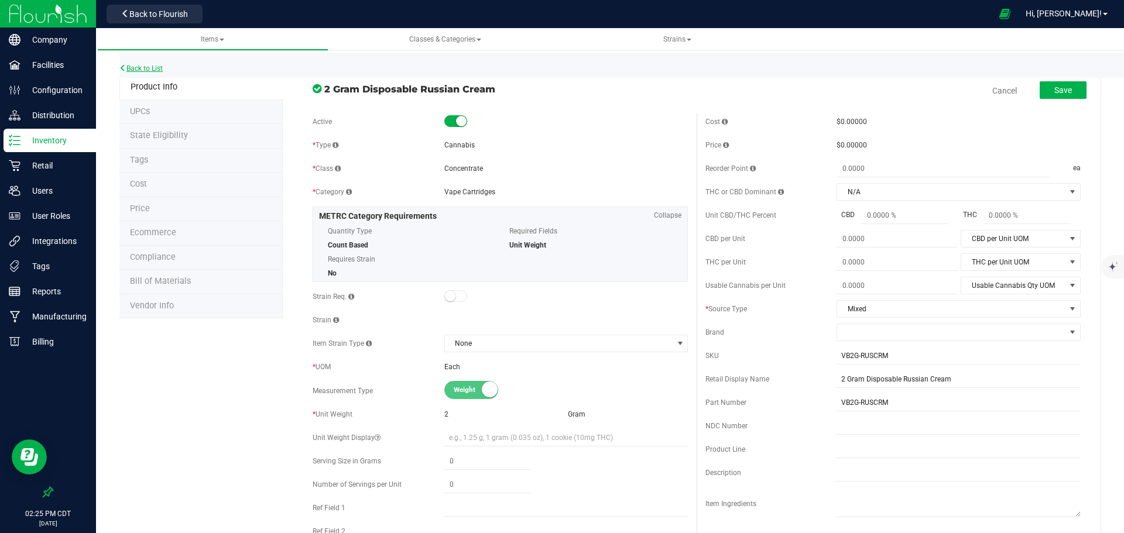
click at [162, 69] on link "Back to List" at bounding box center [140, 68] width 43 height 8
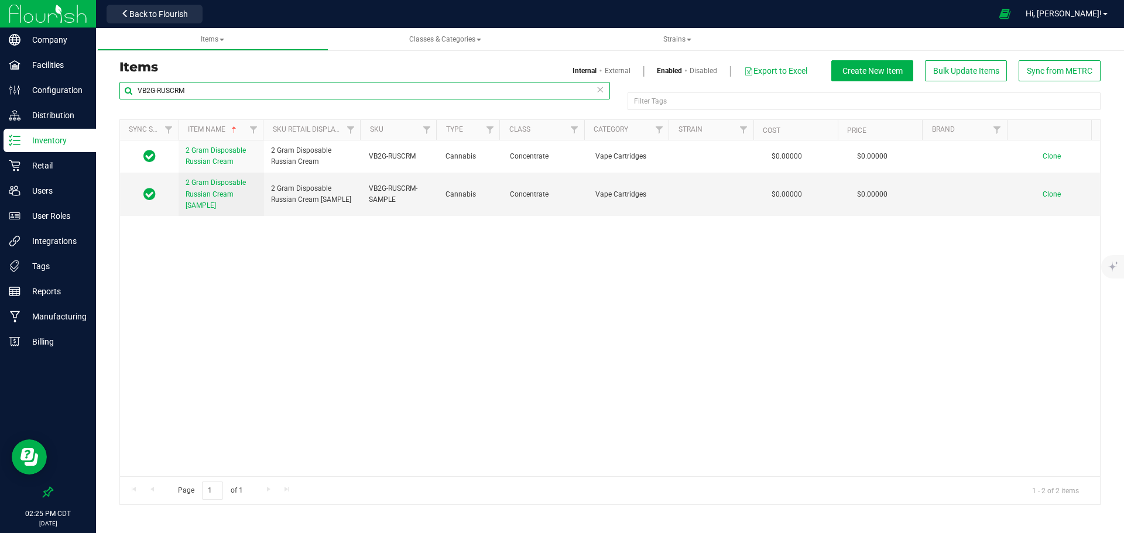
click at [274, 91] on input "VB2G-RUSCRM" at bounding box center [364, 91] width 491 height 18
paste input "VXPP"
type input "VB2G-VXPP"
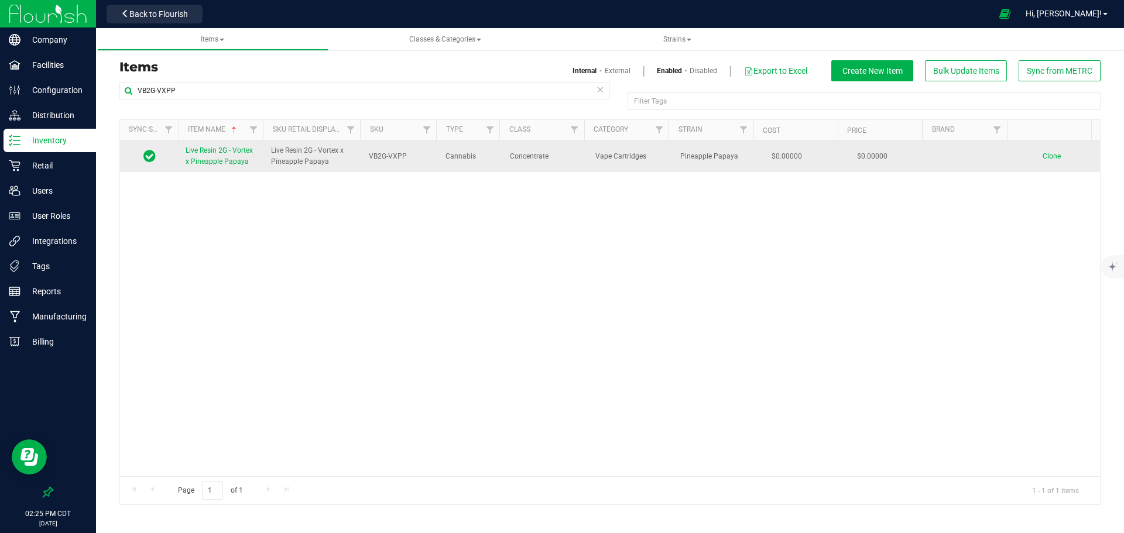
click at [225, 153] on span "Live Resin 2G - Vortex x Pineapple Papaya" at bounding box center [219, 155] width 67 height 19
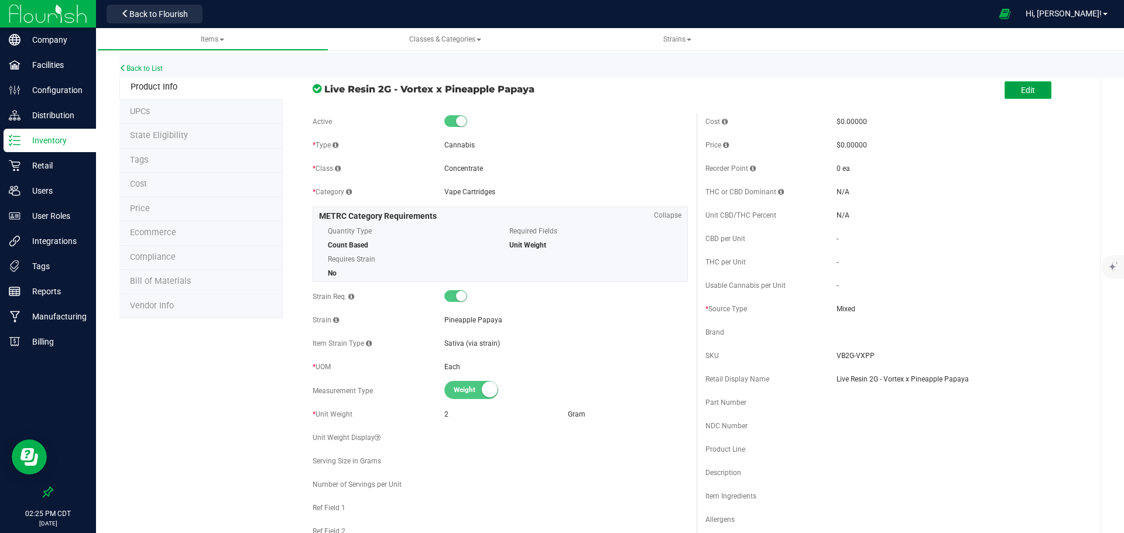
click at [1033, 89] on button "Edit" at bounding box center [1028, 90] width 47 height 18
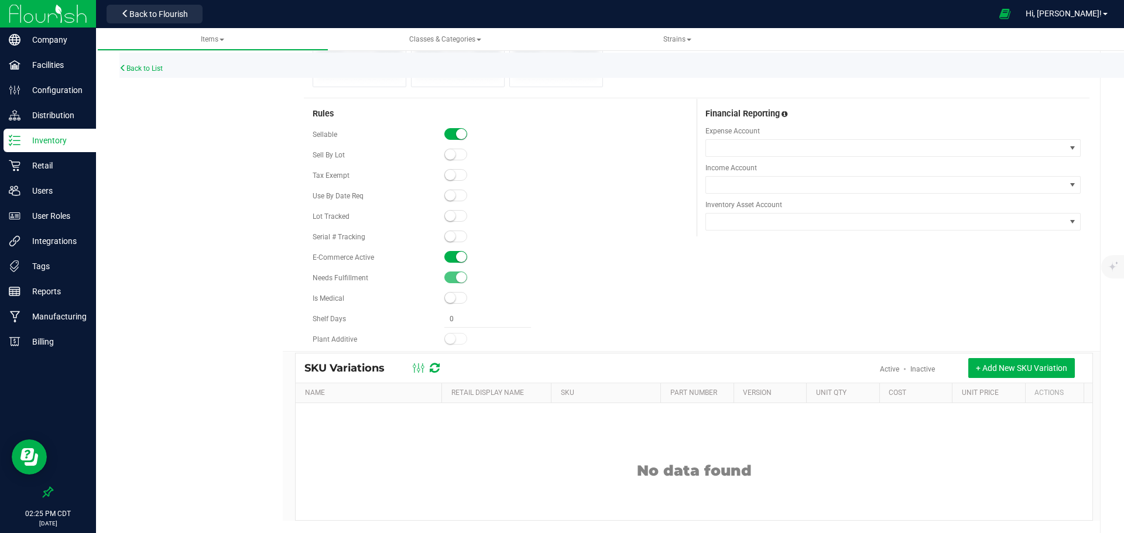
scroll to position [687, 0]
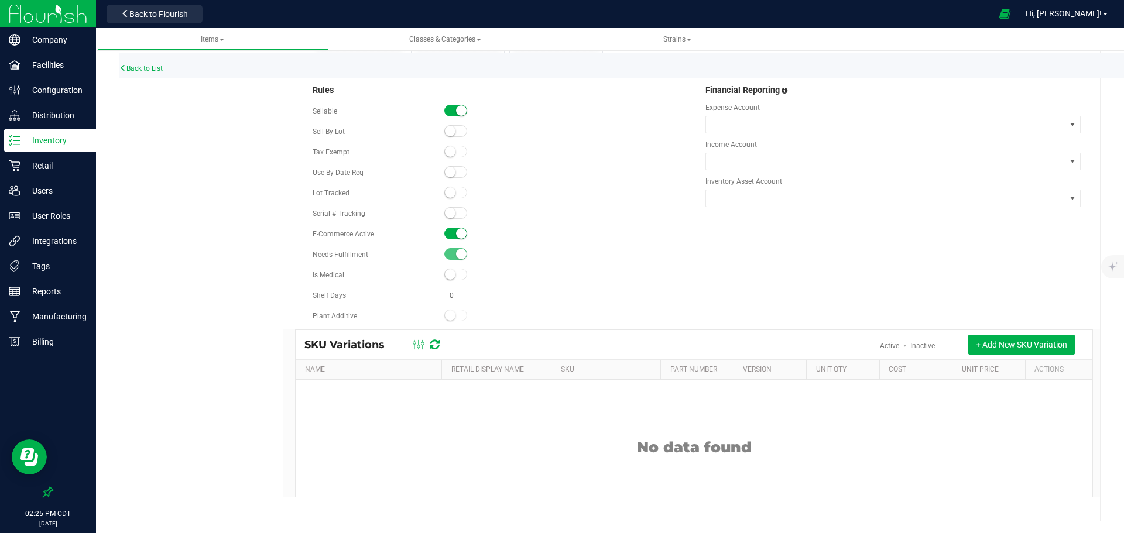
click at [456, 238] on small at bounding box center [461, 233] width 11 height 11
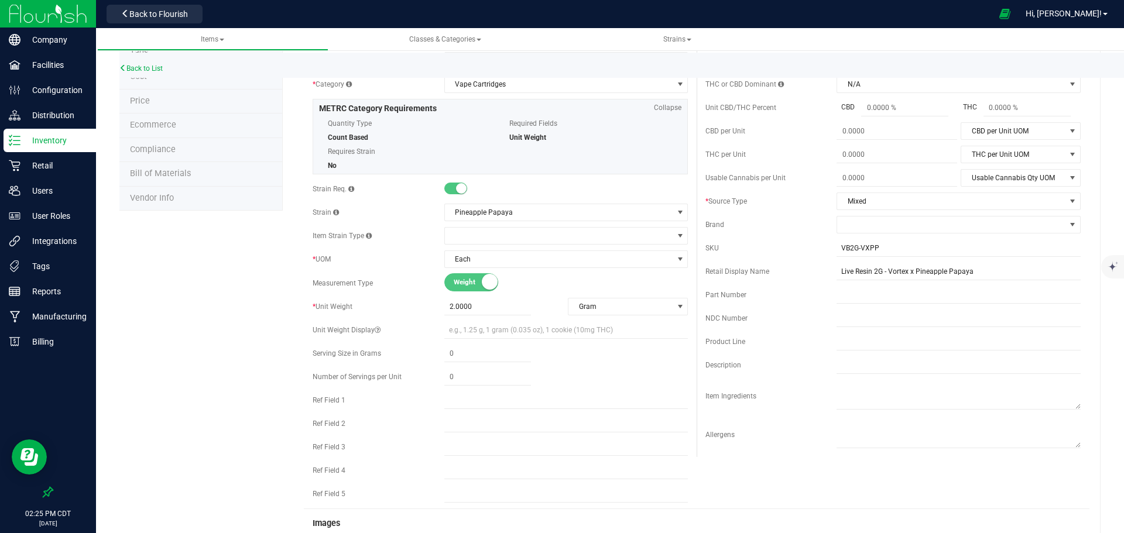
scroll to position [0, 0]
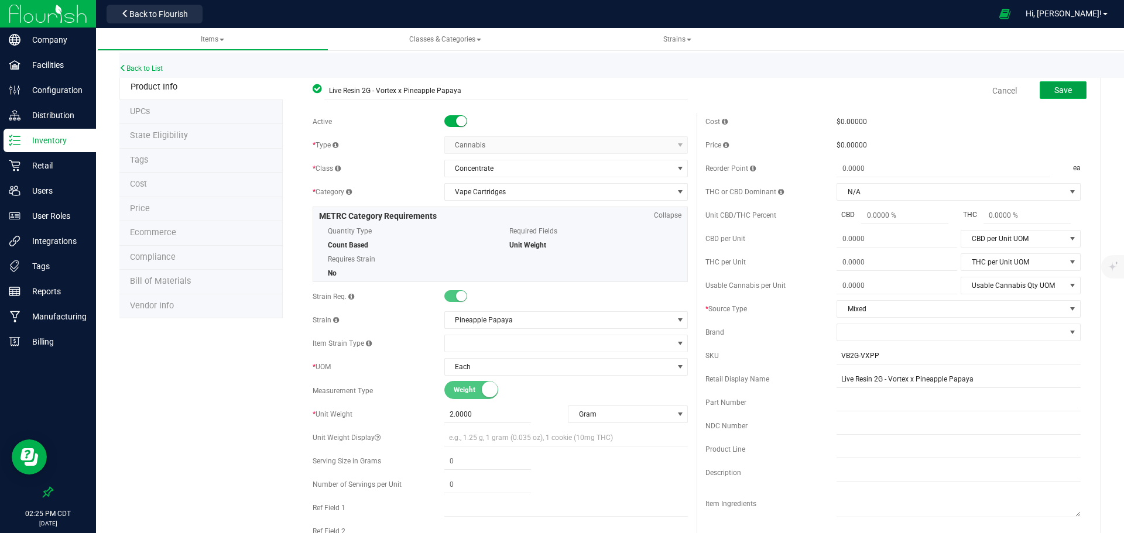
click at [1059, 97] on button "Save" at bounding box center [1063, 90] width 47 height 18
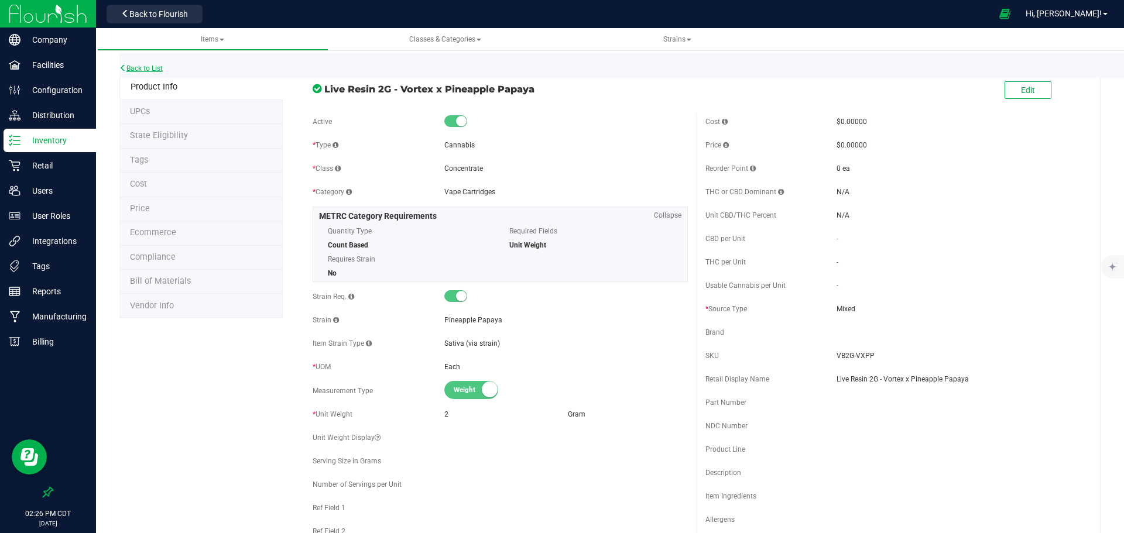
click at [144, 67] on link "Back to List" at bounding box center [140, 68] width 43 height 8
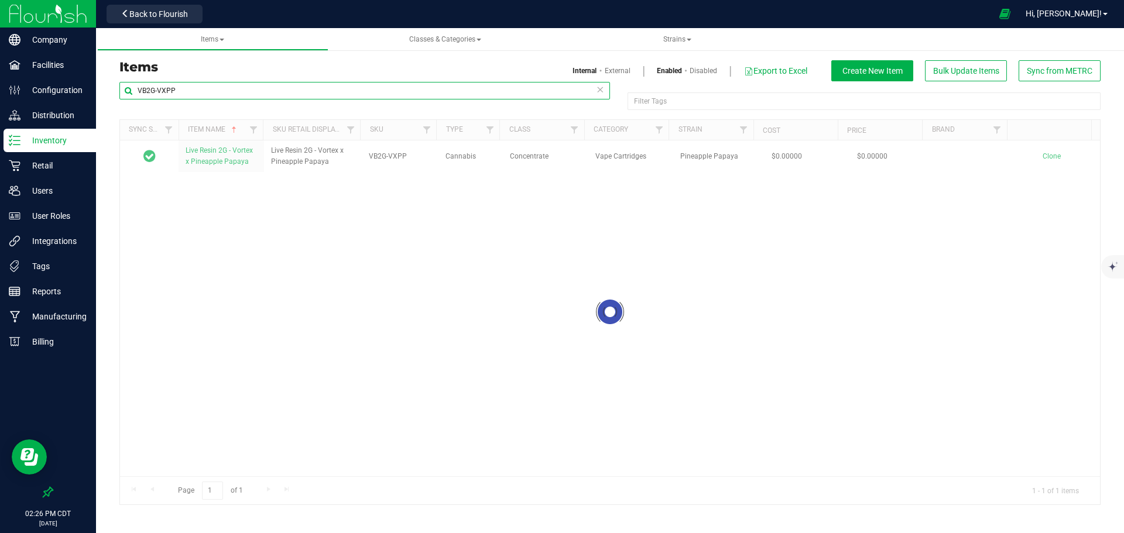
click at [361, 93] on input "VB2G-VXPP" at bounding box center [364, 91] width 491 height 18
paste input "TT-VXH"
type input "VBTT-VXH"
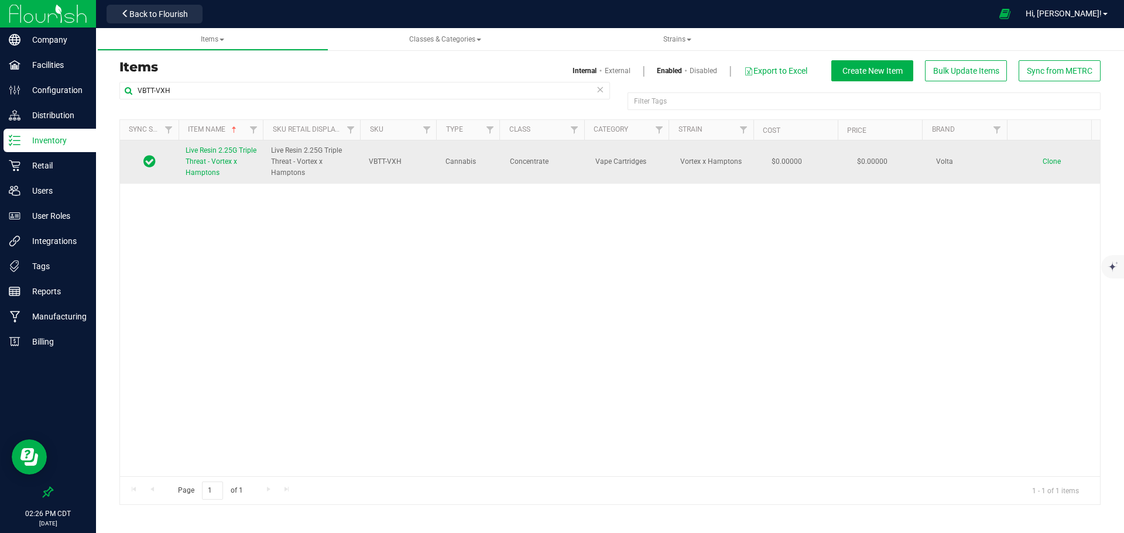
click at [224, 159] on span "Live Resin 2.25G Triple Threat - Vortex x Hamptons" at bounding box center [221, 161] width 71 height 30
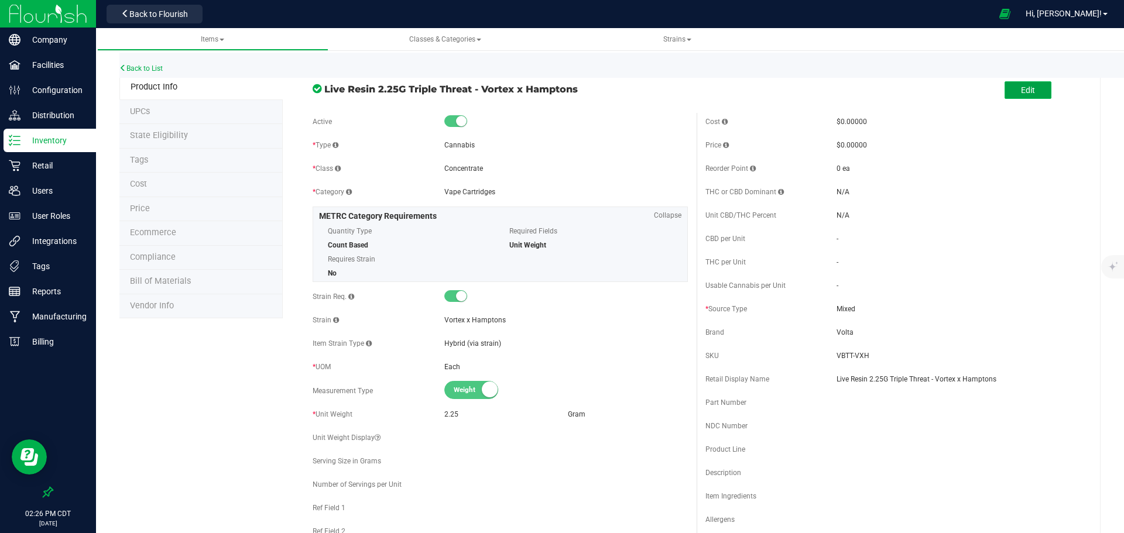
click at [1015, 97] on button "Edit" at bounding box center [1028, 90] width 47 height 18
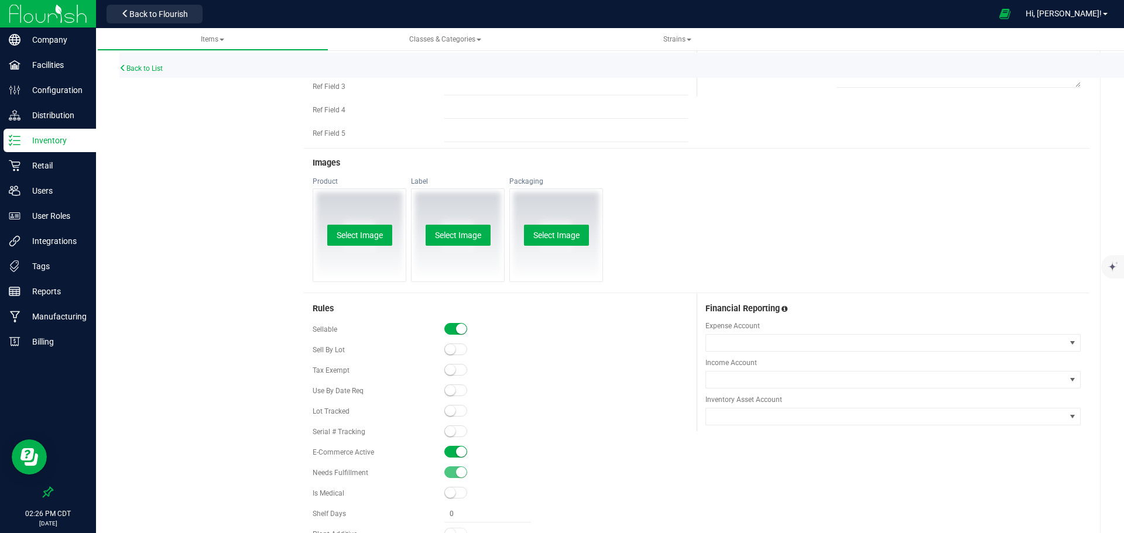
click at [450, 450] on span at bounding box center [455, 452] width 23 height 12
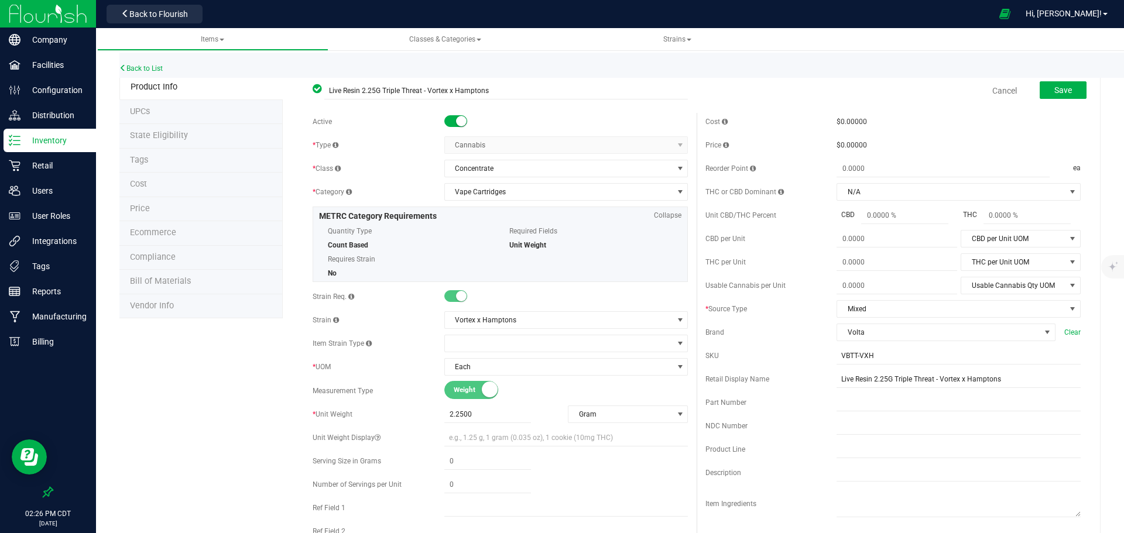
click at [1064, 80] on div "Save" at bounding box center [1054, 91] width 64 height 24
click at [1056, 90] on span "Save" at bounding box center [1063, 89] width 18 height 9
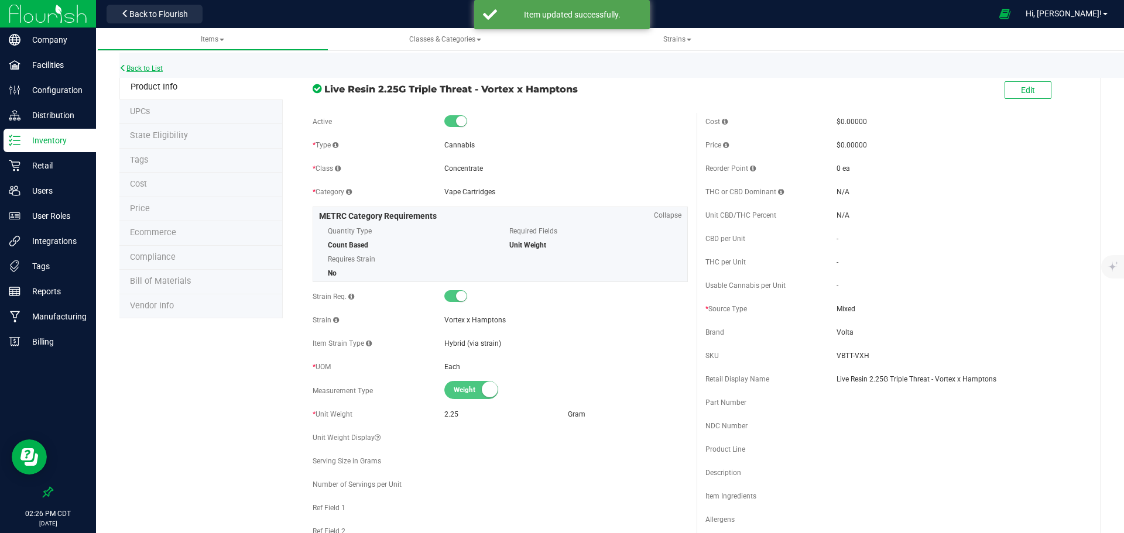
click at [150, 65] on link "Back to List" at bounding box center [140, 68] width 43 height 8
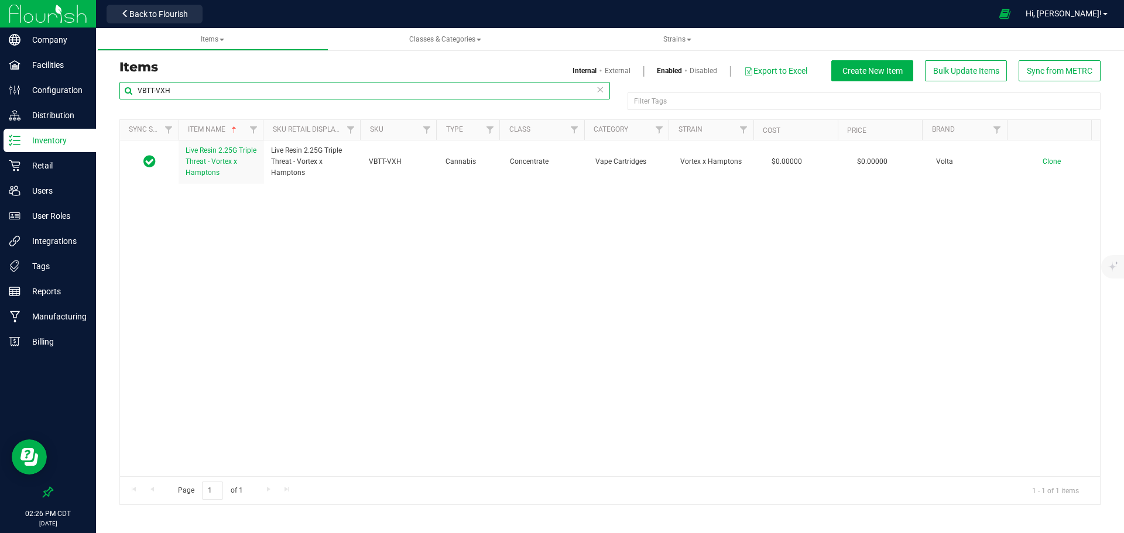
click at [229, 87] on input "VBTT-VXH" at bounding box center [364, 91] width 491 height 18
paste input "BKWM"
type input "VBTT-BKWM"
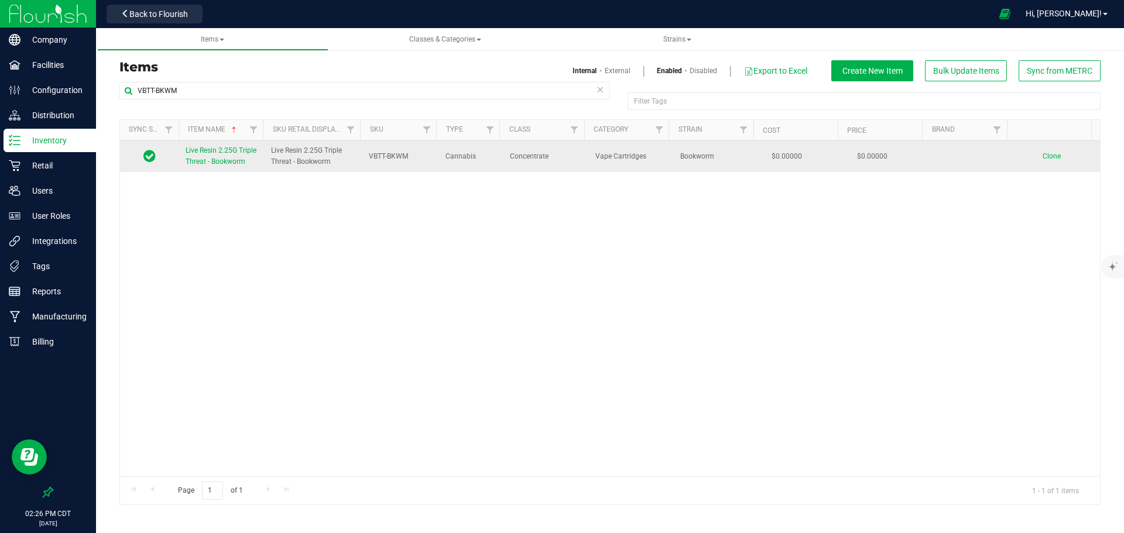
click at [215, 167] on link "Live Resin 2.25G Triple Threat - Bookworm" at bounding box center [221, 156] width 71 height 22
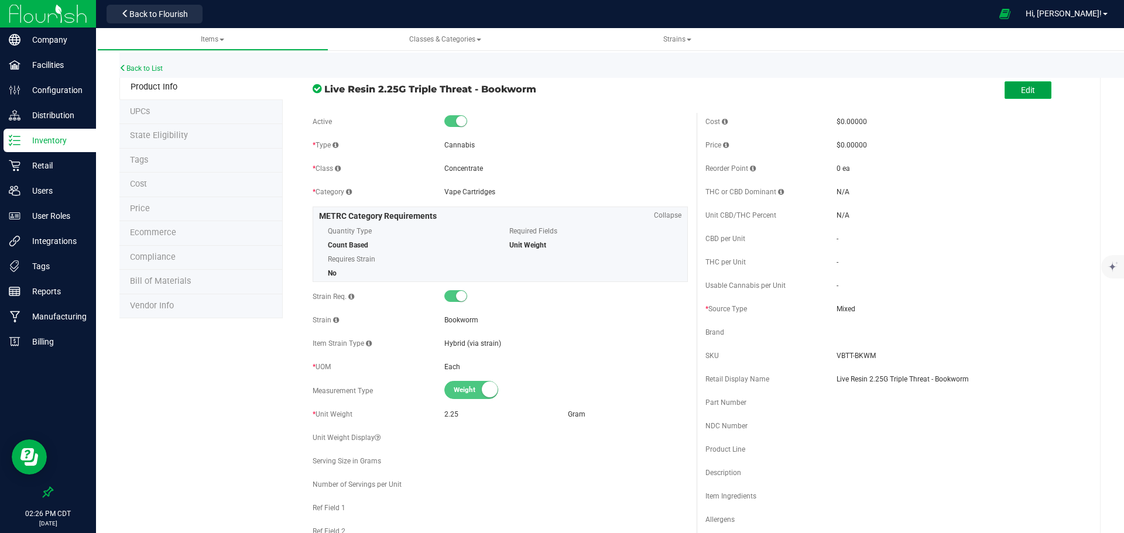
click at [1021, 94] on span "Edit" at bounding box center [1028, 89] width 14 height 9
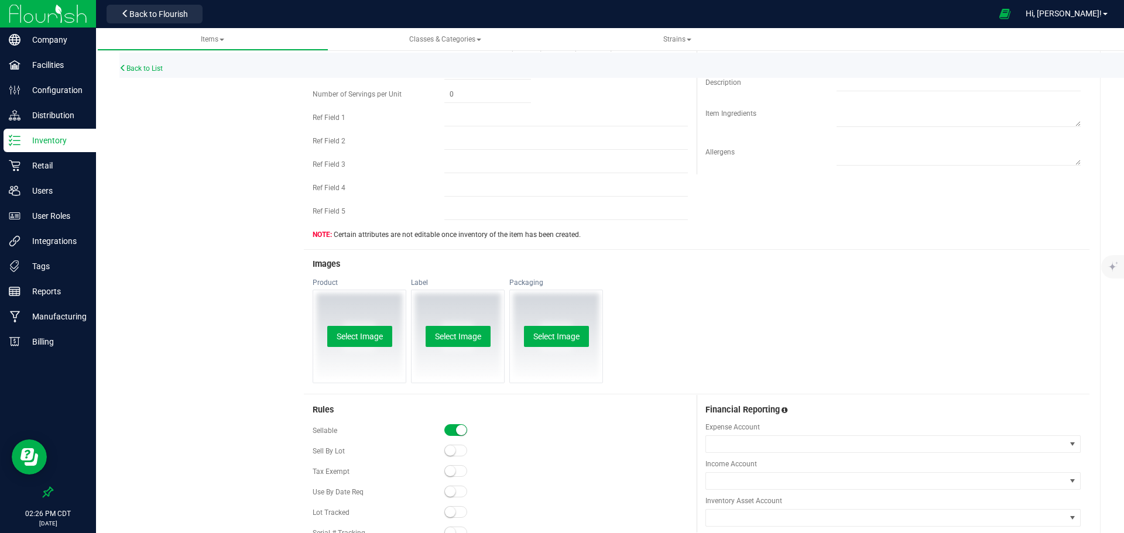
scroll to position [625, 0]
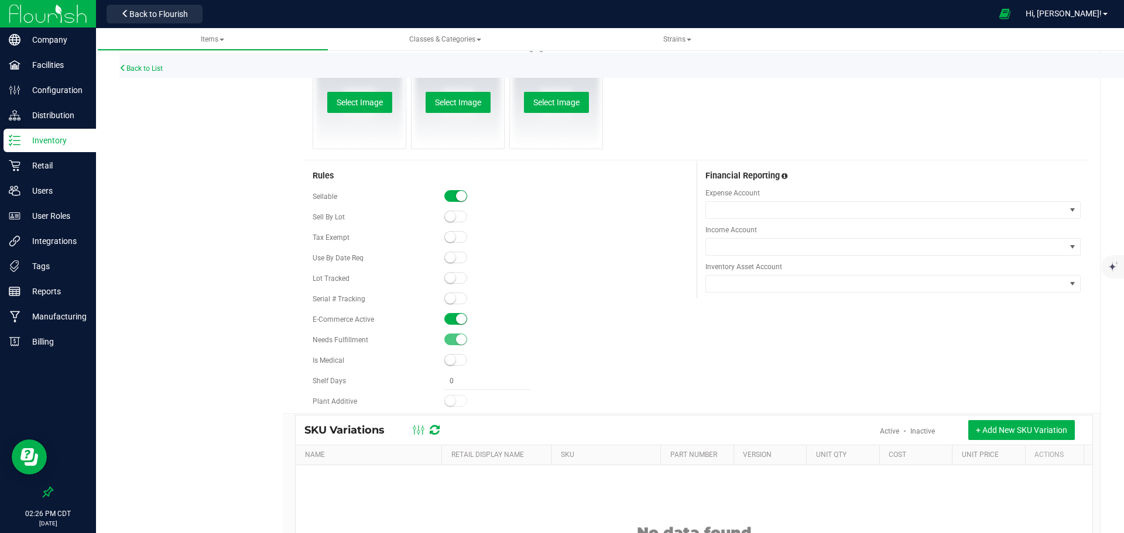
click at [463, 319] on small at bounding box center [461, 319] width 11 height 11
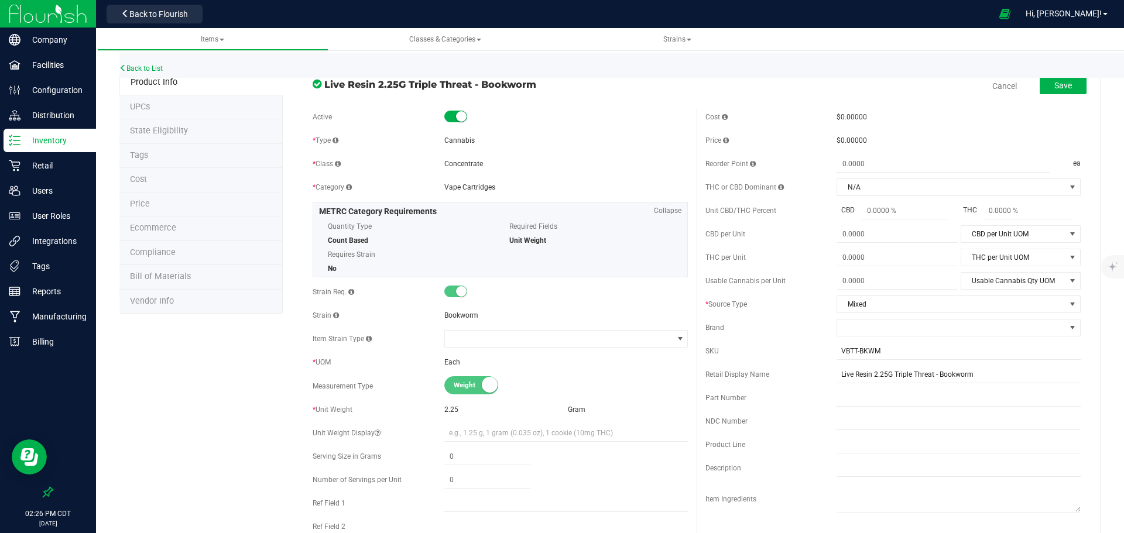
scroll to position [0, 0]
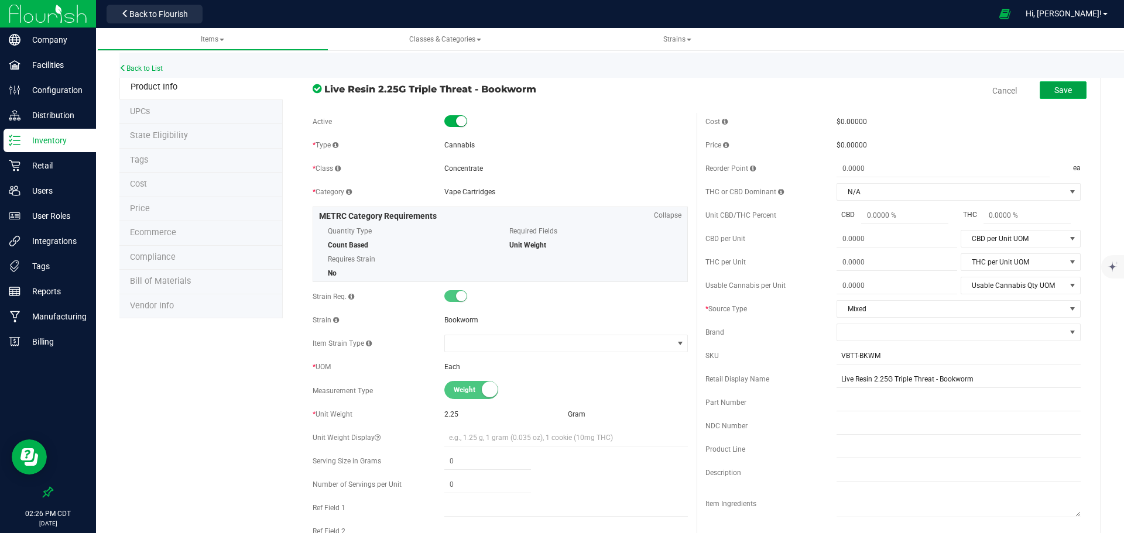
click at [1063, 93] on span "Save" at bounding box center [1063, 89] width 18 height 9
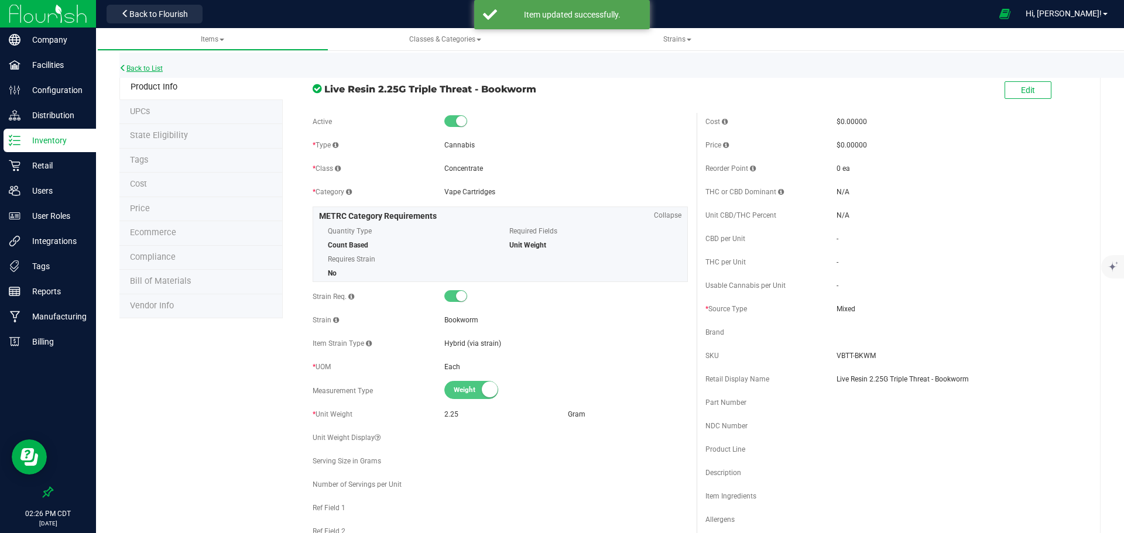
click at [145, 65] on link "Back to List" at bounding box center [140, 68] width 43 height 8
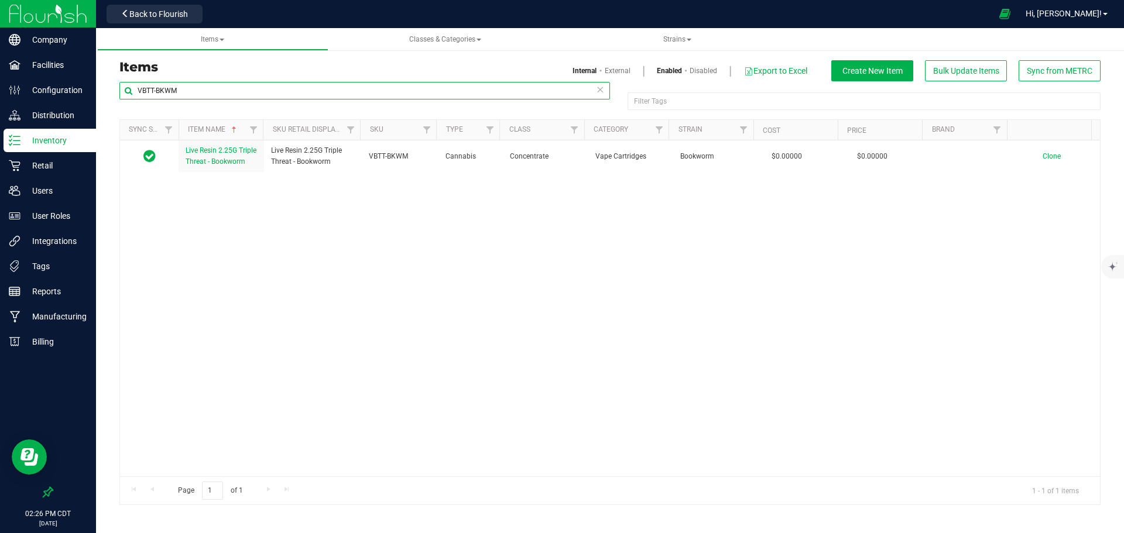
drag, startPoint x: 260, startPoint y: 91, endPoint x: 108, endPoint y: 93, distance: 151.7
click at [108, 93] on div "Items Internal External Enabled Disabled Export to Excel Create New Item Bulk U…" at bounding box center [610, 275] width 1028 height 483
paste input "RSEA"
type input "VBTT-RSEA"
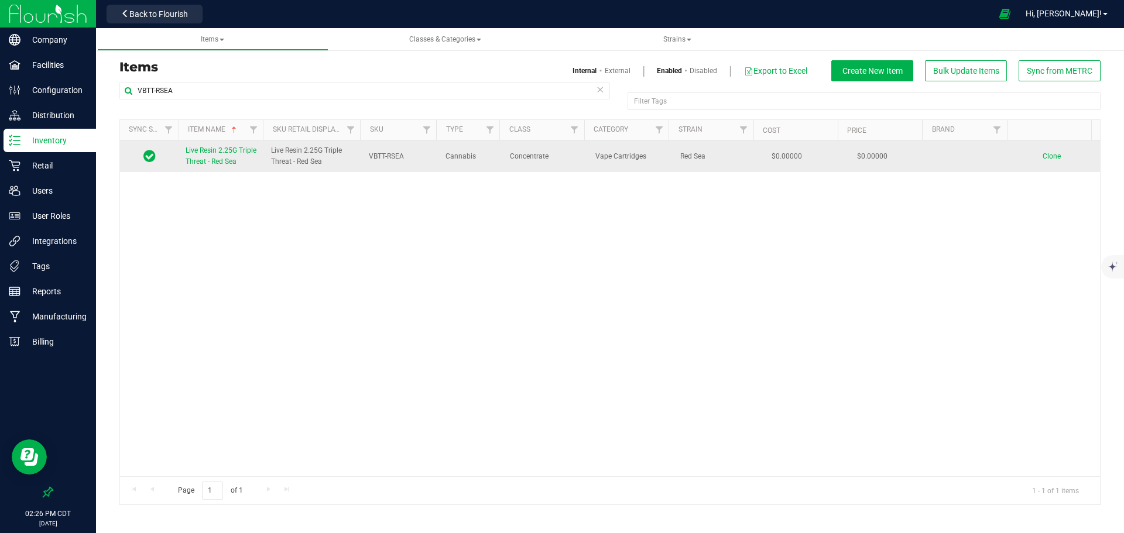
click at [231, 161] on span "Live Resin 2.25G Triple Threat - Red Sea" at bounding box center [221, 155] width 71 height 19
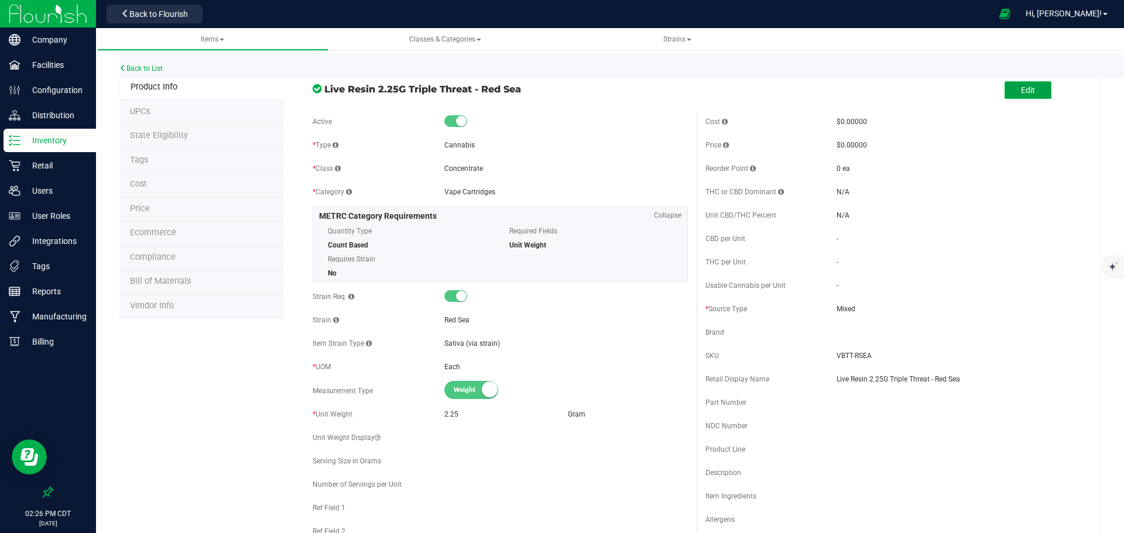
click at [1021, 85] on span "Edit" at bounding box center [1028, 89] width 14 height 9
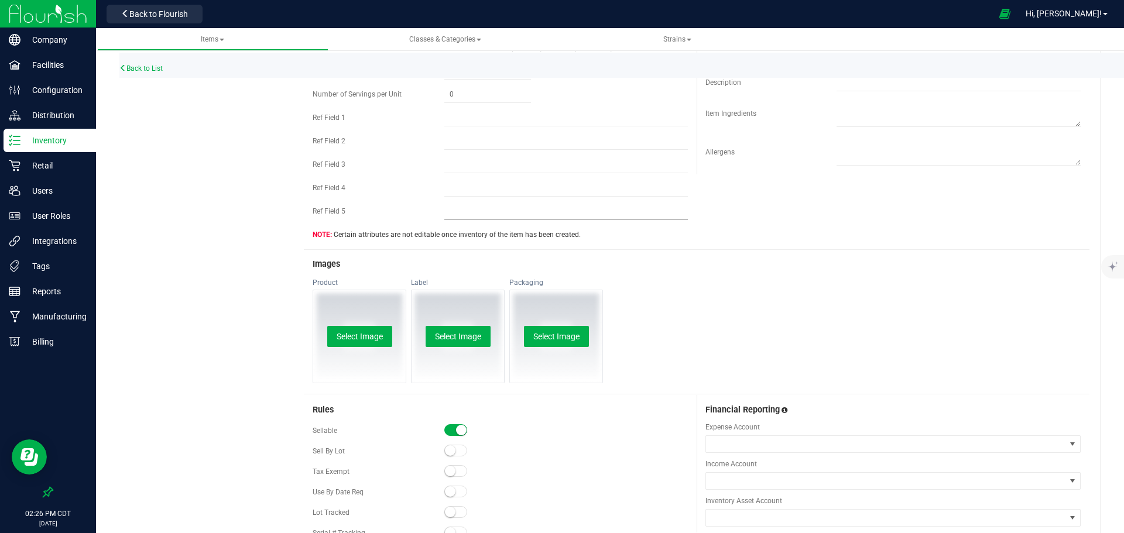
scroll to position [468, 0]
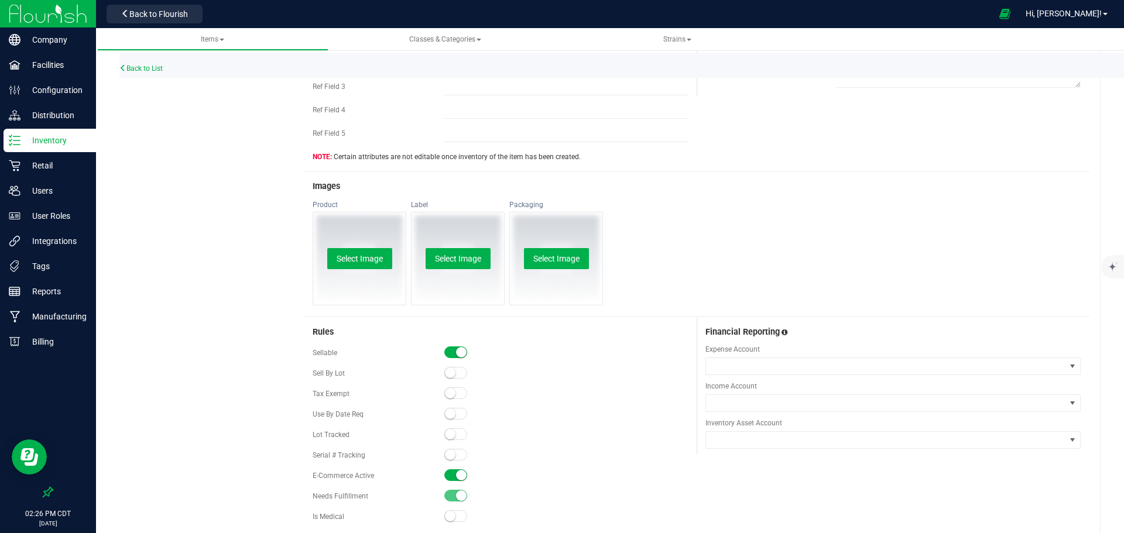
click at [453, 474] on span at bounding box center [455, 476] width 23 height 12
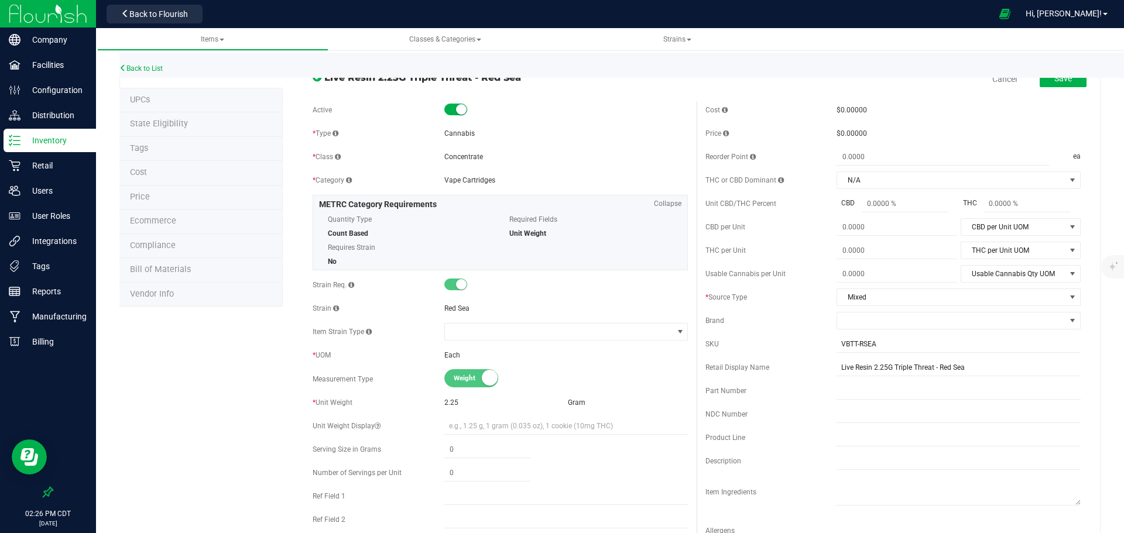
scroll to position [0, 0]
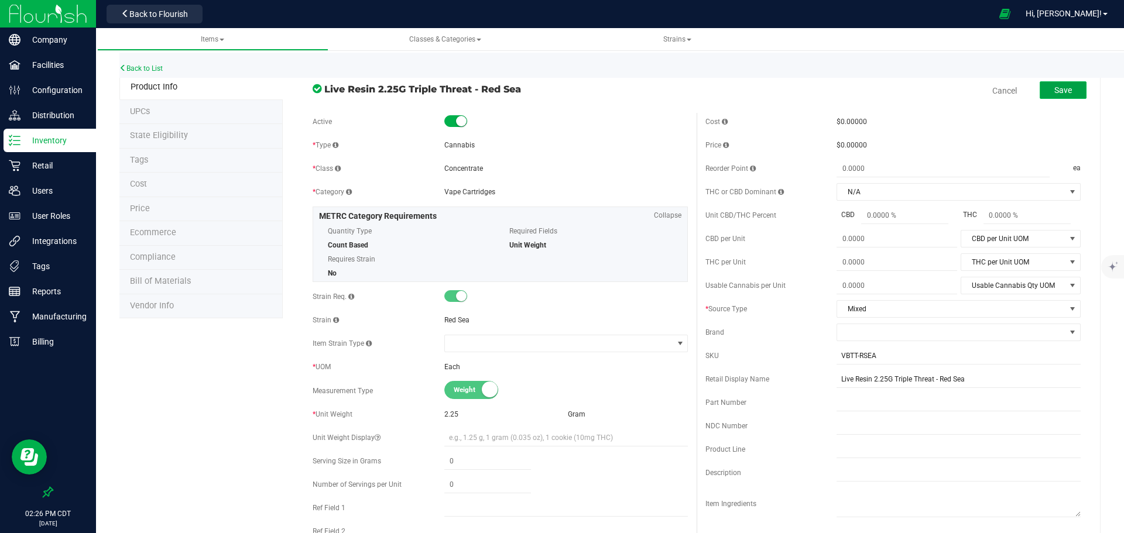
click at [1054, 92] on span "Save" at bounding box center [1063, 89] width 18 height 9
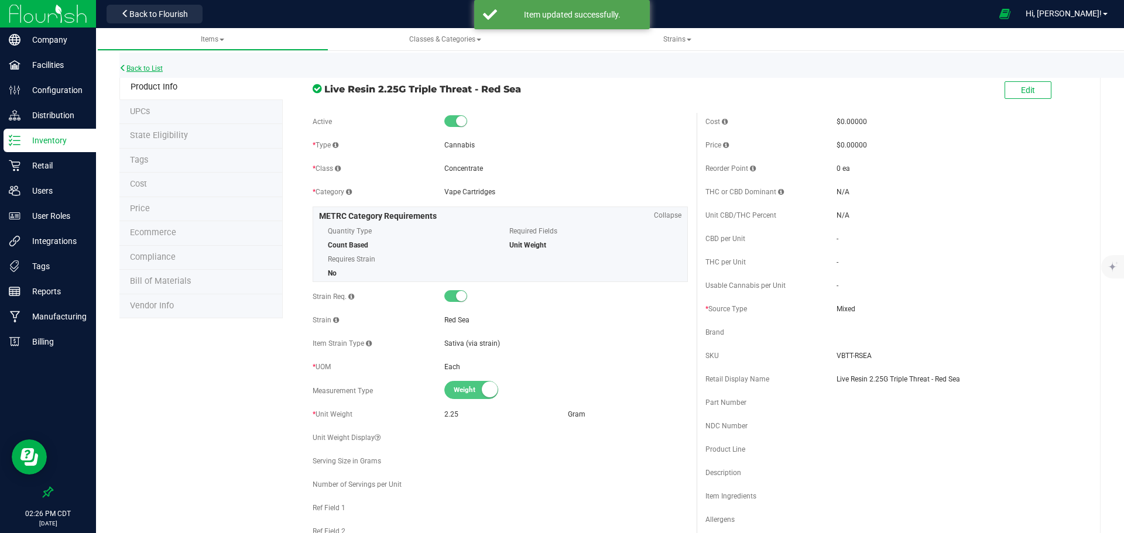
click at [151, 71] on link "Back to List" at bounding box center [140, 68] width 43 height 8
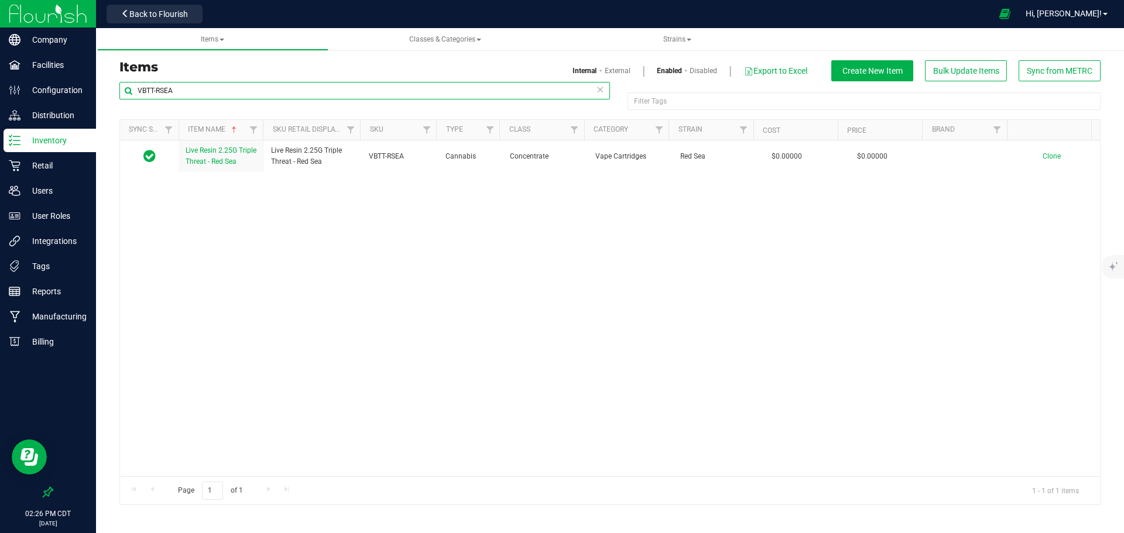
drag, startPoint x: 223, startPoint y: 95, endPoint x: 112, endPoint y: 95, distance: 110.7
click at [112, 95] on div "VBTT-RSEA Filter Tags Filter Tags Sync Status Item Name Sku Retail Display Name…" at bounding box center [610, 293] width 999 height 424
paste input "PMUS"
type input "VBTT-PMUS"
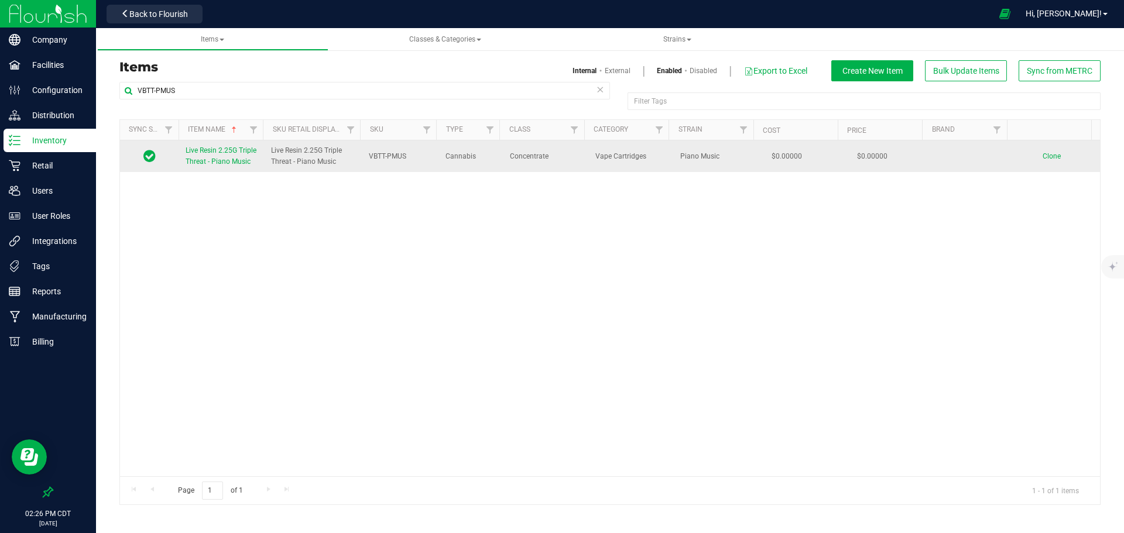
click at [215, 162] on span "Live Resin 2.25G Triple Threat - Piano Music" at bounding box center [221, 155] width 71 height 19
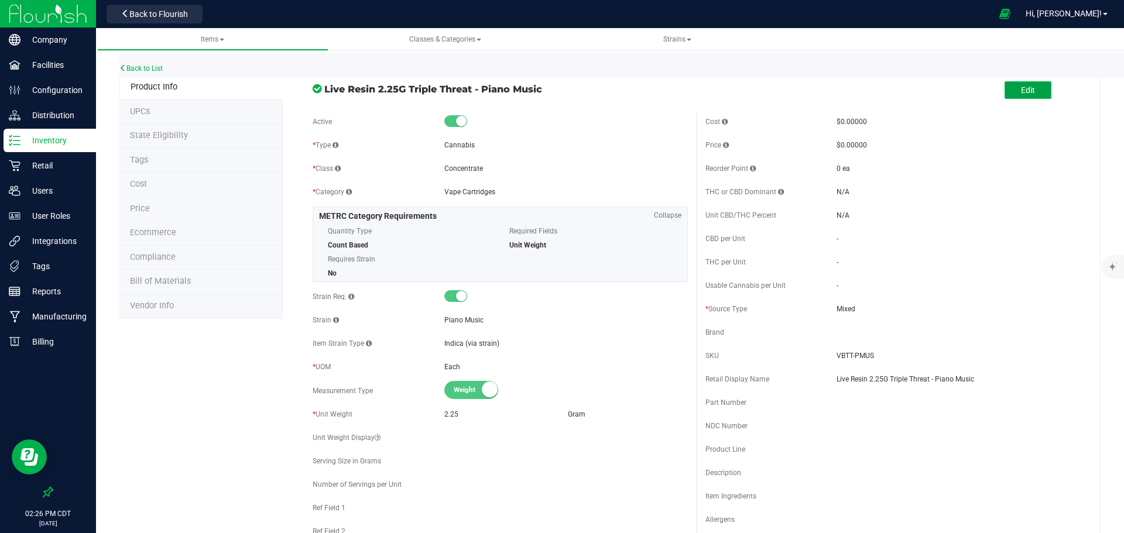
click at [1005, 98] on button "Edit" at bounding box center [1028, 90] width 47 height 18
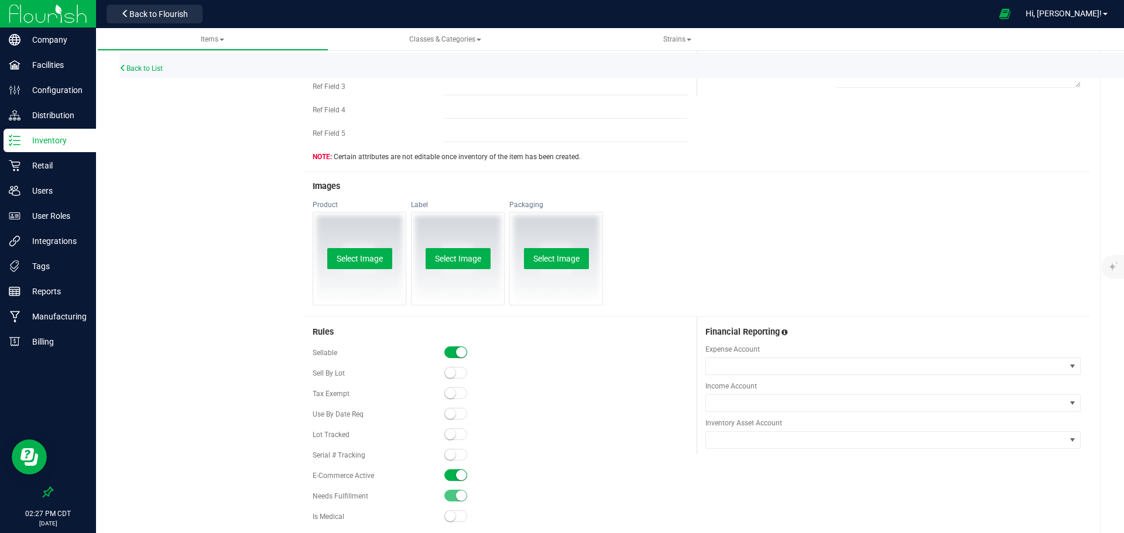
click at [453, 477] on span at bounding box center [455, 476] width 23 height 12
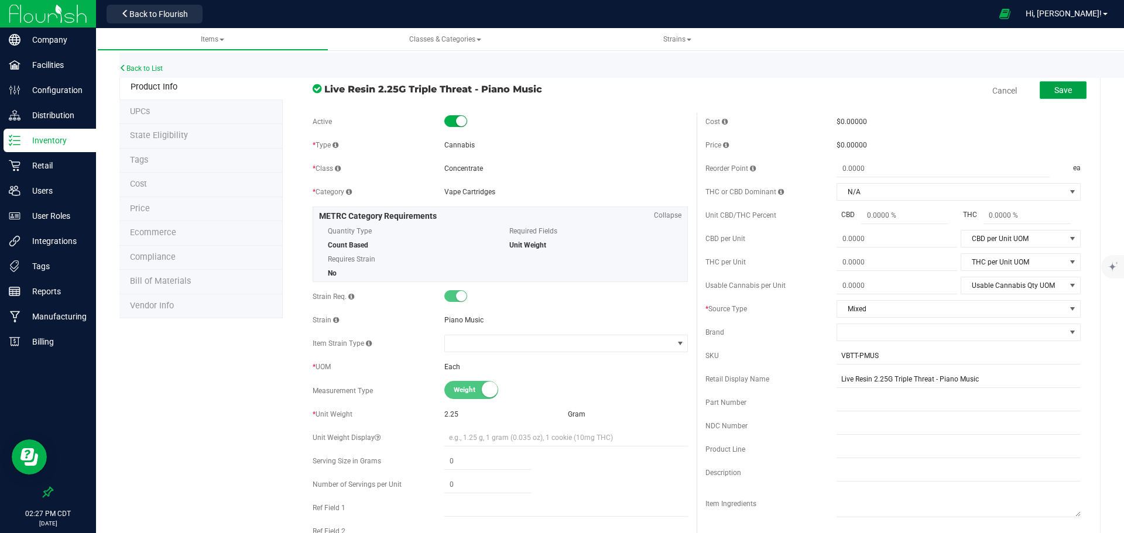
click at [1066, 91] on button "Save" at bounding box center [1063, 90] width 47 height 18
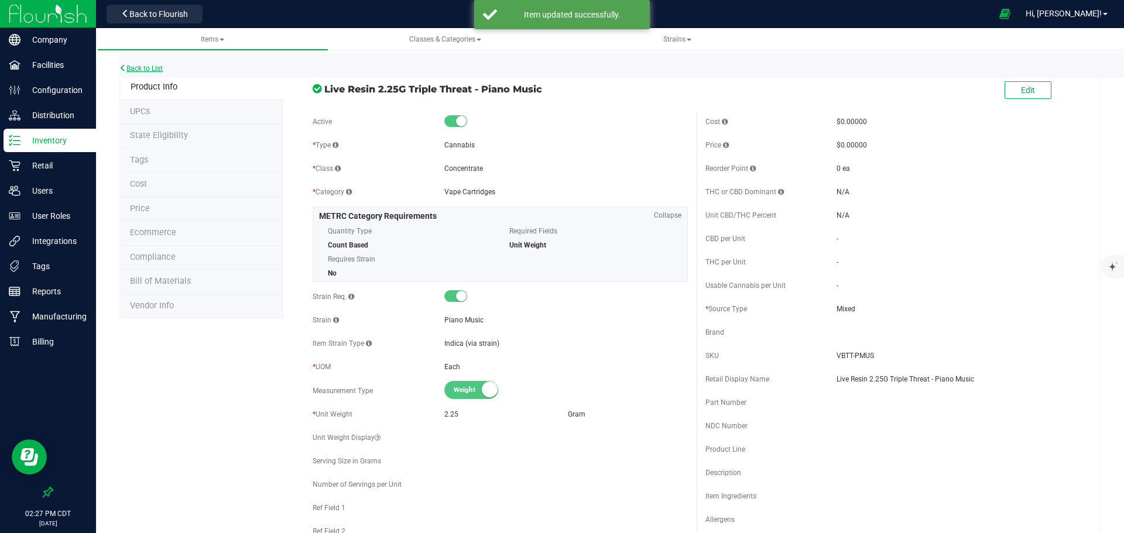
click at [135, 70] on link "Back to List" at bounding box center [140, 68] width 43 height 8
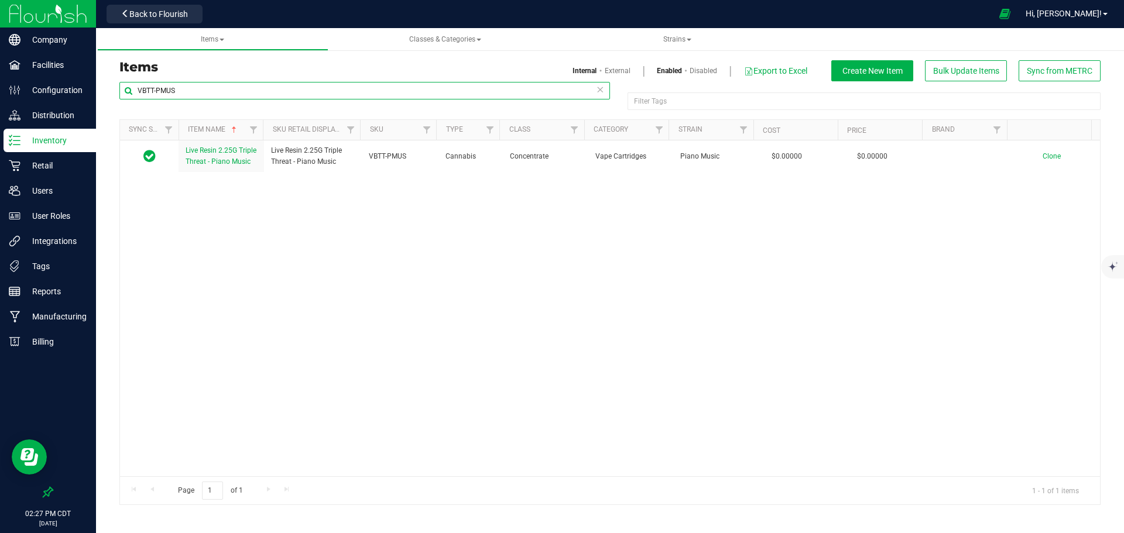
click at [383, 99] on input "VBTT-PMUS" at bounding box center [364, 91] width 491 height 18
click at [383, 98] on input "VBTT-PMUS" at bounding box center [364, 91] width 491 height 18
paste input "B2G-VXRR"
type input "B2G-VXRR"
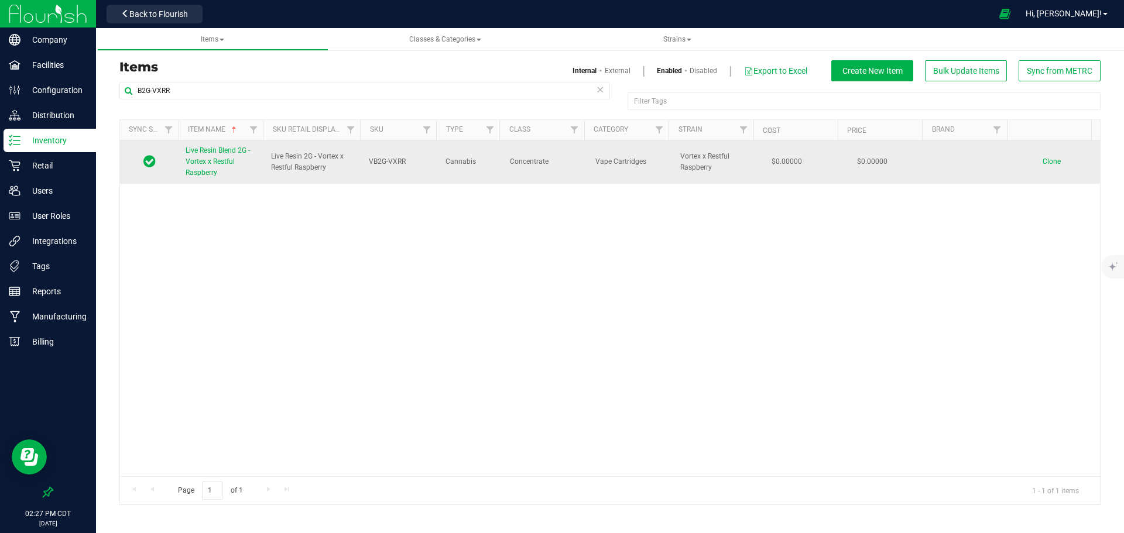
click at [214, 162] on span "Live Resin Blend 2G - Vortex x Restful Raspberry" at bounding box center [218, 161] width 64 height 30
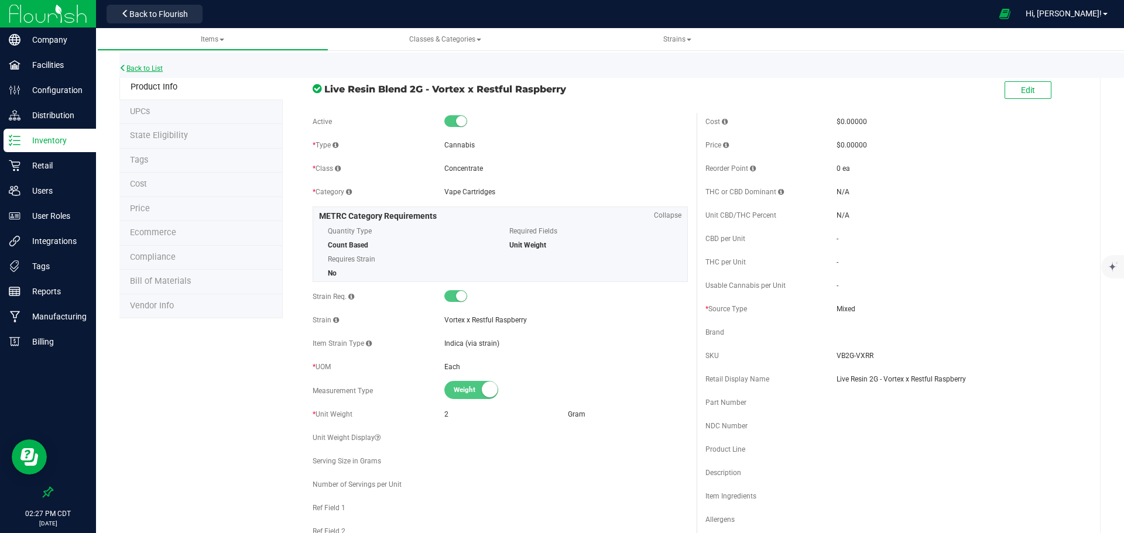
click at [146, 66] on link "Back to List" at bounding box center [140, 68] width 43 height 8
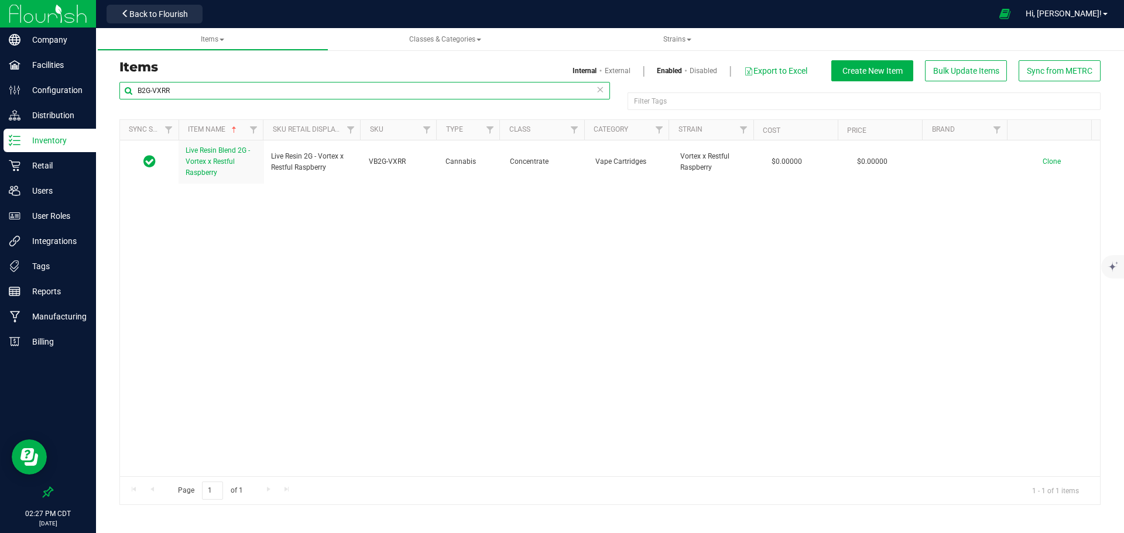
click at [391, 91] on input "B2G-VXRR" at bounding box center [364, 91] width 491 height 18
paste input "VB2GT-VXLS"
type input "VB2GT-VXLS"
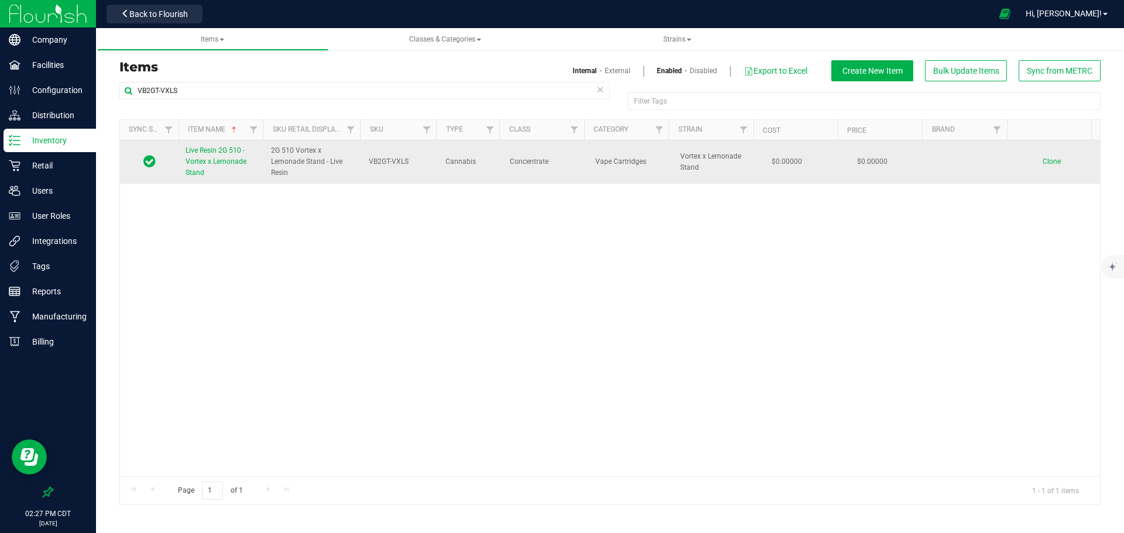
click at [220, 159] on span "Live Resin 2G 510 - Vortex x Lemonade Stand" at bounding box center [216, 161] width 61 height 30
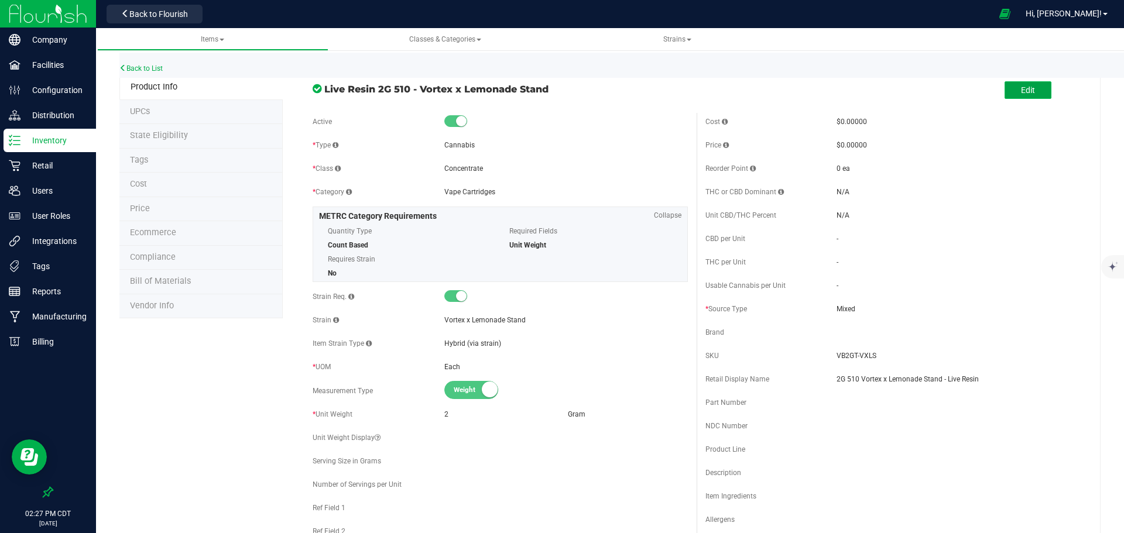
click at [1021, 91] on span "Edit" at bounding box center [1028, 89] width 14 height 9
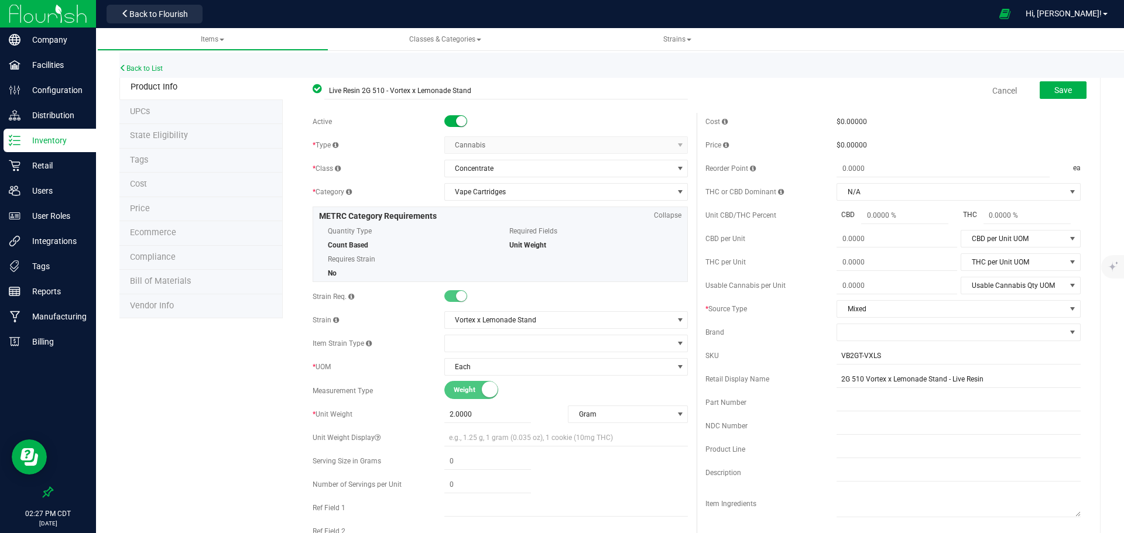
click at [151, 57] on div "Back to List" at bounding box center [681, 65] width 1124 height 25
click at [148, 66] on link "Back to List" at bounding box center [140, 68] width 43 height 8
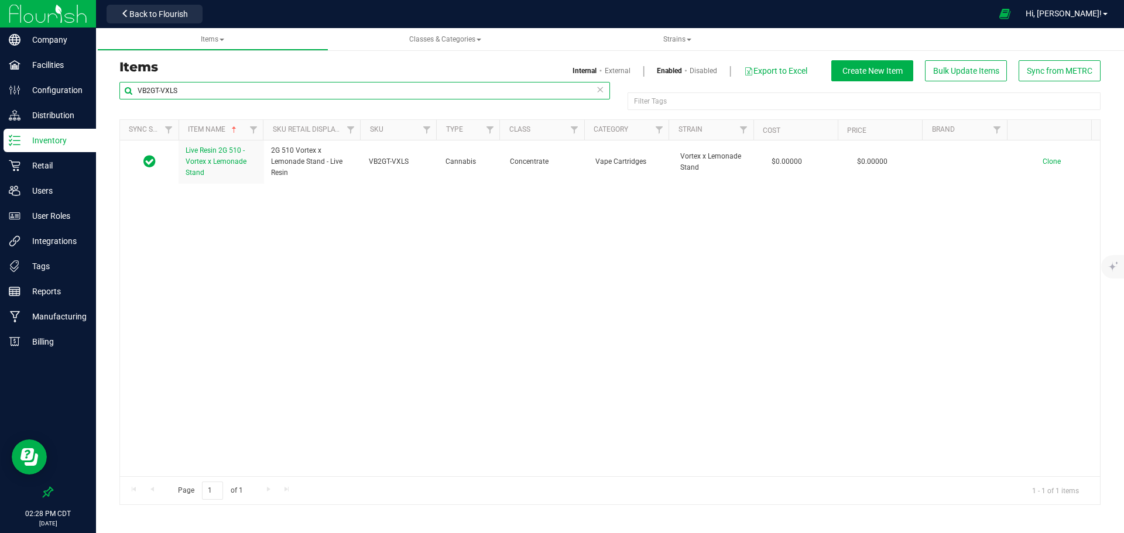
click at [206, 88] on input "VB2GT-VXLS" at bounding box center [364, 91] width 491 height 18
paste input "SSD"
type input "VB2GT-SSD"
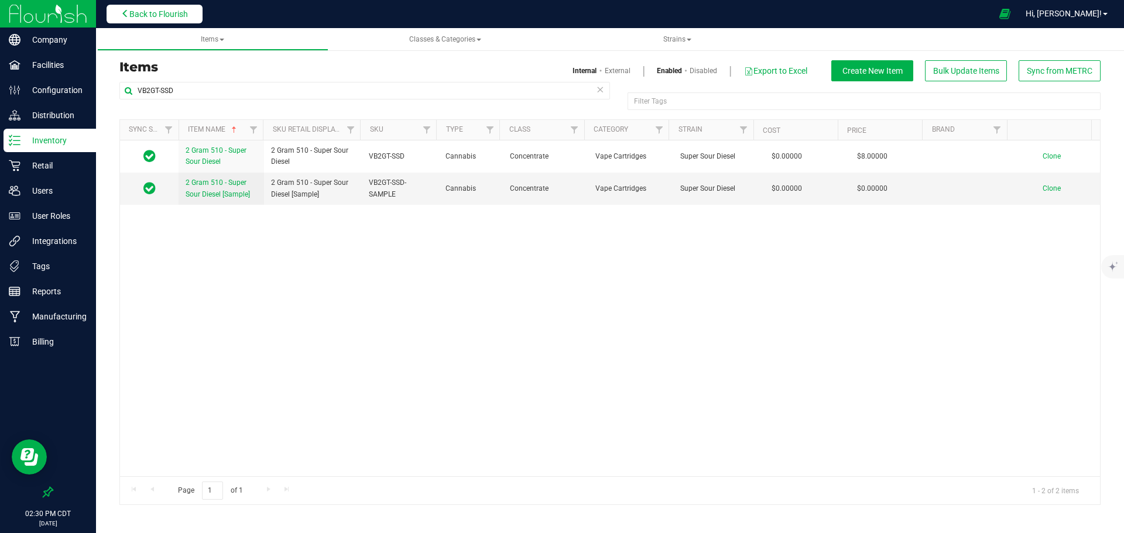
click at [146, 18] on span "Back to Flourish" at bounding box center [158, 13] width 59 height 9
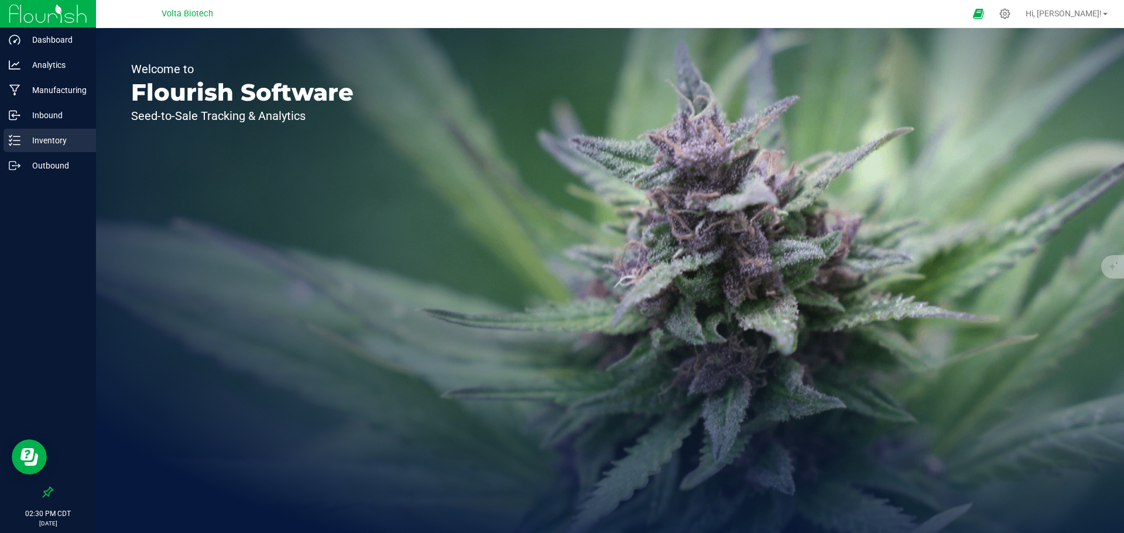
click at [81, 132] on div "Inventory" at bounding box center [50, 140] width 93 height 23
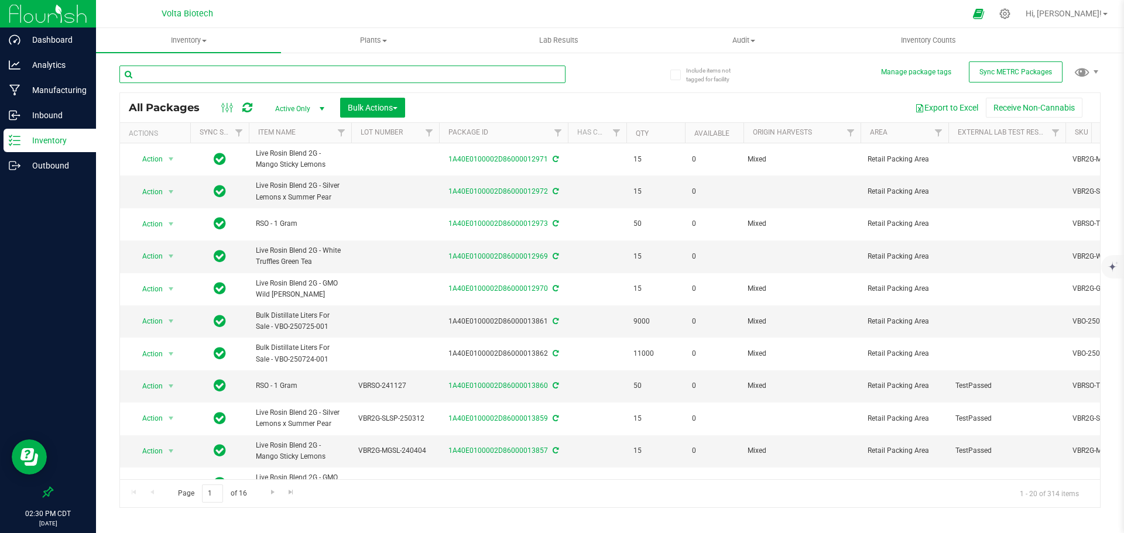
click at [261, 73] on input "text" at bounding box center [342, 75] width 446 height 18
paste input "VB1GT-BNNK"
type input "VB1GT-BNNK"
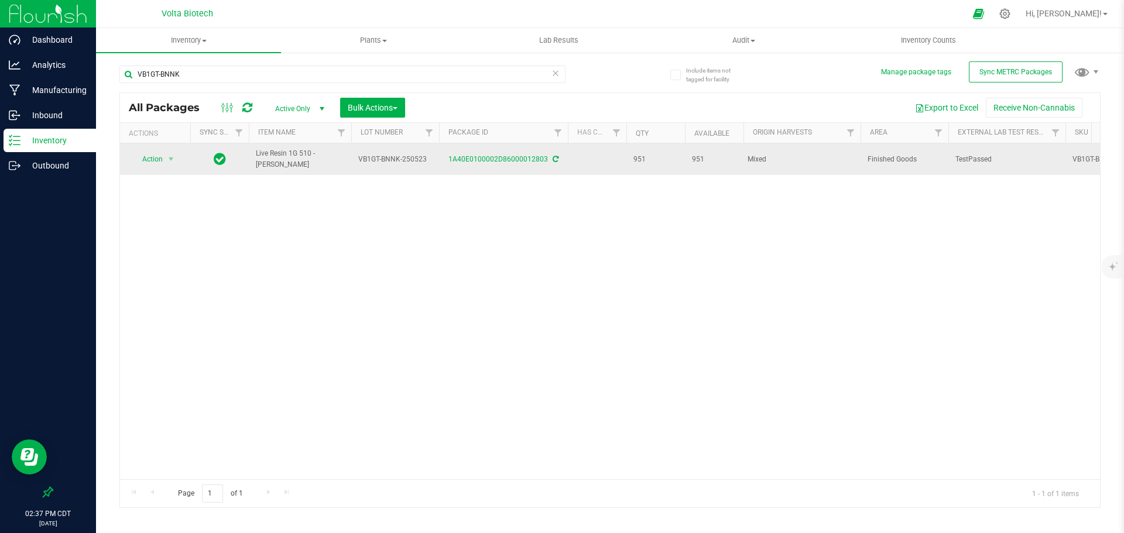
drag, startPoint x: 273, startPoint y: 166, endPoint x: 258, endPoint y: 155, distance: 19.0
click at [258, 155] on span "Live Resin 1G 510 - Banana Kush" at bounding box center [300, 159] width 88 height 22
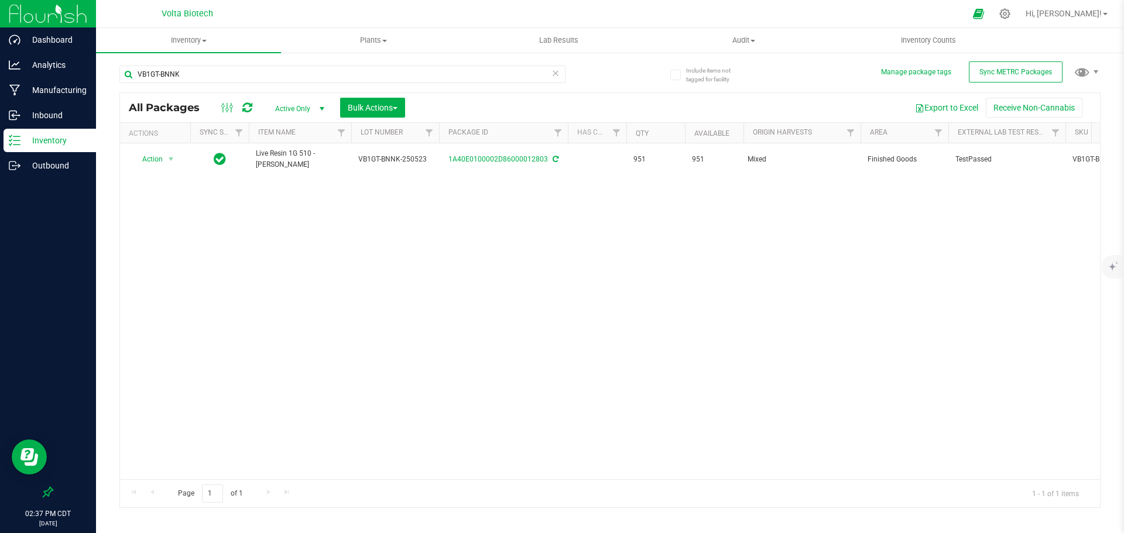
copy span "Live Resin 1G 510 - Banana Kush"
click at [320, 192] on div "Action Action Adjust qty Create package Edit attributes Global inventory Locate…" at bounding box center [610, 311] width 980 height 336
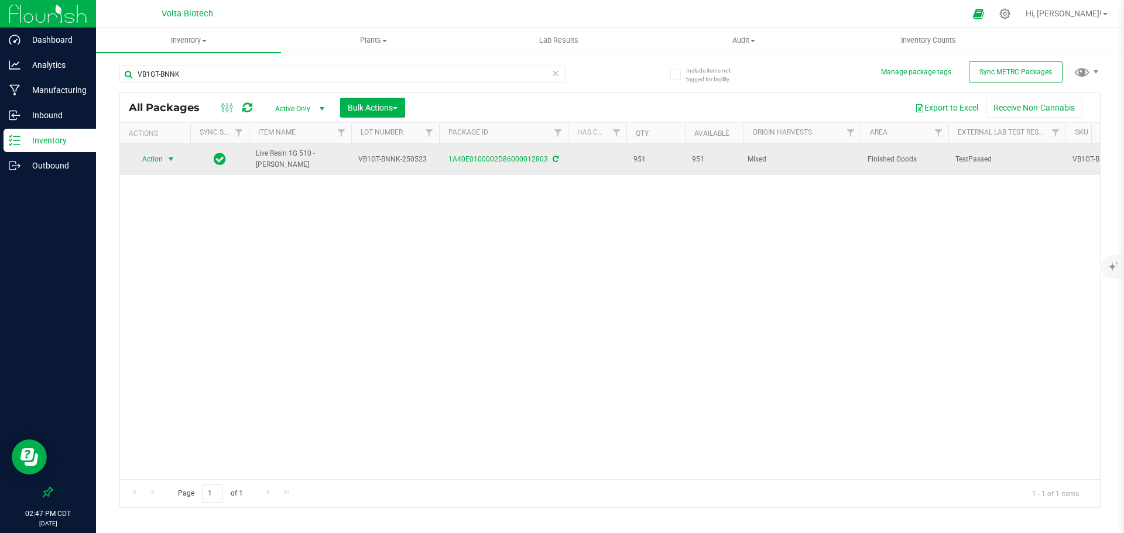
click at [177, 156] on span "select" at bounding box center [171, 159] width 15 height 16
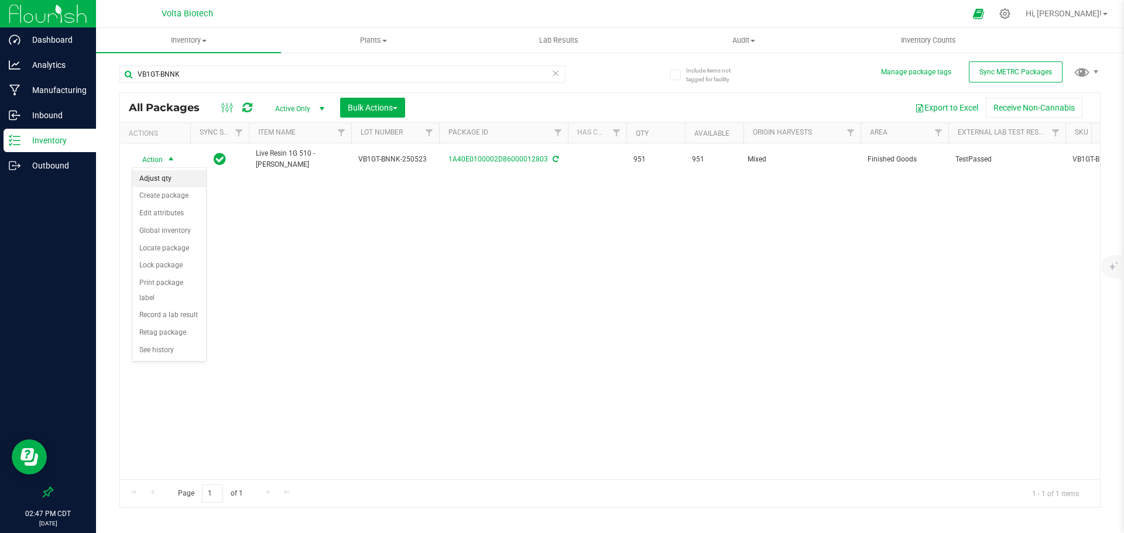
click at [250, 204] on div "Action Action Adjust qty Create package Edit attributes Global inventory Locate…" at bounding box center [610, 311] width 980 height 336
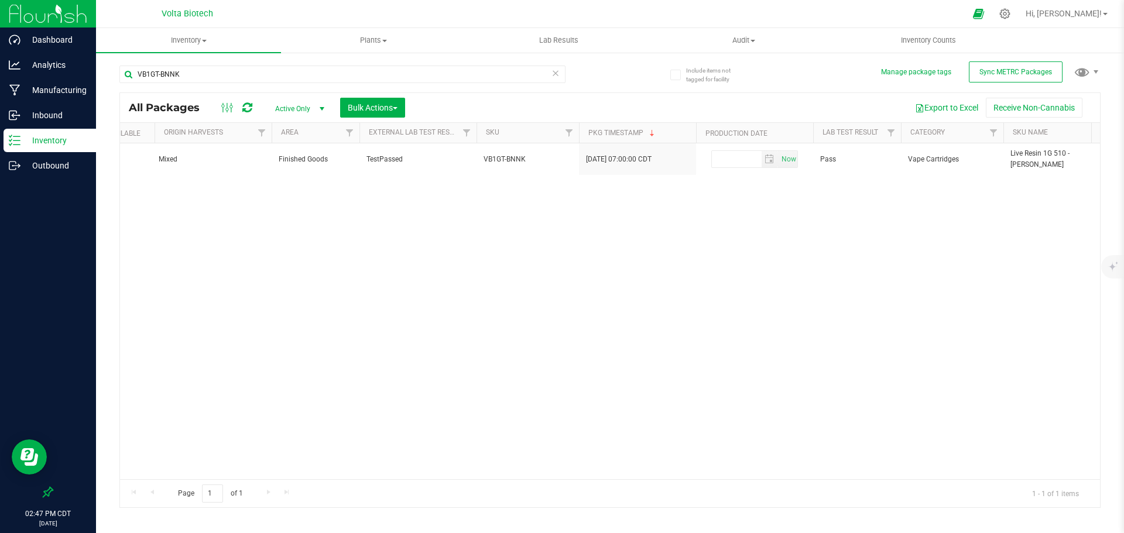
scroll to position [0, 591]
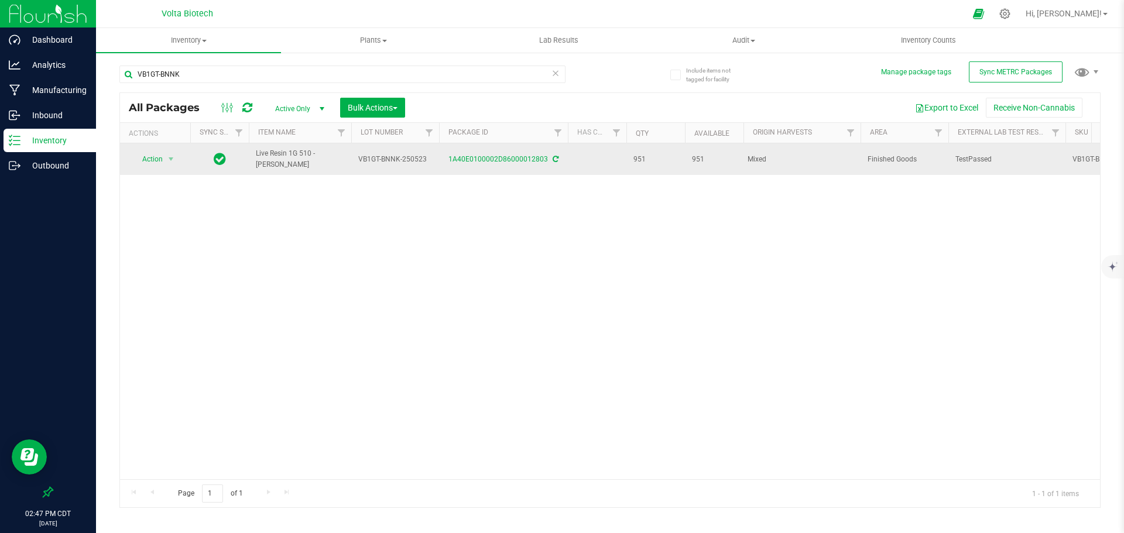
click at [285, 155] on span "Live Resin 1G 510 - Banana Kush" at bounding box center [300, 159] width 88 height 22
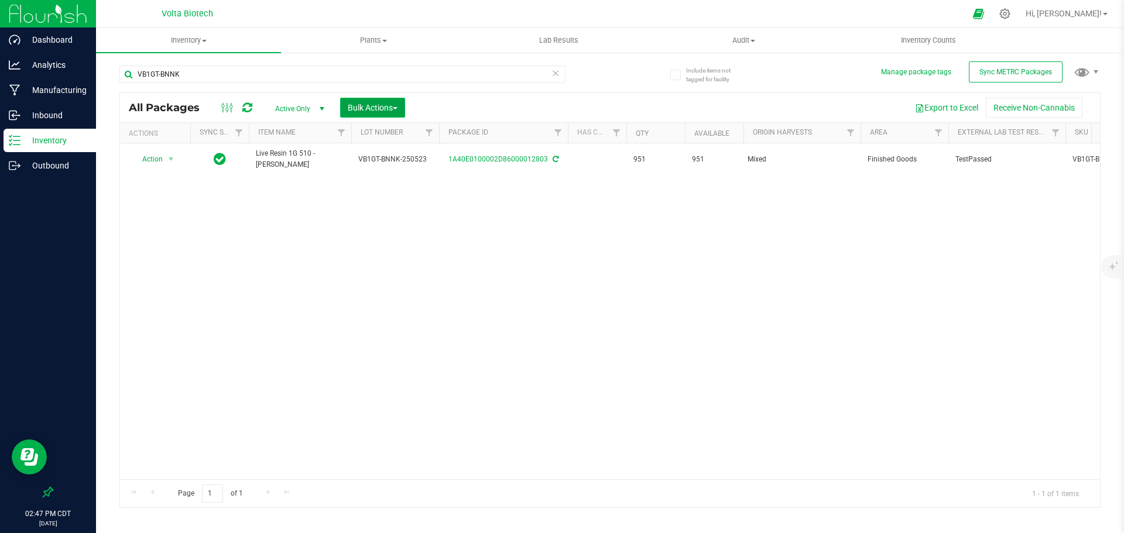
click at [379, 104] on span "Bulk Actions" at bounding box center [373, 107] width 50 height 9
click at [379, 107] on span "Bulk Actions" at bounding box center [373, 107] width 50 height 9
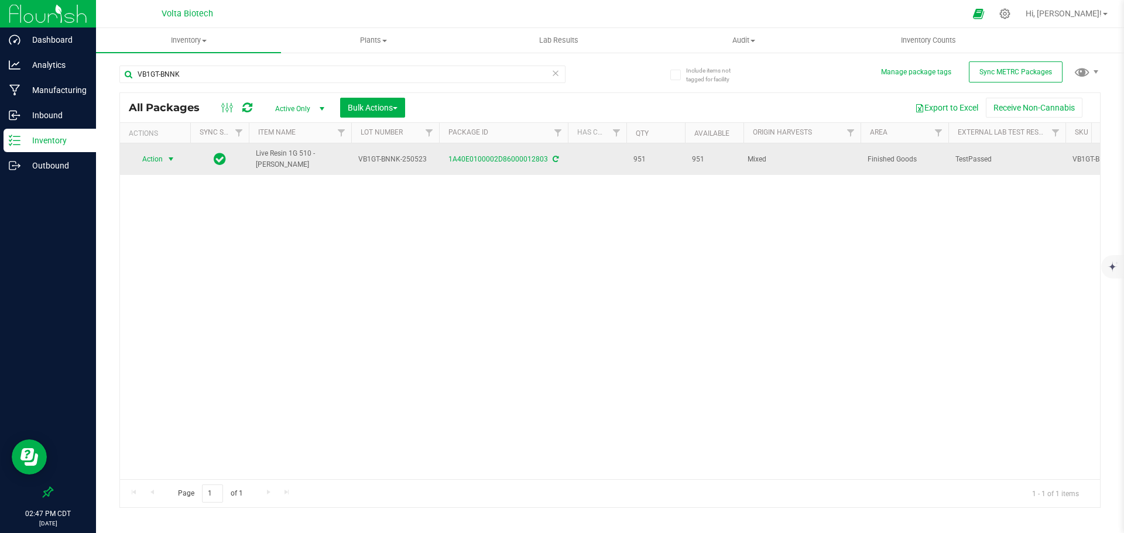
click at [170, 158] on span "select" at bounding box center [170, 159] width 9 height 9
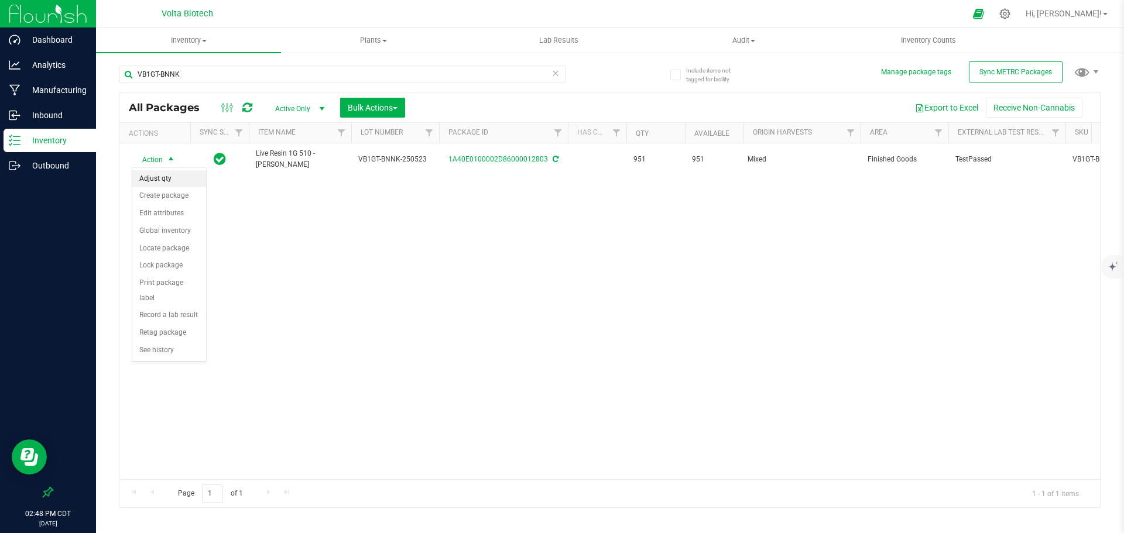
click at [172, 184] on li "Adjust qty" at bounding box center [169, 179] width 74 height 18
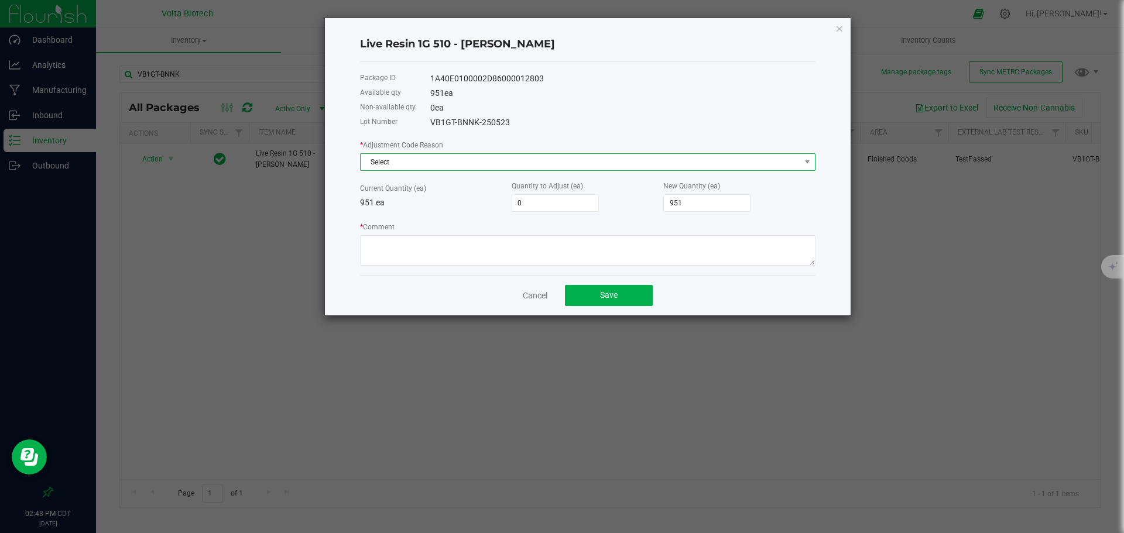
click at [440, 160] on span "Select" at bounding box center [581, 162] width 440 height 16
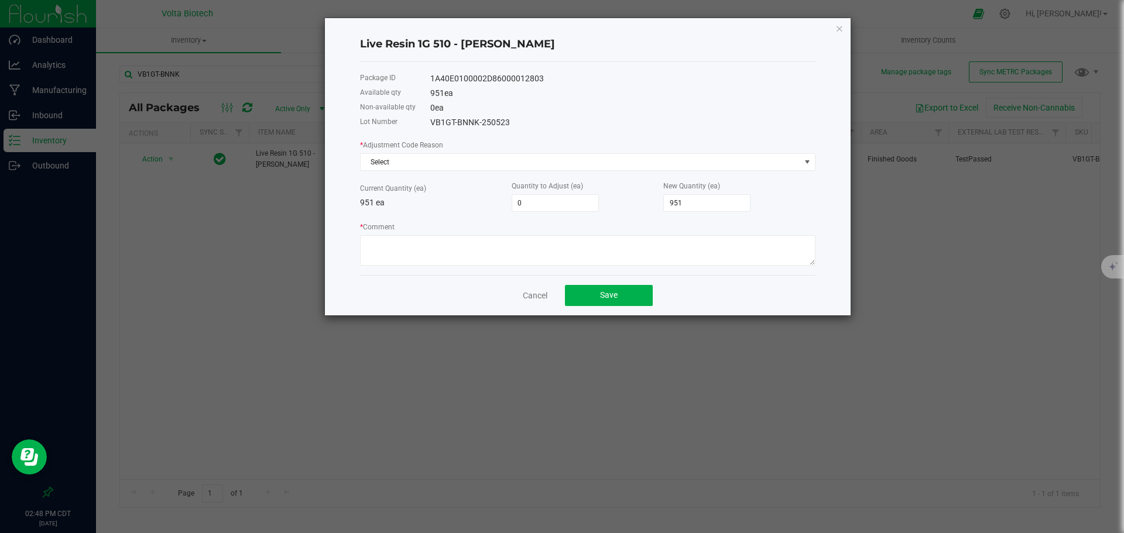
click at [693, 102] on div "0 ea" at bounding box center [622, 108] width 385 height 12
click at [841, 31] on icon "button" at bounding box center [839, 28] width 8 height 14
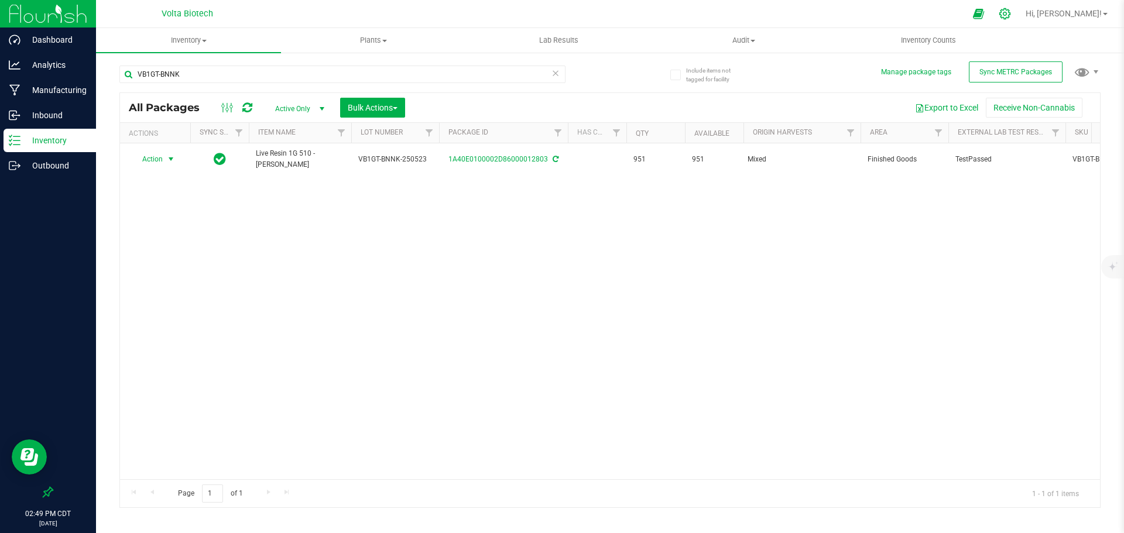
click at [1011, 12] on icon at bounding box center [1004, 13] width 11 height 11
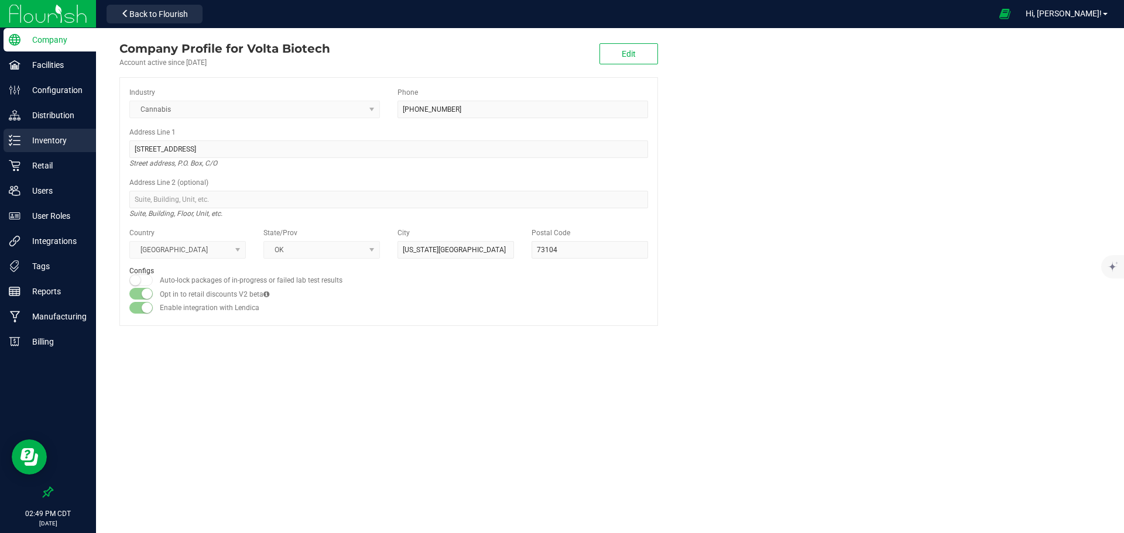
click at [72, 148] on div "Inventory" at bounding box center [50, 140] width 93 height 23
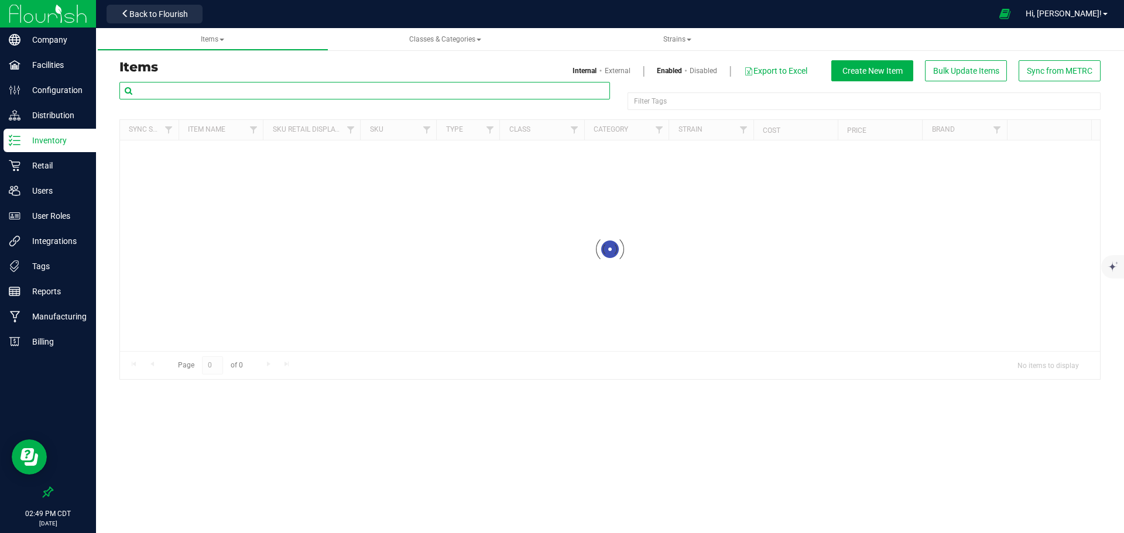
click at [348, 93] on input "text" at bounding box center [364, 91] width 491 height 18
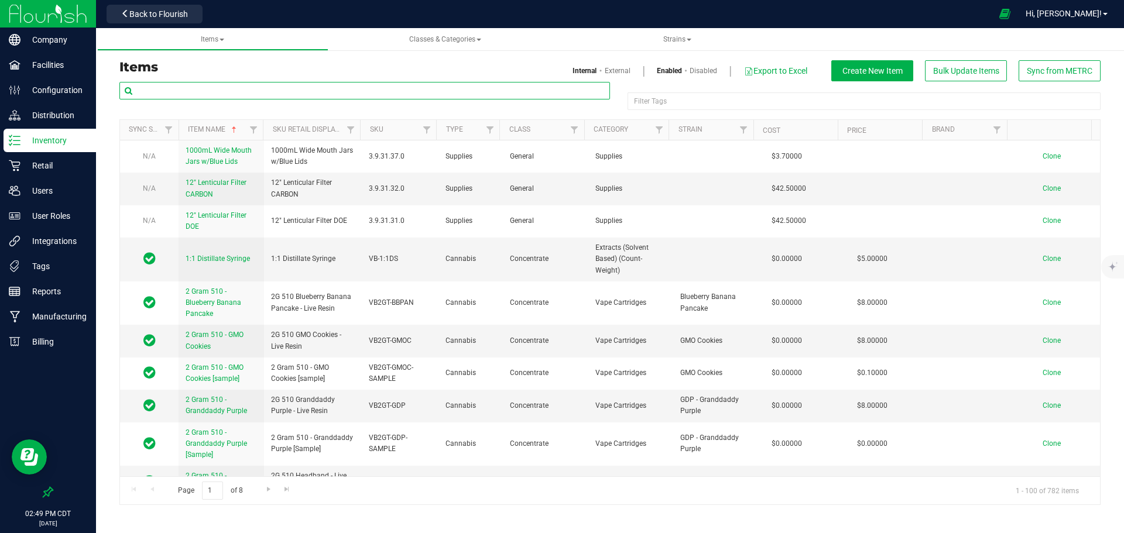
paste input "VBDM-KP10"
type input "VBDM-KP10"
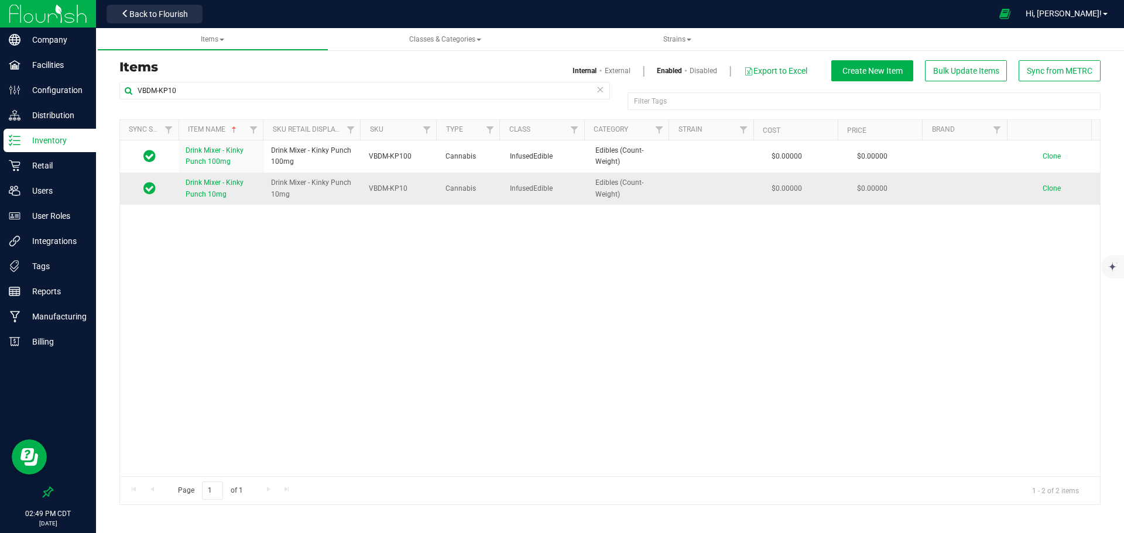
click at [218, 186] on span "Drink Mixer - Kinky Punch 10mg" at bounding box center [215, 188] width 58 height 19
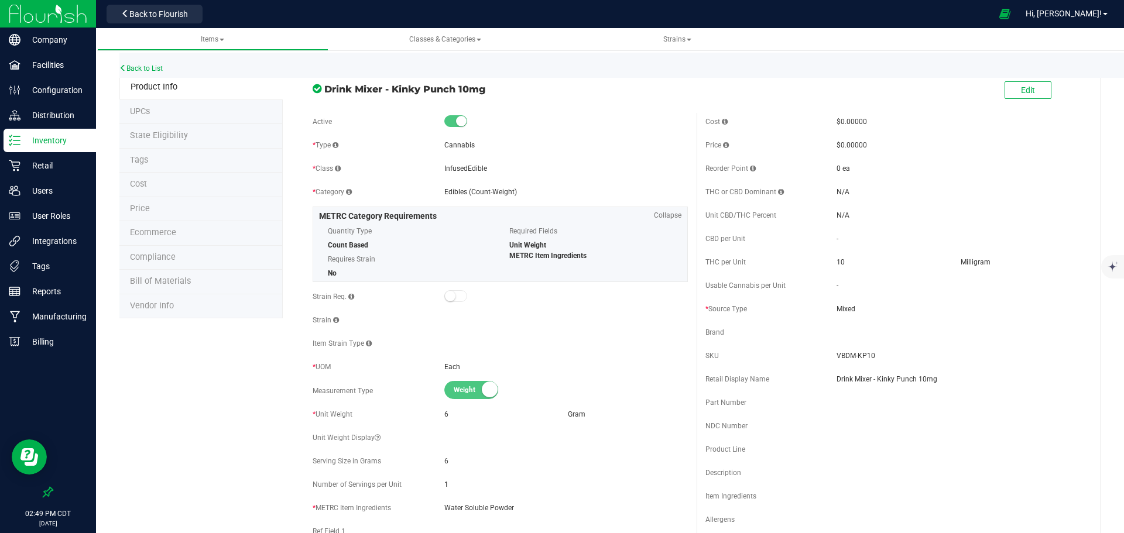
click at [1052, 98] on span at bounding box center [1069, 91] width 35 height 24
click at [1039, 91] on button "Edit" at bounding box center [1028, 90] width 47 height 18
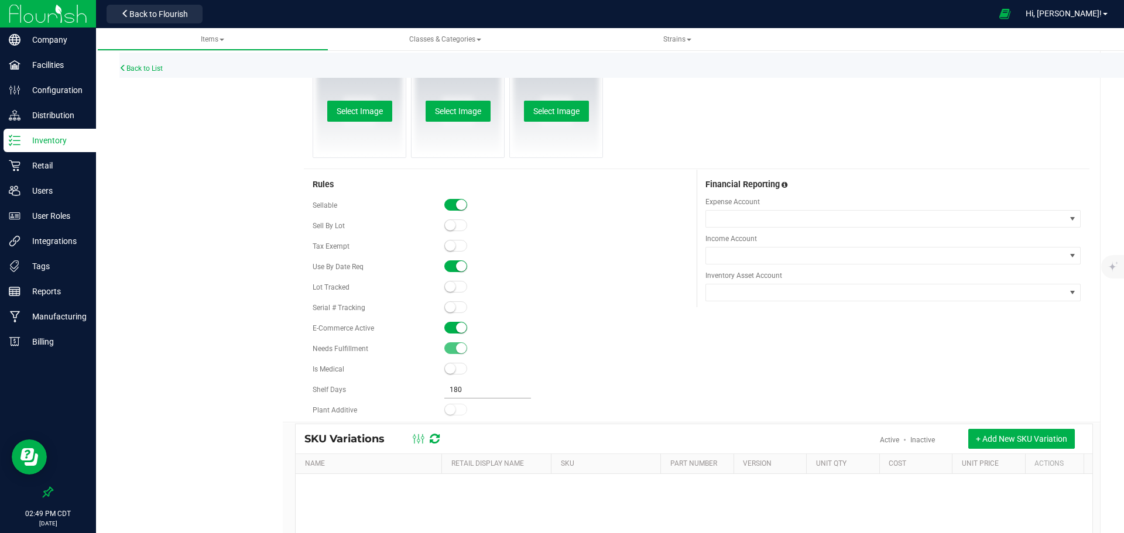
scroll to position [703, 0]
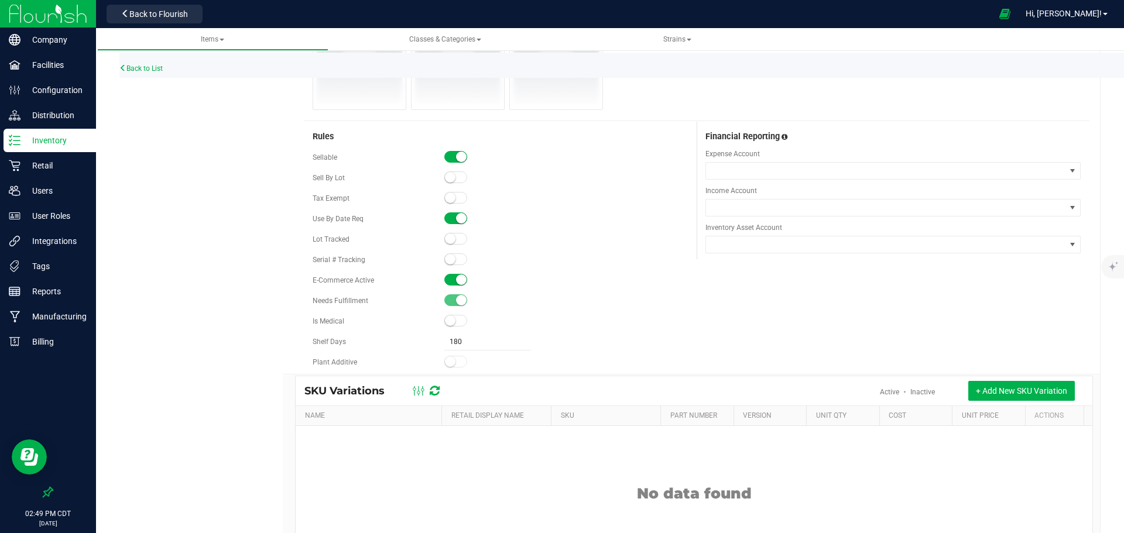
click at [456, 281] on small at bounding box center [461, 280] width 11 height 11
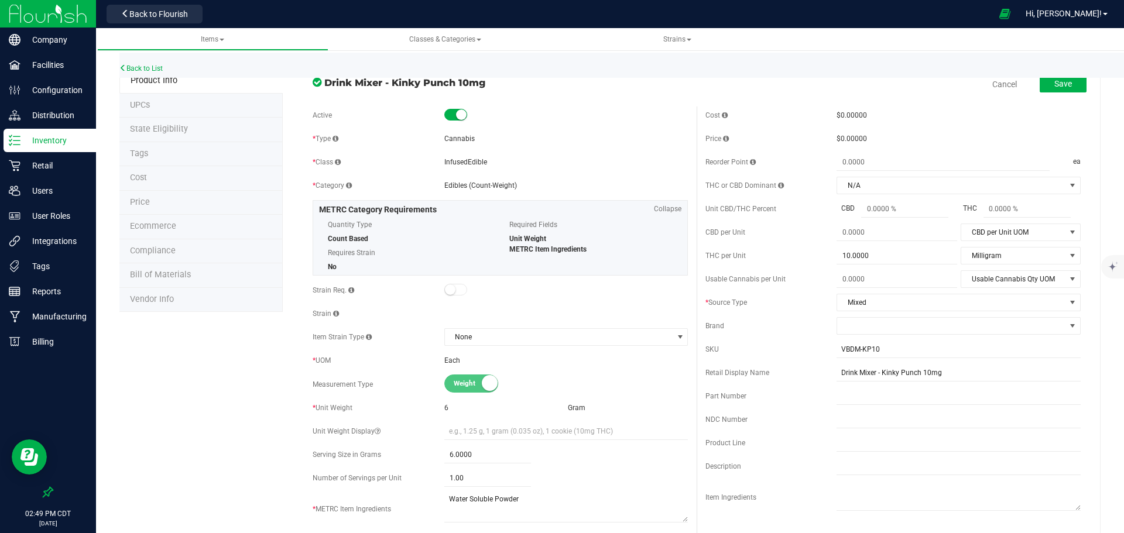
scroll to position [0, 0]
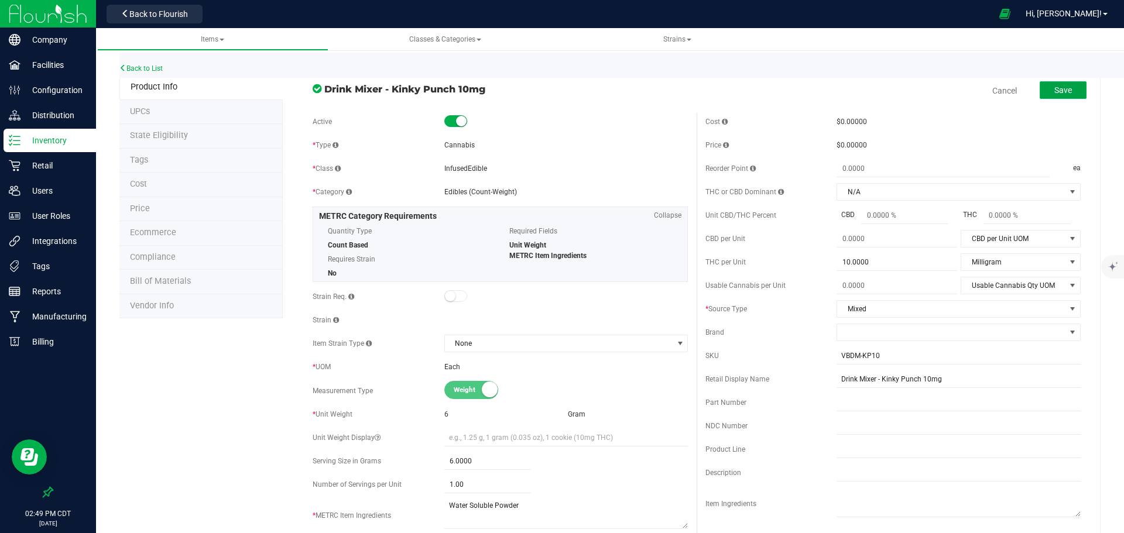
click at [1067, 89] on button "Save" at bounding box center [1063, 90] width 47 height 18
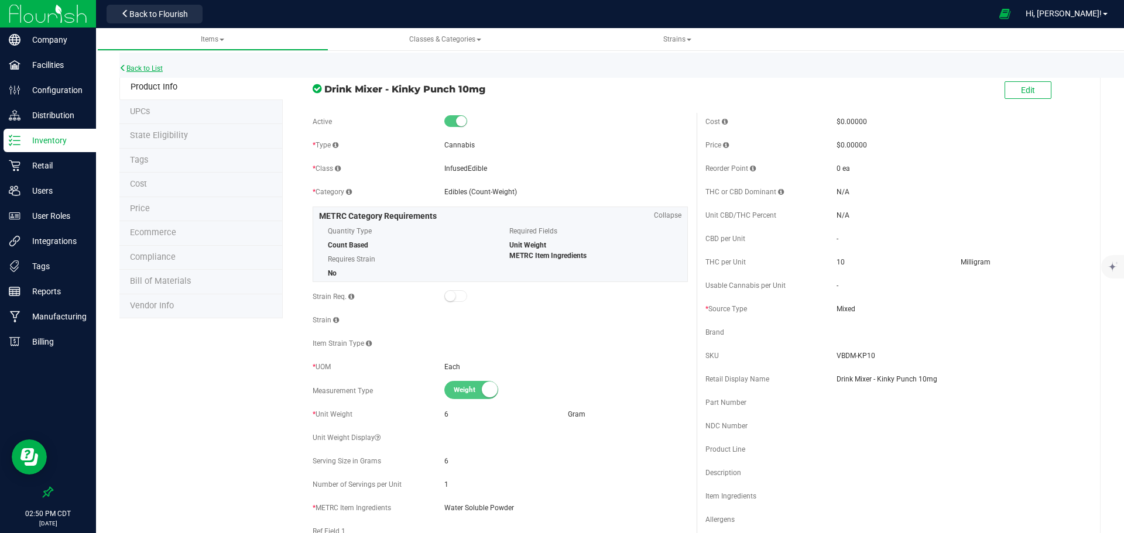
click at [135, 67] on link "Back to List" at bounding box center [140, 68] width 43 height 8
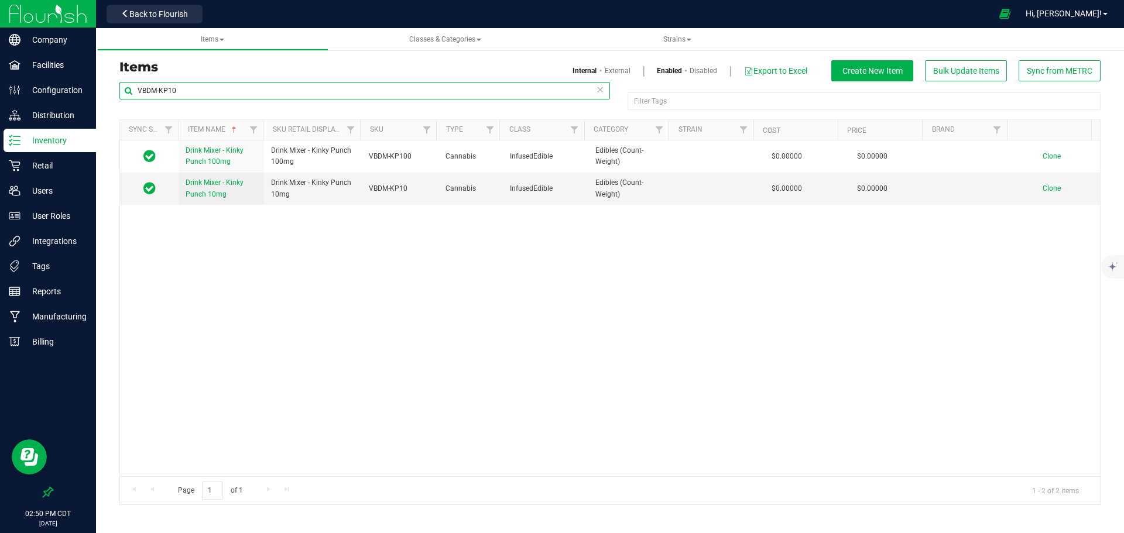
click at [605, 91] on input "VBDM-KP10" at bounding box center [364, 91] width 491 height 18
click at [600, 90] on icon at bounding box center [600, 89] width 8 height 14
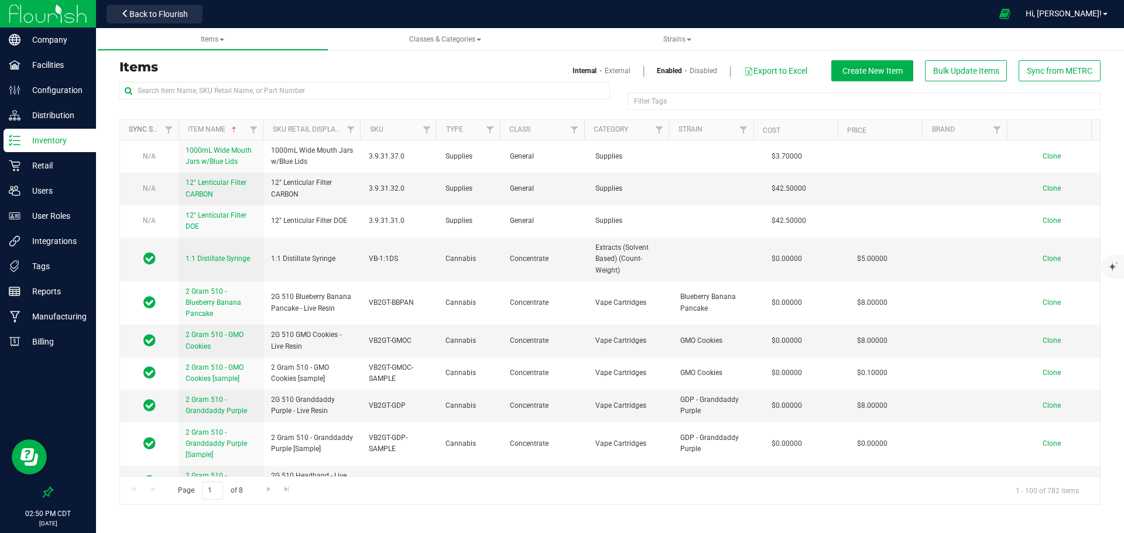
click at [146, 130] on link "Sync Status" at bounding box center [151, 129] width 45 height 8
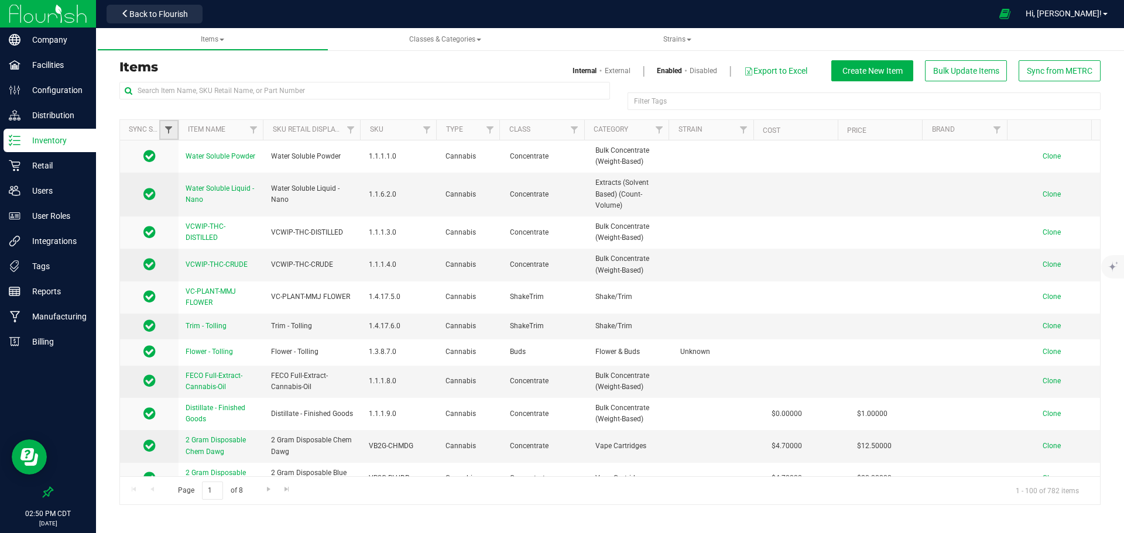
click at [169, 131] on span "Filter" at bounding box center [168, 129] width 9 height 9
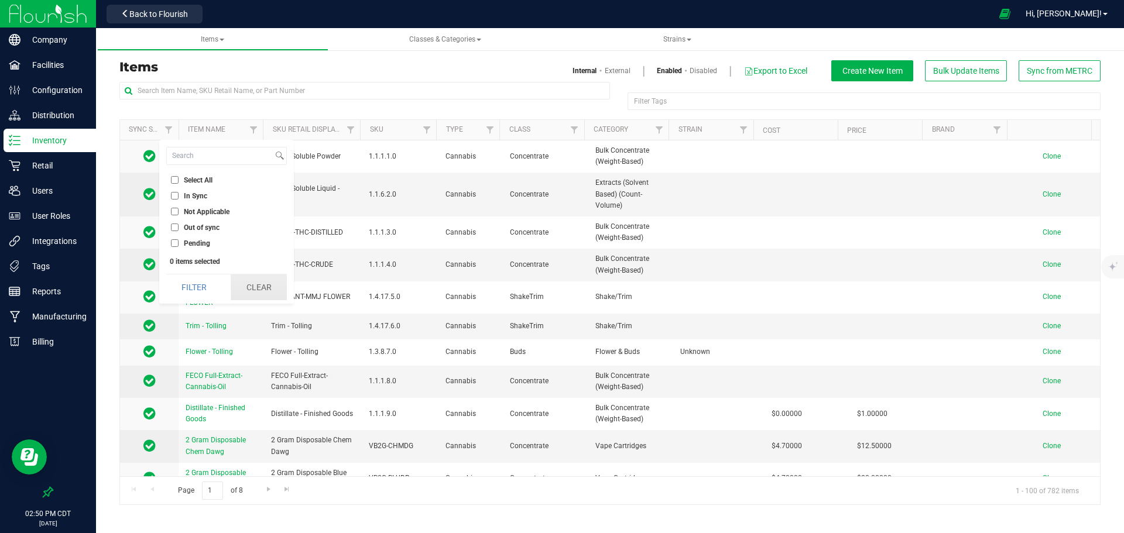
click at [256, 287] on button "Clear" at bounding box center [259, 288] width 56 height 26
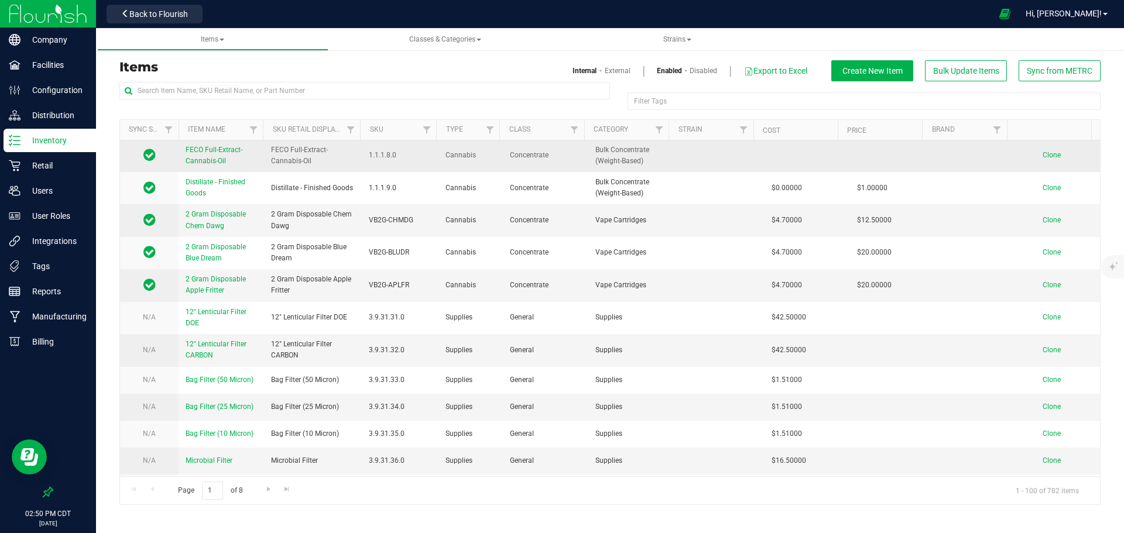
scroll to position [234, 0]
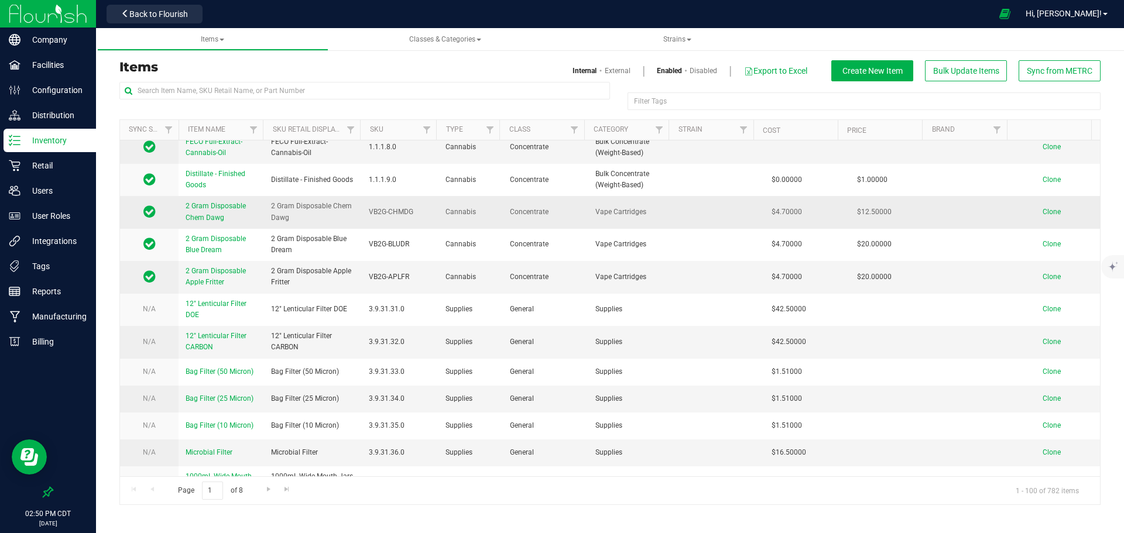
click at [209, 217] on span "2 Gram Disposable Chem Dawg" at bounding box center [216, 211] width 60 height 19
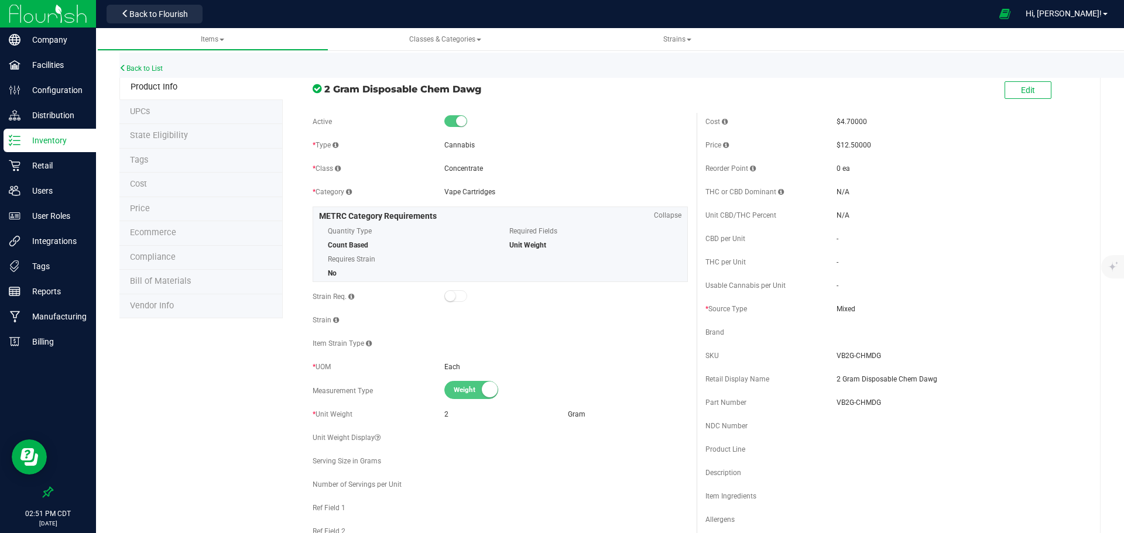
click at [189, 234] on li "Ecommerce" at bounding box center [200, 233] width 163 height 25
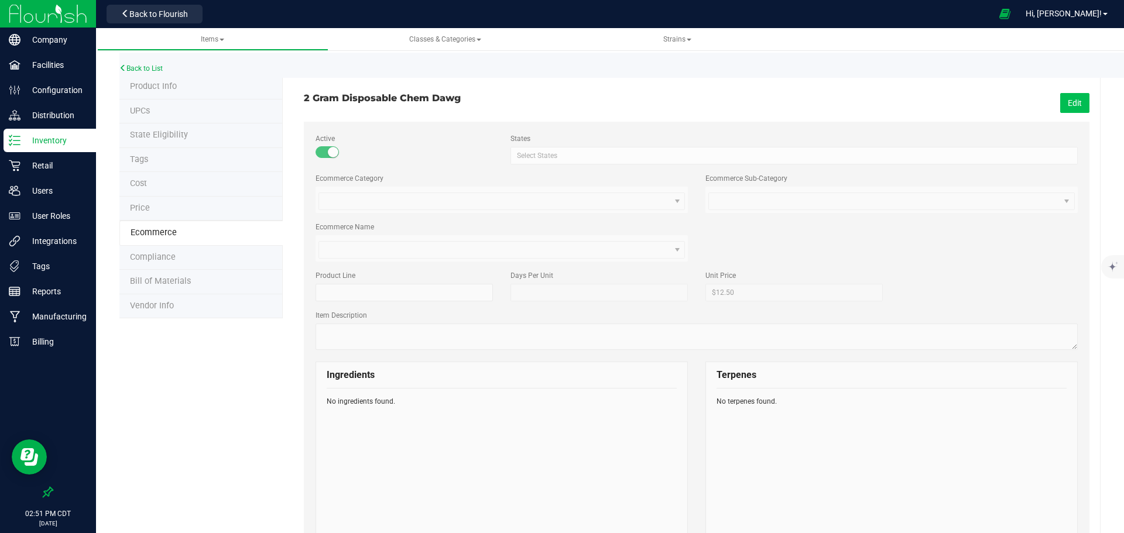
click at [1076, 97] on button "Edit" at bounding box center [1074, 103] width 29 height 20
click at [553, 157] on div at bounding box center [794, 156] width 567 height 18
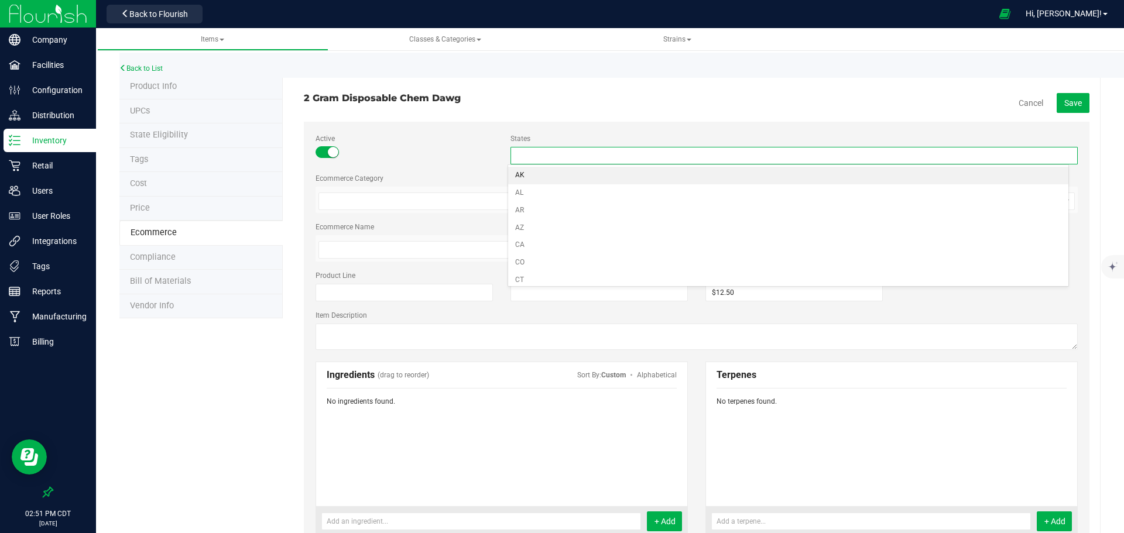
type input "Select States"
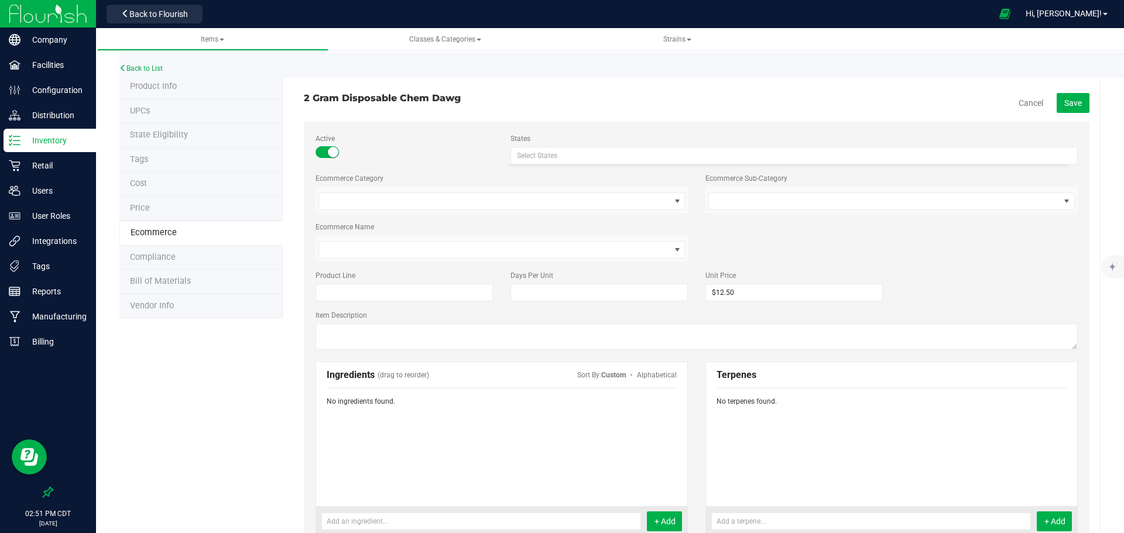
click at [559, 116] on div "2 Gram Disposable Chem Dawg Cancel Save Active States Select States AK AL AR AZ…" at bounding box center [697, 508] width 786 height 864
click at [432, 200] on span at bounding box center [494, 201] width 351 height 16
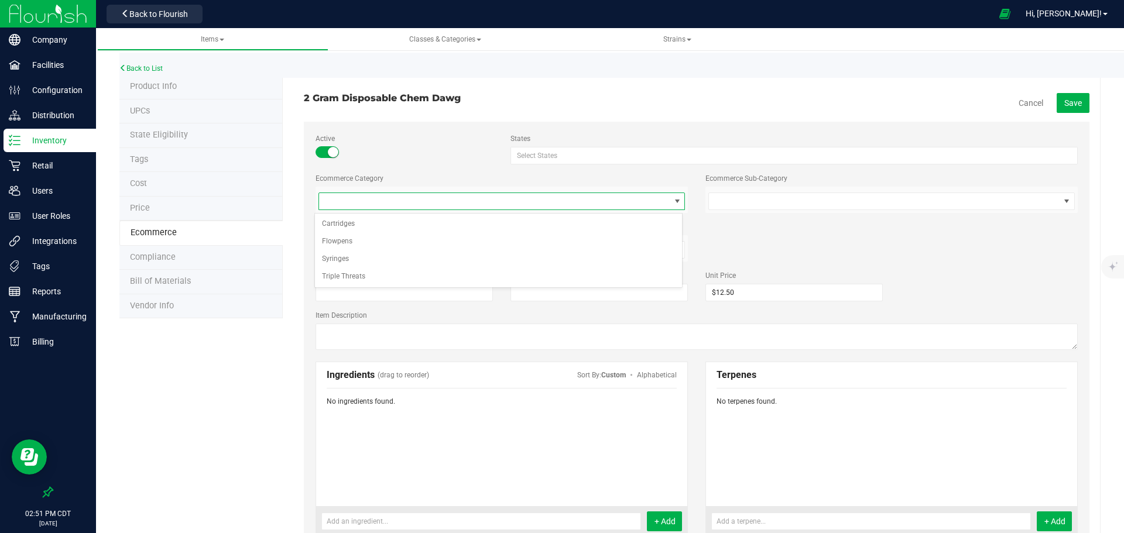
click at [640, 87] on div "2 Gram Disposable Chem Dawg Cancel Save Active States Select States AK AL AR AZ…" at bounding box center [697, 508] width 786 height 864
click at [419, 201] on span at bounding box center [494, 201] width 351 height 16
click at [402, 239] on li "Flowpens" at bounding box center [499, 242] width 368 height 18
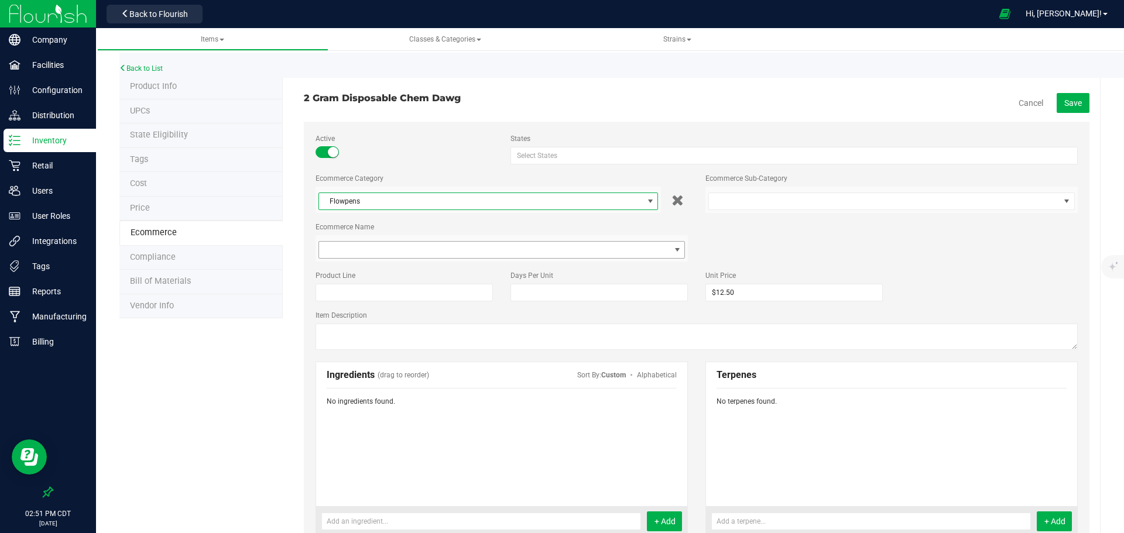
click at [416, 254] on span at bounding box center [494, 250] width 351 height 16
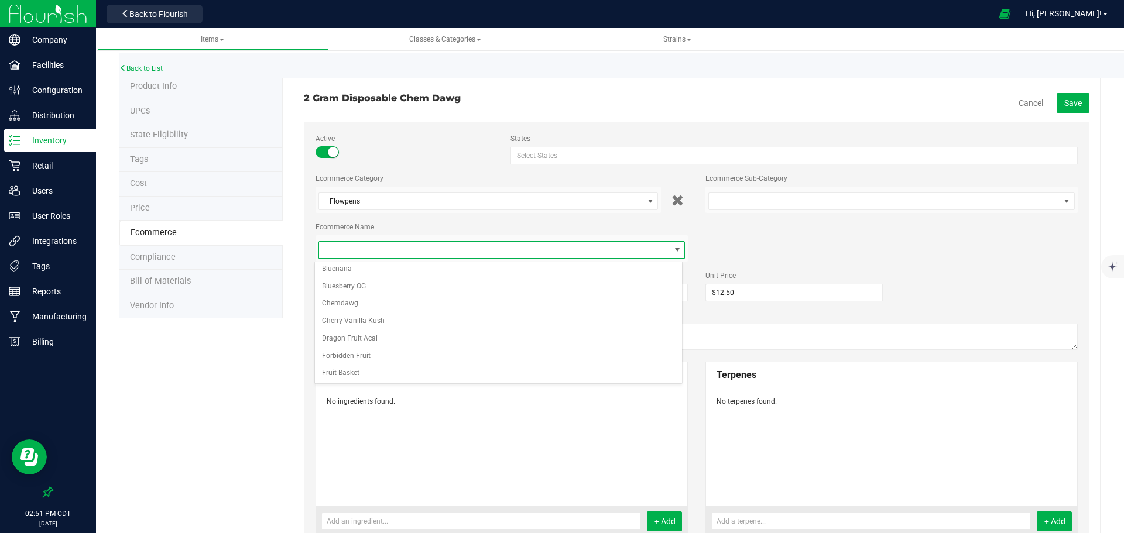
scroll to position [78, 0]
click at [423, 318] on li "Chemdawg" at bounding box center [499, 317] width 368 height 18
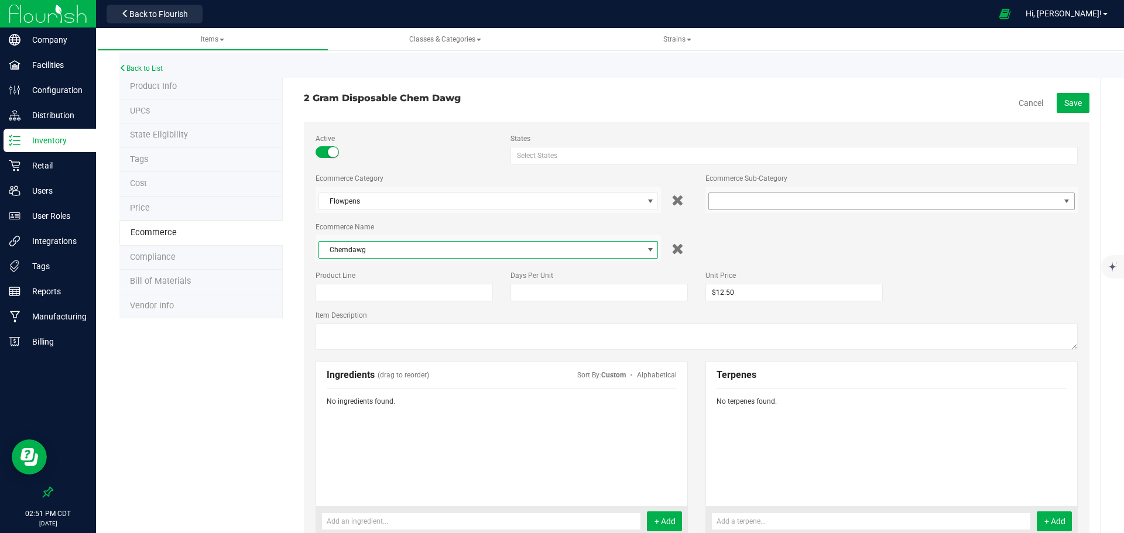
click at [813, 200] on span at bounding box center [884, 201] width 351 height 16
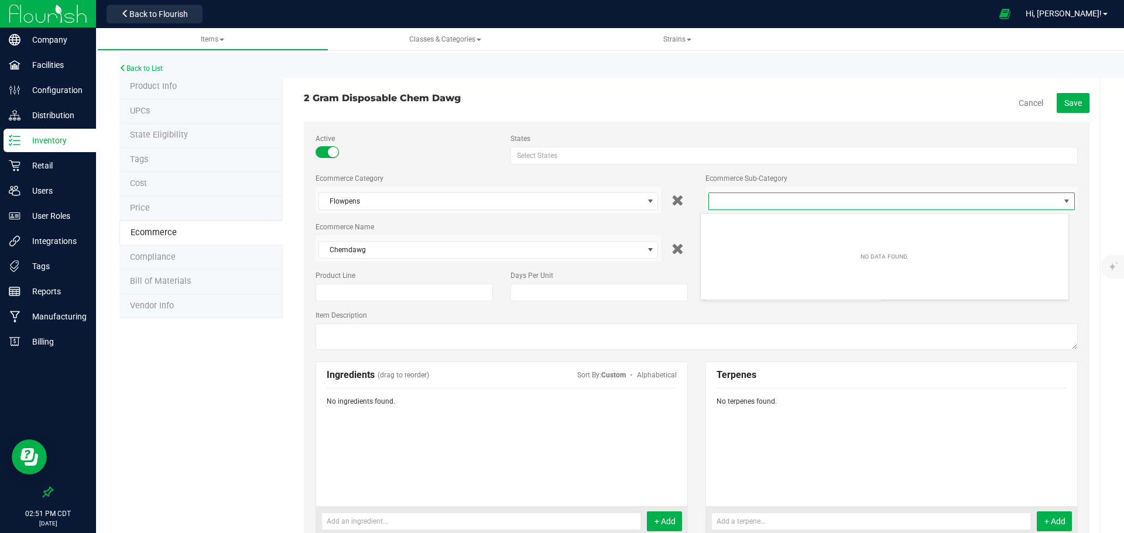
click at [823, 180] on div "Ecommerce Sub-Category" at bounding box center [892, 179] width 372 height 13
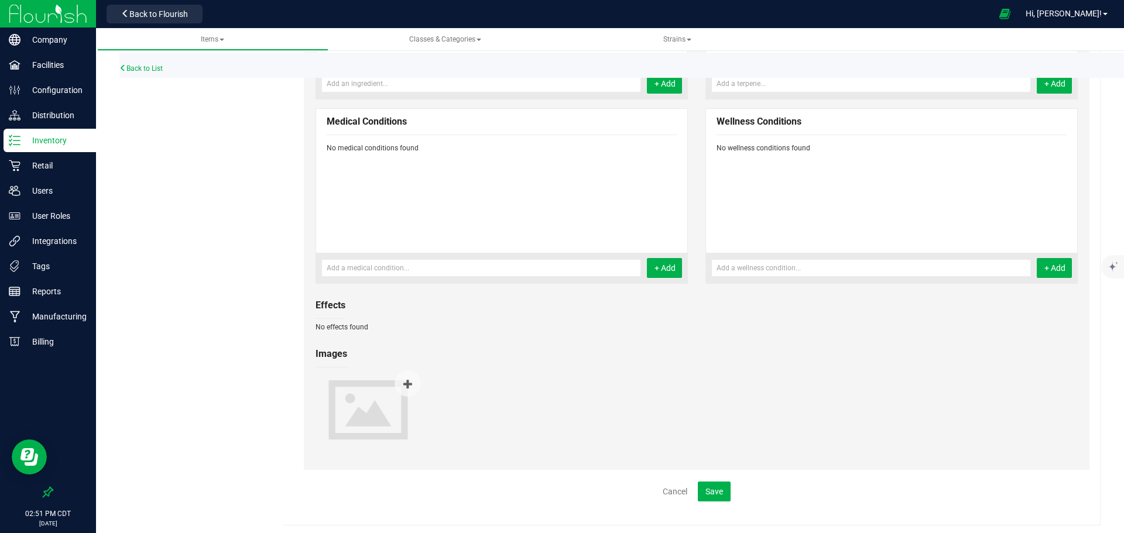
scroll to position [442, 0]
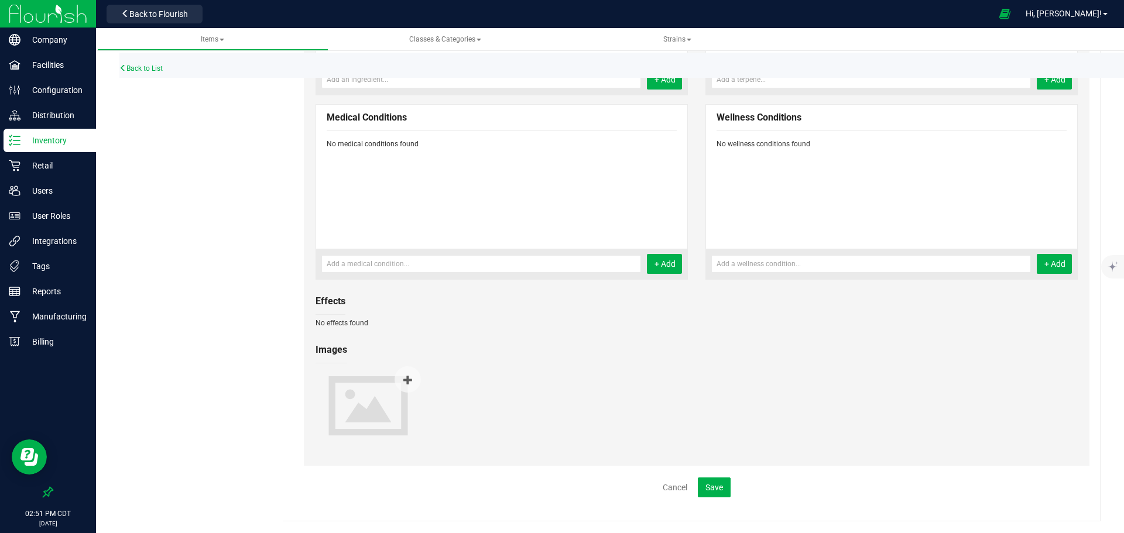
click at [728, 485] on div "Cancel Save" at bounding box center [696, 488] width 803 height 20
click at [721, 483] on button "Save" at bounding box center [714, 488] width 33 height 20
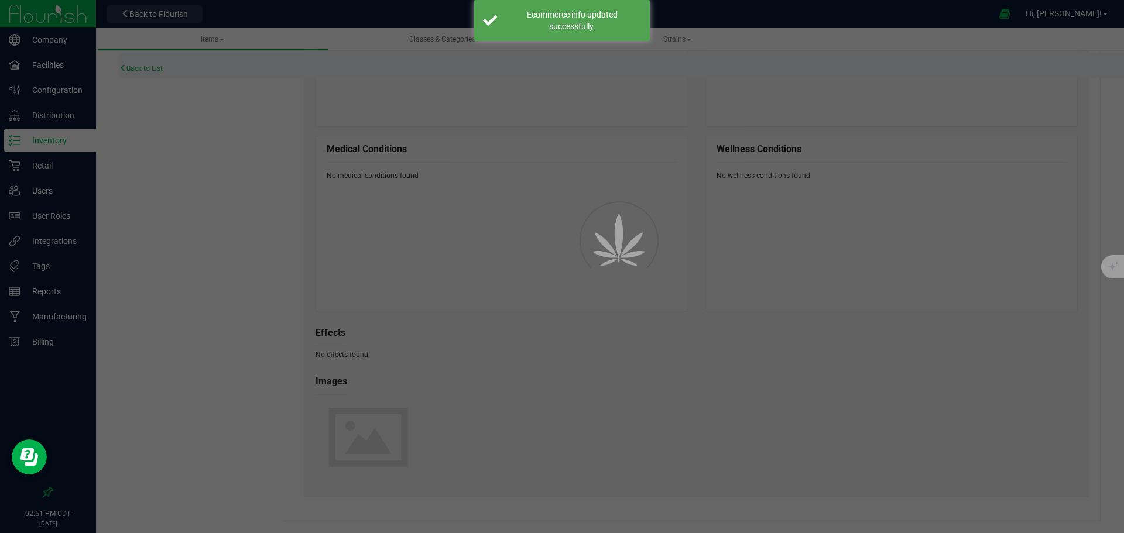
scroll to position [410, 0]
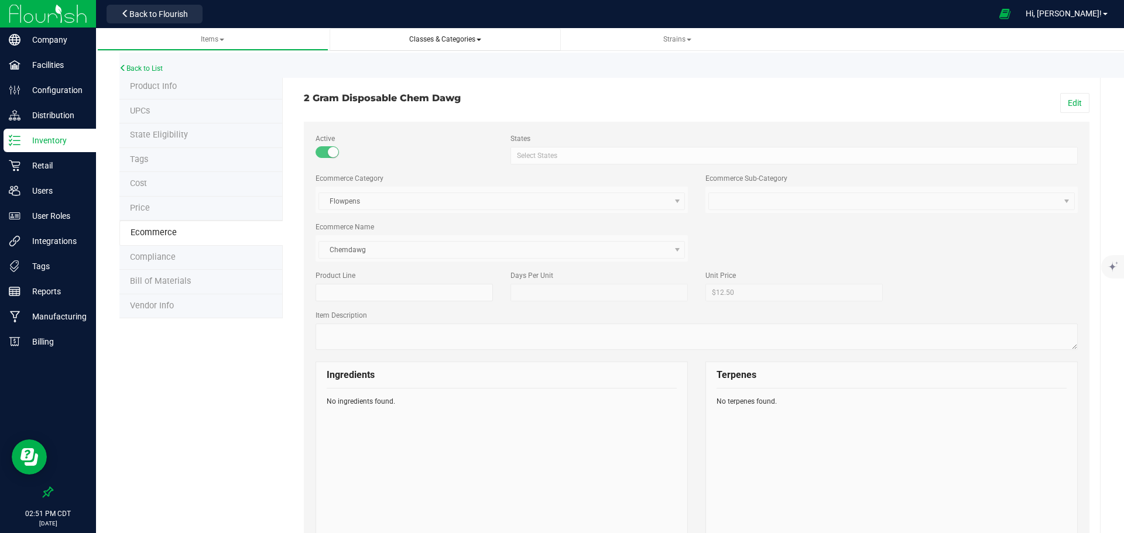
click at [468, 39] on span "Classes & Categories" at bounding box center [445, 39] width 72 height 8
click at [738, 70] on div "Back to List" at bounding box center [681, 65] width 1124 height 25
click at [50, 242] on p "Integrations" at bounding box center [55, 241] width 70 height 14
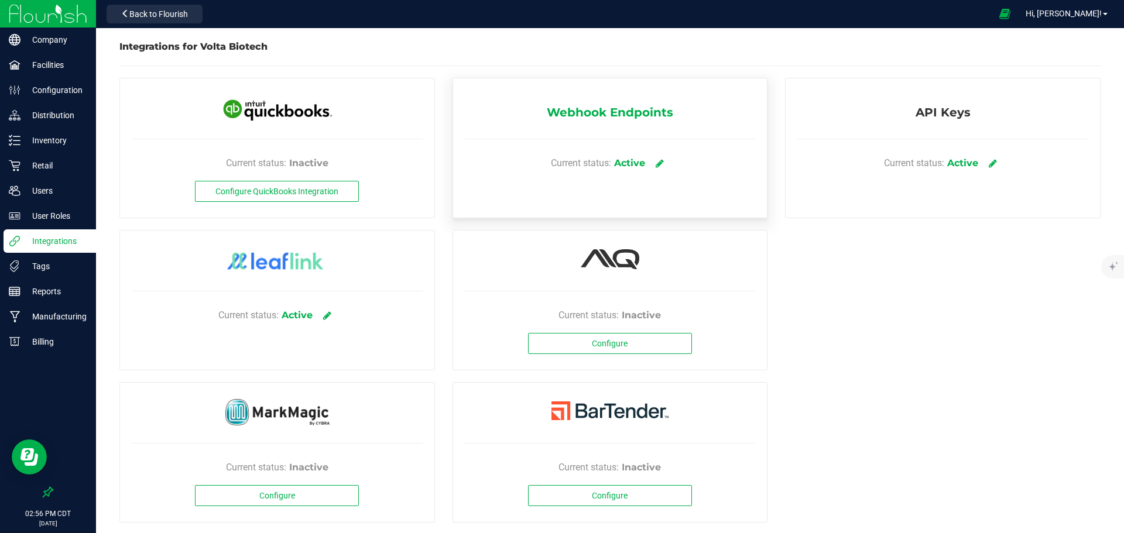
click at [640, 112] on span "Webhook Endpoints" at bounding box center [610, 115] width 126 height 23
click at [656, 164] on icon at bounding box center [660, 163] width 9 height 11
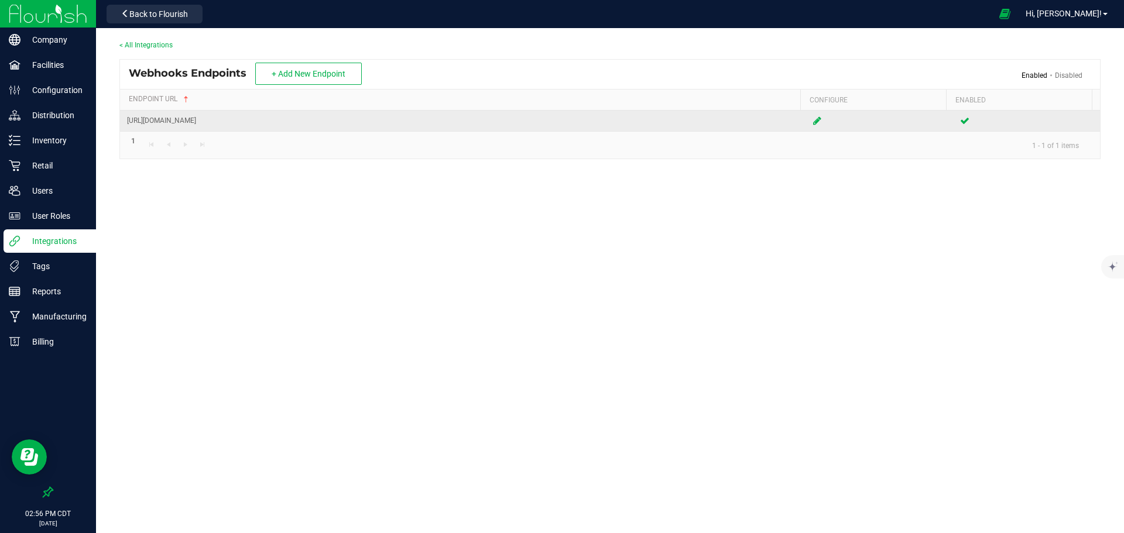
click at [813, 121] on icon at bounding box center [817, 120] width 8 height 7
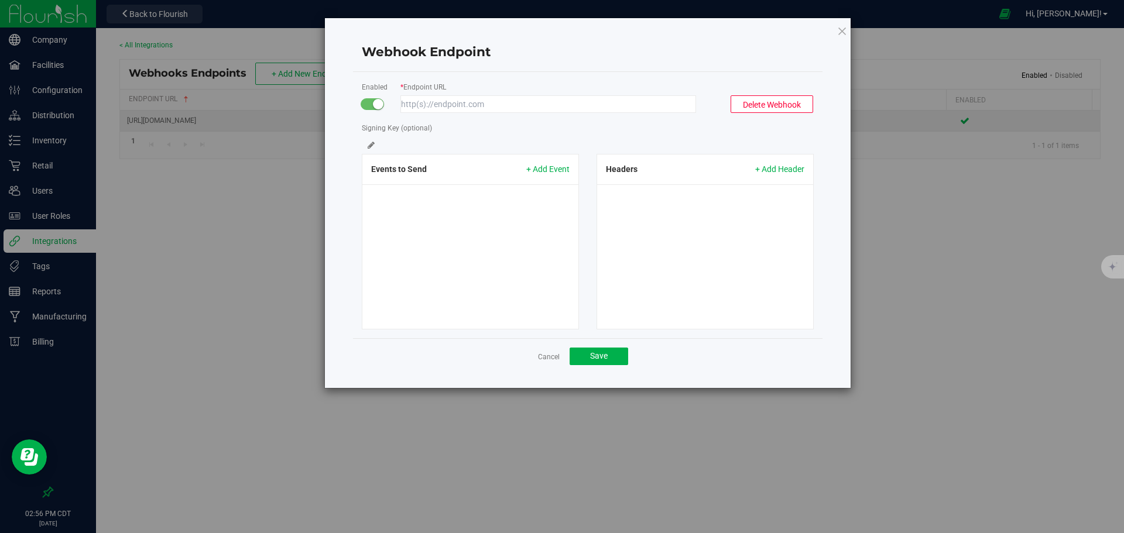
type input "https://omma.voltabiotech.com/wp-json/flourish-woocommerce-plugin/v1/webhook"
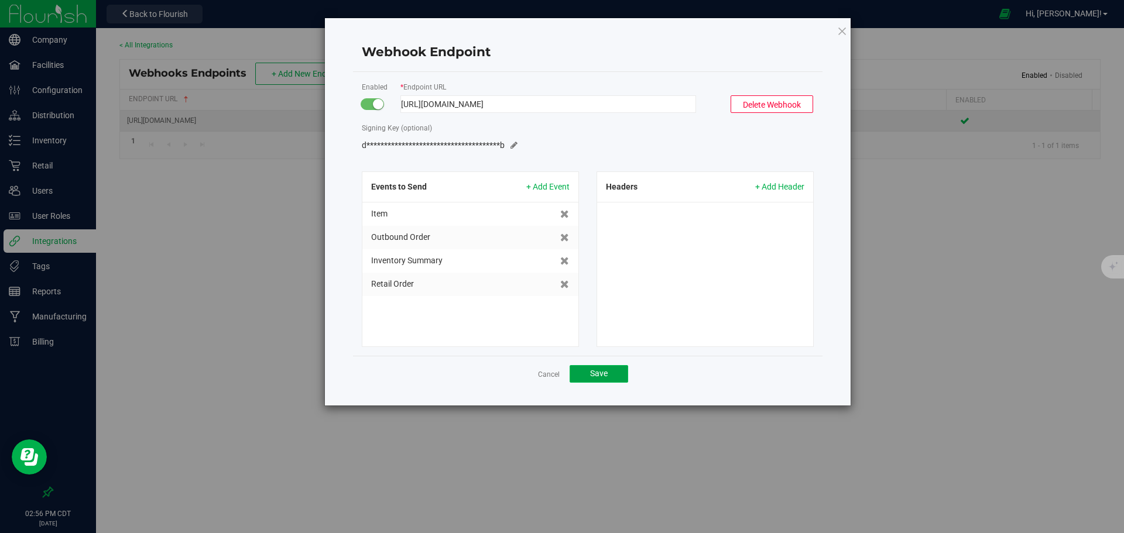
click at [618, 369] on button "Save" at bounding box center [599, 374] width 59 height 18
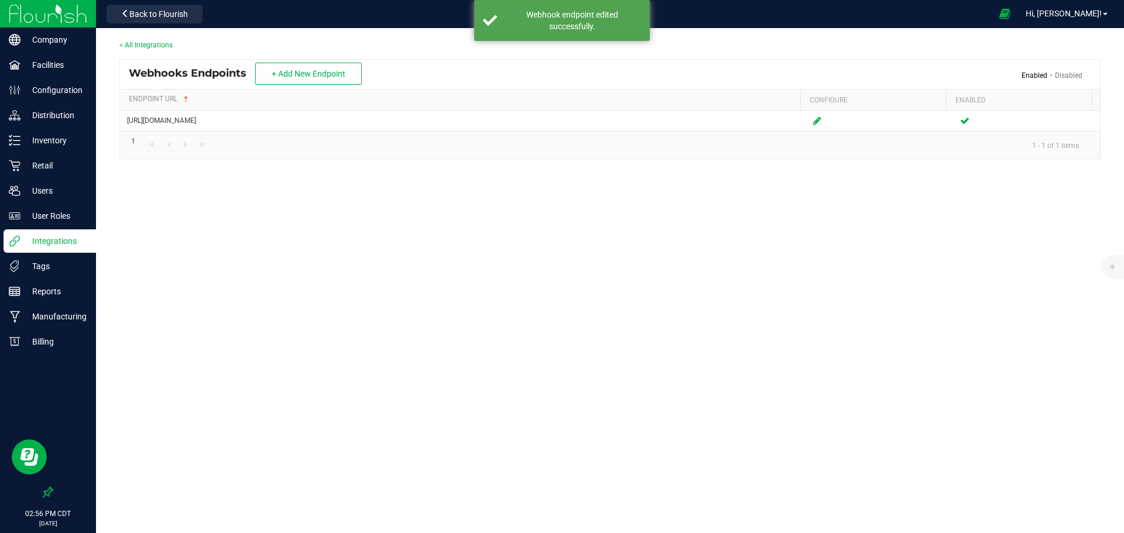
click at [154, 47] on link "< All Integrations" at bounding box center [145, 45] width 53 height 8
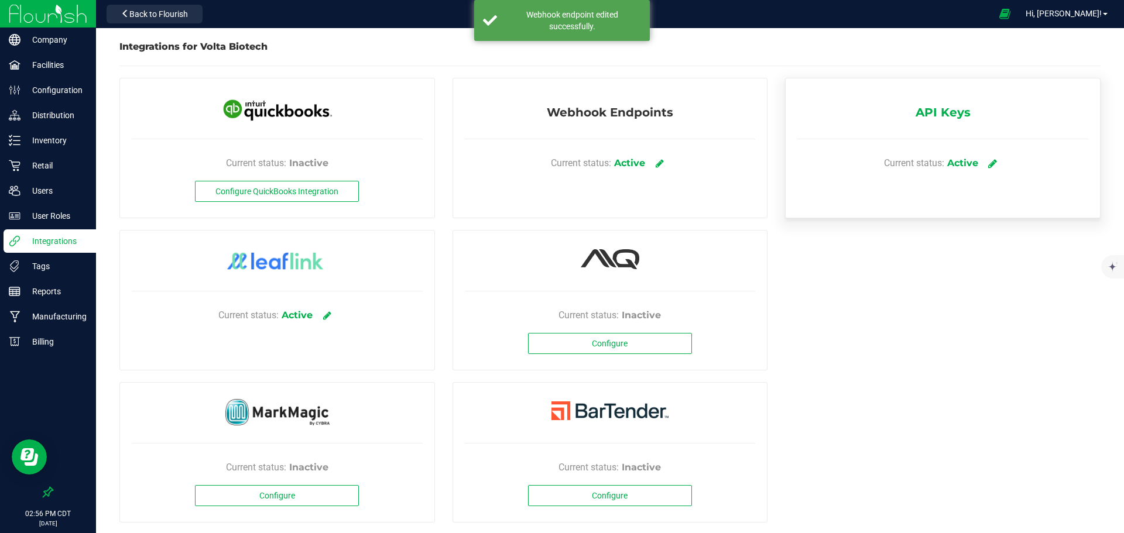
click at [989, 160] on icon at bounding box center [992, 163] width 9 height 11
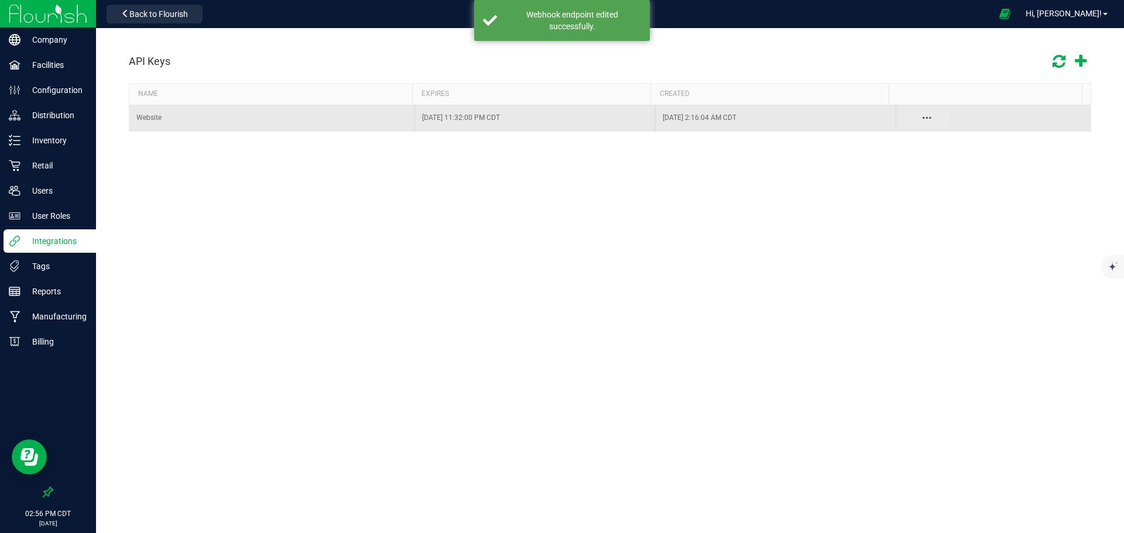
click at [918, 116] on button "Data table" at bounding box center [928, 118] width 46 height 16
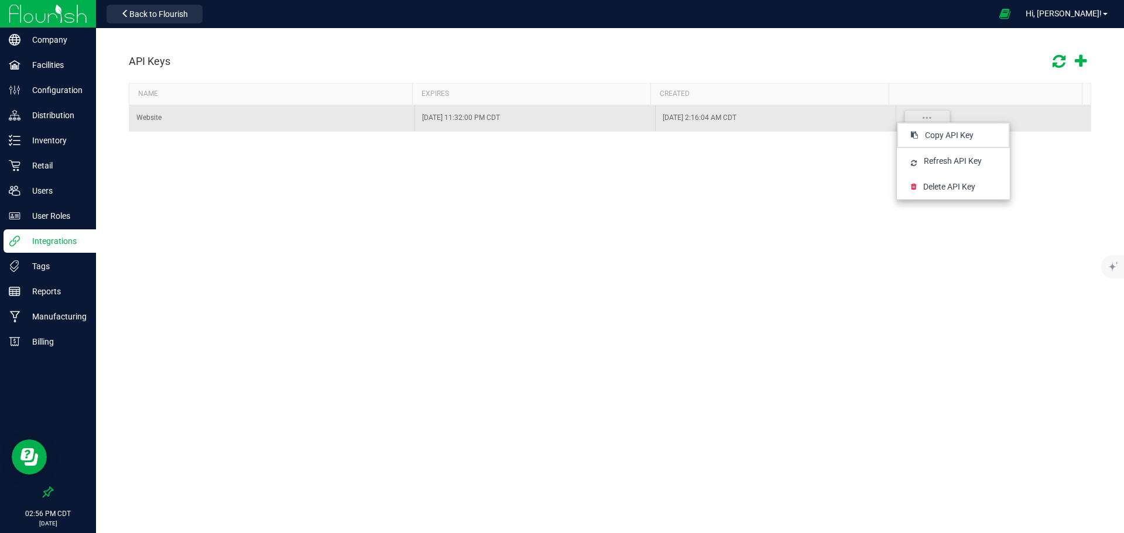
click at [167, 121] on div "Website" at bounding box center [271, 117] width 271 height 11
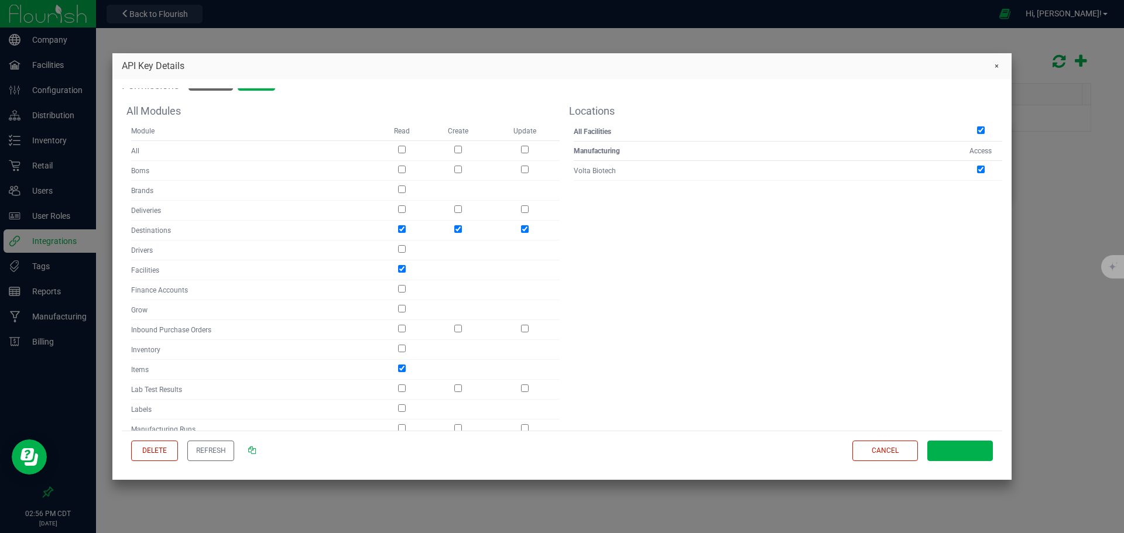
scroll to position [156, 0]
click at [400, 345] on input "checkbox" at bounding box center [402, 344] width 8 height 8
checkbox input "true"
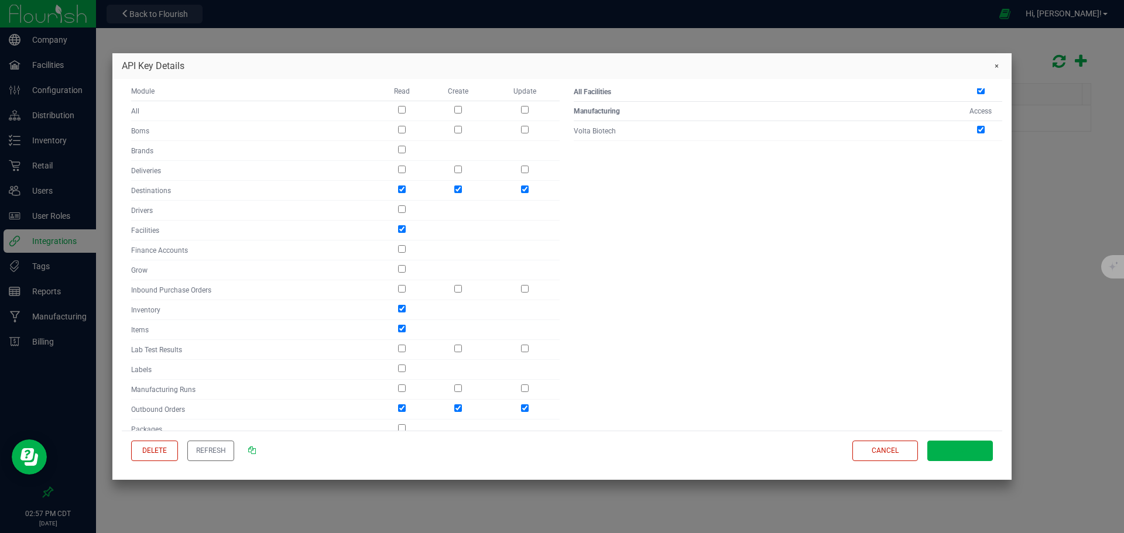
scroll to position [228, 0]
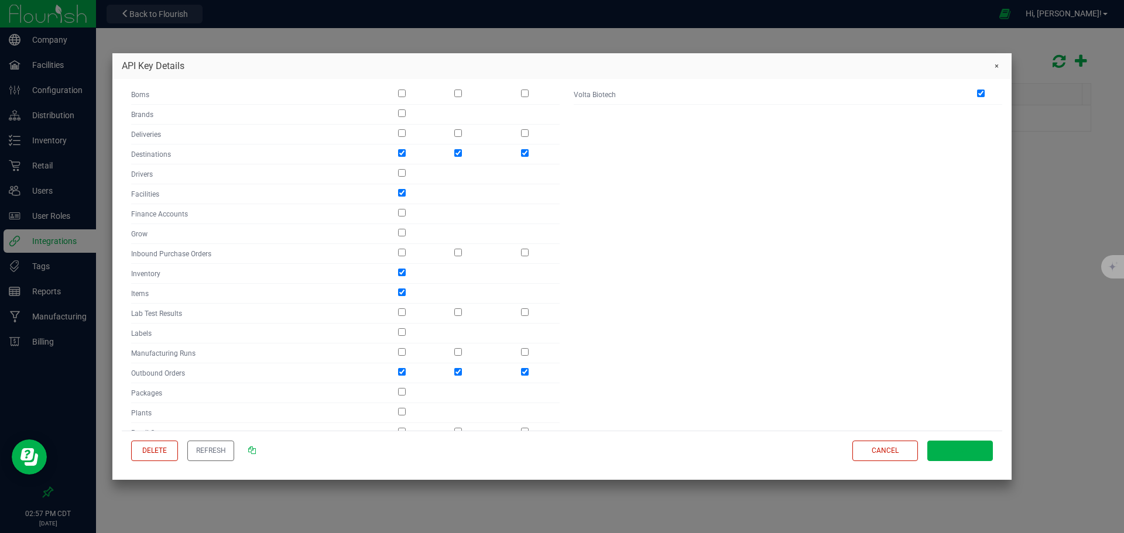
click at [956, 448] on span "Save" at bounding box center [960, 451] width 17 height 10
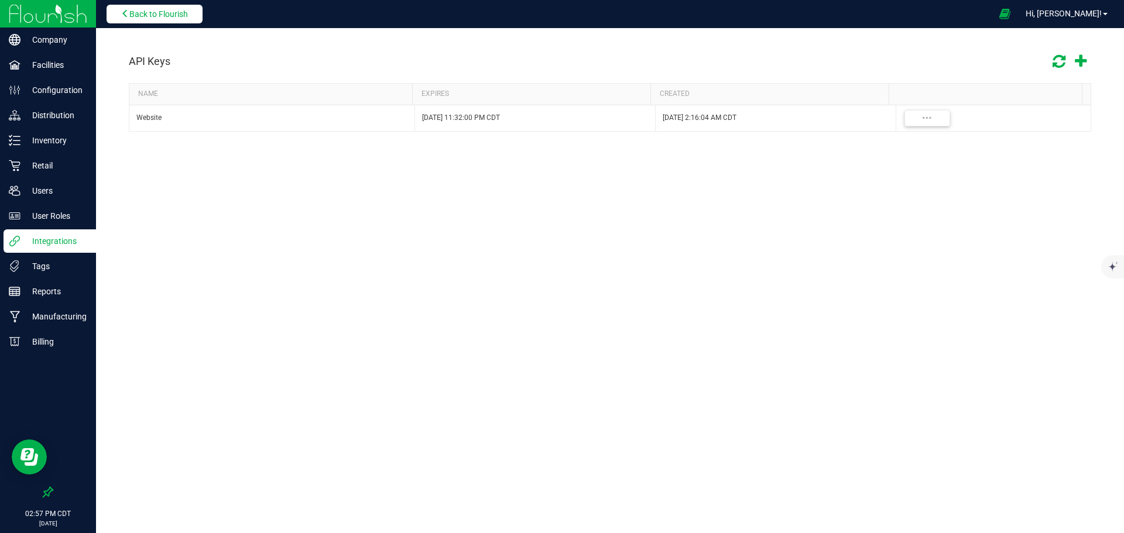
click at [155, 12] on span "Back to Flourish" at bounding box center [158, 13] width 59 height 9
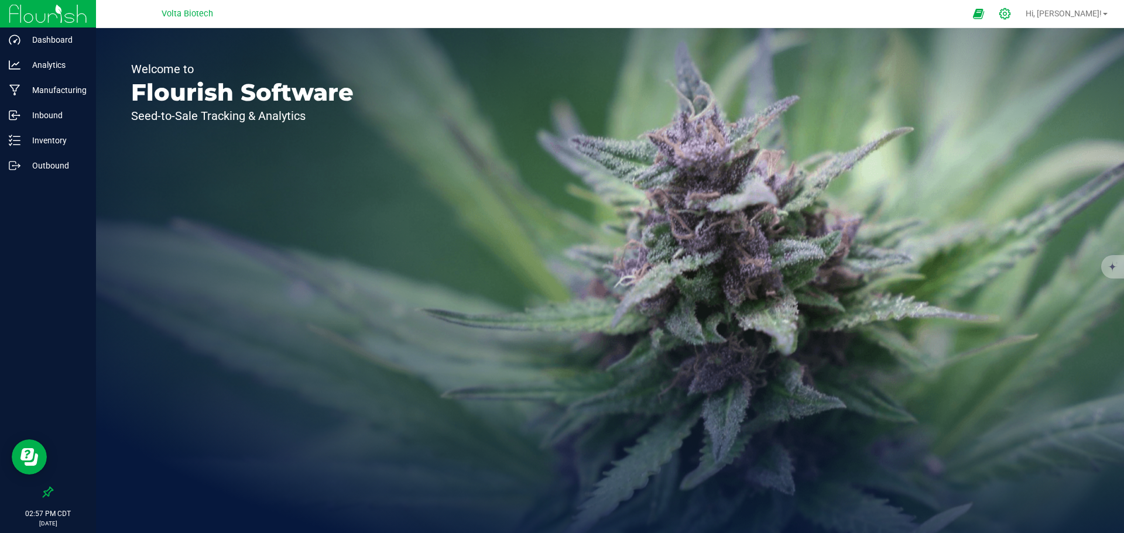
click at [1011, 12] on icon at bounding box center [1005, 14] width 12 height 12
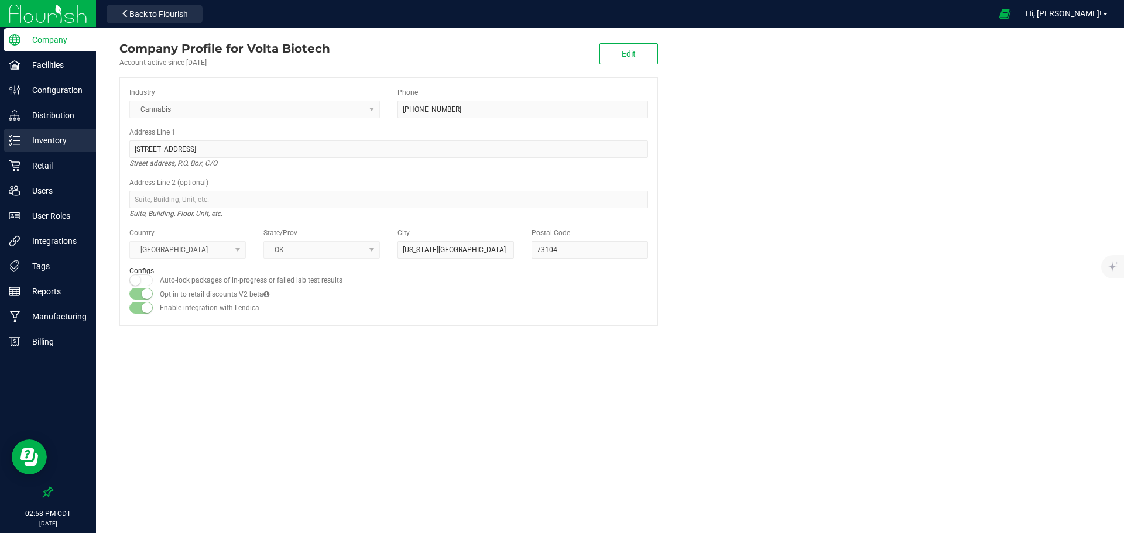
click at [50, 148] on div "Inventory" at bounding box center [50, 140] width 93 height 23
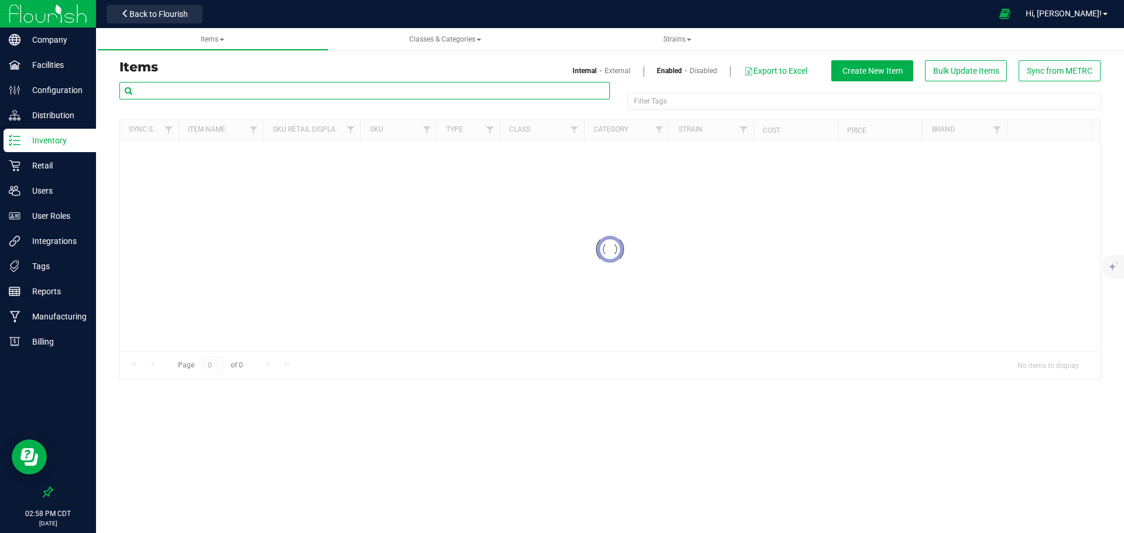
click at [273, 95] on input "text" at bounding box center [364, 91] width 491 height 18
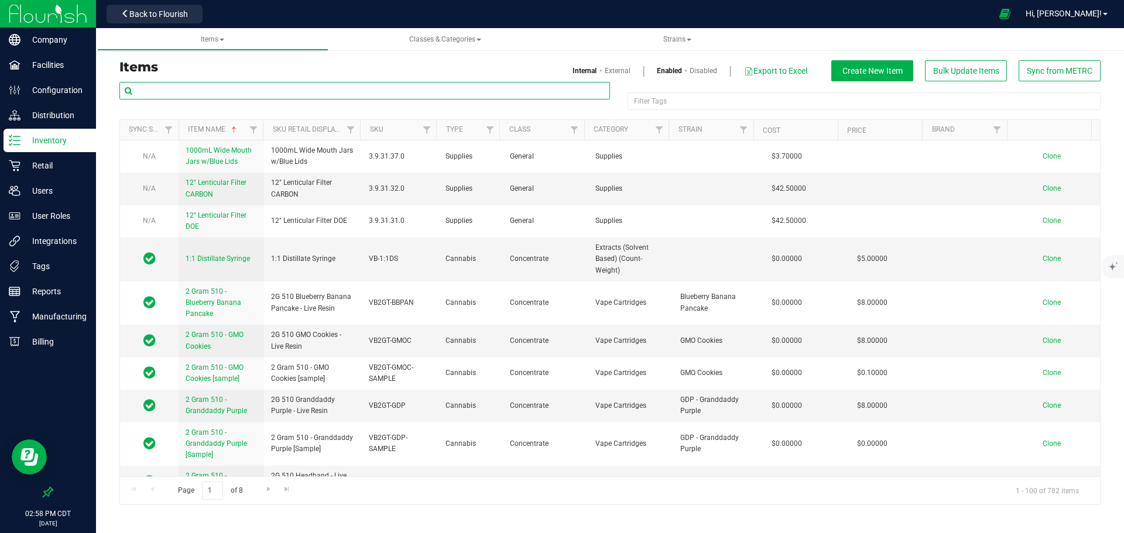
paste input "VBO-241121-001"
type input "VBO-241121-001"
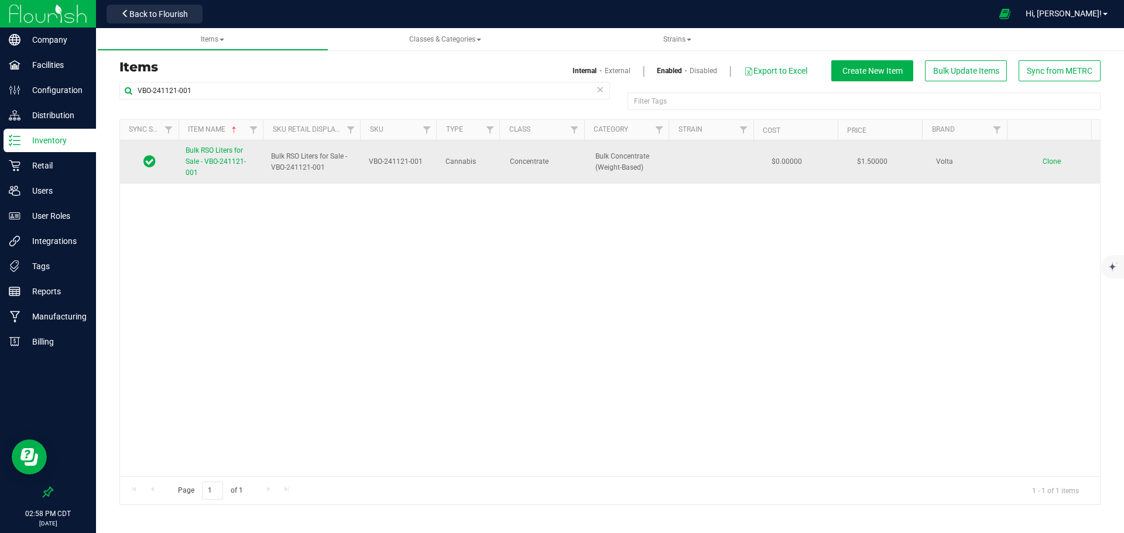
click at [215, 161] on span "Bulk RSO Liters for Sale - VBO-241121-001" at bounding box center [216, 161] width 60 height 30
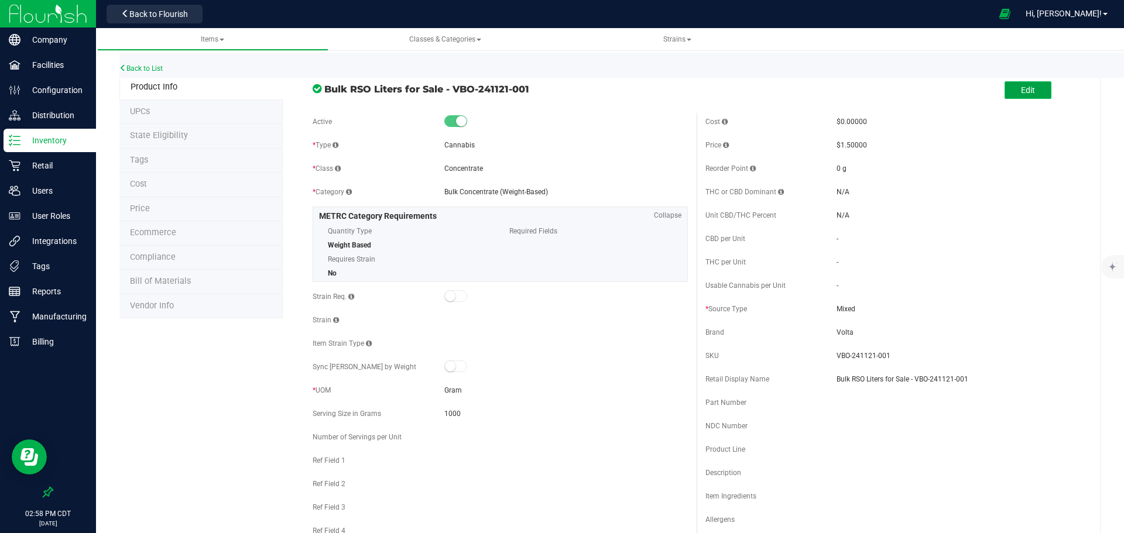
click at [1021, 93] on span "Edit" at bounding box center [1028, 89] width 14 height 9
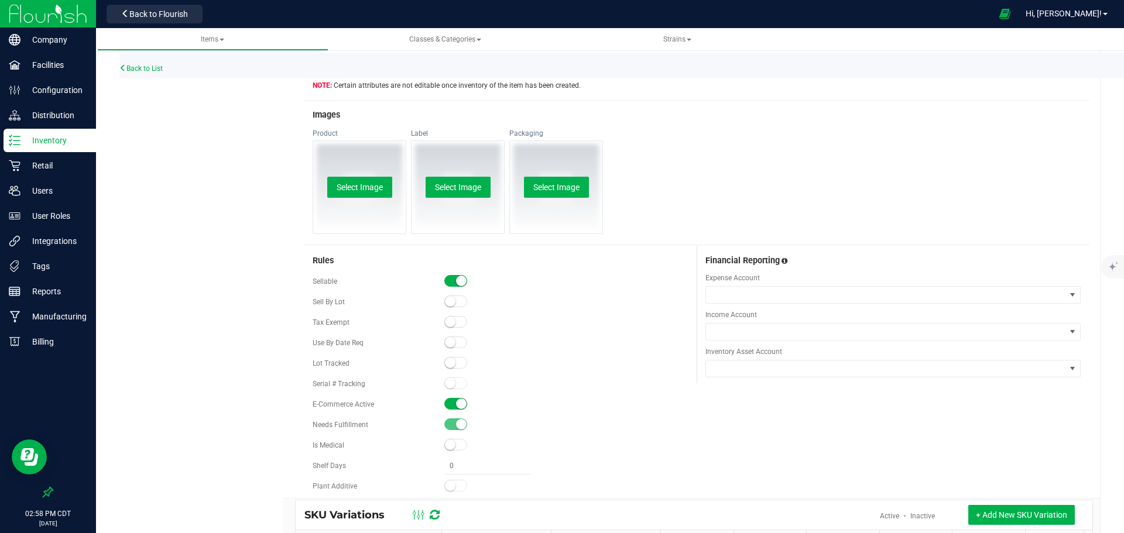
scroll to position [713, 0]
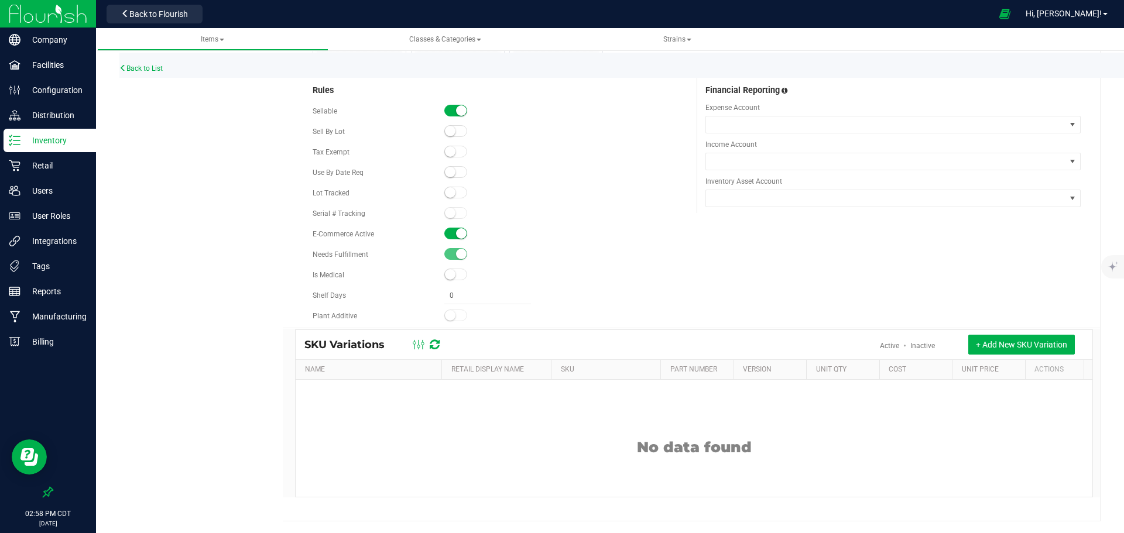
click at [458, 237] on small at bounding box center [461, 233] width 11 height 11
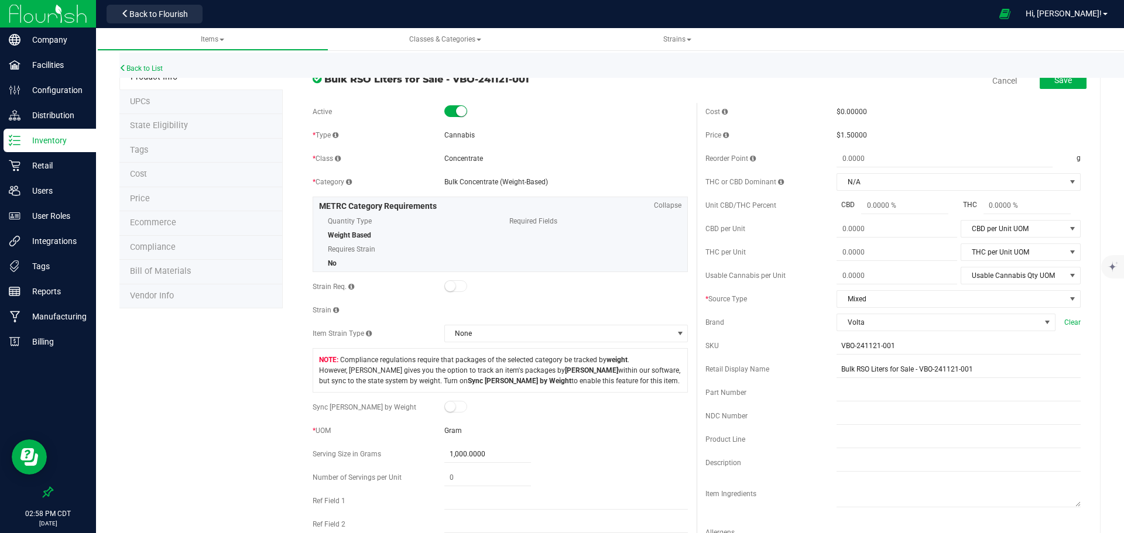
scroll to position [0, 0]
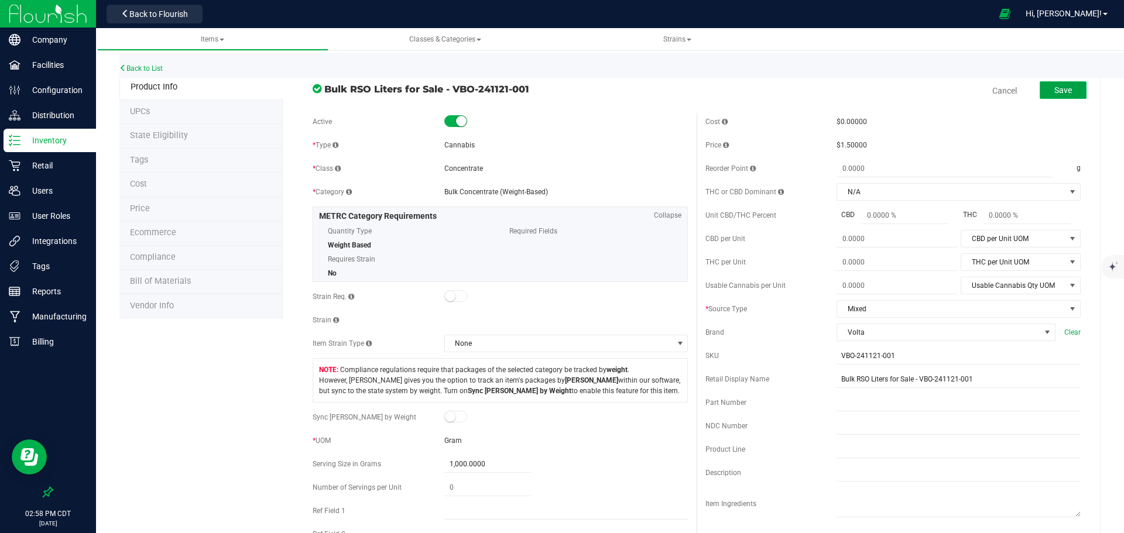
click at [1067, 91] on button "Save" at bounding box center [1063, 90] width 47 height 18
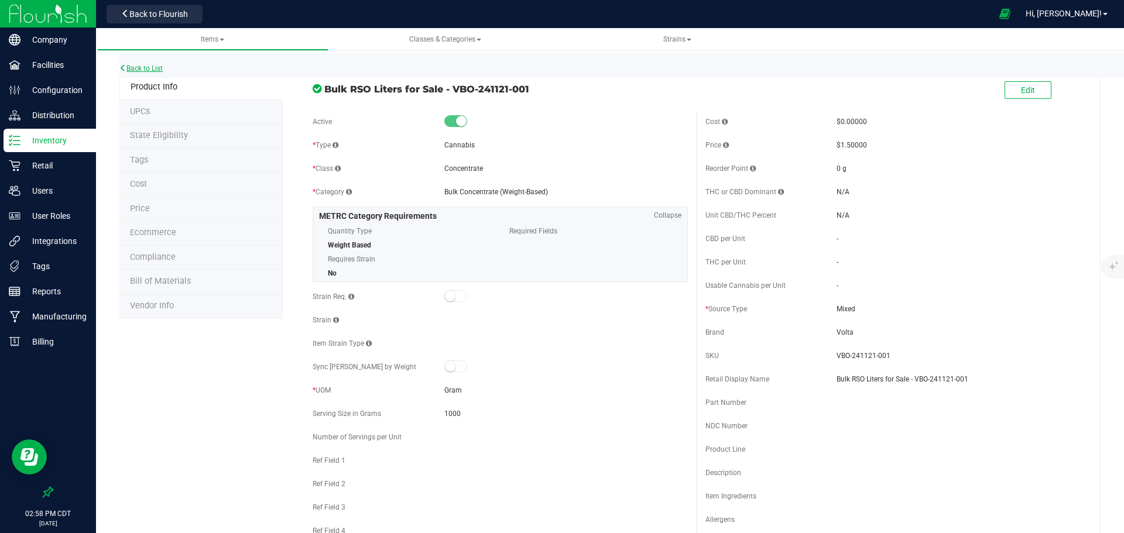
click at [152, 71] on link "Back to List" at bounding box center [140, 68] width 43 height 8
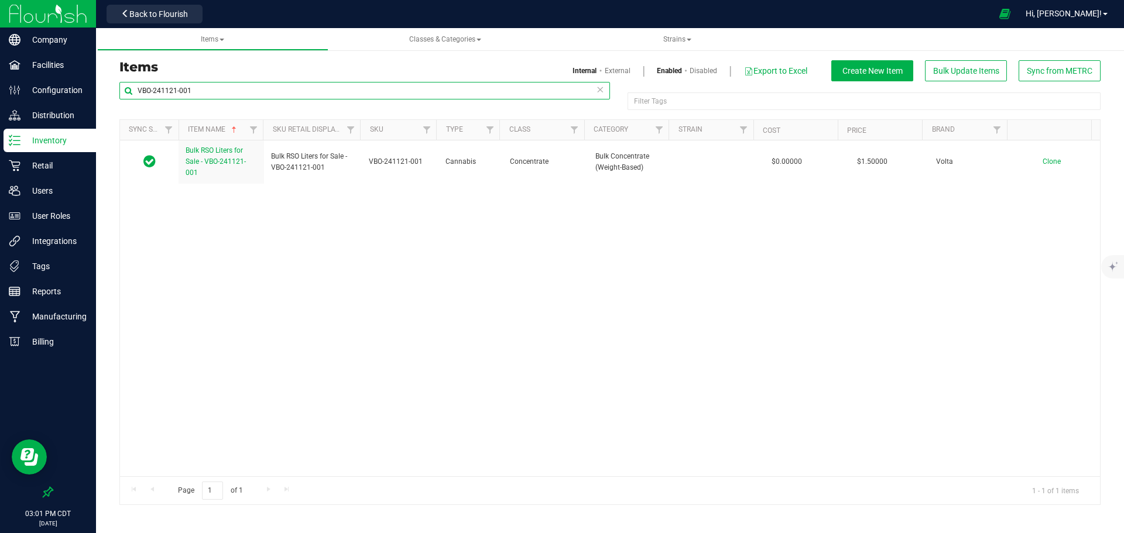
click at [241, 97] on input "VBO-241121-001" at bounding box center [364, 91] width 491 height 18
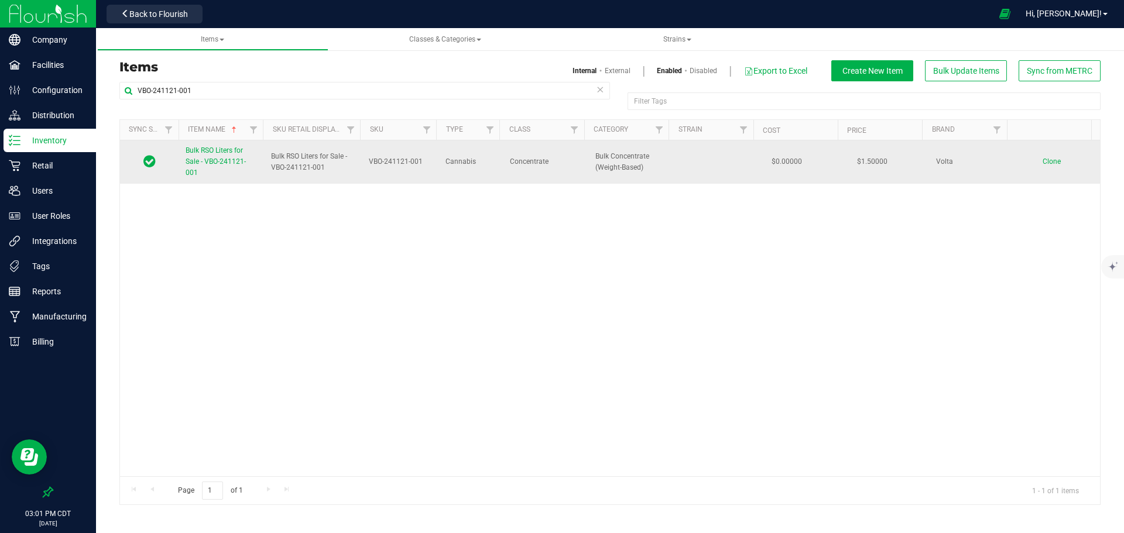
click at [207, 159] on span "Bulk RSO Liters for Sale - VBO-241121-001" at bounding box center [216, 161] width 60 height 30
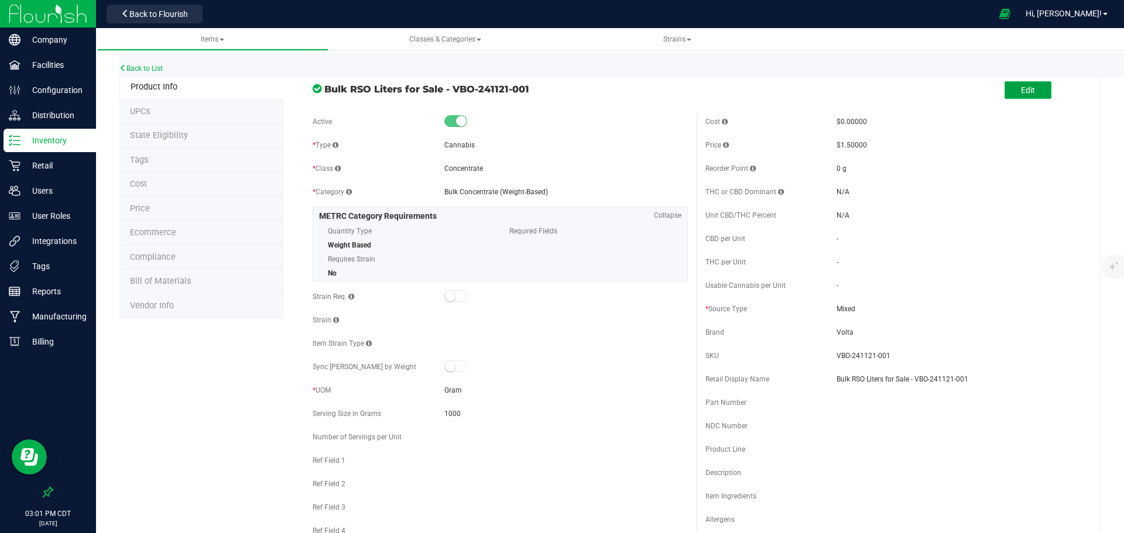
click at [1021, 93] on span "Edit" at bounding box center [1028, 89] width 14 height 9
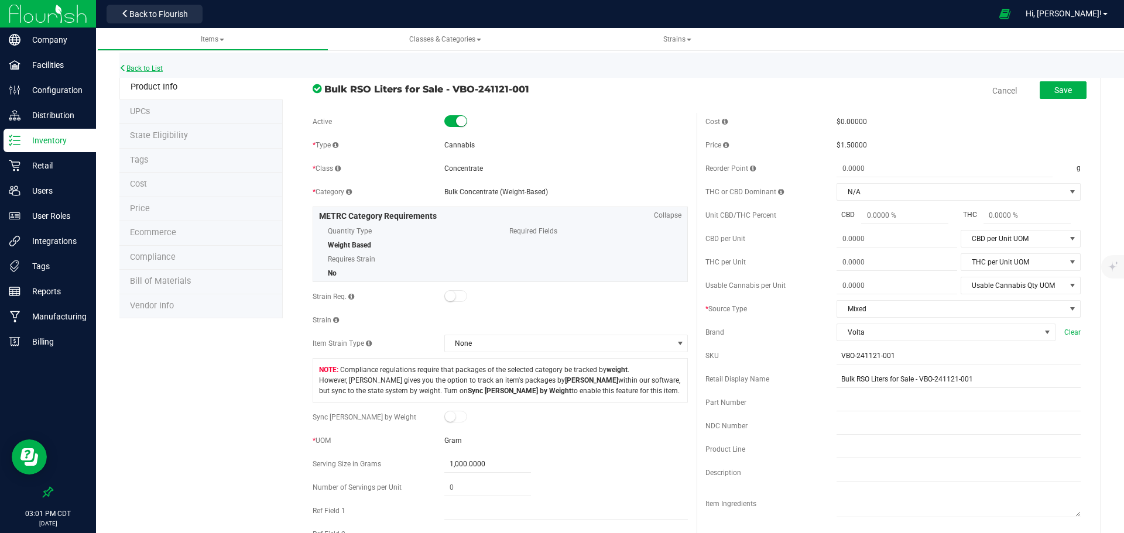
click at [155, 66] on link "Back to List" at bounding box center [140, 68] width 43 height 8
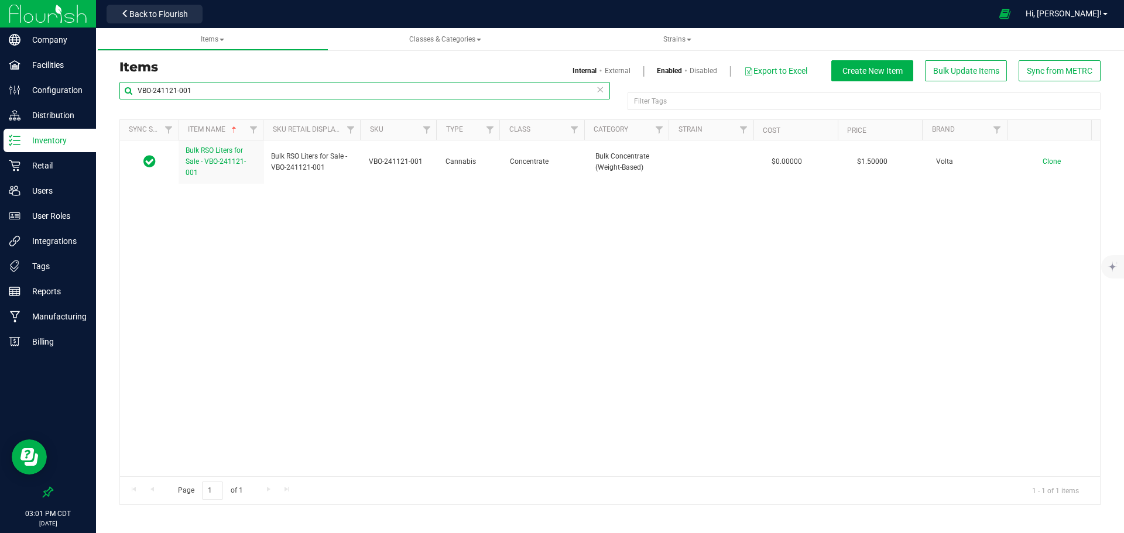
drag, startPoint x: 230, startPoint y: 90, endPoint x: 133, endPoint y: 90, distance: 97.2
click at [133, 90] on input "VBO-241121-001" at bounding box center [364, 91] width 491 height 18
paste input "5021"
type input "VBO-250211-001"
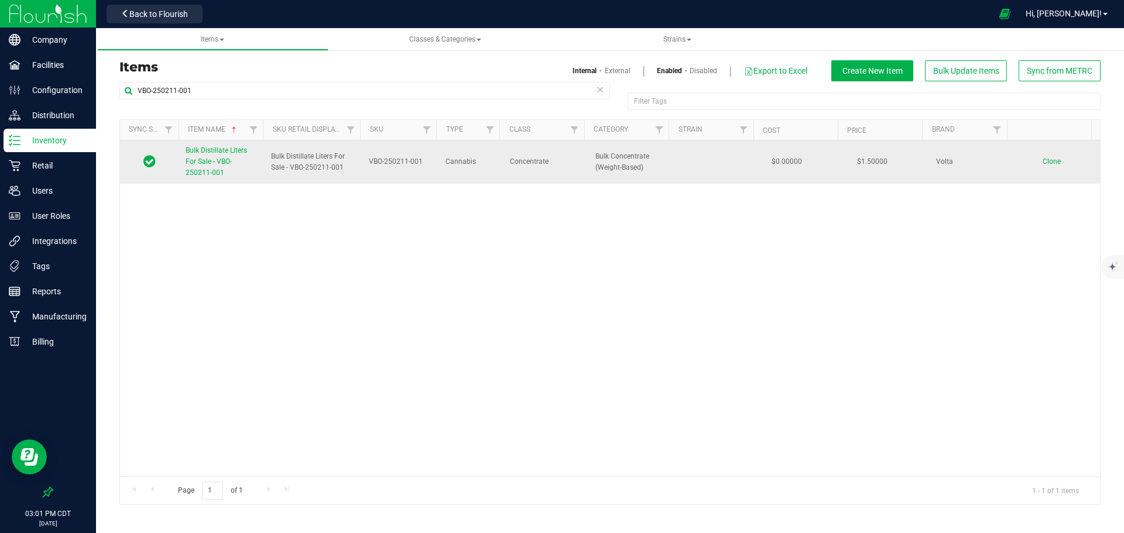
click at [206, 162] on span "Bulk Distillate Liters For Sale - VBO-250211-001" at bounding box center [216, 161] width 61 height 30
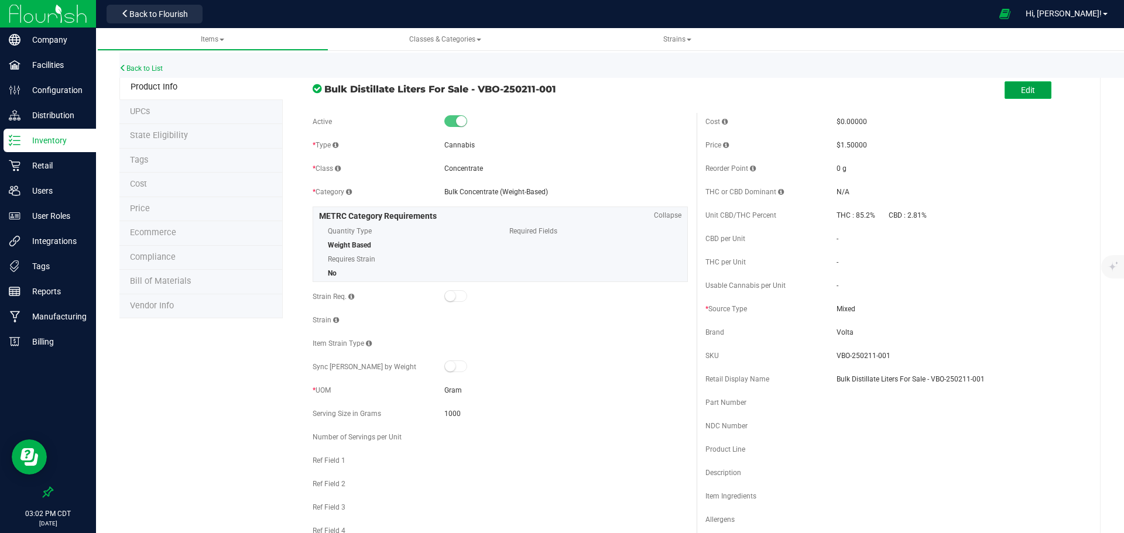
click at [1006, 89] on button "Edit" at bounding box center [1028, 90] width 47 height 18
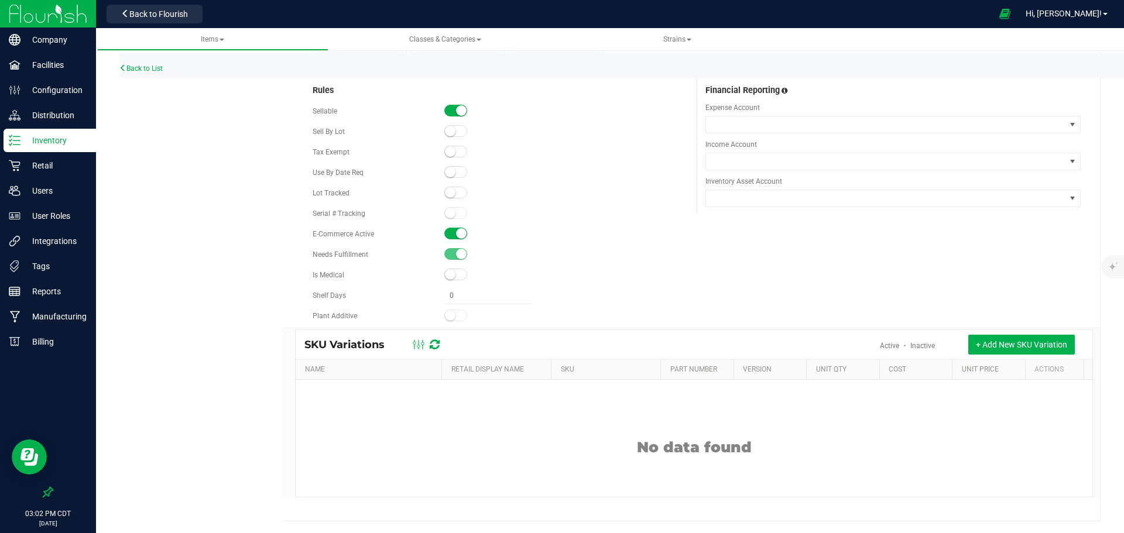
click at [457, 231] on small at bounding box center [461, 233] width 11 height 11
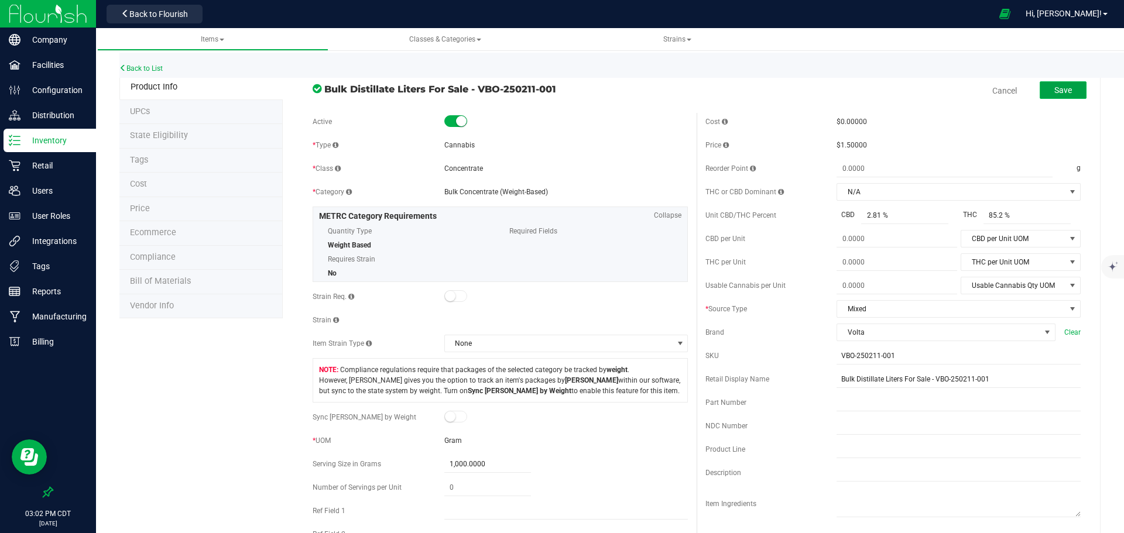
click at [1075, 91] on button "Save" at bounding box center [1063, 90] width 47 height 18
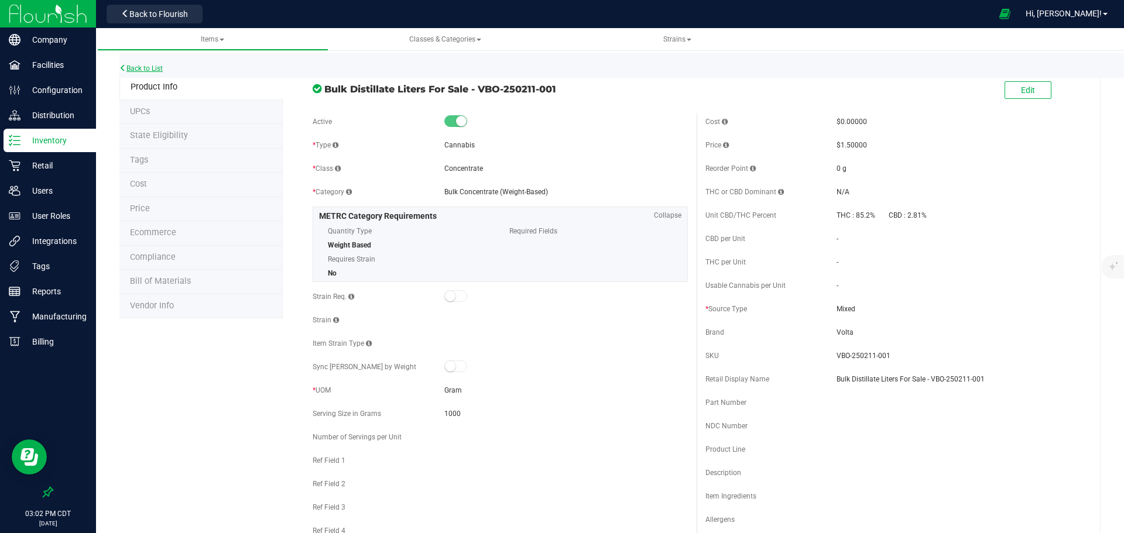
click at [151, 70] on link "Back to List" at bounding box center [140, 68] width 43 height 8
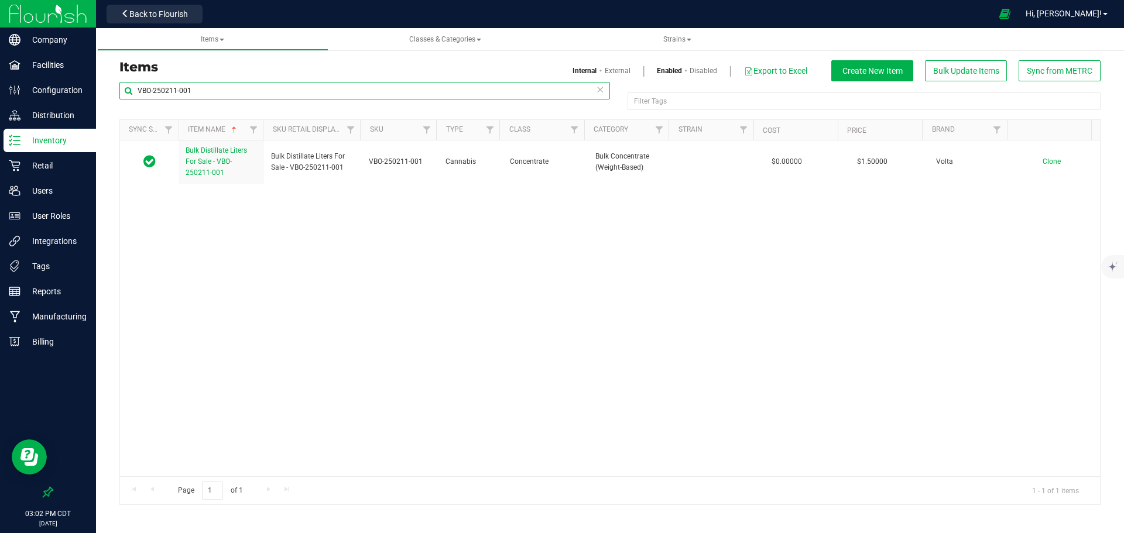
click at [224, 92] on input "VBO-250211-001" at bounding box center [364, 91] width 491 height 18
paste input "313"
type input "VBO-250313-001"
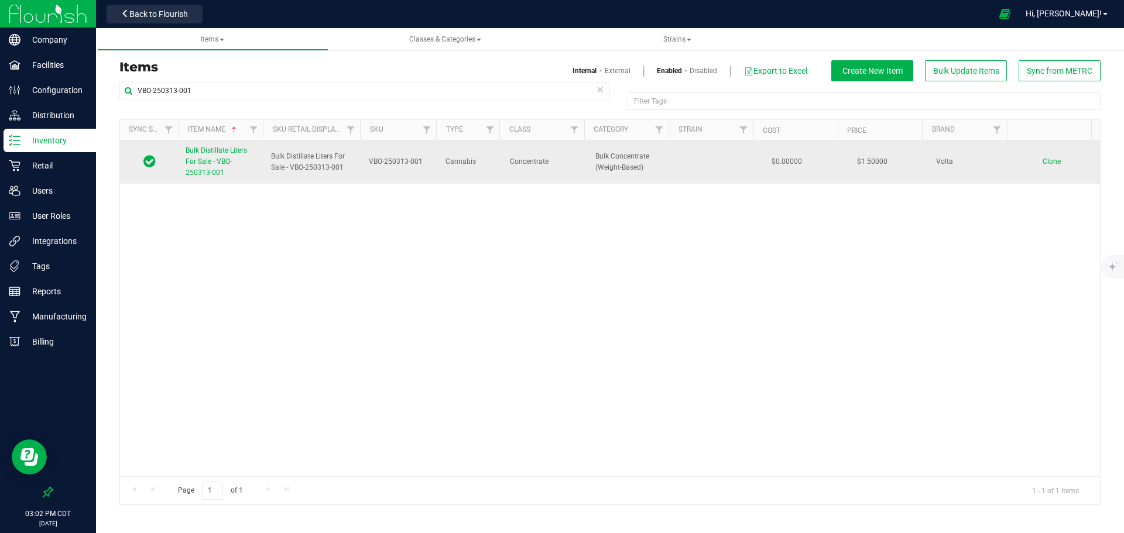
click at [214, 155] on span "Bulk Distillate Liters For Sale - VBO-250313-001" at bounding box center [216, 161] width 61 height 30
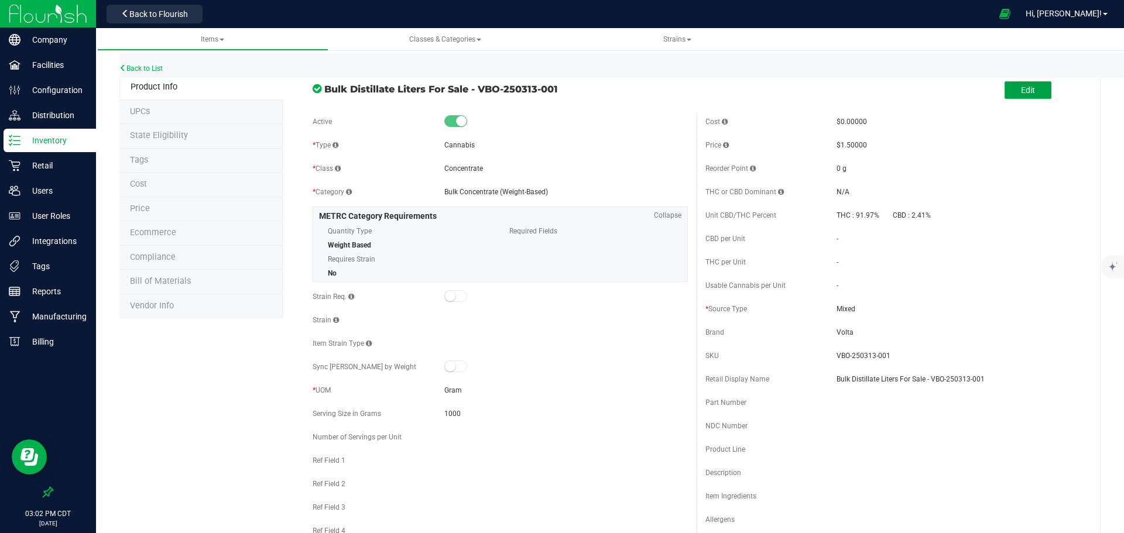
click at [1024, 93] on span "Edit" at bounding box center [1028, 89] width 14 height 9
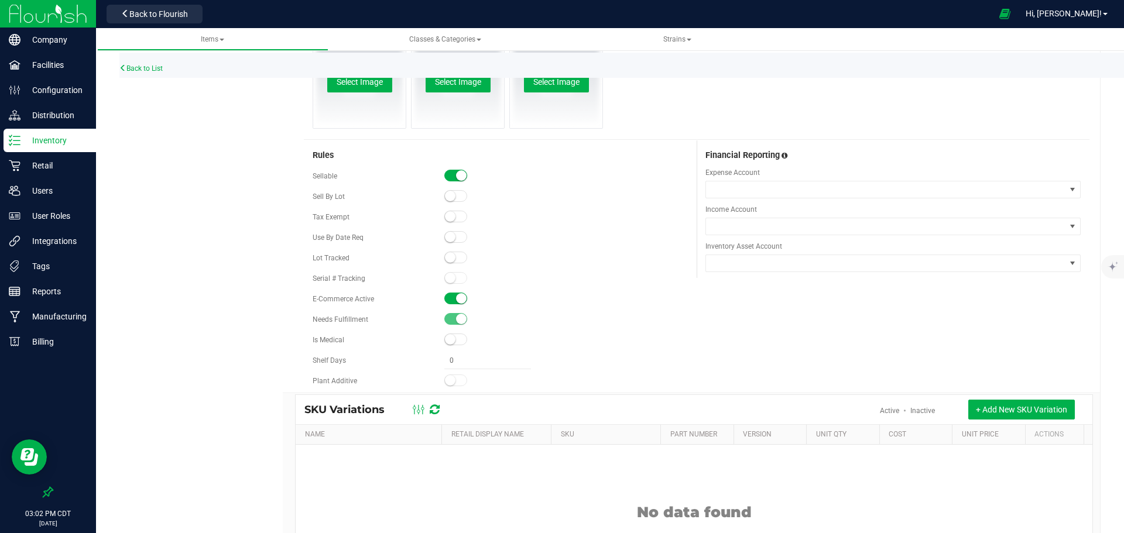
click at [456, 296] on small at bounding box center [461, 298] width 11 height 11
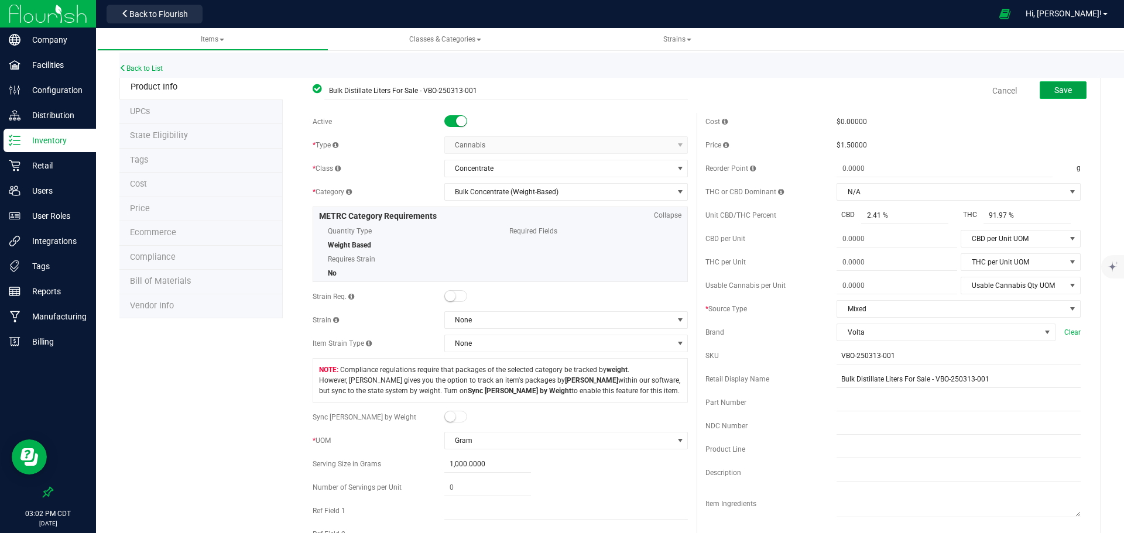
click at [1070, 85] on button "Save" at bounding box center [1063, 90] width 47 height 18
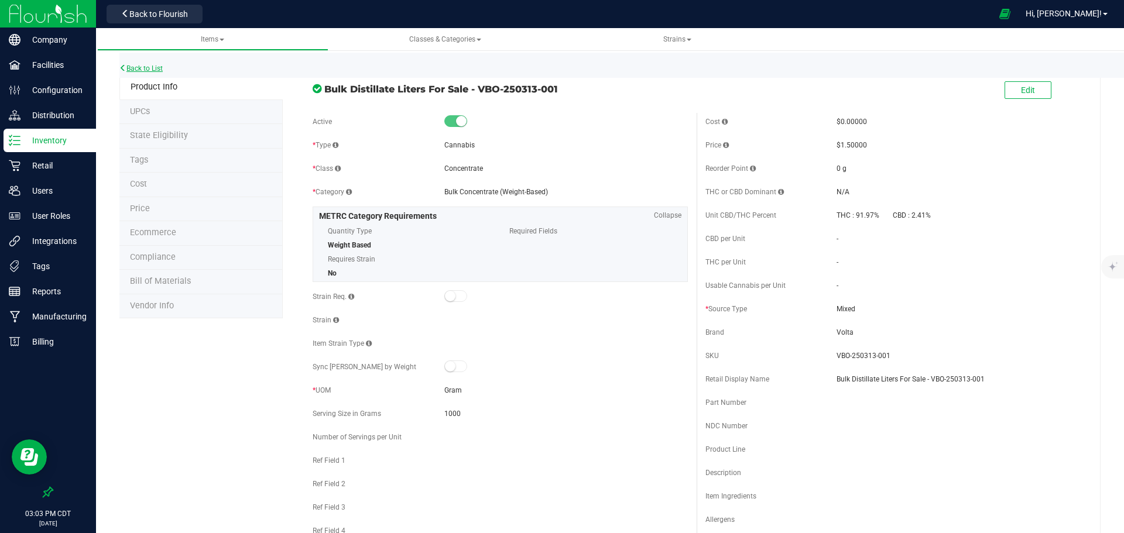
click at [132, 72] on link "Back to List" at bounding box center [140, 68] width 43 height 8
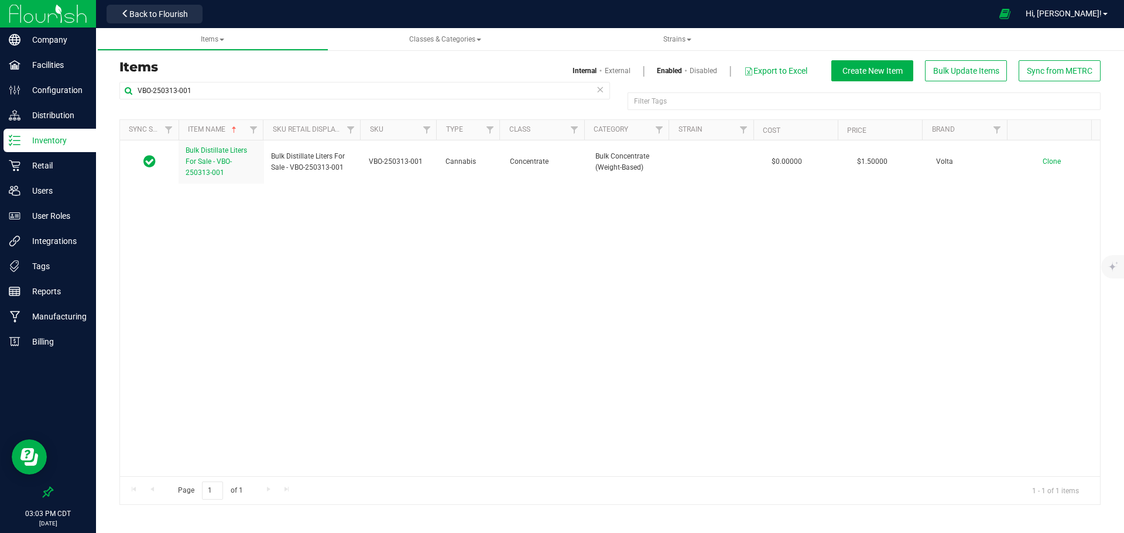
click at [598, 93] on icon at bounding box center [600, 89] width 8 height 14
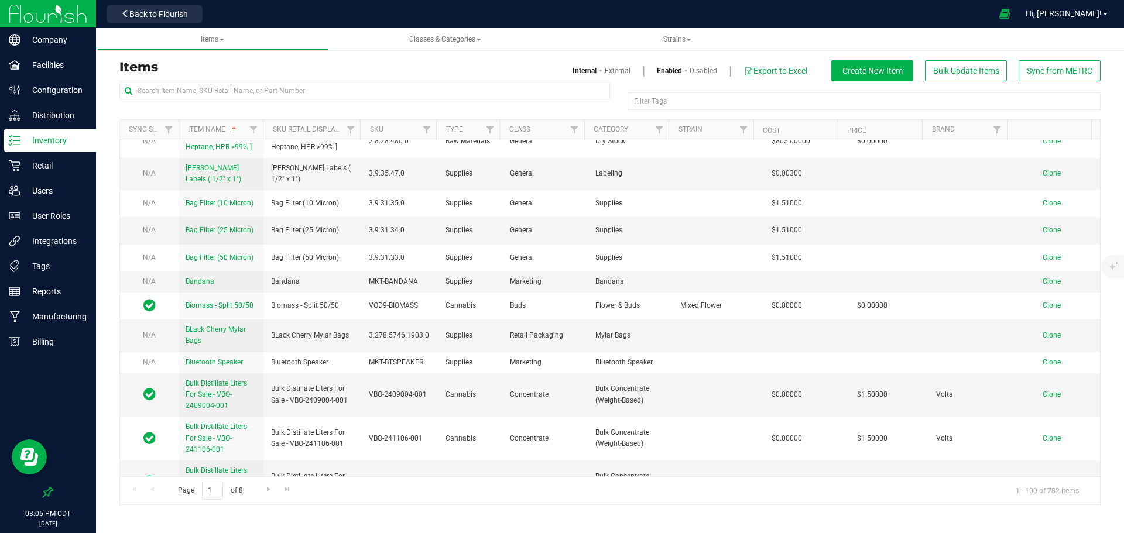
scroll to position [1796, 0]
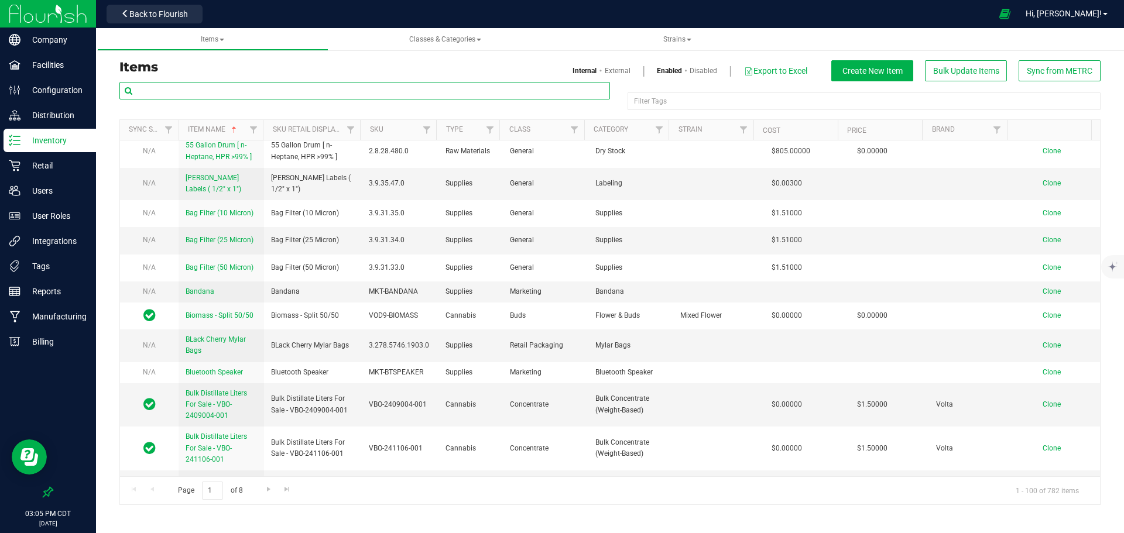
click at [337, 91] on input "text" at bounding box center [364, 91] width 491 height 18
paste input "VB1GT-BBOG"
type input "VB1GT-BBOG"
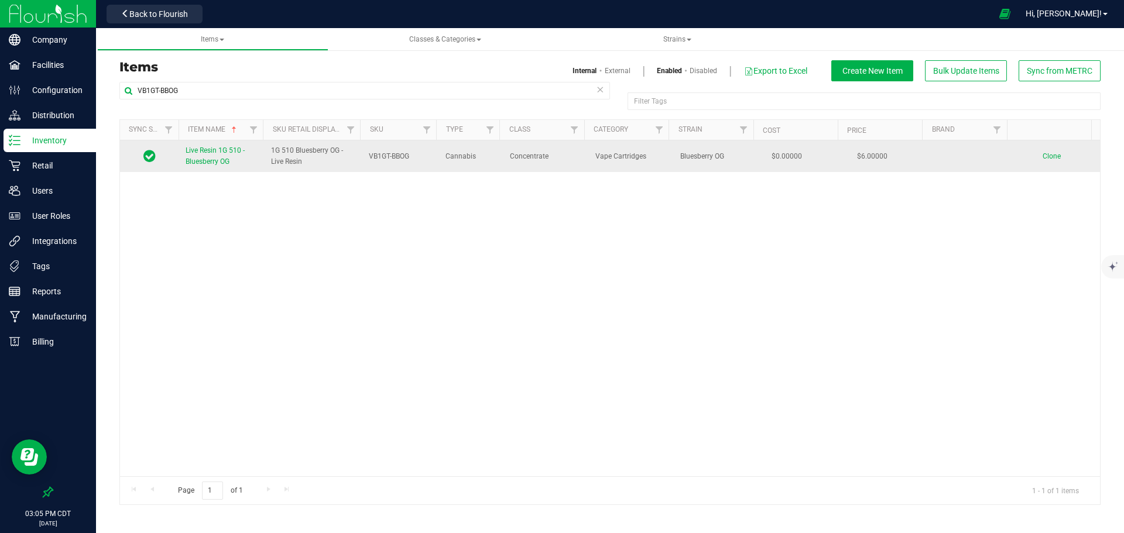
click at [209, 157] on span "Live Resin 1G 510 - Bluesberry OG" at bounding box center [215, 155] width 59 height 19
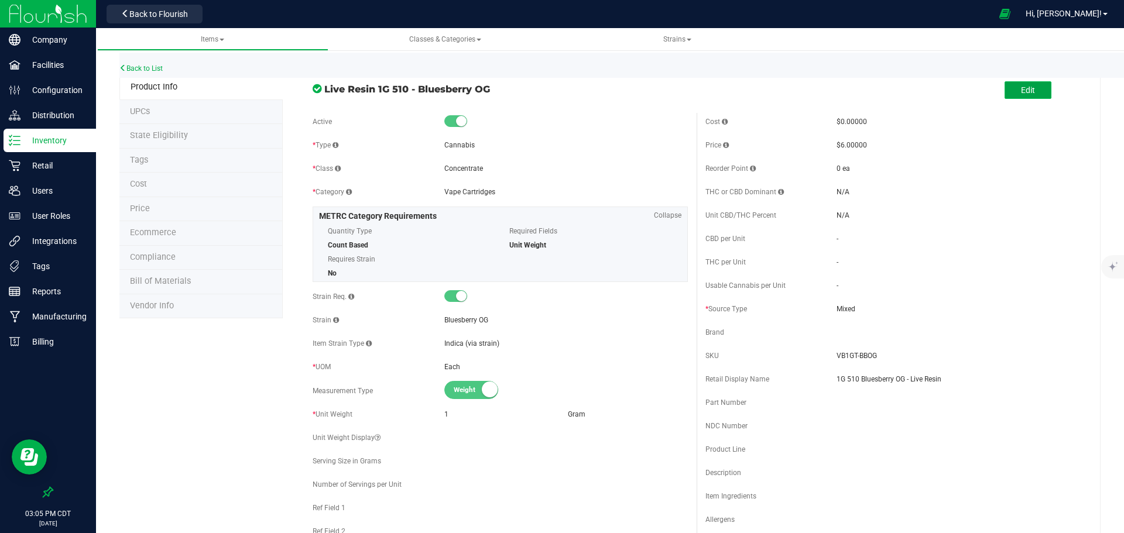
click at [1038, 86] on button "Edit" at bounding box center [1028, 90] width 47 height 18
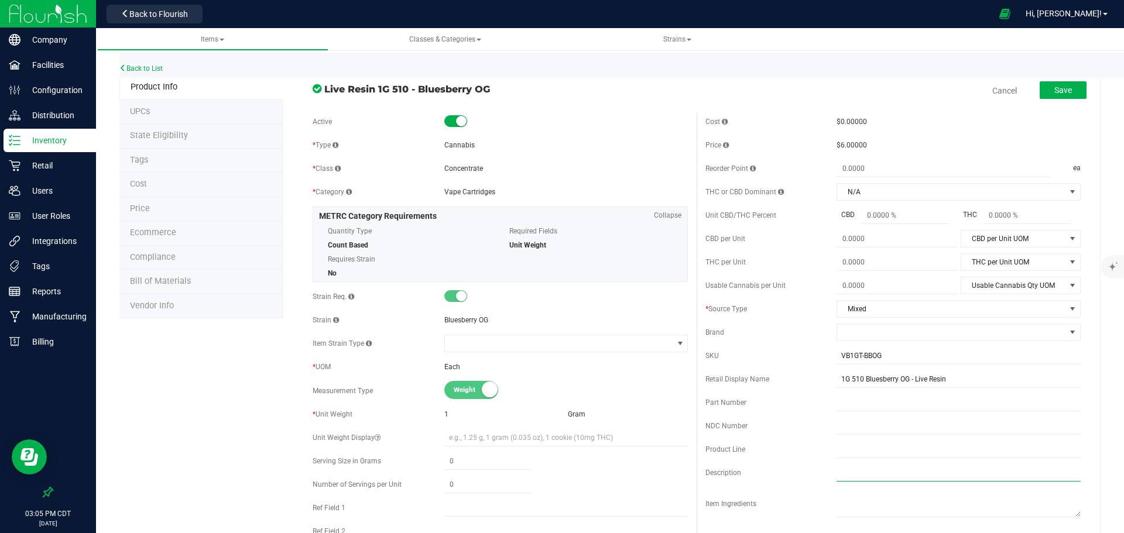
click at [887, 469] on input "text" at bounding box center [959, 473] width 244 height 18
click at [184, 231] on li "Ecommerce" at bounding box center [200, 233] width 163 height 25
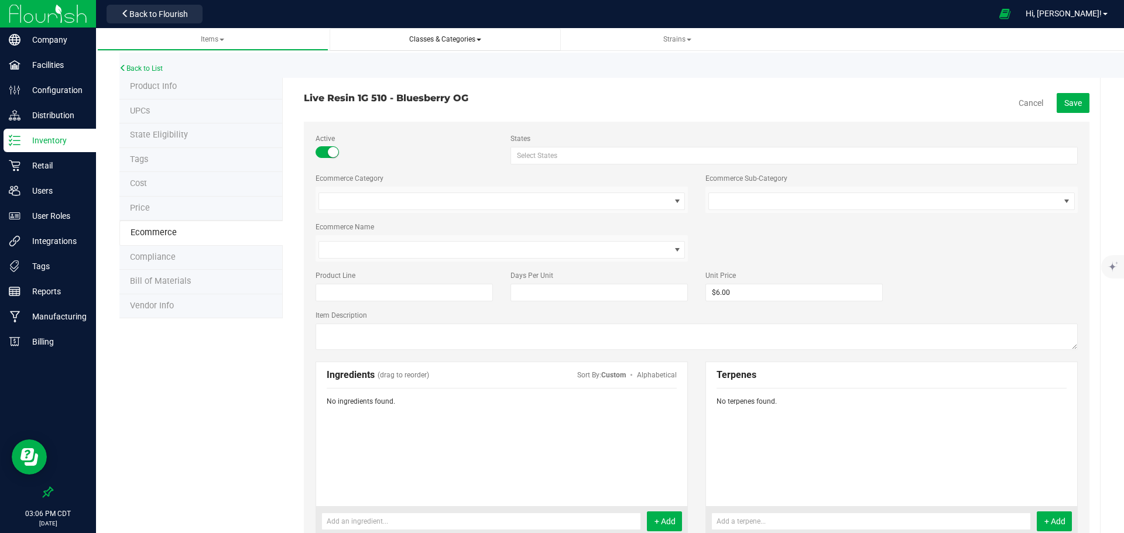
click at [501, 43] on span "Classes & Categories" at bounding box center [445, 40] width 213 height 10
click at [485, 39] on span "Classes & Categories" at bounding box center [445, 40] width 213 height 10
click at [159, 67] on link "Back to List" at bounding box center [140, 68] width 43 height 8
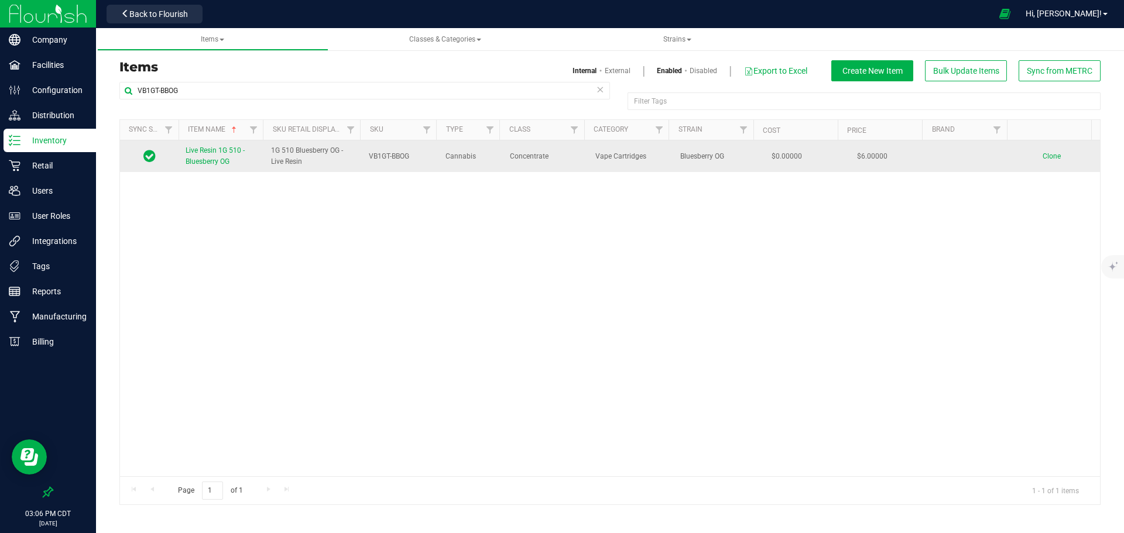
click at [214, 159] on span "Live Resin 1G 510 - Bluesberry OG" at bounding box center [215, 155] width 59 height 19
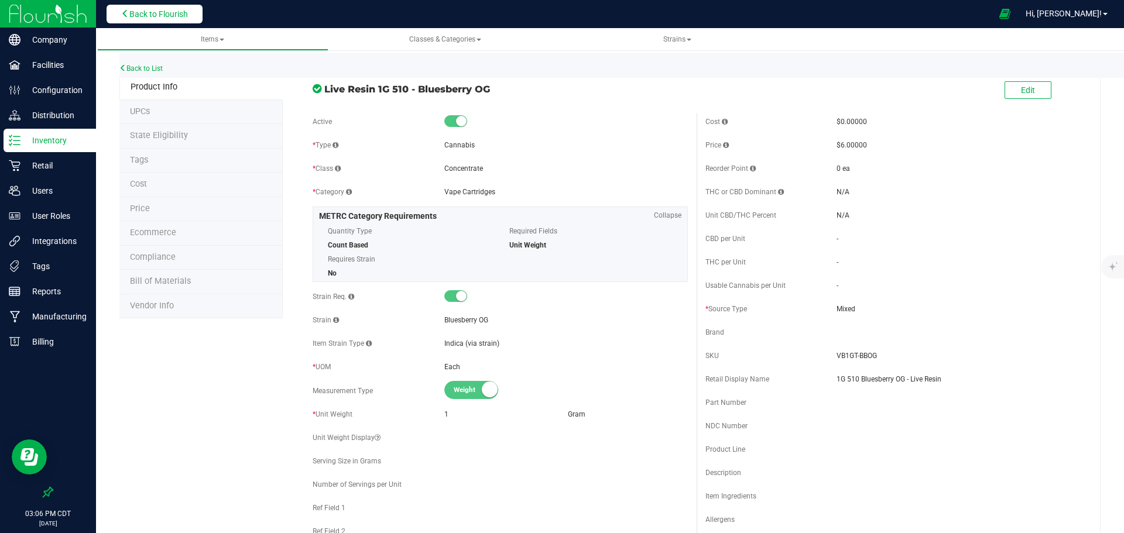
click at [179, 11] on span "Back to Flourish" at bounding box center [158, 13] width 59 height 9
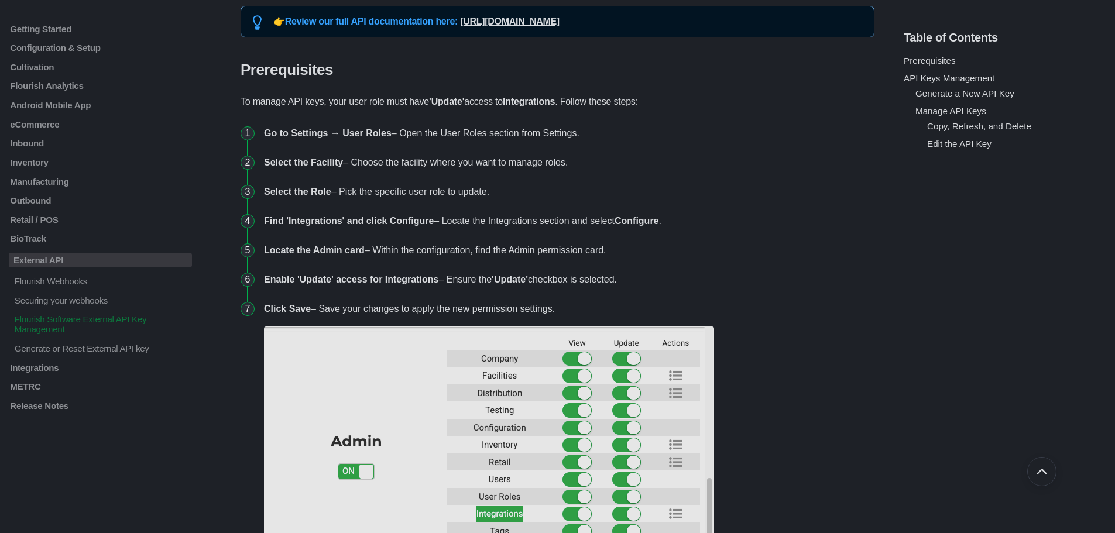
scroll to position [391, 0]
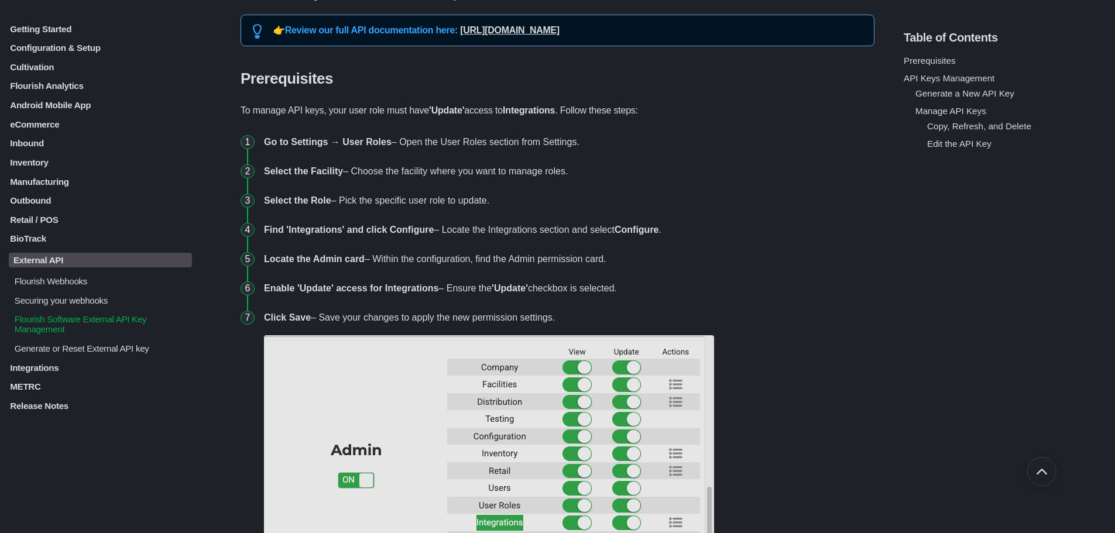
click at [97, 165] on p "Inventory" at bounding box center [100, 162] width 183 height 10
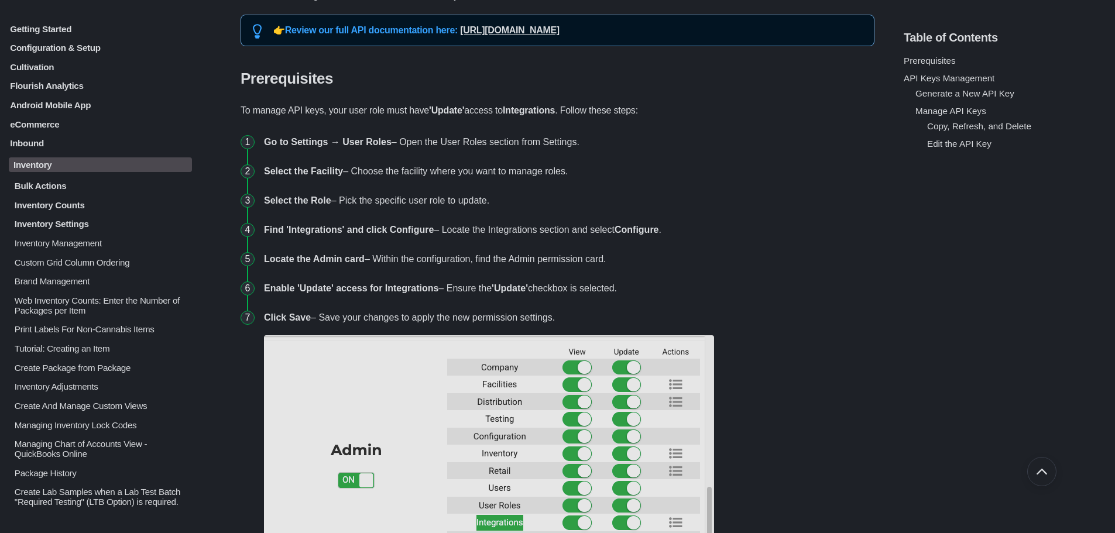
click at [65, 120] on p "eCommerce" at bounding box center [100, 124] width 183 height 10
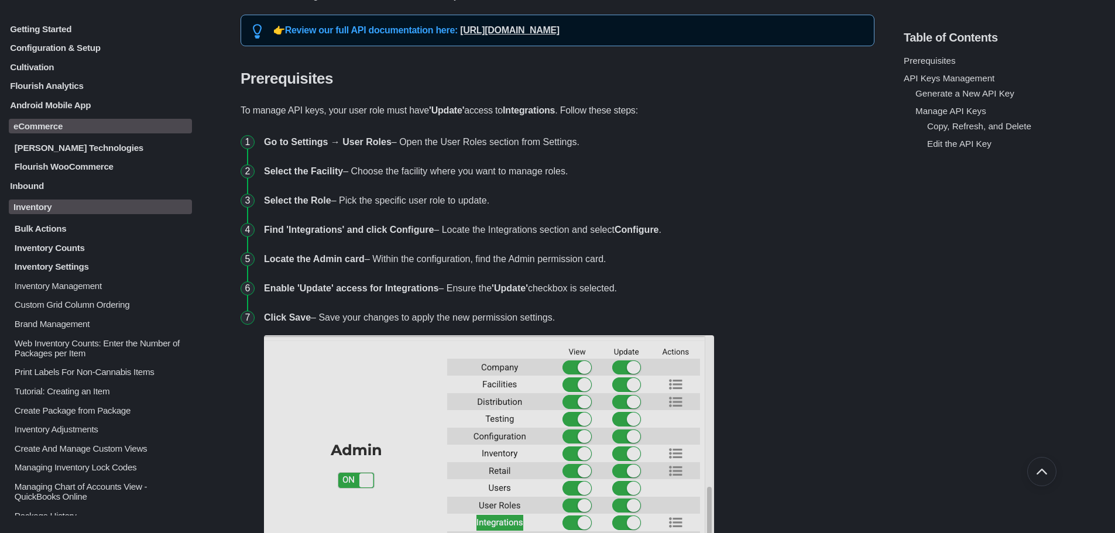
click at [84, 168] on p "Flourish WooCommerce" at bounding box center [102, 167] width 179 height 10
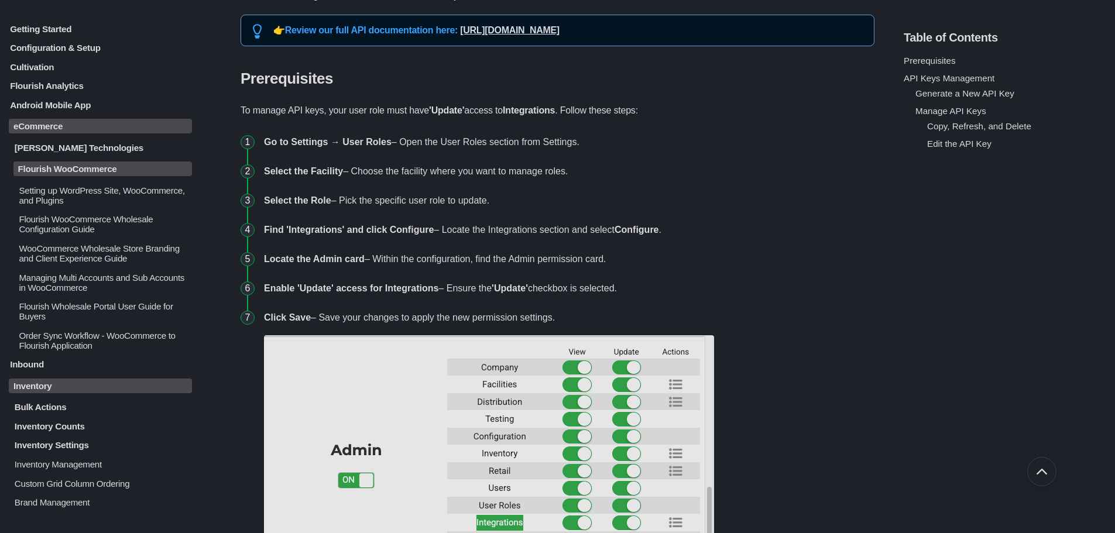
click at [114, 198] on p "Setting up WordPress Site, WooCommerce, and Plugins" at bounding box center [105, 195] width 174 height 20
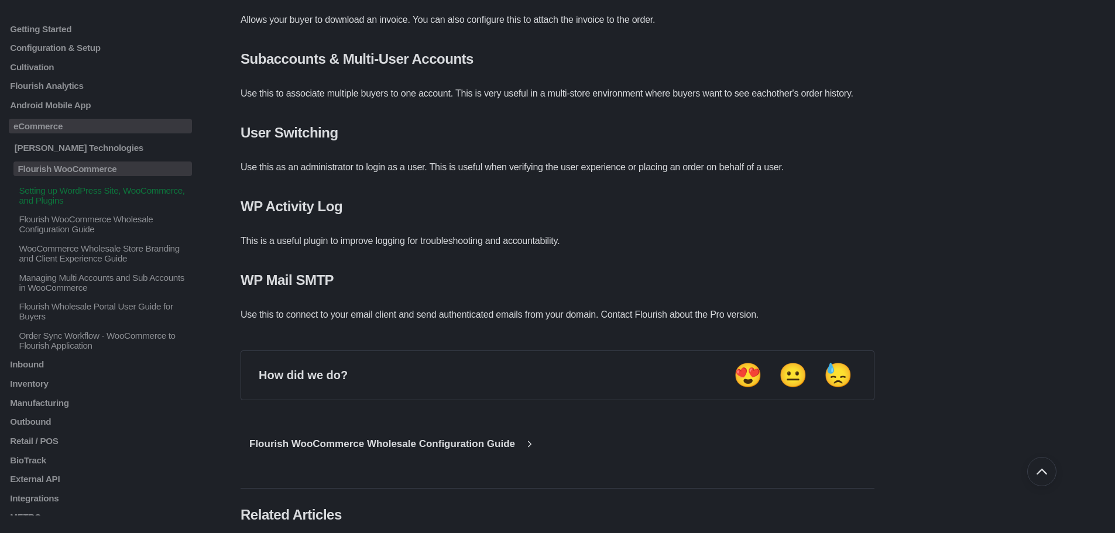
scroll to position [3122, 0]
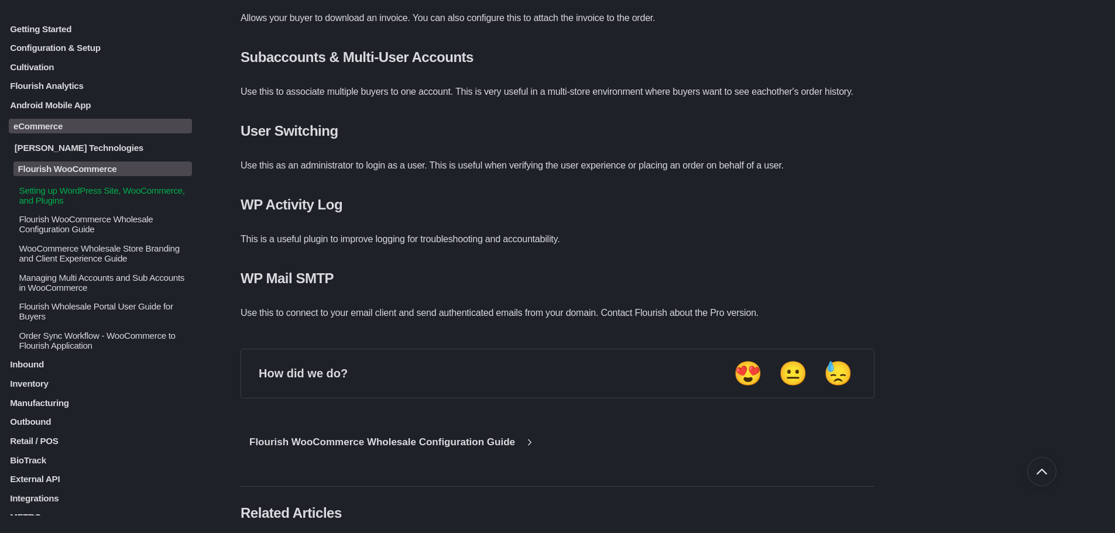
click at [99, 224] on p "Flourish WooCommerce Wholesale Configuration Guide" at bounding box center [105, 224] width 174 height 20
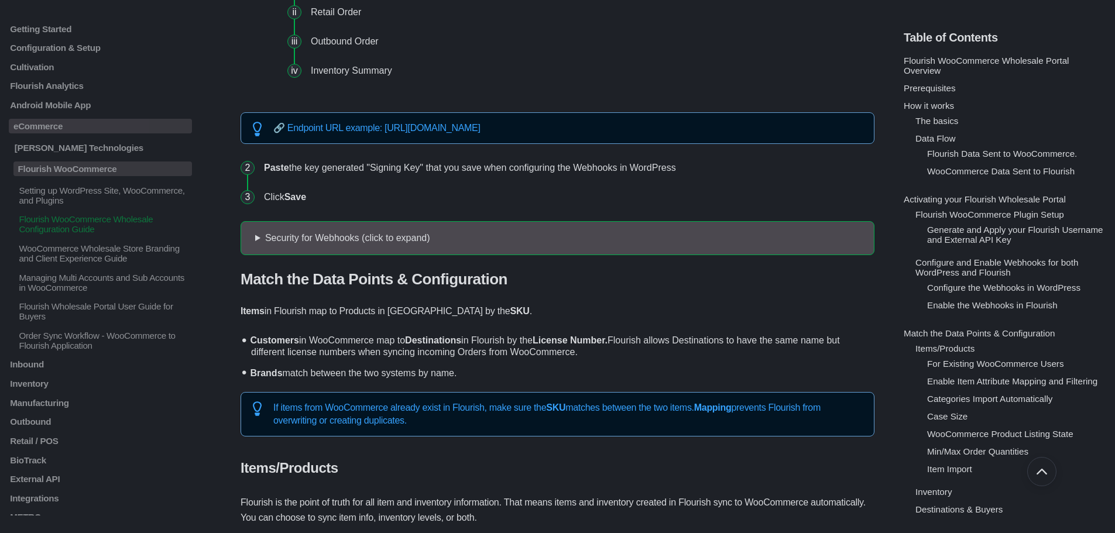
scroll to position [2732, 0]
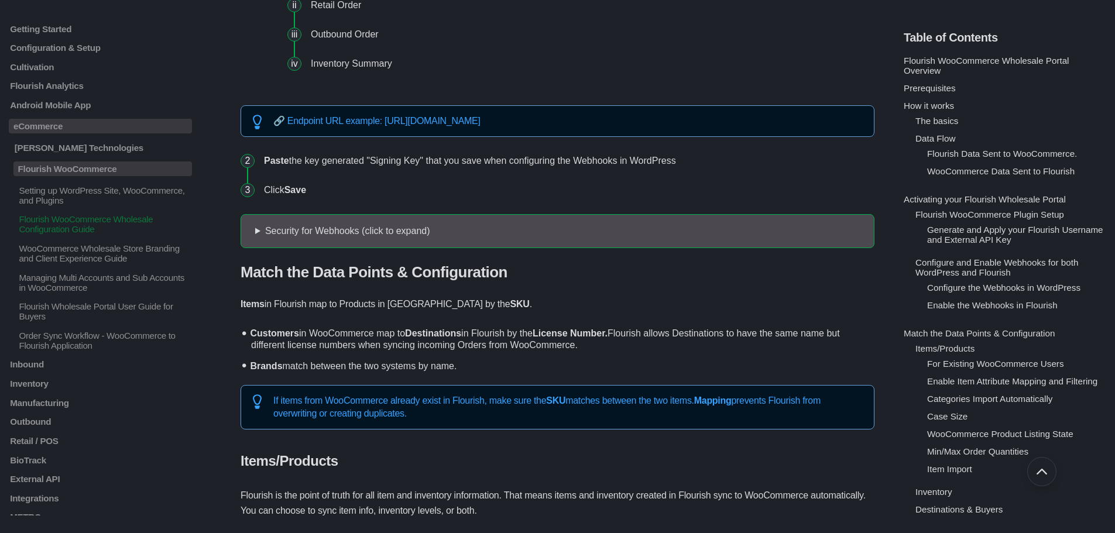
click at [491, 232] on summary "Security for Webhooks (click to expand)" at bounding box center [555, 231] width 609 height 14
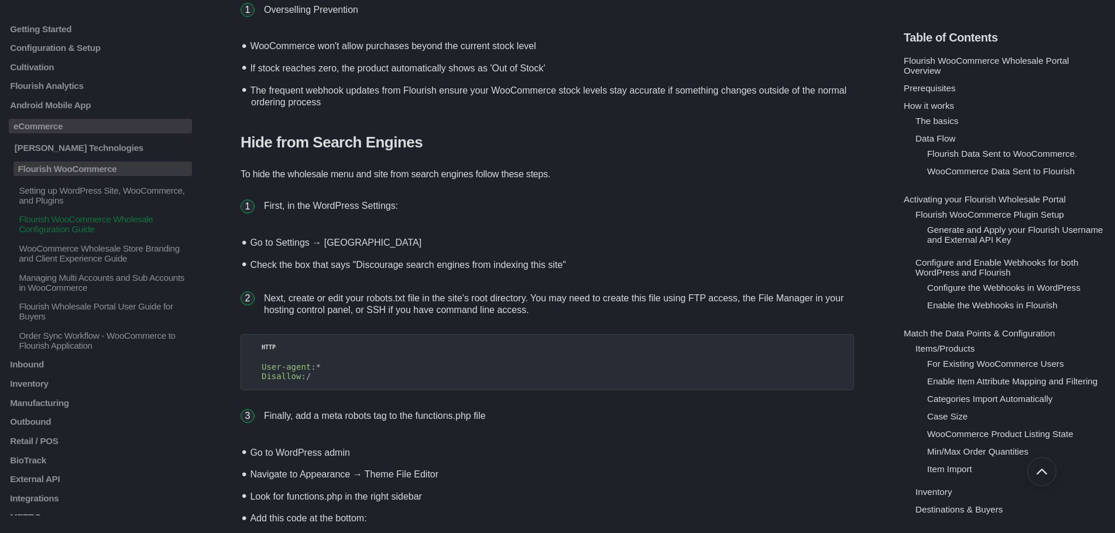
scroll to position [10383, 0]
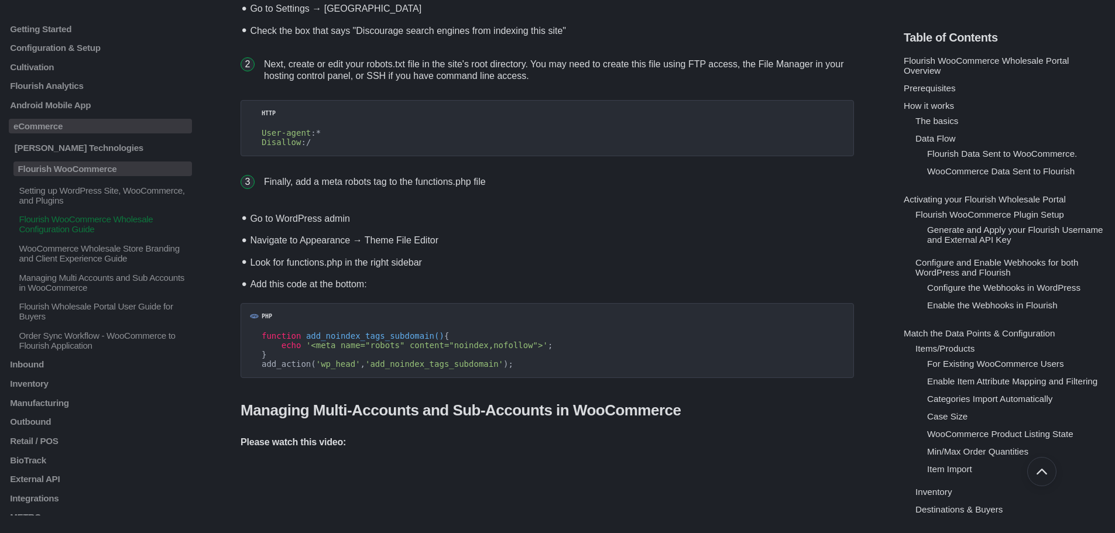
drag, startPoint x: 898, startPoint y: 164, endPoint x: 897, endPoint y: 172, distance: 8.3
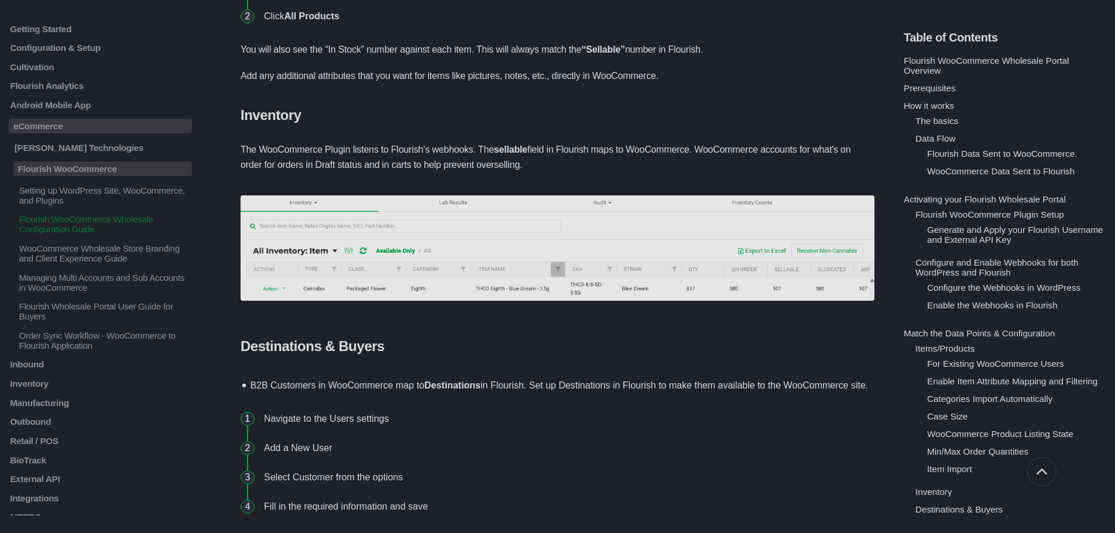
scroll to position [7260, 0]
